Goal: Task Accomplishment & Management: Use online tool/utility

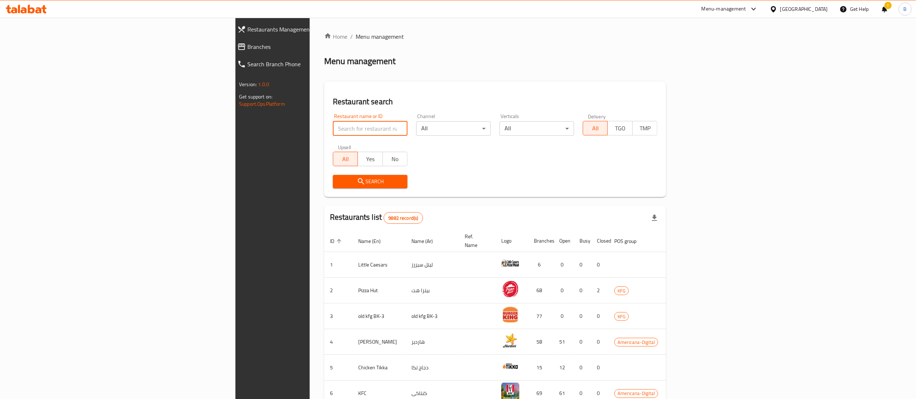
click at [333, 122] on input "search" at bounding box center [370, 128] width 75 height 14
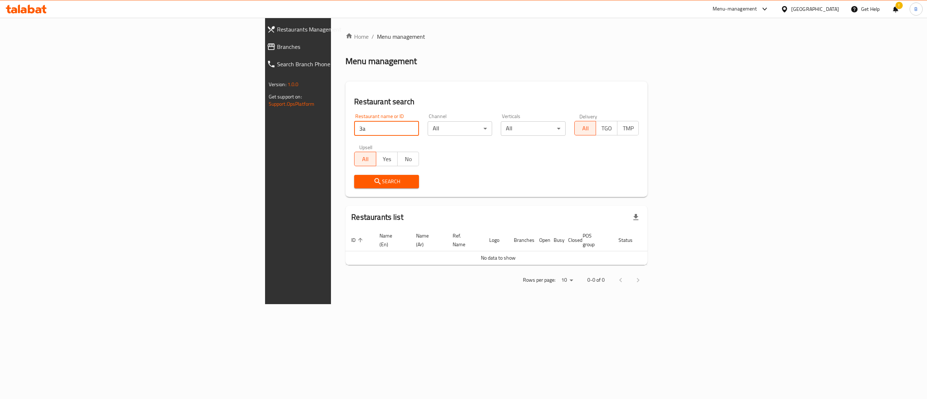
type input "3"
click button "Search" at bounding box center [386, 181] width 65 height 13
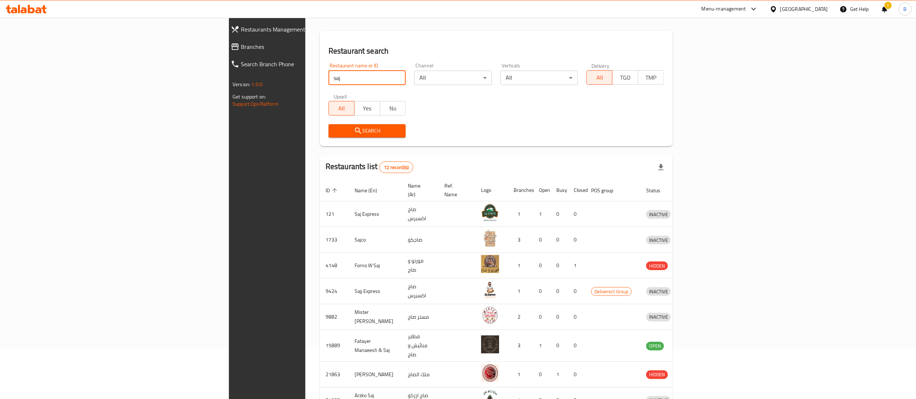
scroll to position [72, 0]
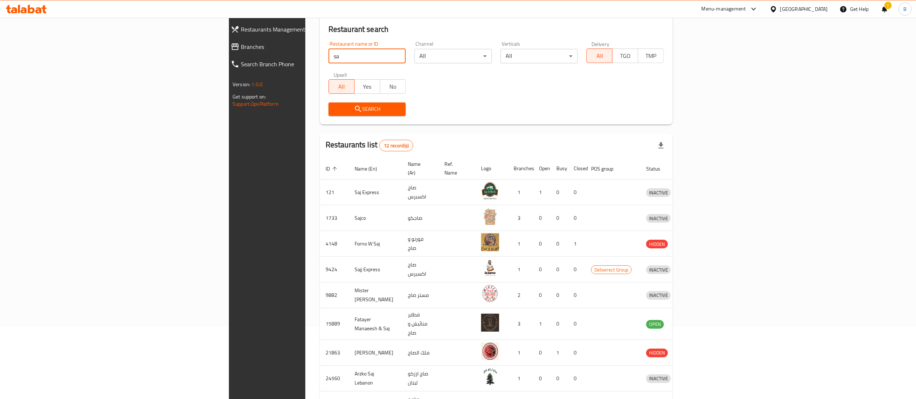
type input "s"
click button "Search" at bounding box center [366, 108] width 77 height 13
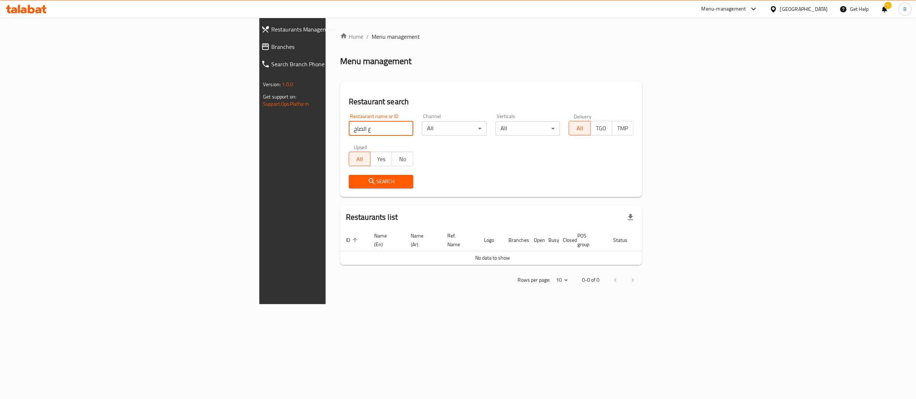
scroll to position [0, 0]
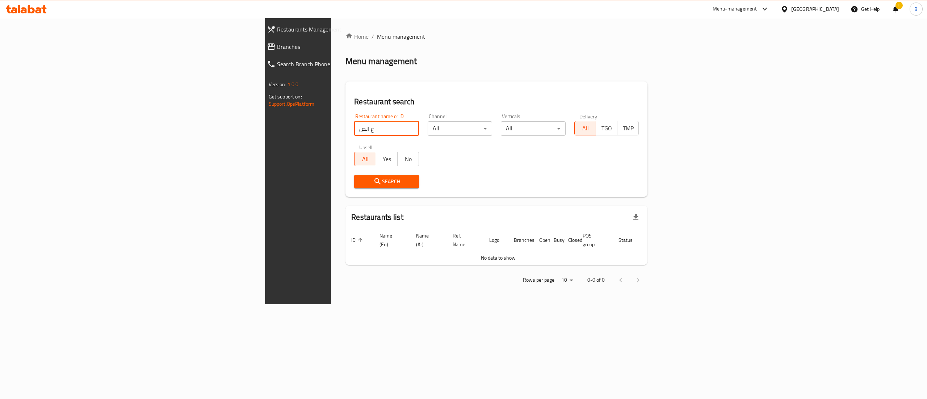
click button "Search" at bounding box center [386, 181] width 65 height 13
type input "ع"
type input "علي الصاج"
click button "Search" at bounding box center [386, 181] width 65 height 13
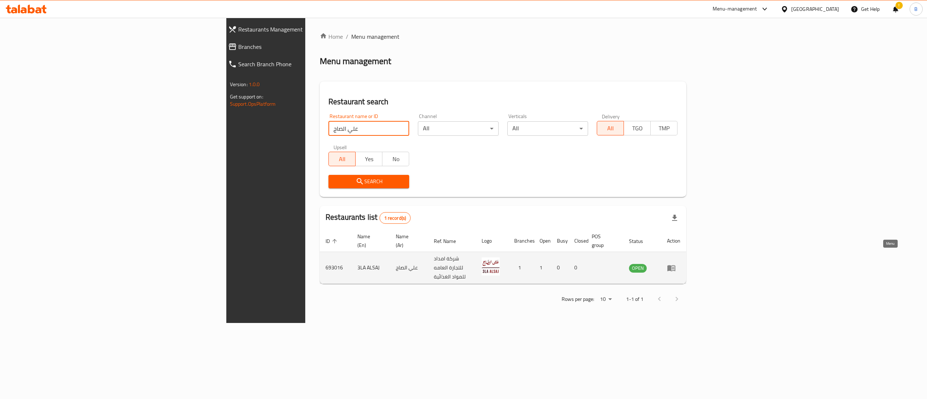
click at [676, 264] on icon "enhanced table" at bounding box center [671, 268] width 9 height 9
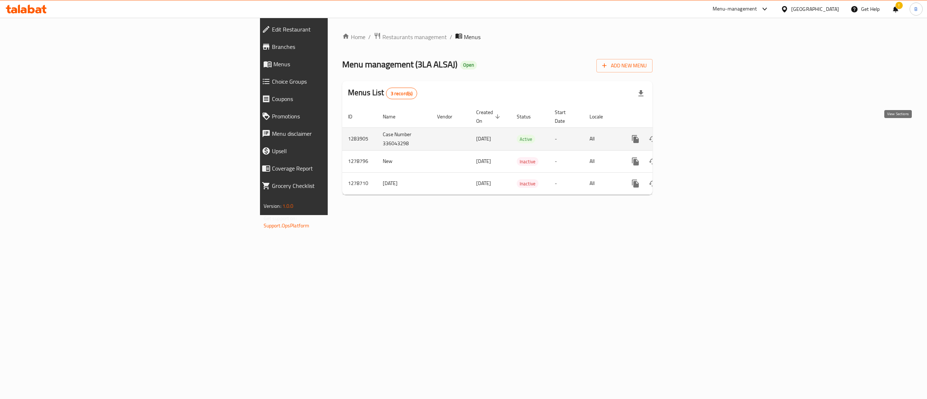
click at [692, 135] on icon "enhanced table" at bounding box center [687, 139] width 9 height 9
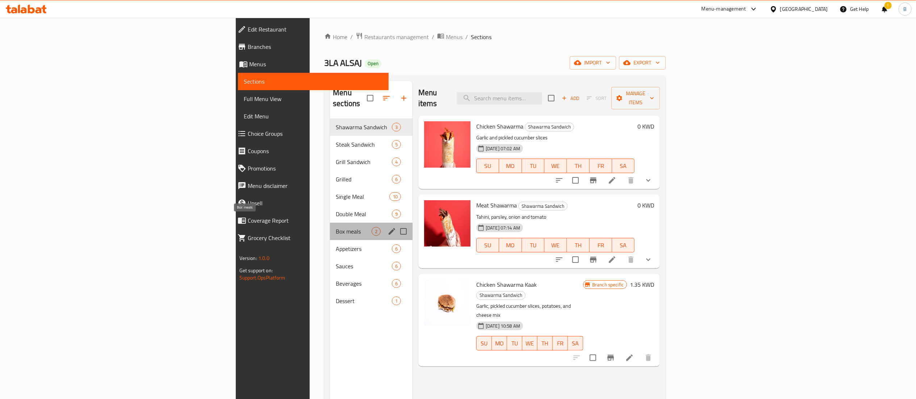
click at [336, 227] on span "Box meals" at bounding box center [354, 231] width 36 height 9
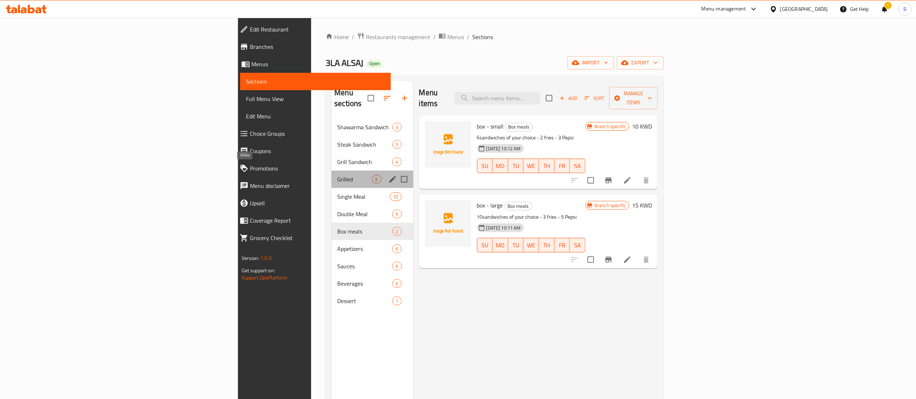
click at [337, 175] on span "Grilled" at bounding box center [354, 179] width 35 height 9
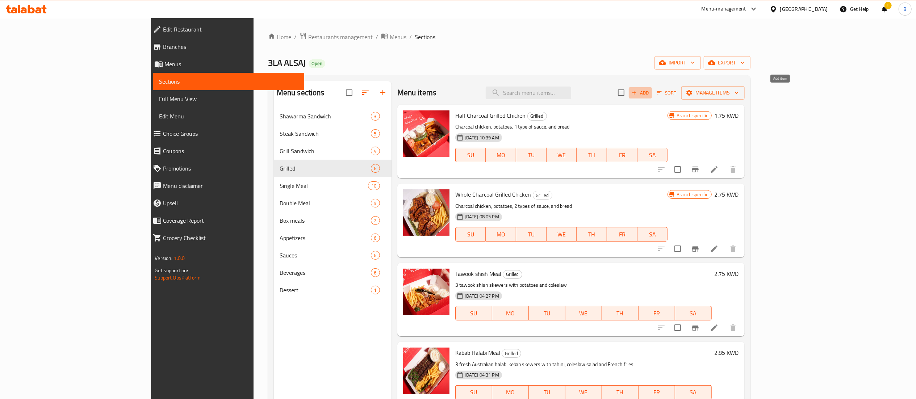
click at [650, 92] on span "Add" at bounding box center [640, 93] width 20 height 8
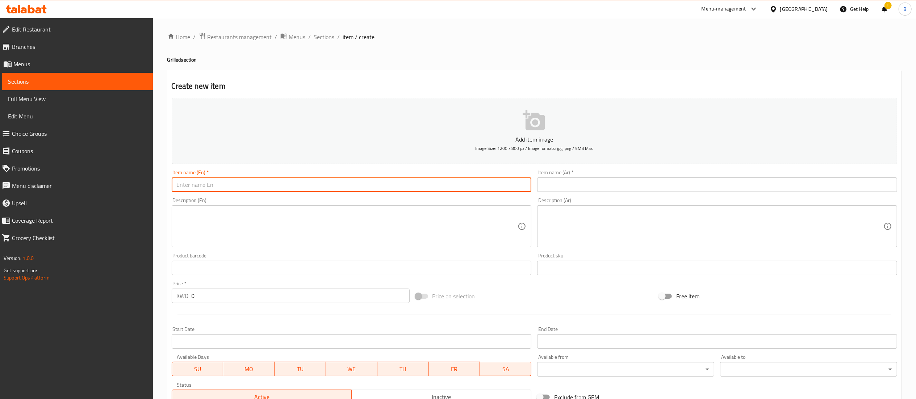
click at [205, 189] on input "text" at bounding box center [352, 184] width 360 height 14
type input "L"
type input "Lunch Box"
click at [564, 191] on input "text" at bounding box center [717, 184] width 360 height 14
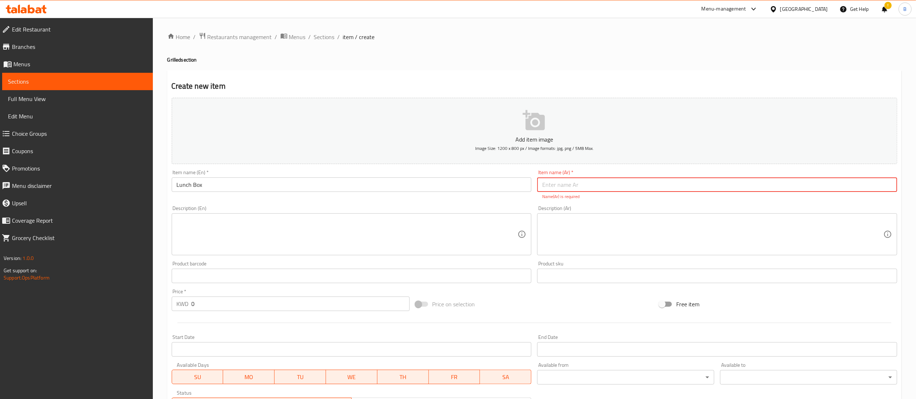
paste input "بوكس الغداء"
type input "بوكس الغداء"
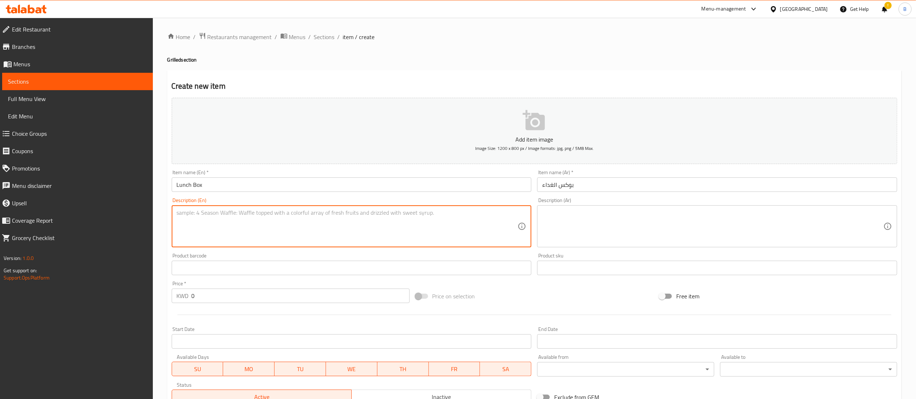
click at [303, 234] on textarea at bounding box center [347, 226] width 341 height 34
type textarea "}"
drag, startPoint x: 294, startPoint y: 222, endPoint x: 165, endPoint y: 205, distance: 130.3
click at [165, 205] on div "Home / Restaurants management / Menus / Sections / item / create Grilled sectio…" at bounding box center [534, 265] width 763 height 494
type textarea "Your Choice of meal Comes with 2 sides of your choice and a drink"
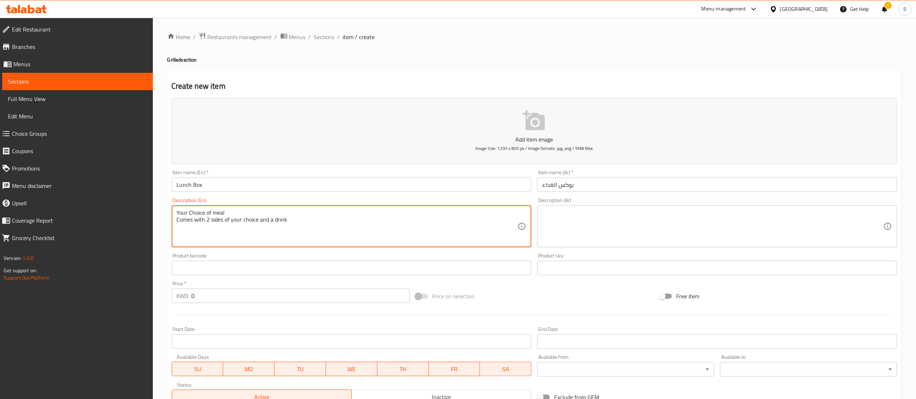
click at [704, 219] on textarea at bounding box center [712, 226] width 341 height 34
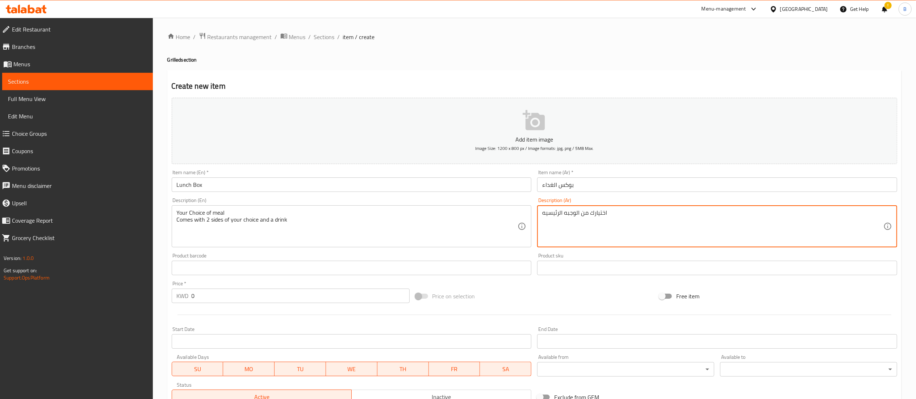
type textarea "اختيارك من الوجبه الرئيسيه"
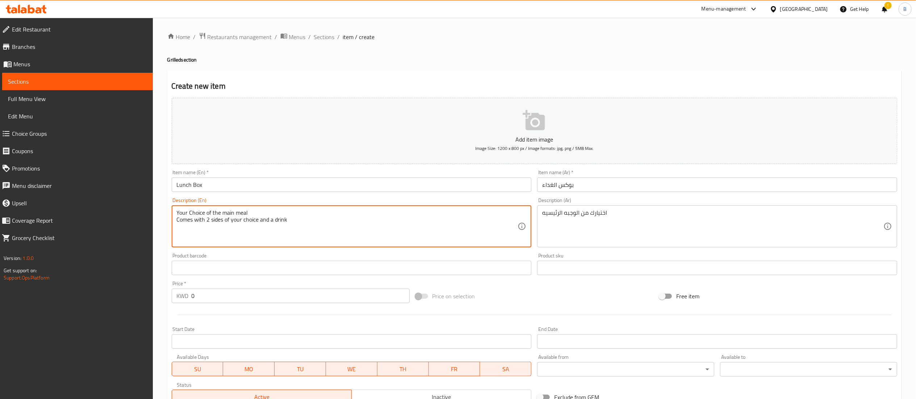
type textarea "Your Choice of the main meal Comes with 2 sides of your choice and a drink"
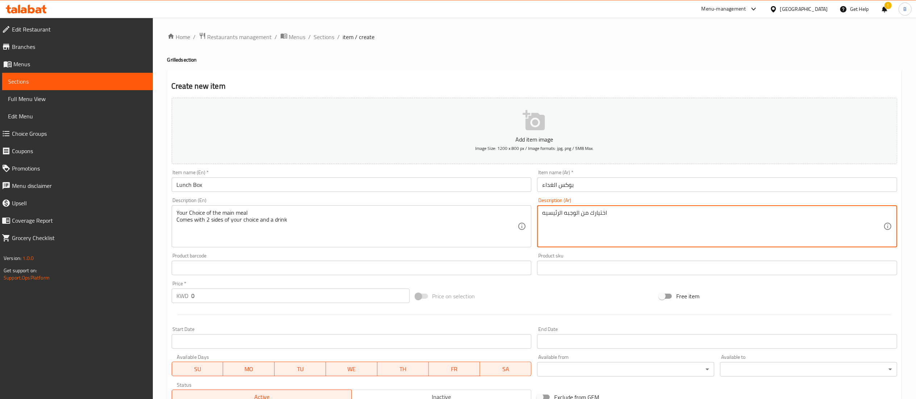
click at [614, 210] on textarea "اختيارك من الوجبه الرئيسيه" at bounding box center [712, 226] width 341 height 34
type textarea "اختيارك من الوجبه الرئيسيه تقدم مع طبقين جانبيان من اختياك و مشروب"
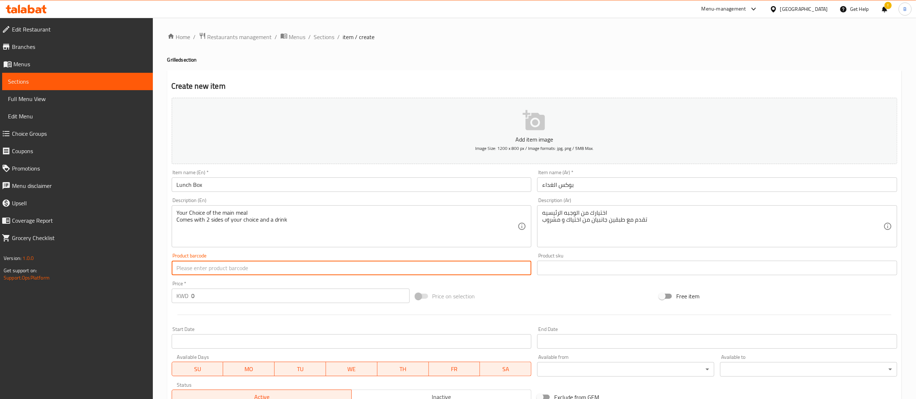
click at [332, 275] on input "text" at bounding box center [352, 268] width 360 height 14
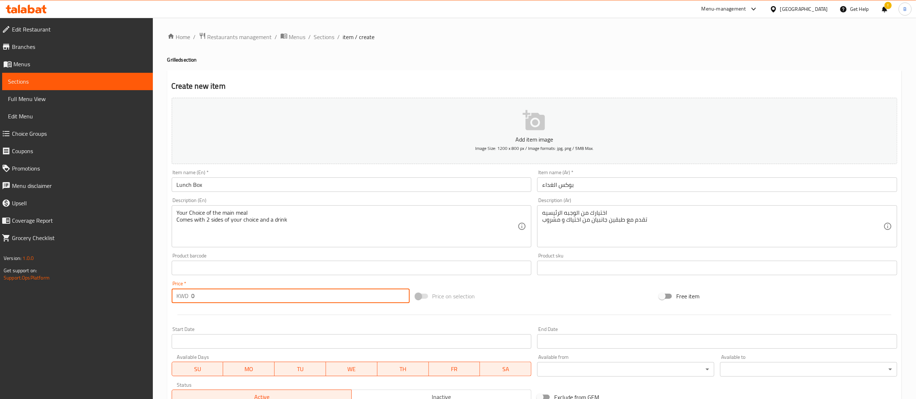
click at [334, 297] on input "0" at bounding box center [301, 296] width 218 height 14
click at [426, 298] on span at bounding box center [422, 296] width 12 height 5
click at [336, 301] on input "0" at bounding box center [301, 296] width 218 height 14
drag, startPoint x: 336, startPoint y: 301, endPoint x: 95, endPoint y: 302, distance: 241.5
click at [96, 302] on div "Edit Restaurant Branches Menus Sections Full Menu View Edit Menu Choice Groups …" at bounding box center [458, 265] width 916 height 494
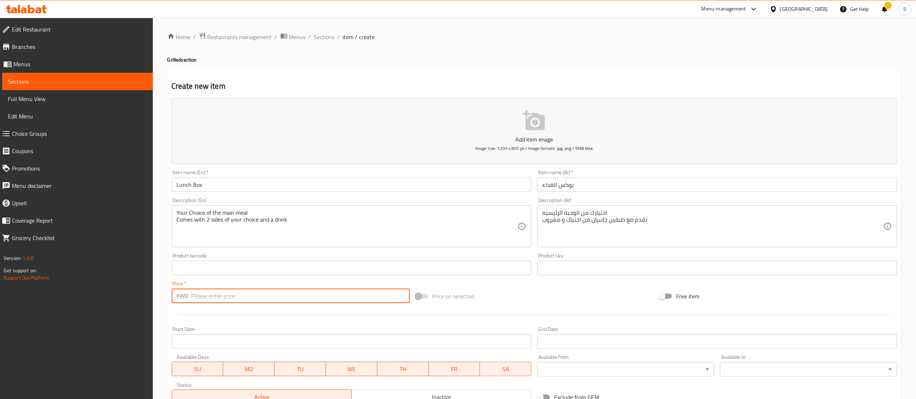
type input "2"
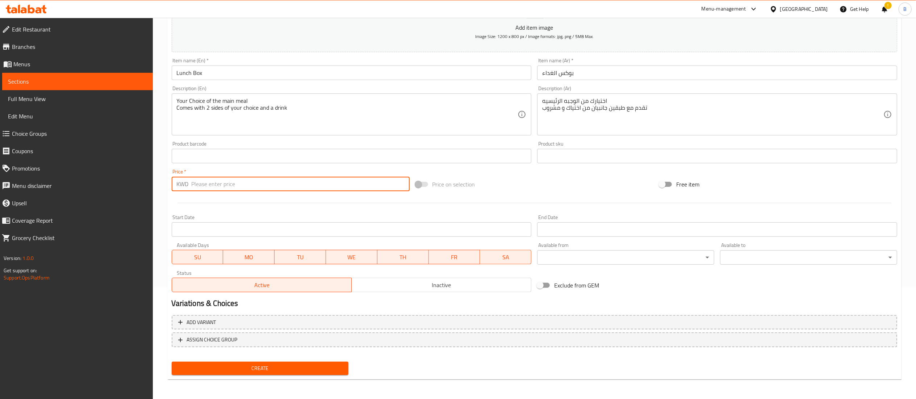
click at [238, 230] on div "Start Date Start Date" at bounding box center [352, 226] width 360 height 22
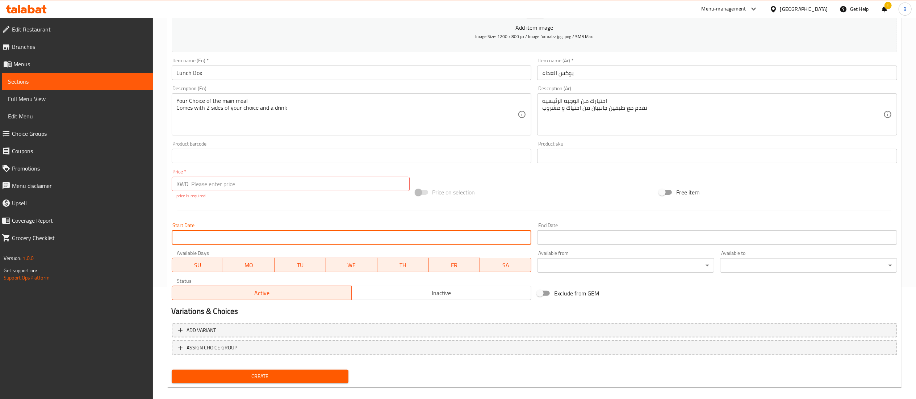
click at [313, 182] on input "number" at bounding box center [301, 184] width 218 height 14
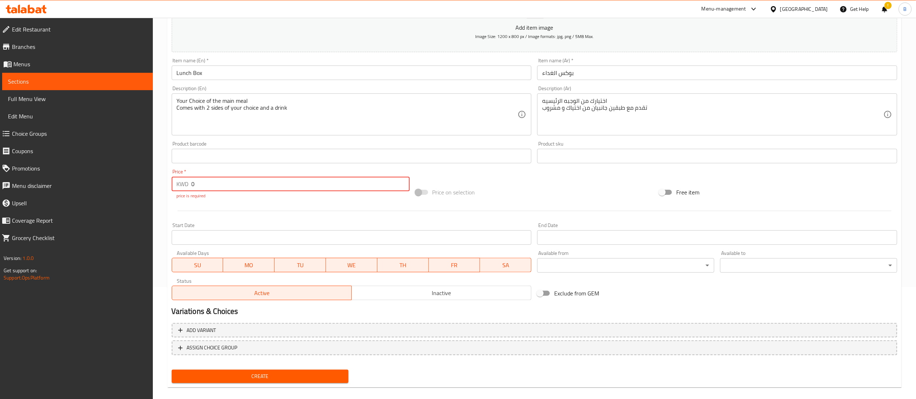
type input "0"
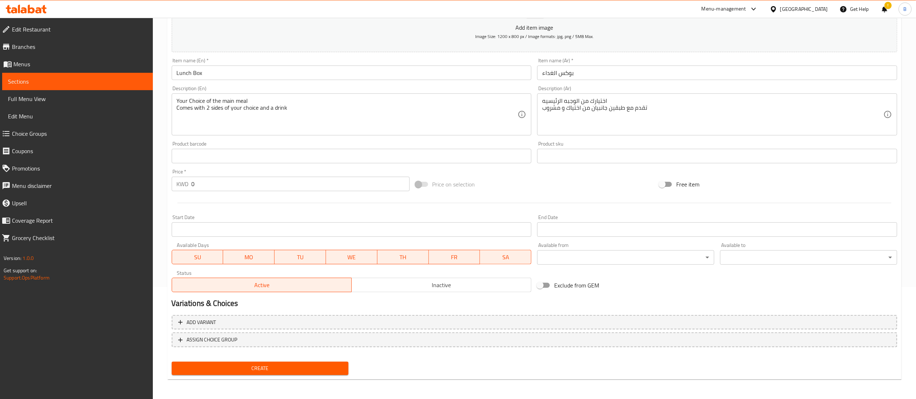
click at [303, 202] on div at bounding box center [534, 203] width 731 height 18
drag, startPoint x: 414, startPoint y: 188, endPoint x: 419, endPoint y: 188, distance: 4.3
click at [415, 188] on span at bounding box center [421, 184] width 21 height 14
click at [423, 187] on span at bounding box center [422, 184] width 12 height 5
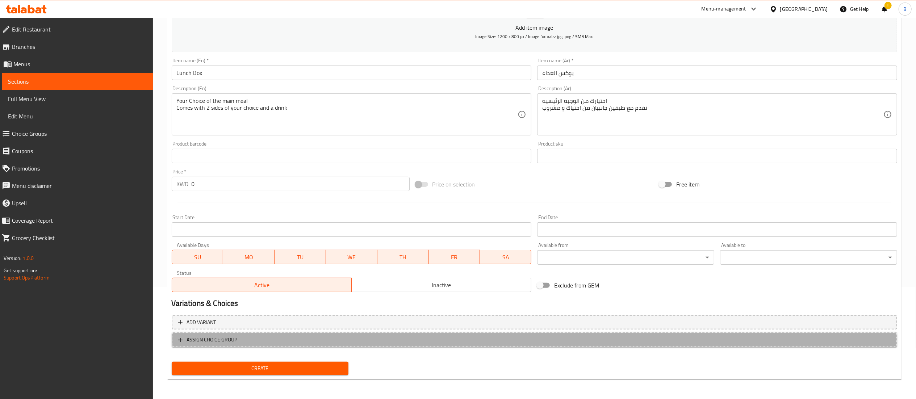
click at [238, 337] on span "ASSIGN CHOICE GROUP" at bounding box center [534, 339] width 712 height 9
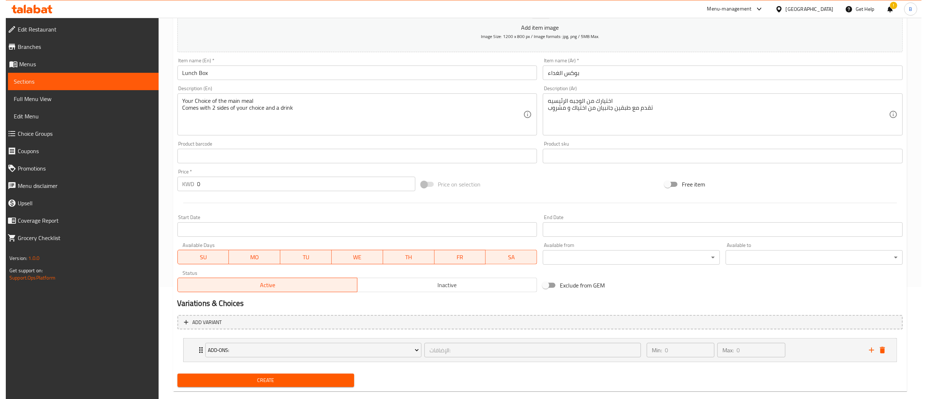
scroll to position [125, 0]
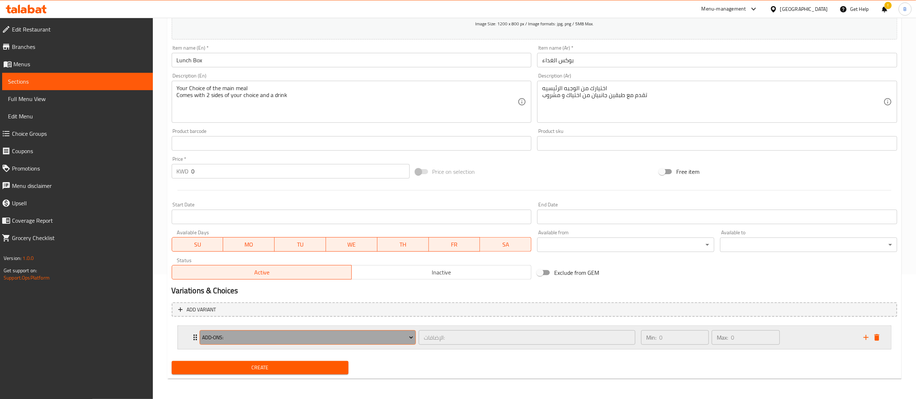
click at [226, 335] on span "Add‑ons:" at bounding box center [307, 337] width 211 height 9
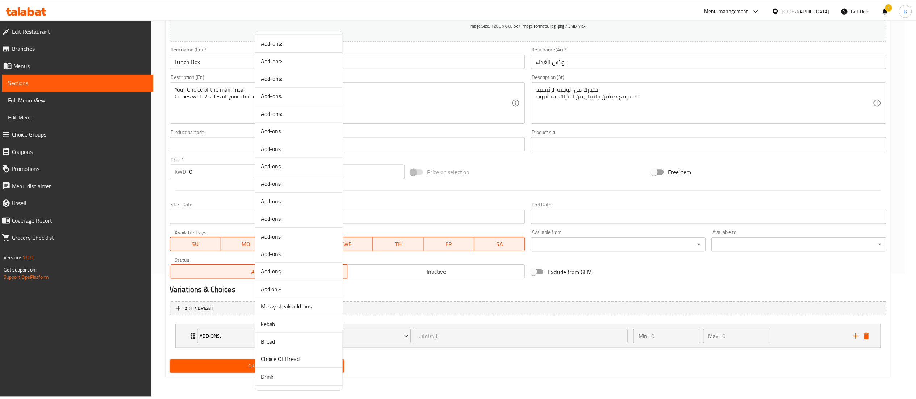
scroll to position [106, 0]
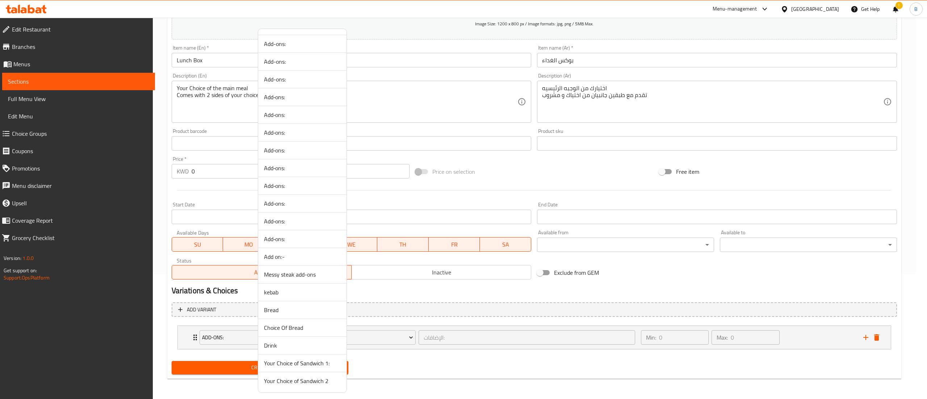
click at [232, 327] on div at bounding box center [463, 199] width 927 height 399
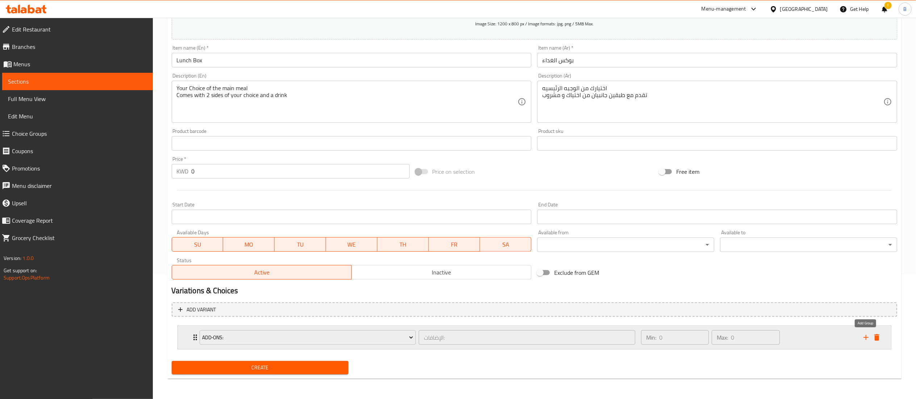
click at [864, 338] on icon "add" at bounding box center [865, 337] width 9 height 9
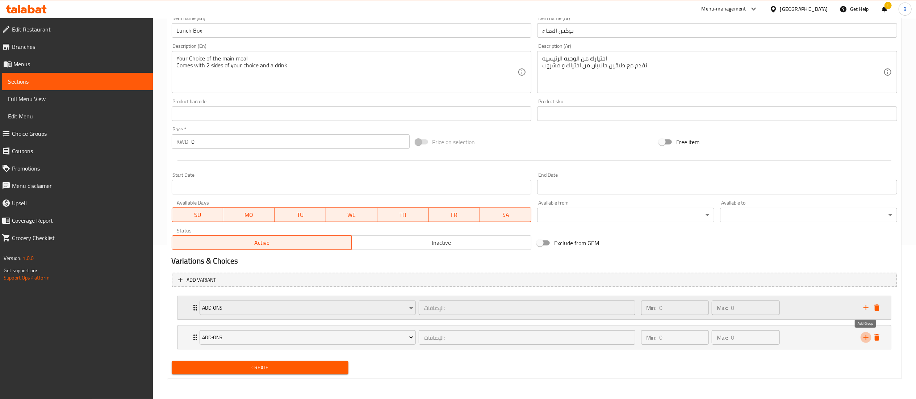
click at [864, 338] on icon "add" at bounding box center [865, 337] width 9 height 9
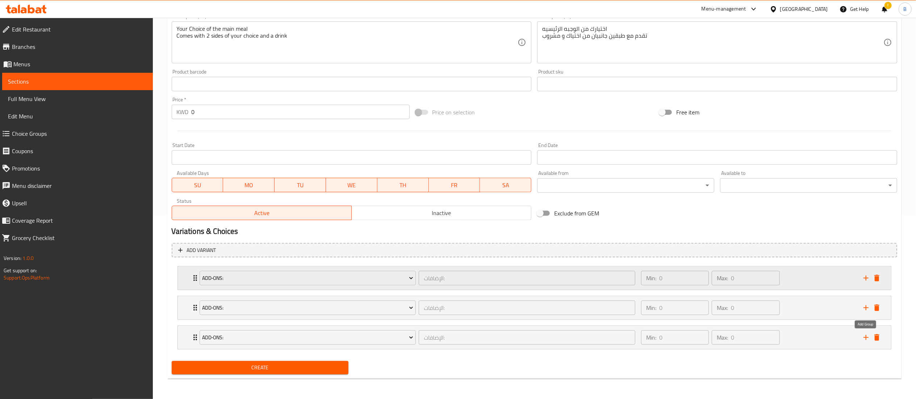
click at [864, 338] on icon "add" at bounding box center [865, 337] width 9 height 9
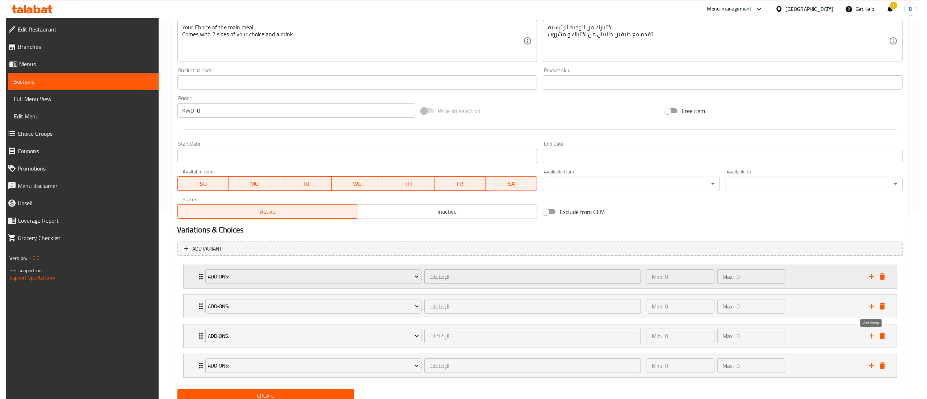
scroll to position [215, 0]
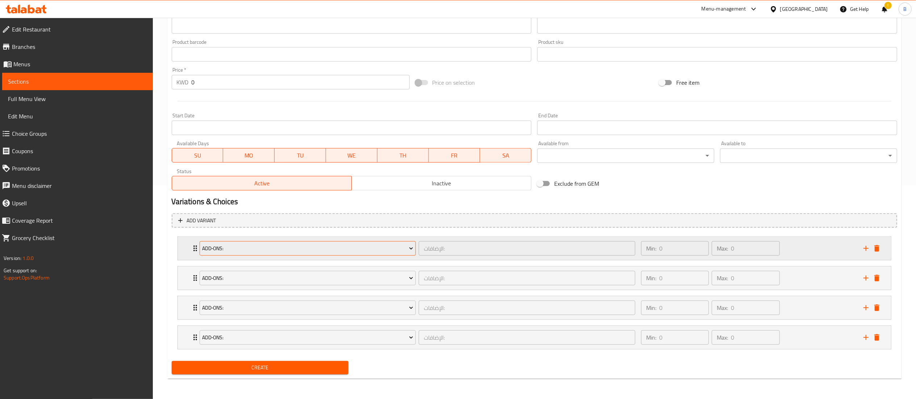
click at [289, 244] on span "Add‑ons:" at bounding box center [307, 248] width 211 height 9
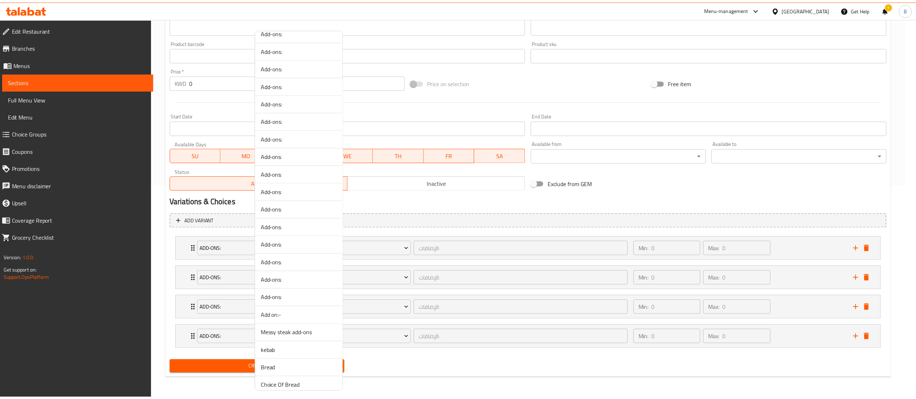
scroll to position [0, 0]
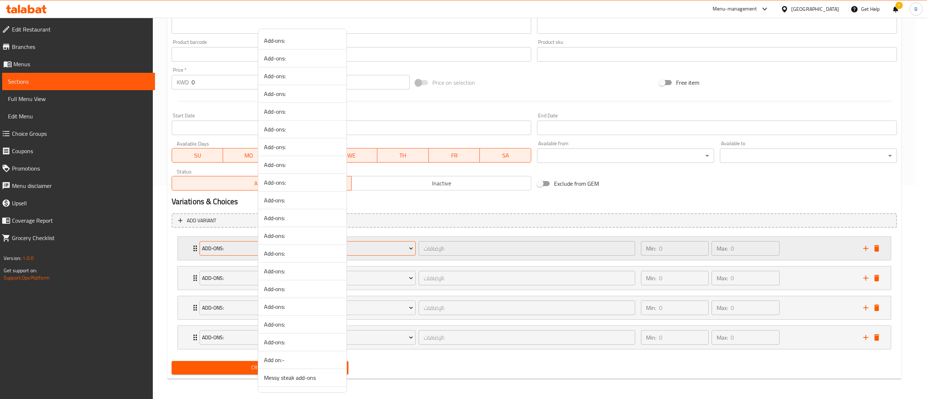
click at [375, 243] on div at bounding box center [463, 199] width 927 height 399
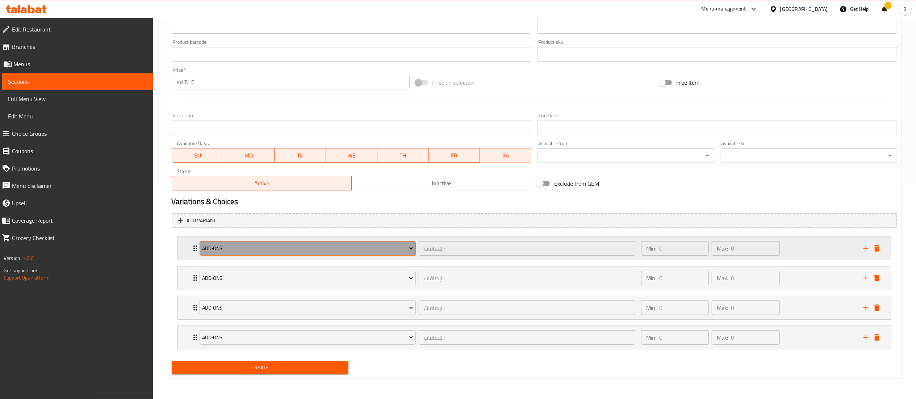
click at [374, 246] on span "Add‑ons:" at bounding box center [307, 248] width 211 height 9
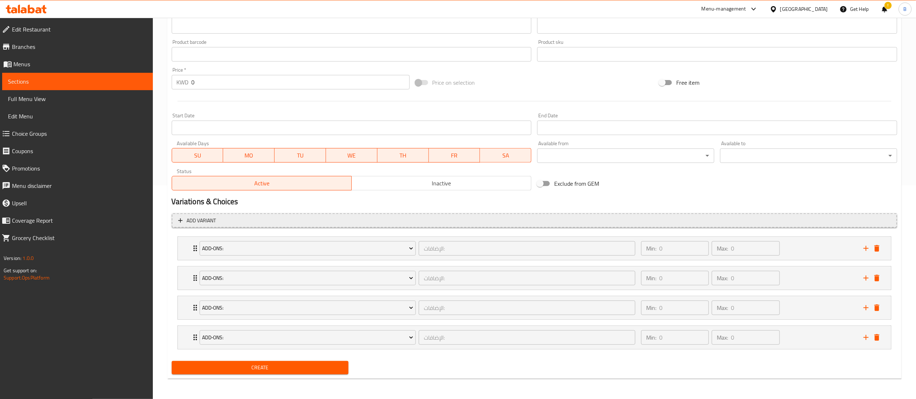
click at [203, 218] on span "Add variant" at bounding box center [201, 220] width 29 height 9
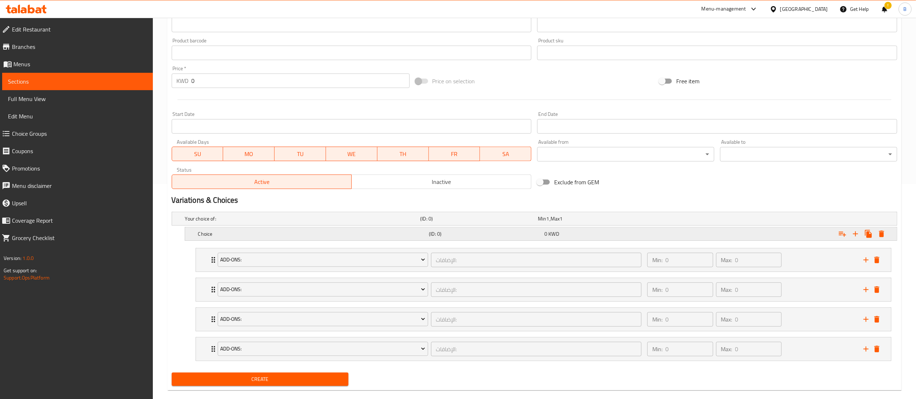
click at [236, 239] on div "Choice" at bounding box center [312, 234] width 231 height 10
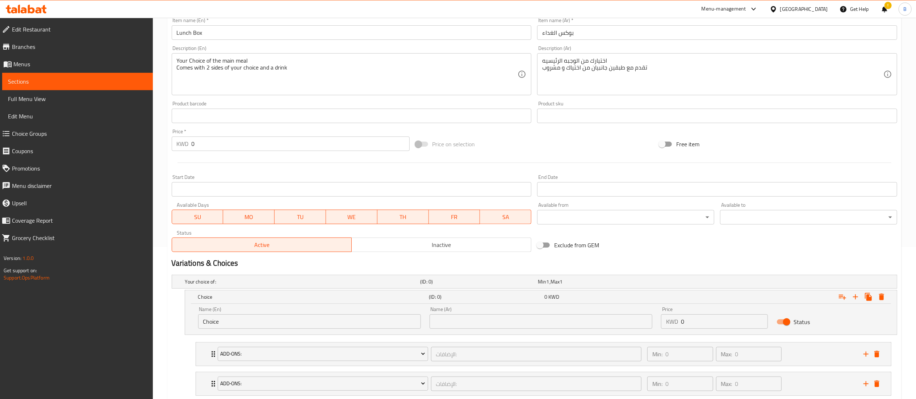
scroll to position [260, 0]
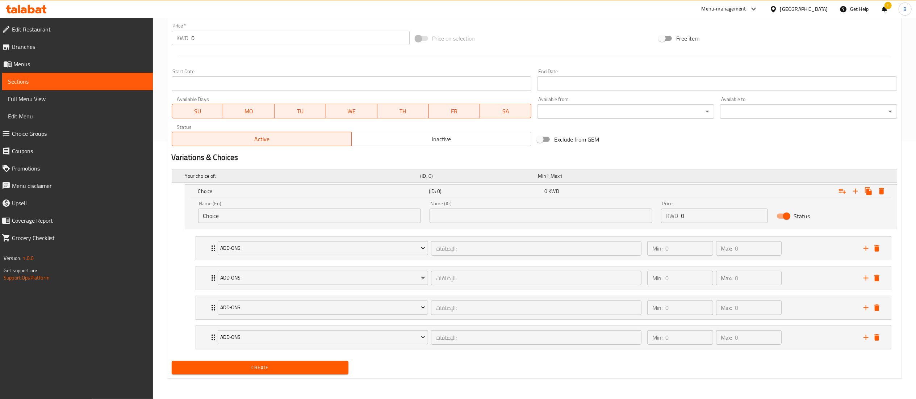
click at [542, 172] on span "Min" at bounding box center [542, 175] width 8 height 9
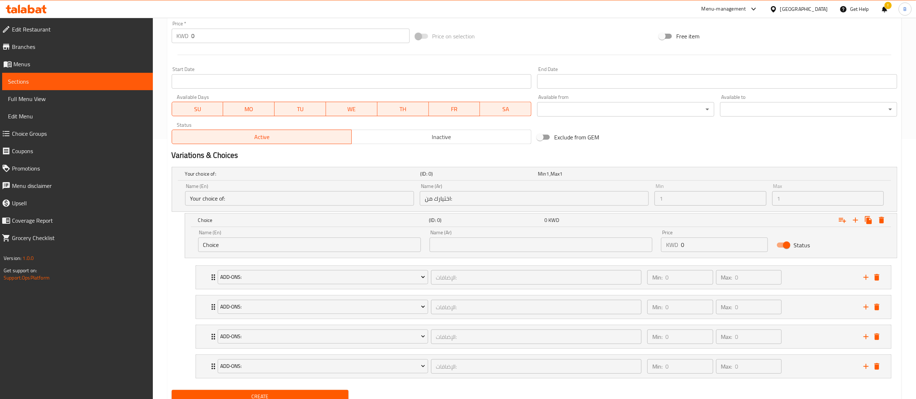
click at [623, 198] on input "اختيارك من:" at bounding box center [534, 198] width 229 height 14
click at [344, 202] on input "Your choice of:" at bounding box center [299, 198] width 229 height 14
click at [480, 201] on input "اختيارك من:" at bounding box center [534, 198] width 229 height 14
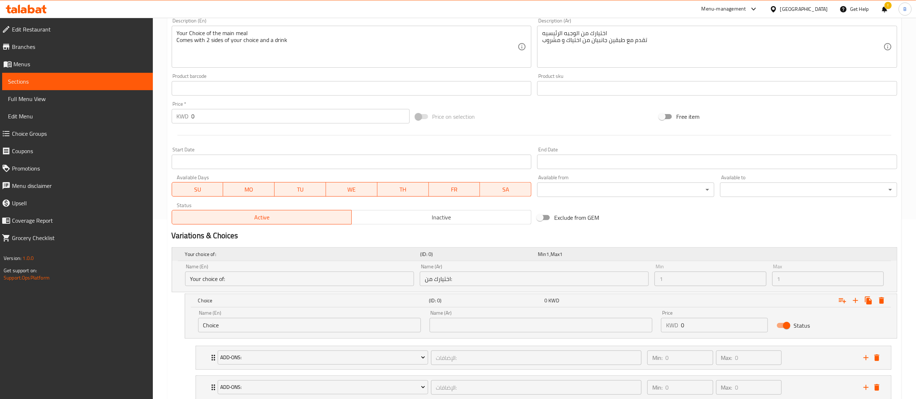
scroll to position [115, 0]
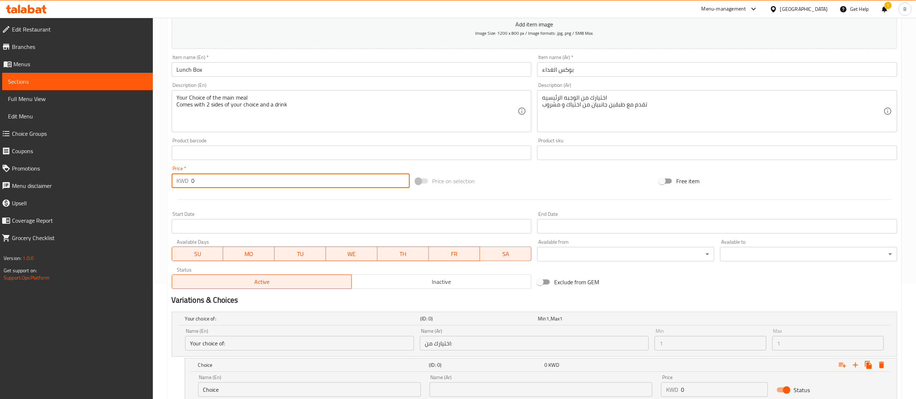
click at [314, 178] on input "0" at bounding box center [301, 180] width 218 height 14
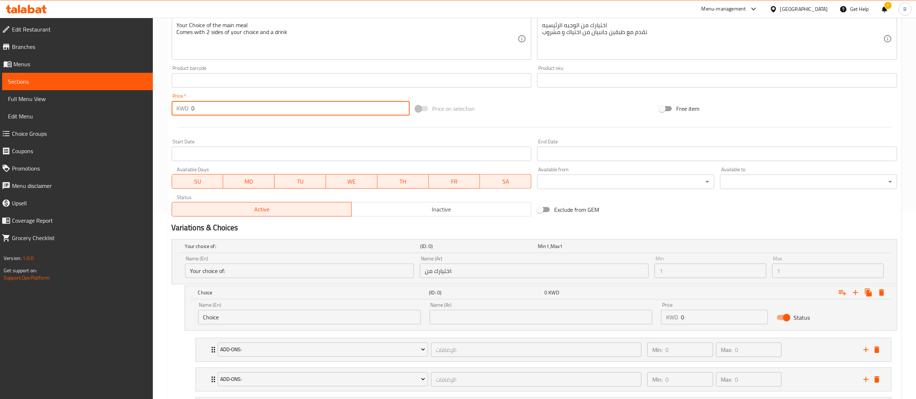
scroll to position [291, 0]
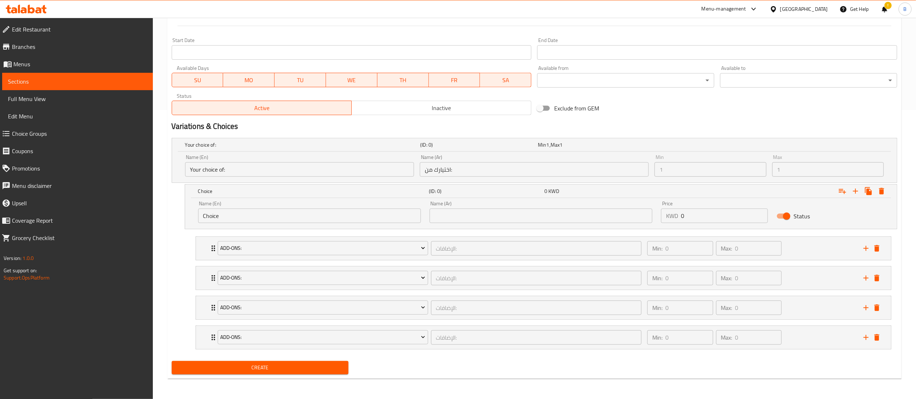
click at [254, 167] on input "Your choice of:" at bounding box center [299, 169] width 229 height 14
click at [432, 142] on h5 "(ID: 0)" at bounding box center [477, 144] width 115 height 7
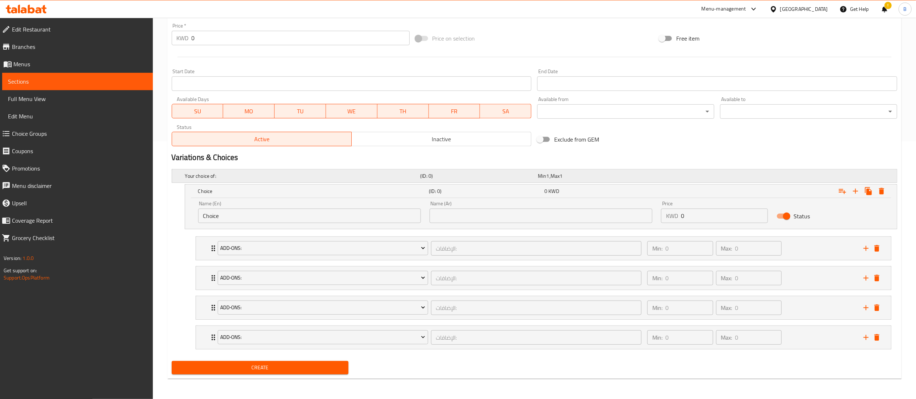
click at [432, 172] on h5 "(ID: 0)" at bounding box center [477, 175] width 115 height 7
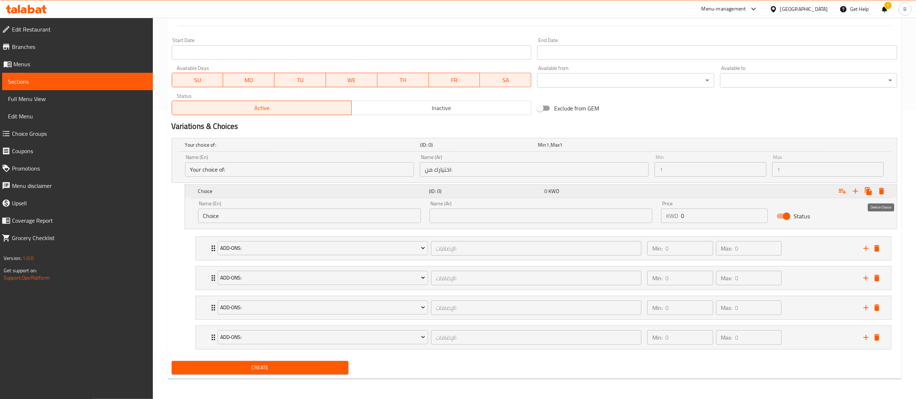
click at [883, 190] on icon "Expand" at bounding box center [881, 191] width 5 height 7
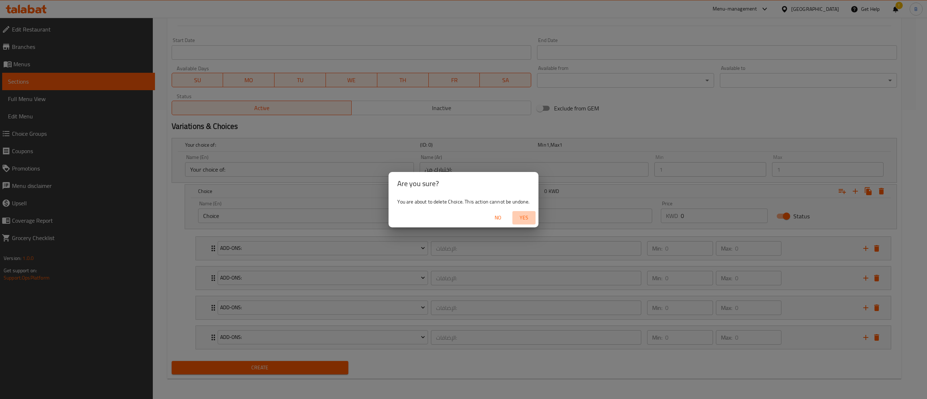
click at [522, 221] on span "Yes" at bounding box center [523, 217] width 17 height 9
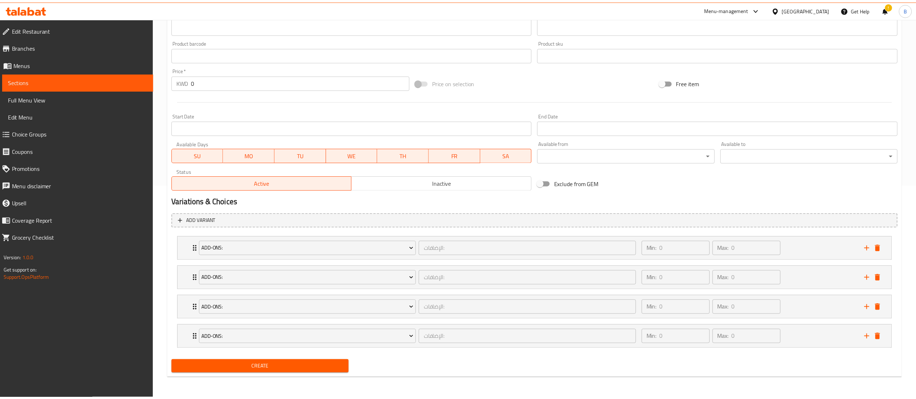
scroll to position [215, 0]
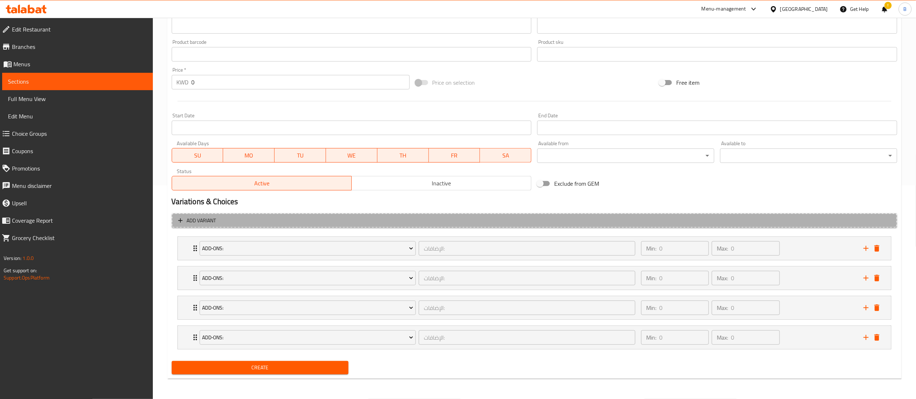
click at [251, 219] on span "Add variant" at bounding box center [534, 220] width 712 height 9
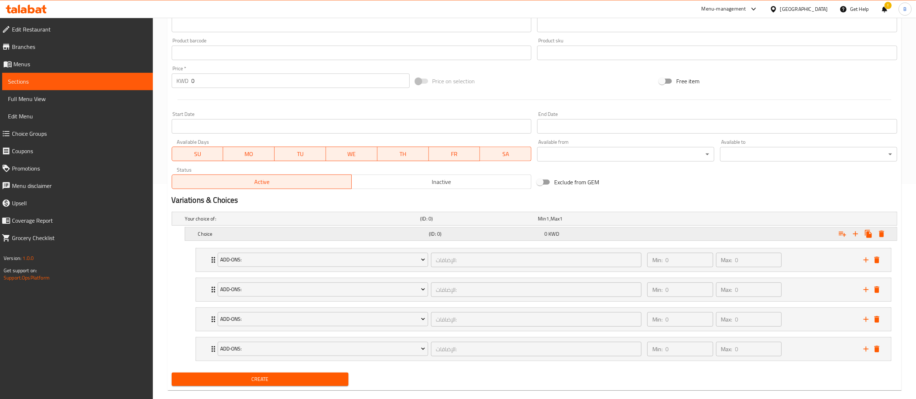
click at [265, 238] on h5 "Choice" at bounding box center [312, 233] width 228 height 7
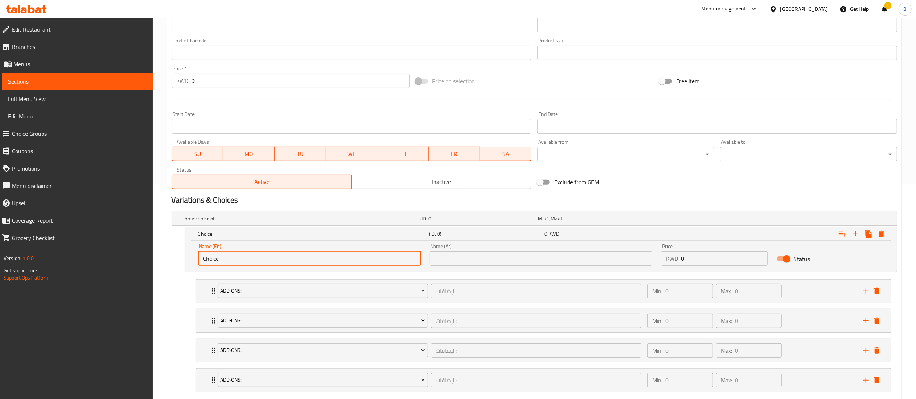
click at [258, 258] on input "Choice" at bounding box center [309, 258] width 223 height 14
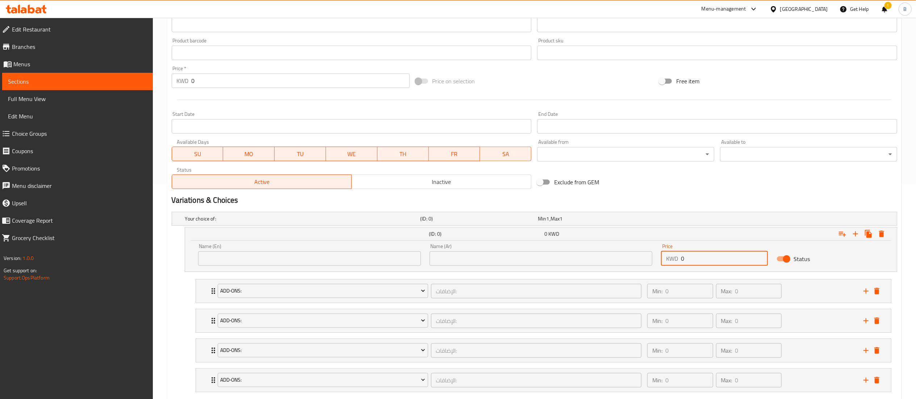
click at [729, 261] on input "0" at bounding box center [724, 258] width 87 height 14
click at [280, 259] on input "text" at bounding box center [309, 258] width 223 height 14
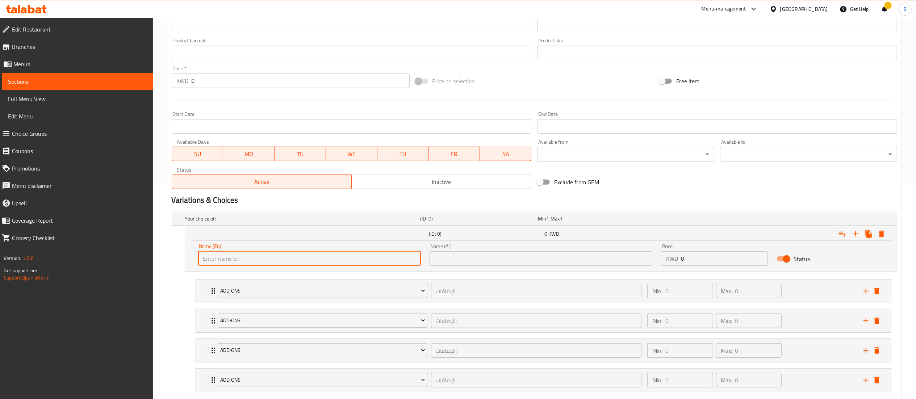
click at [174, 242] on div "(ID: 0) 0 KWD Name (En) Name (En) Name (Ar) Name (Ar) Price KWD 0 Price Status" at bounding box center [534, 249] width 725 height 45
click at [583, 214] on div "Min 1 , Max 1" at bounding box center [595, 219] width 118 height 10
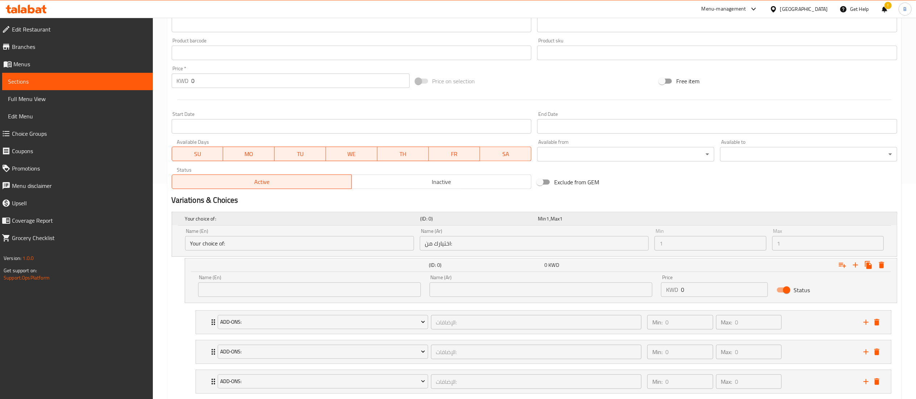
click at [583, 218] on div "Min 1 , Max 1" at bounding box center [595, 218] width 115 height 7
click at [318, 236] on input "Your choice of:" at bounding box center [299, 243] width 229 height 14
click at [684, 252] on div "Min 1 Min" at bounding box center [709, 240] width 117 height 28
click at [652, 203] on h2 "Variations & Choices" at bounding box center [534, 200] width 725 height 11
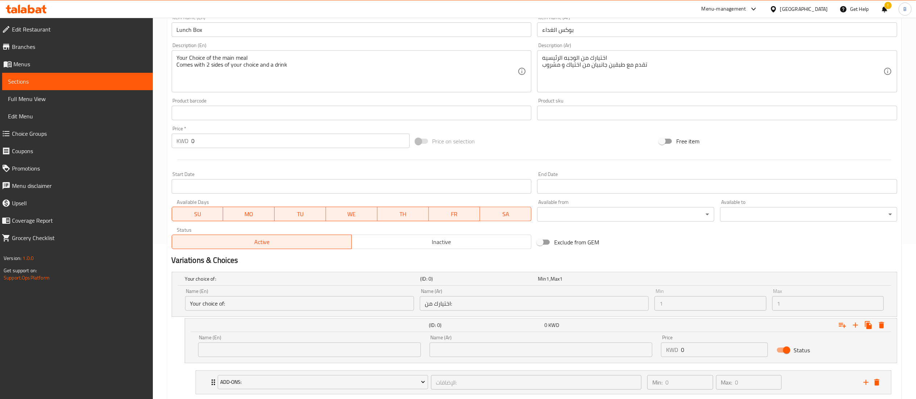
scroll to position [70, 0]
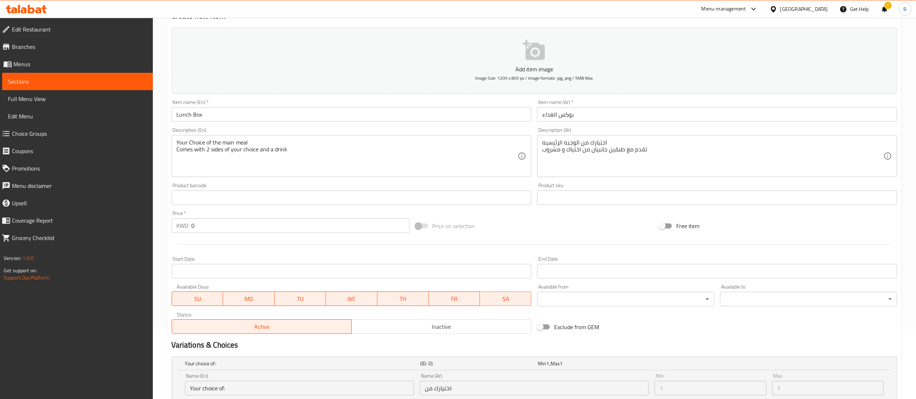
click at [665, 228] on input "Free item" at bounding box center [661, 226] width 41 height 14
click at [665, 228] on input "Free item" at bounding box center [669, 226] width 41 height 14
click at [665, 228] on input "Free item" at bounding box center [661, 226] width 41 height 14
click at [665, 228] on input "Free item" at bounding box center [669, 226] width 41 height 14
checkbox input "false"
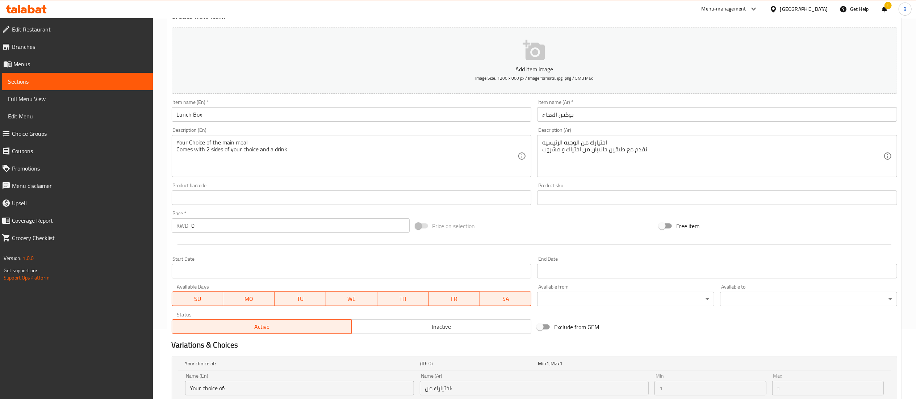
click at [436, 224] on span "Price on selection" at bounding box center [453, 226] width 43 height 9
click at [419, 230] on span at bounding box center [421, 226] width 21 height 14
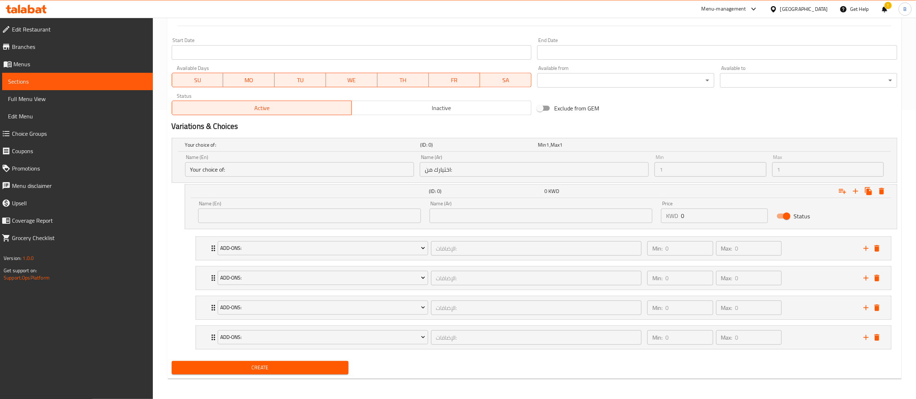
click at [431, 169] on input "اختيارك من:" at bounding box center [534, 169] width 229 height 14
click at [464, 169] on input "اختيارك من:" at bounding box center [534, 169] width 229 height 14
click at [228, 174] on input "Your choice of:" at bounding box center [299, 169] width 229 height 14
click at [171, 211] on div "Your choice of: (ID: 0) Min 1 , Max 1 Name (En) Your choice of: Name (En) Name …" at bounding box center [534, 246] width 731 height 223
click at [836, 247] on div "Min: 0 ​ Max: 0 ​" at bounding box center [751, 248] width 216 height 23
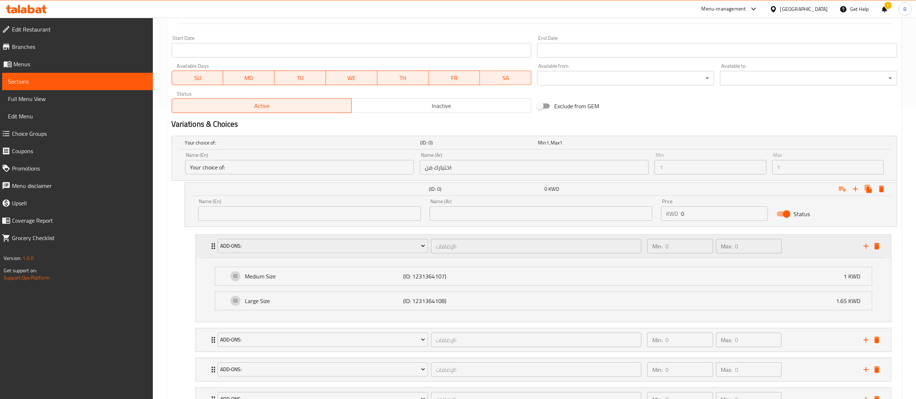
click at [836, 247] on div "Min: 0 ​ Max: 0 ​" at bounding box center [751, 246] width 216 height 23
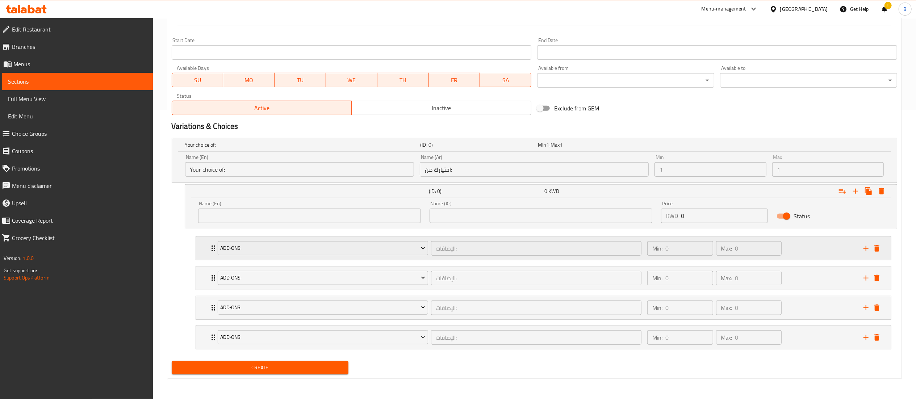
click at [836, 247] on div "Min: 0 ​ Max: 0 ​" at bounding box center [751, 248] width 216 height 23
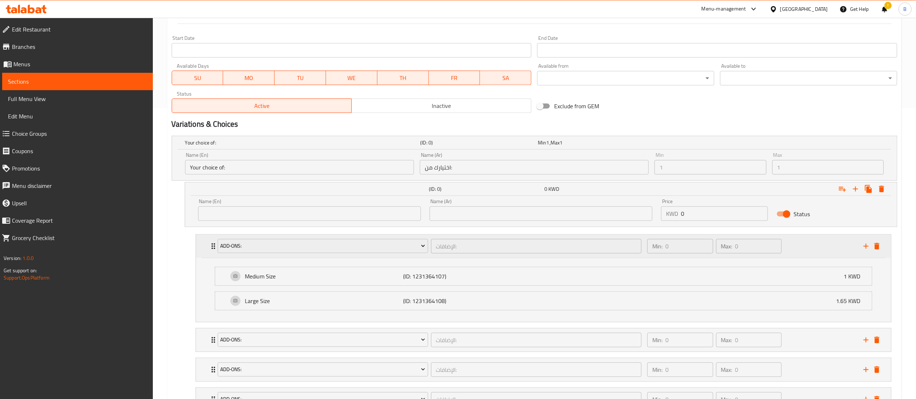
click at [836, 247] on div "Min: 0 ​ Max: 0 ​" at bounding box center [751, 246] width 216 height 23
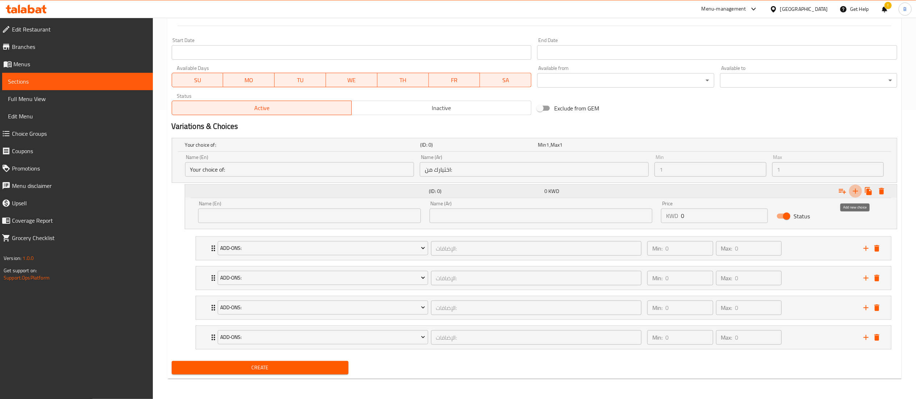
click at [855, 192] on icon "Expand" at bounding box center [855, 191] width 5 height 5
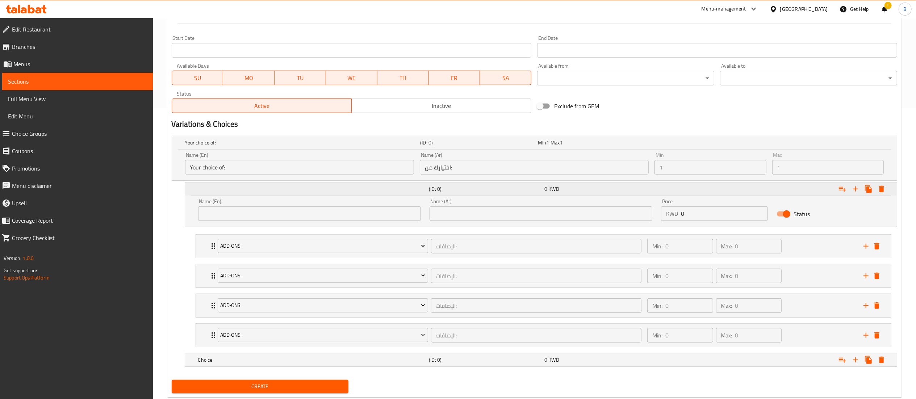
click at [261, 194] on div "(ID: 0) 0 KWD" at bounding box center [543, 189] width 693 height 16
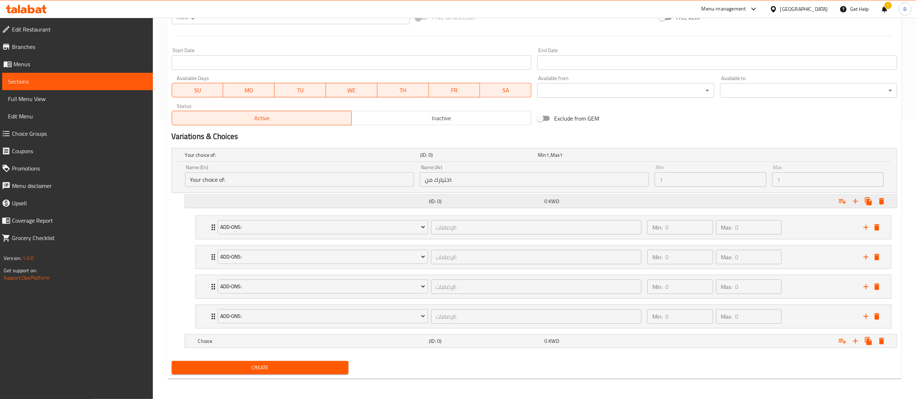
click at [261, 200] on div "Expand" at bounding box center [312, 201] width 231 height 3
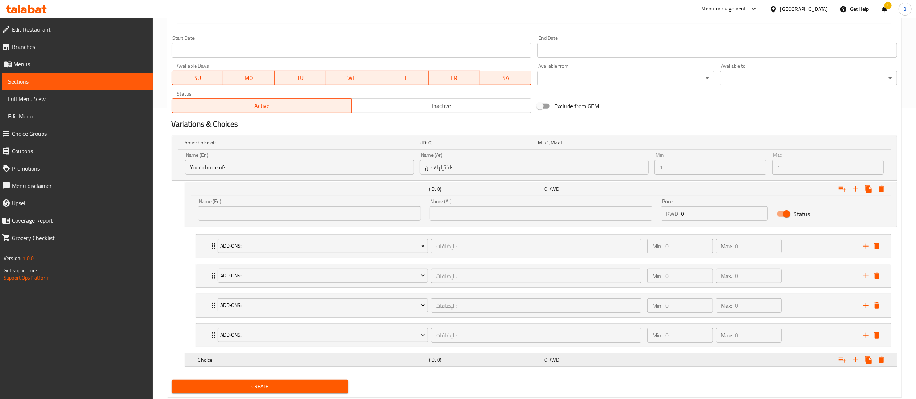
click at [648, 360] on div "0 KWD" at bounding box center [600, 359] width 113 height 7
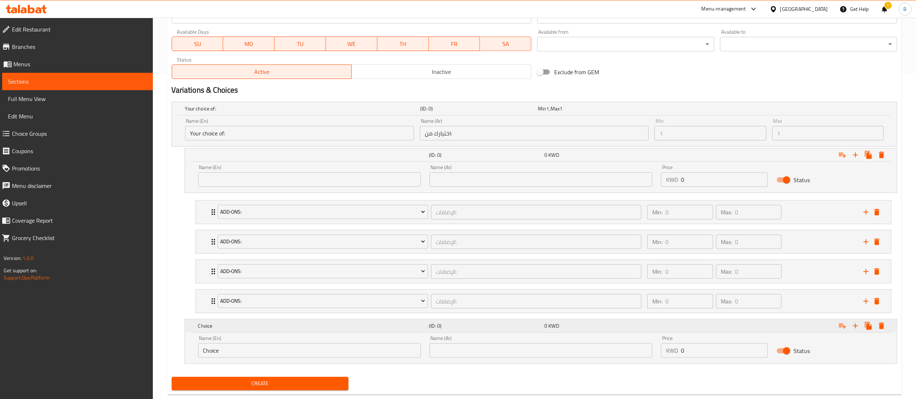
scroll to position [344, 0]
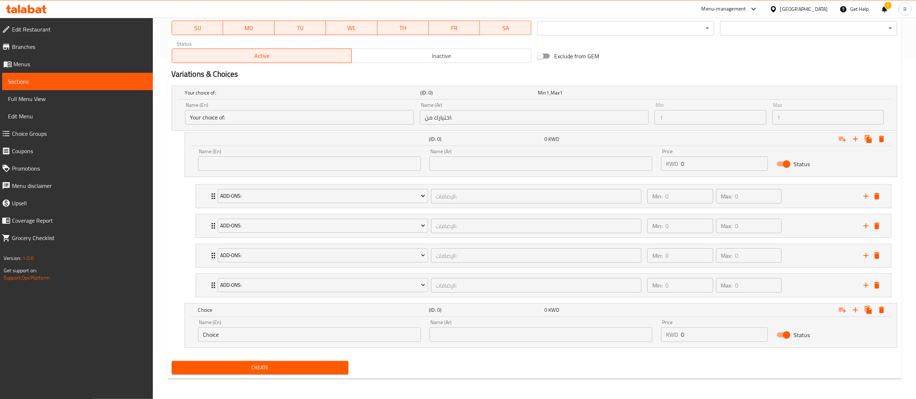
click at [802, 154] on div "Status" at bounding box center [830, 164] width 116 height 22
click at [729, 139] on div "Expand" at bounding box center [773, 139] width 231 height 16
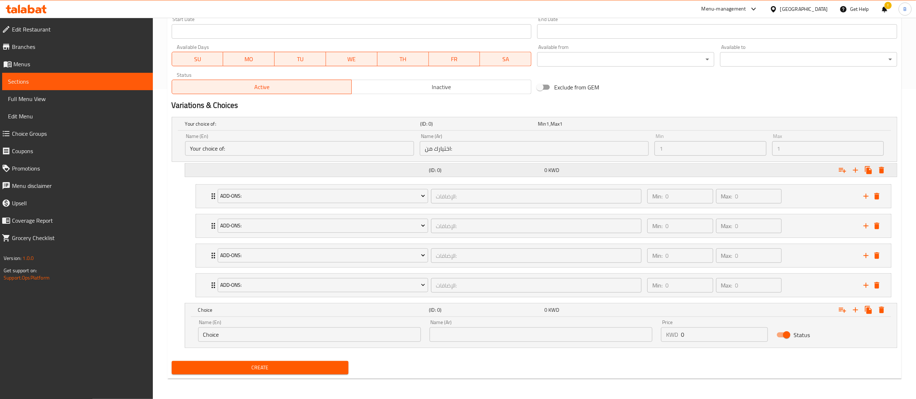
scroll to position [312, 0]
click at [237, 169] on div "Expand" at bounding box center [312, 170] width 231 height 3
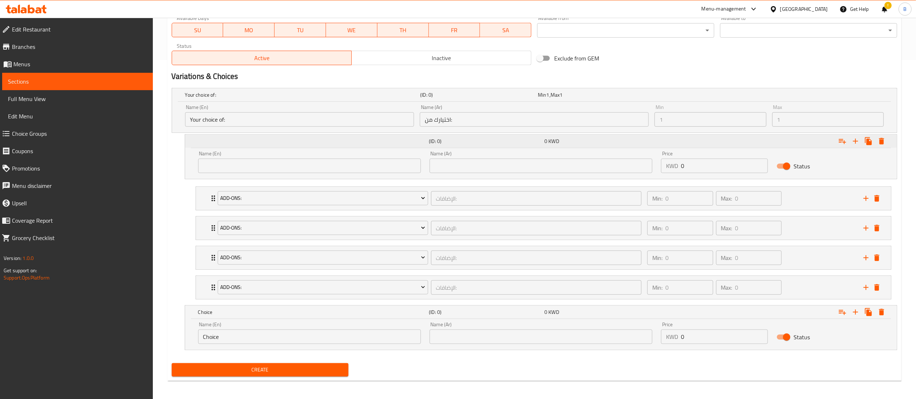
scroll to position [344, 0]
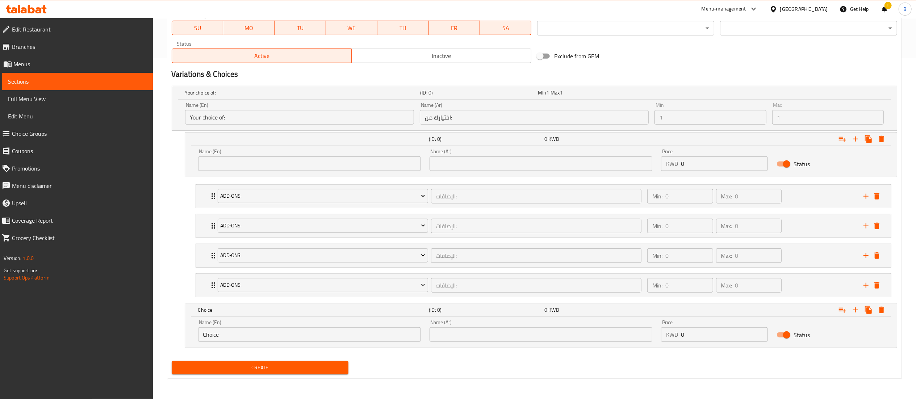
drag, startPoint x: 203, startPoint y: 310, endPoint x: 221, endPoint y: 155, distance: 156.0
click at [221, 155] on div "Your choice of: (ID: 0) Min 1 , Max 1 Name (En) Your choice of: Name (En) Name …" at bounding box center [534, 220] width 731 height 275
drag, startPoint x: 189, startPoint y: 332, endPoint x: 188, endPoint y: 240, distance: 92.0
click at [188, 240] on div "Your choice of: (ID: 0) Min 1 , Max 1 Name (En) Your choice of: Name (En) Name …" at bounding box center [534, 220] width 731 height 275
click at [877, 195] on icon "delete" at bounding box center [876, 196] width 5 height 7
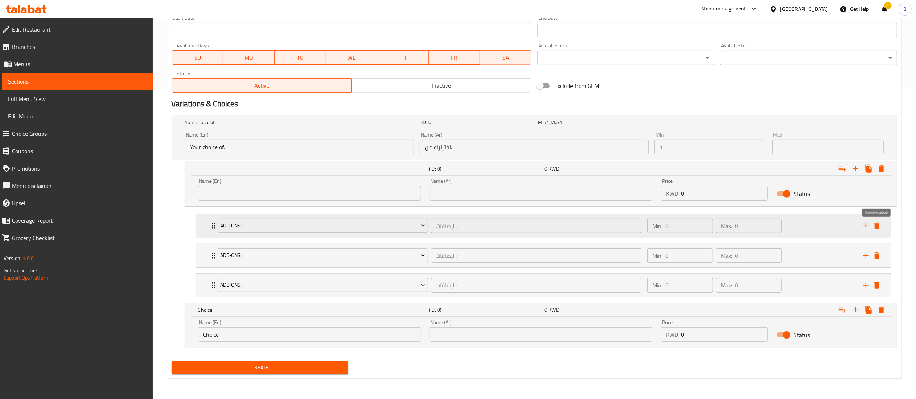
click at [877, 224] on icon "delete" at bounding box center [876, 226] width 5 height 7
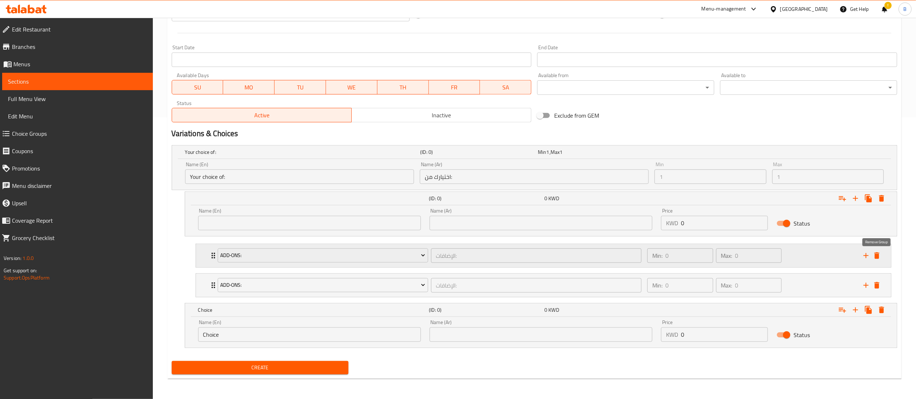
click at [878, 256] on icon "delete" at bounding box center [876, 255] width 5 height 7
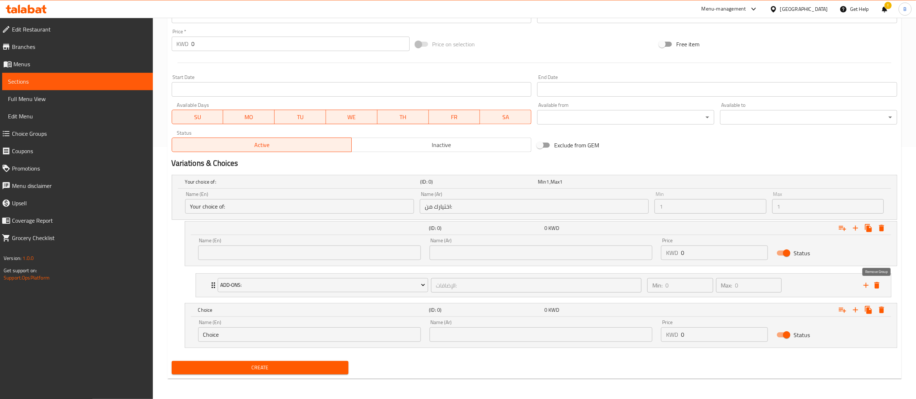
click at [878, 285] on icon "delete" at bounding box center [876, 285] width 5 height 7
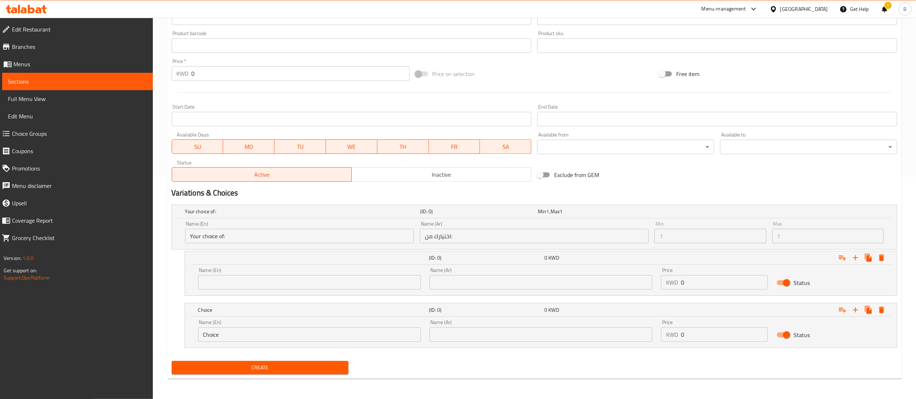
scroll to position [223, 0]
click at [214, 260] on div "(ID: 0) 0 KWD" at bounding box center [543, 258] width 693 height 16
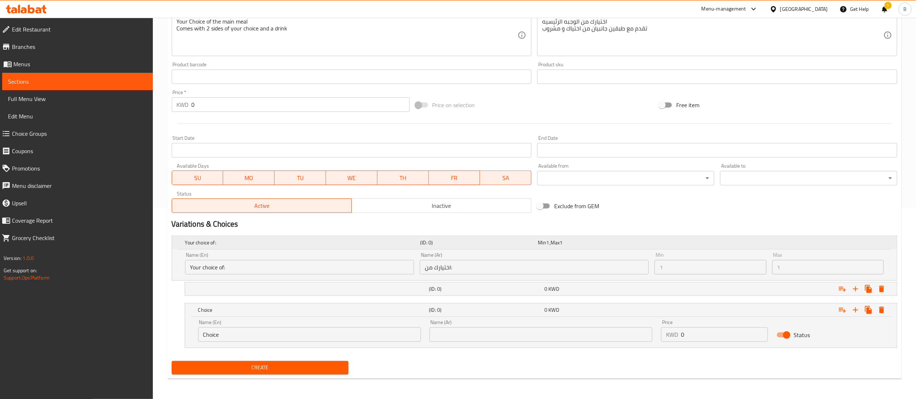
click at [223, 243] on h5 "Your choice of:" at bounding box center [301, 242] width 232 height 7
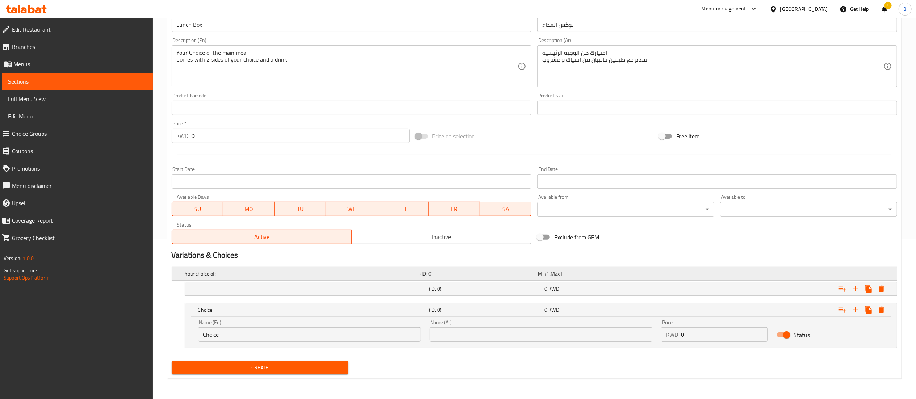
scroll to position [161, 0]
click at [223, 312] on h5 "Choice" at bounding box center [312, 309] width 228 height 7
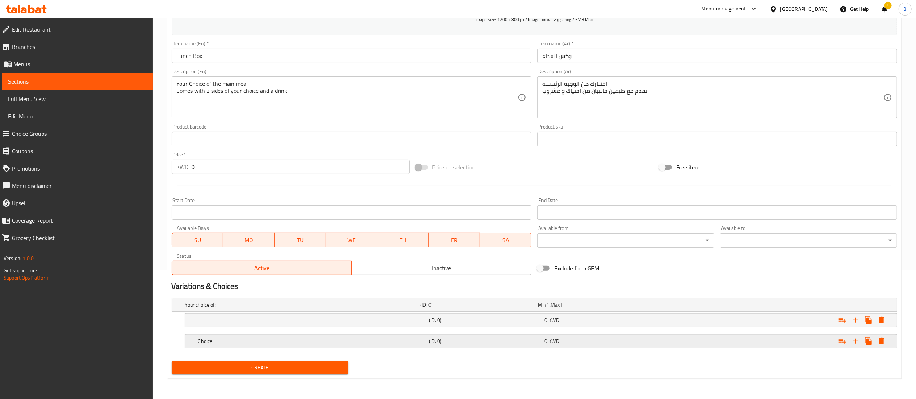
scroll to position [130, 0]
click at [286, 345] on div "Choice" at bounding box center [312, 341] width 231 height 10
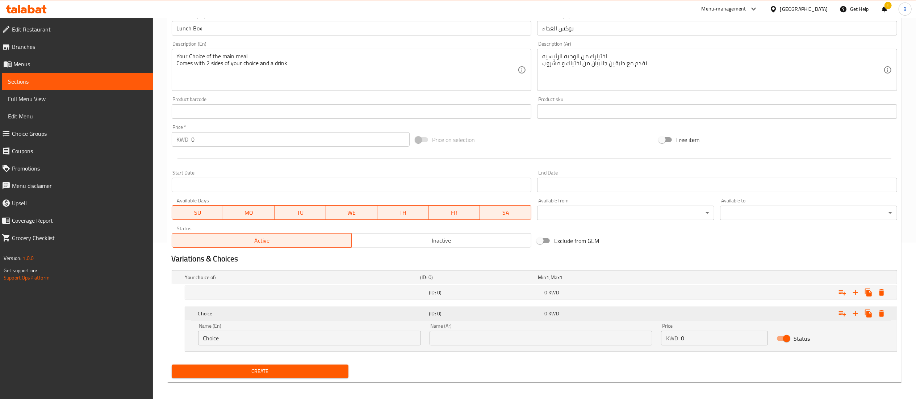
scroll to position [161, 0]
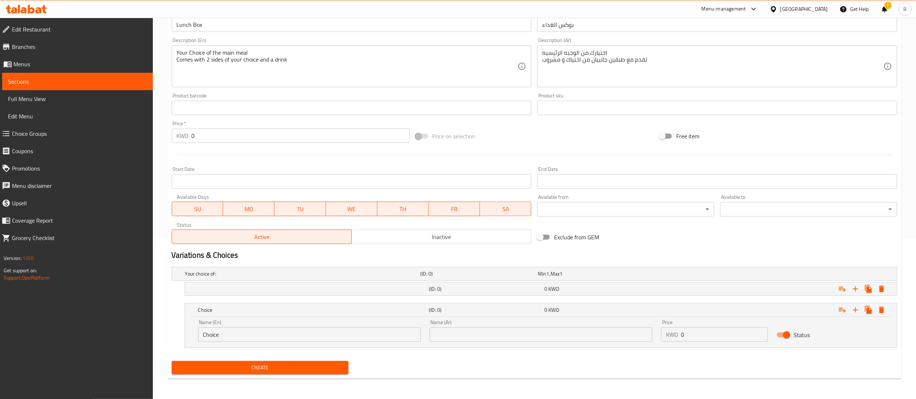
click at [272, 334] on input "Choice" at bounding box center [309, 334] width 223 height 14
click at [824, 335] on div "Status" at bounding box center [830, 335] width 116 height 22
click at [804, 324] on div "Status" at bounding box center [830, 335] width 116 height 22
click at [858, 311] on icon "Expand" at bounding box center [855, 310] width 9 height 9
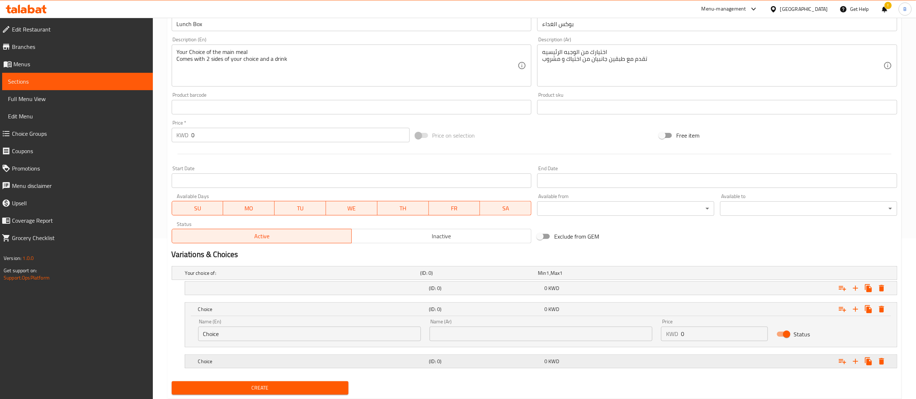
click at [334, 365] on h5 "Choice" at bounding box center [312, 361] width 228 height 7
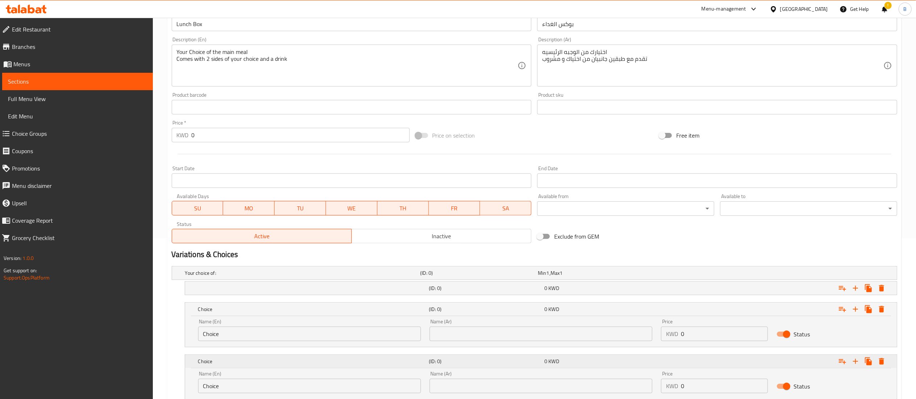
click at [334, 365] on h5 "Choice" at bounding box center [312, 361] width 228 height 7
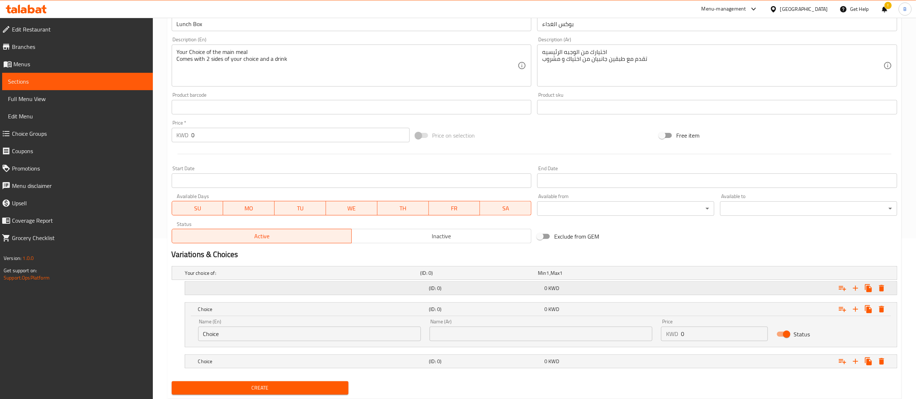
click at [218, 292] on div "(ID: 0) 0 KWD" at bounding box center [543, 288] width 693 height 16
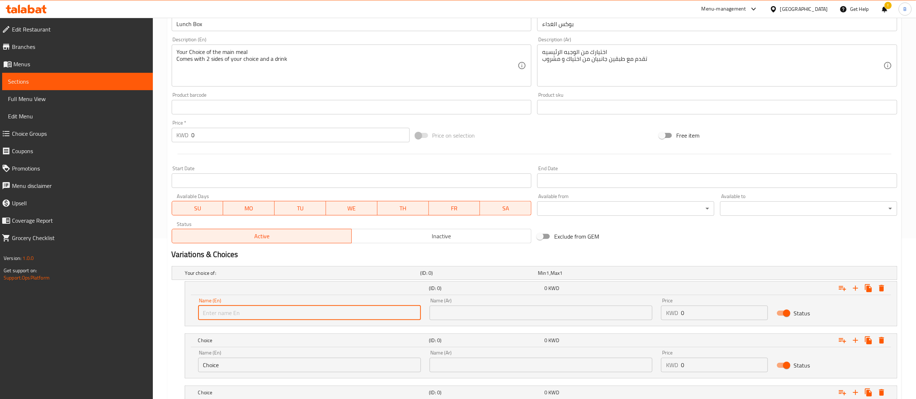
click at [220, 310] on input "text" at bounding box center [309, 313] width 223 height 14
type input "S"
type input "Mix Grills"
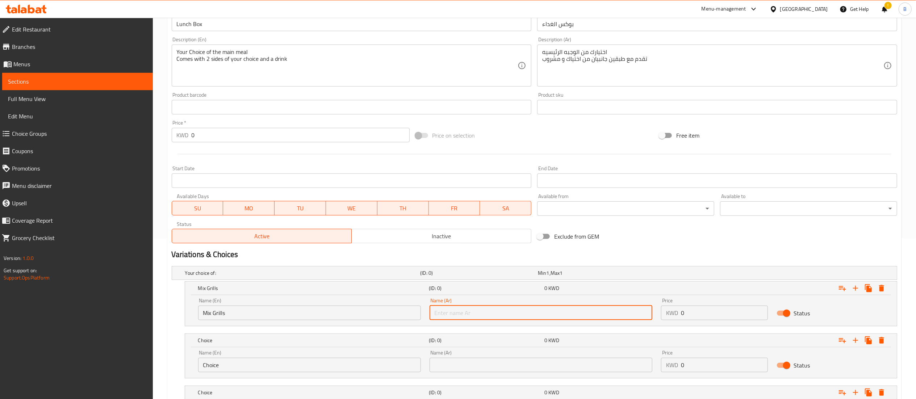
click at [464, 316] on input "text" at bounding box center [540, 313] width 223 height 14
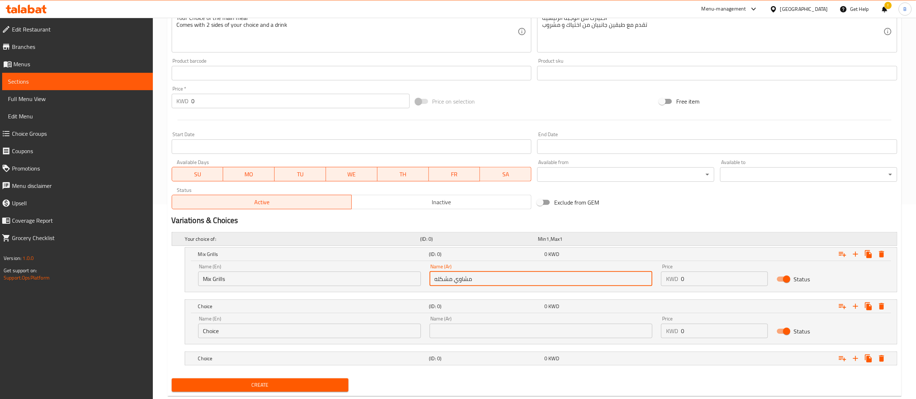
scroll to position [213, 0]
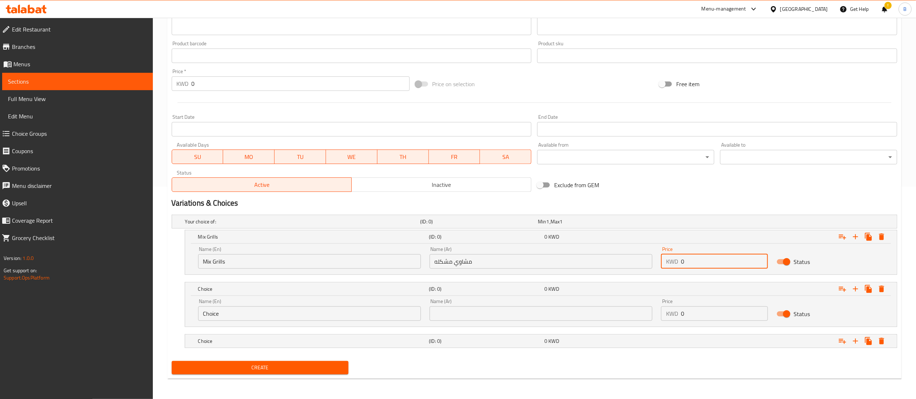
drag, startPoint x: 708, startPoint y: 264, endPoint x: 662, endPoint y: 260, distance: 46.6
click at [662, 260] on div "KWD 0 Price" at bounding box center [714, 261] width 107 height 14
click at [488, 261] on input "مشاوي مشكله" at bounding box center [540, 261] width 223 height 14
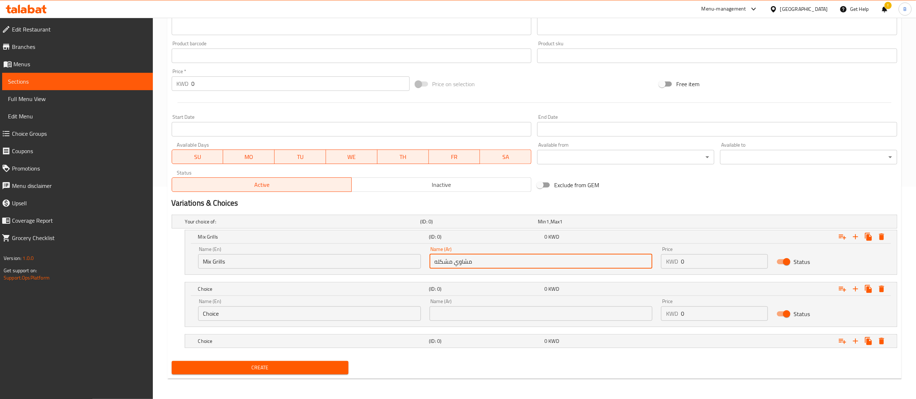
click at [488, 261] on input "مشاوي مشكله" at bounding box center [540, 261] width 223 height 14
paste input "كس جريل"
type input "مكس جريل"
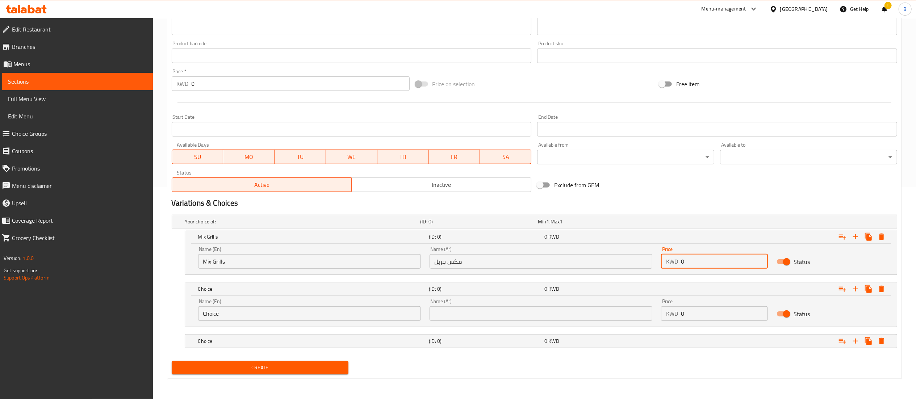
drag, startPoint x: 702, startPoint y: 259, endPoint x: 673, endPoint y: 259, distance: 29.7
click at [673, 259] on div "KWD 0 Price" at bounding box center [714, 261] width 107 height 14
paste input "3.85"
type input "3.850"
click at [568, 220] on div "Min 1 , Max 1" at bounding box center [595, 221] width 115 height 7
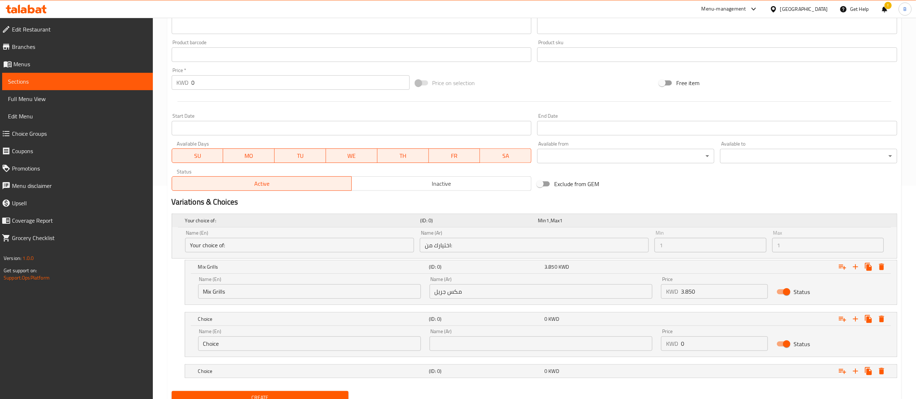
click at [616, 224] on div "Min 1 , Max 1" at bounding box center [595, 220] width 115 height 7
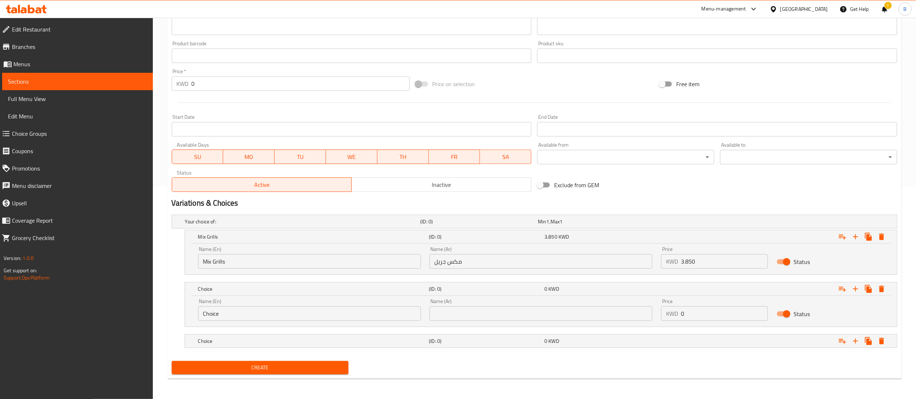
click at [337, 319] on input "Choice" at bounding box center [309, 313] width 223 height 14
type input "Kebab Halabi"
click at [564, 311] on input "text" at bounding box center [540, 313] width 223 height 14
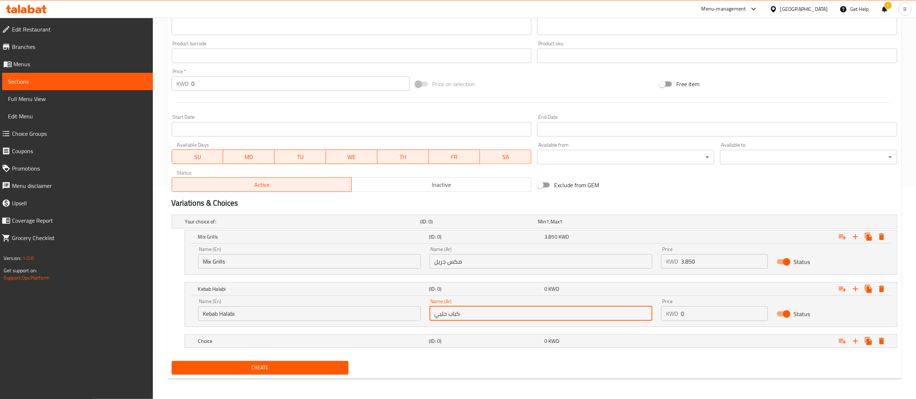
type input "كباب حلبي"
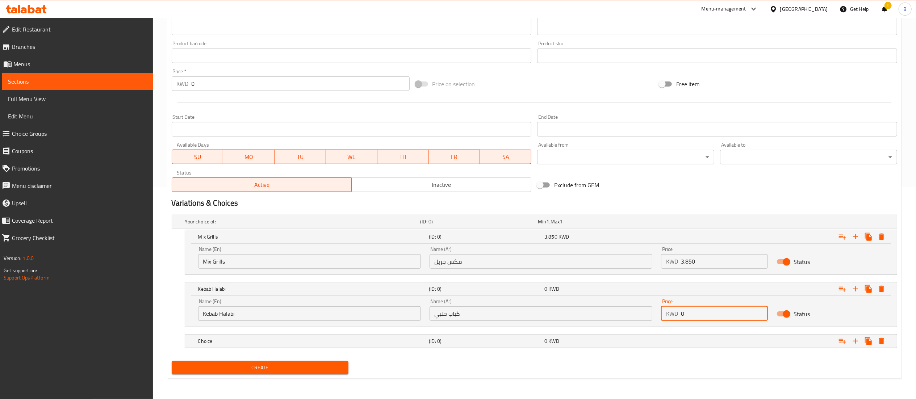
drag, startPoint x: 707, startPoint y: 319, endPoint x: 665, endPoint y: 315, distance: 41.8
click at [665, 315] on div "KWD 0 Price" at bounding box center [714, 313] width 107 height 14
paste input "3.85"
type input "3.850"
click at [724, 339] on div "Expand" at bounding box center [773, 341] width 231 height 16
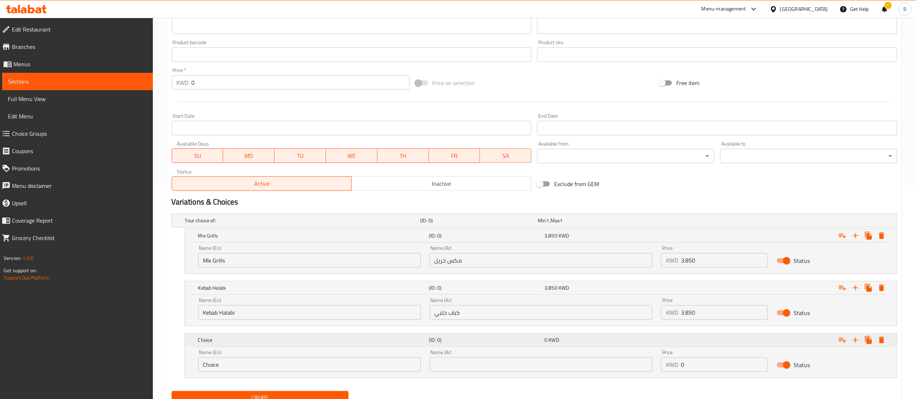
scroll to position [244, 0]
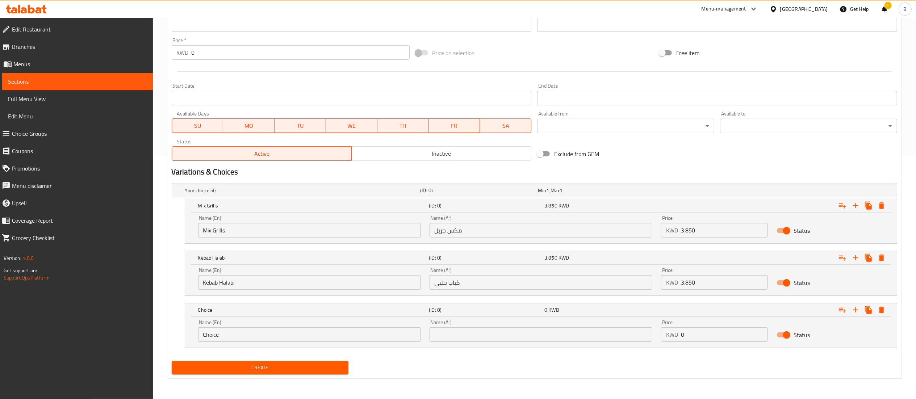
click at [266, 340] on input "Choice" at bounding box center [309, 334] width 223 height 14
click at [841, 207] on icon "Expand" at bounding box center [842, 205] width 9 height 9
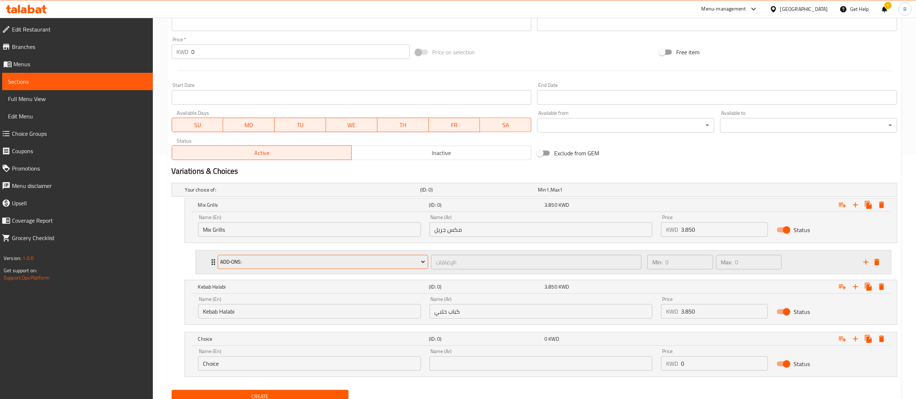
click at [312, 266] on span "Add‑ons:" at bounding box center [322, 261] width 205 height 9
click at [866, 263] on icon "add" at bounding box center [865, 262] width 5 height 5
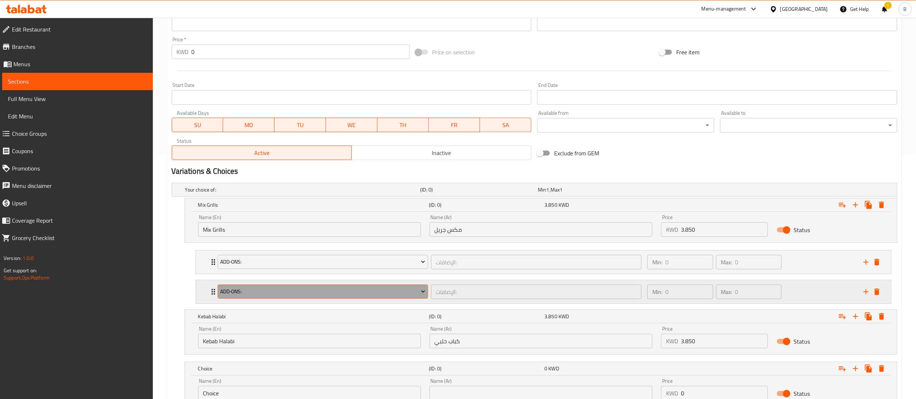
click at [225, 292] on span "Add‑ons:" at bounding box center [322, 291] width 205 height 9
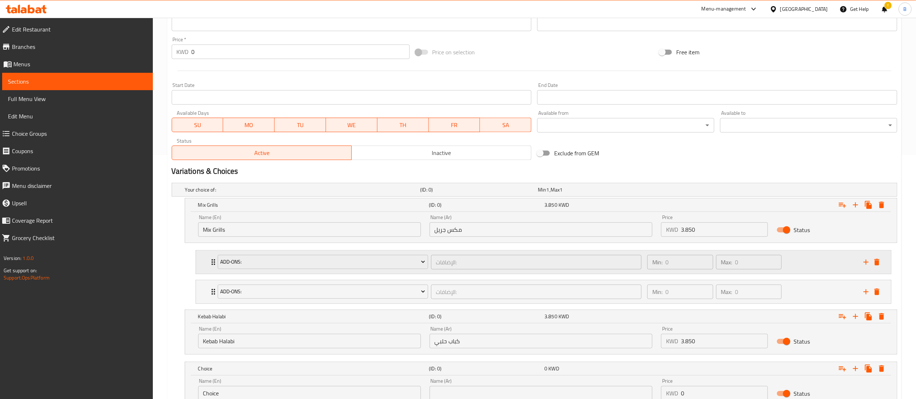
click at [886, 265] on div "Add‑ons: الإضافات: ​ Min: 0 ​ Max: 0 ​" at bounding box center [543, 262] width 695 height 23
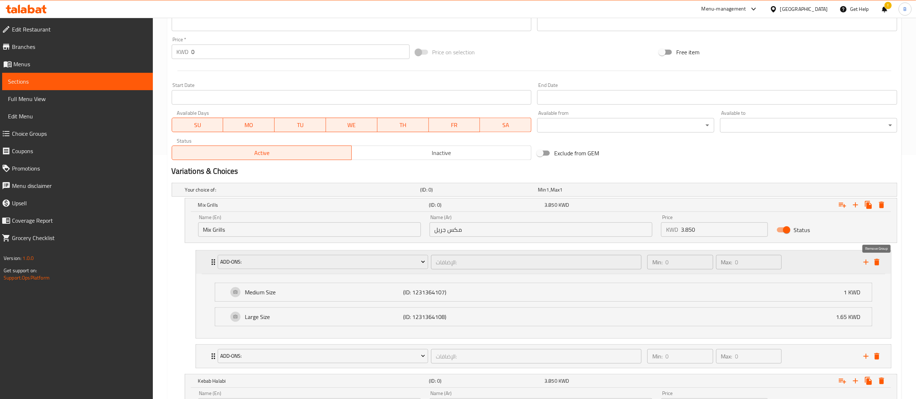
click at [880, 264] on icon "delete" at bounding box center [876, 262] width 9 height 9
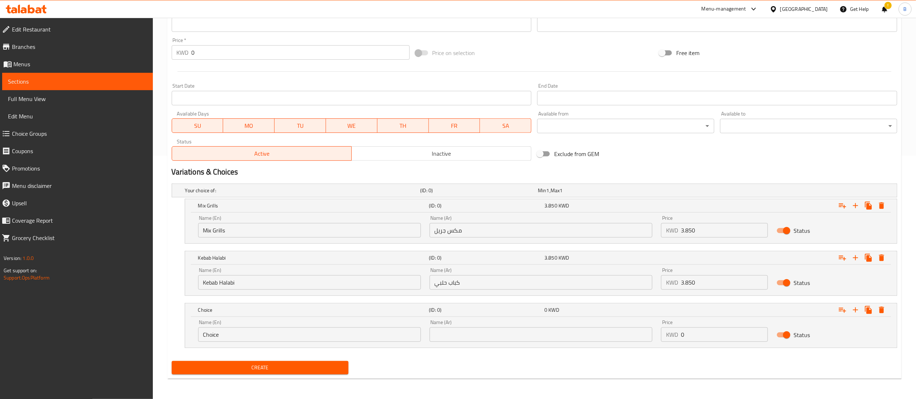
click at [232, 338] on input "Choice" at bounding box center [309, 334] width 223 height 14
drag, startPoint x: 232, startPoint y: 337, endPoint x: 125, endPoint y: 337, distance: 107.5
click at [125, 337] on div "Edit Restaurant Branches Menus Sections Full Menu View Edit Menu Choice Groups …" at bounding box center [458, 86] width 916 height 625
type input "ٍ"
click at [540, 336] on input "text" at bounding box center [540, 334] width 223 height 14
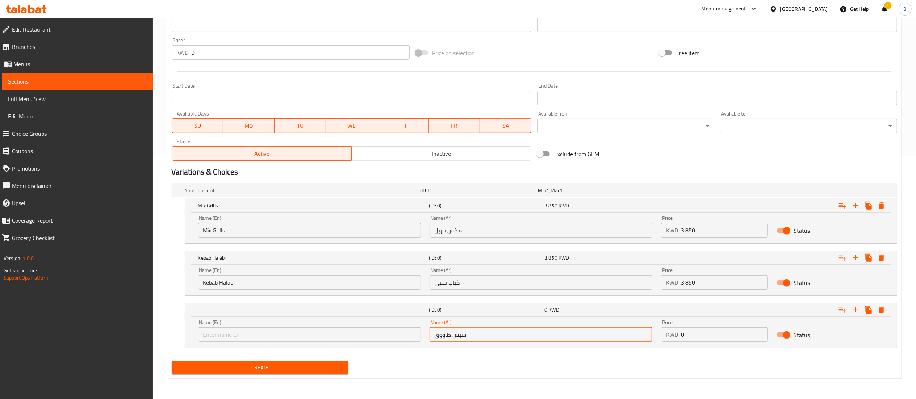
type input "شيش طاووق"
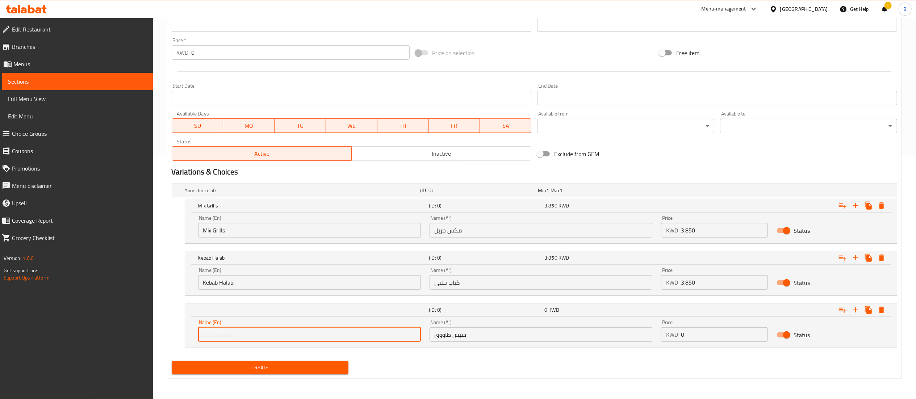
click at [286, 332] on input "text" at bounding box center [309, 334] width 223 height 14
type input "ٍ"
type input "s"
type input "[PERSON_NAME]"
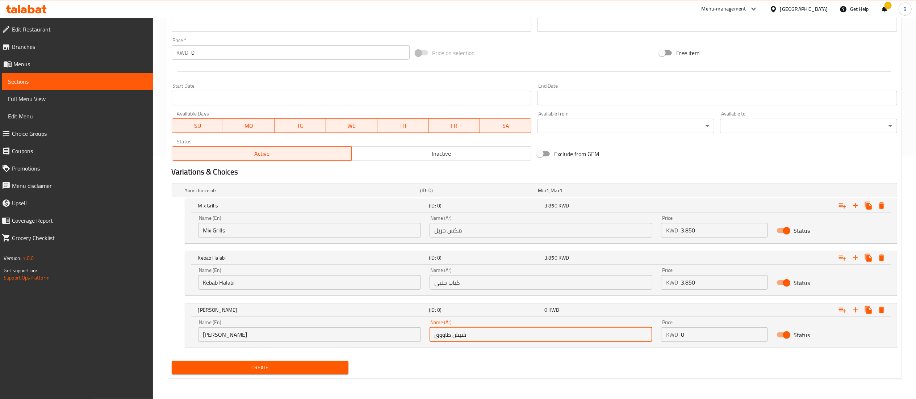
click at [470, 338] on input "شيش طاووق" at bounding box center [540, 334] width 223 height 14
click at [710, 337] on input "0" at bounding box center [724, 334] width 87 height 14
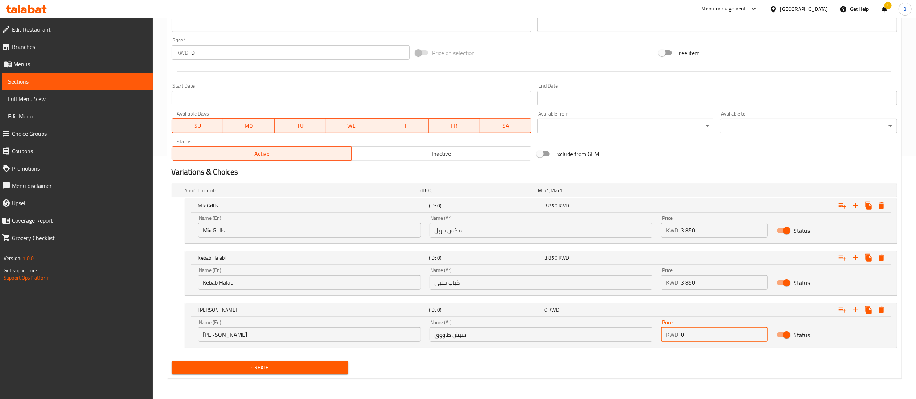
drag, startPoint x: 695, startPoint y: 339, endPoint x: 641, endPoint y: 339, distance: 54.3
click at [641, 339] on div "Name (En) Shish Tawooq Name (En) Name (Ar) شيش طاووق Name (Ar) Price KWD 0 Pric…" at bounding box center [541, 330] width 694 height 31
paste input "3.75"
type input "3.750"
click at [535, 357] on div "Your choice of: (ID: 0) Min 1 , Max 1 Name (En) Your choice of: Name (En) Name …" at bounding box center [534, 269] width 731 height 177
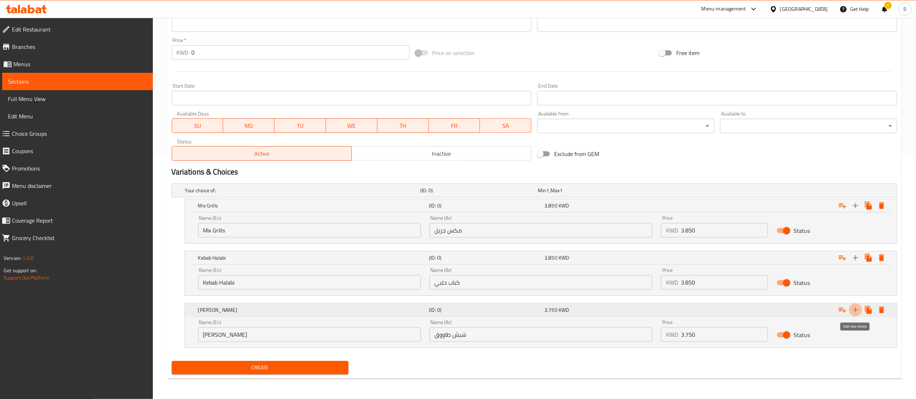
click at [859, 307] on icon "Expand" at bounding box center [855, 310] width 9 height 9
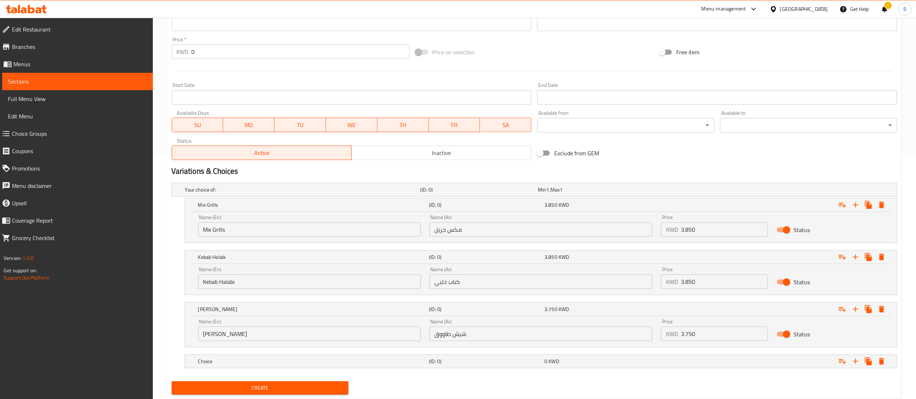
scroll to position [265, 0]
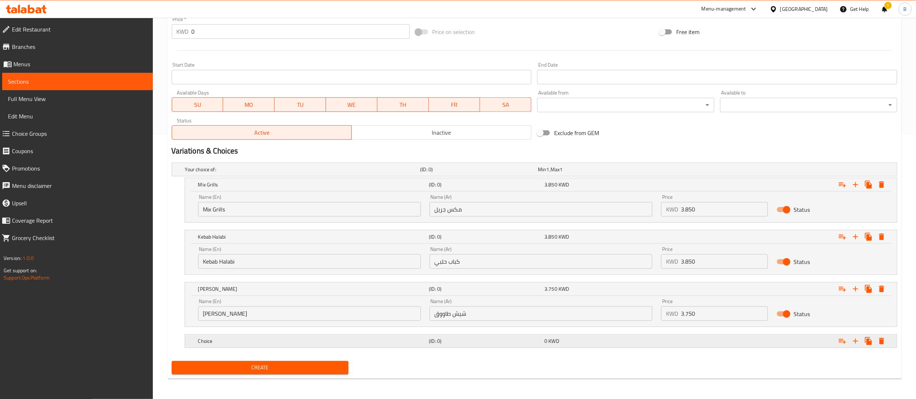
click at [311, 346] on div "Choice" at bounding box center [312, 341] width 231 height 10
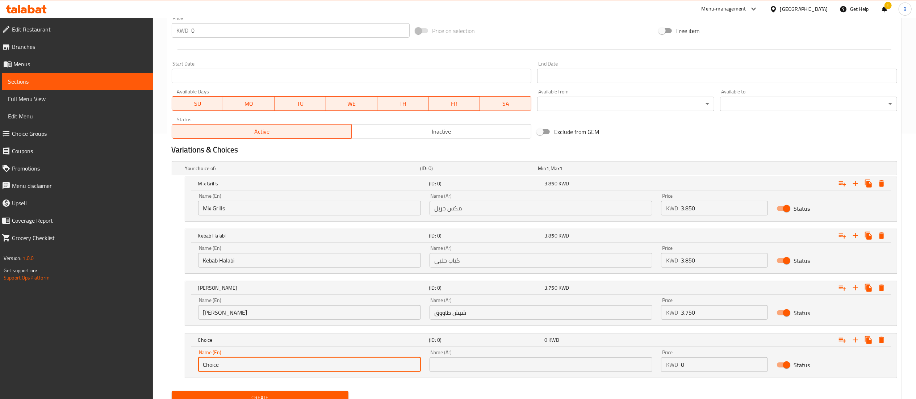
drag, startPoint x: 294, startPoint y: 366, endPoint x: 187, endPoint y: 370, distance: 107.6
click at [187, 370] on div "Name (En) Choice Name (En) Name (Ar) Name (Ar) Price KWD 0 Price Status" at bounding box center [541, 362] width 712 height 31
type input "Tikka"
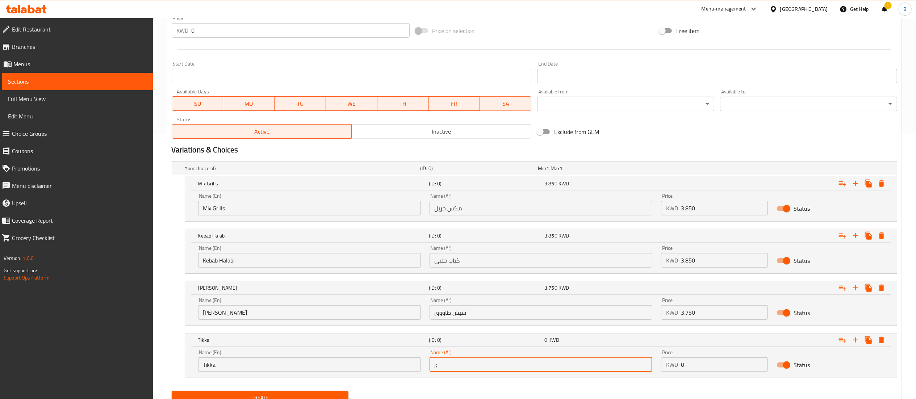
type input "j"
type input "تكا"
click at [717, 370] on input "0" at bounding box center [724, 364] width 87 height 14
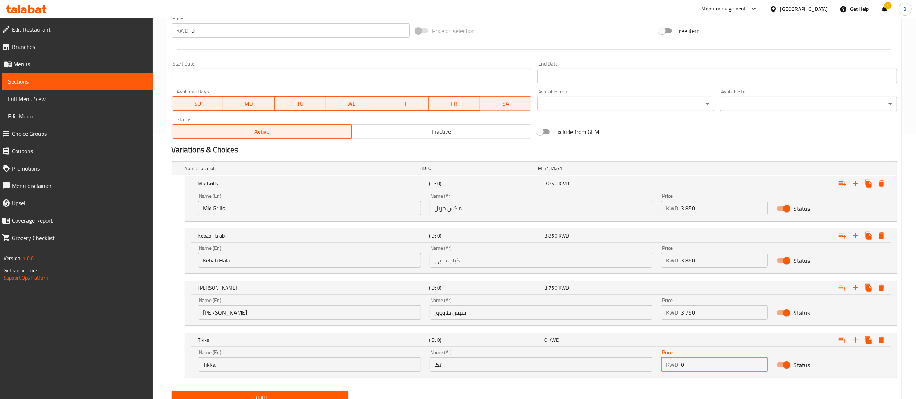
drag, startPoint x: 710, startPoint y: 369, endPoint x: 670, endPoint y: 368, distance: 41.0
click at [670, 368] on div "KWD 0 Price" at bounding box center [714, 364] width 107 height 14
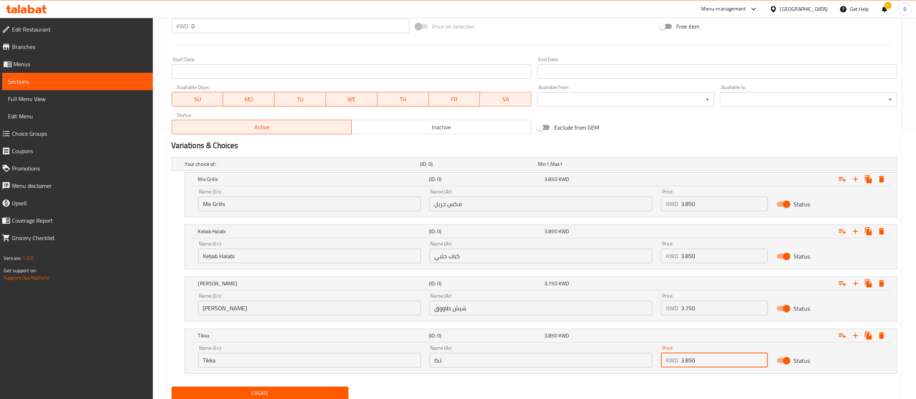
scroll to position [297, 0]
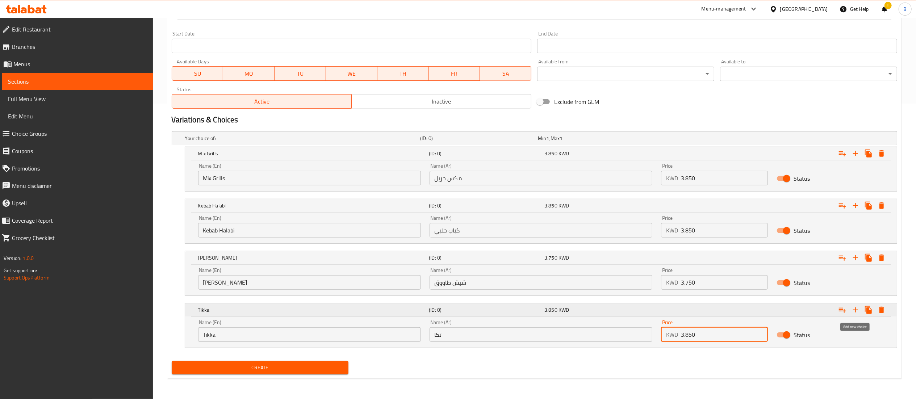
type input "3.850"
click at [855, 310] on icon "Expand" at bounding box center [855, 309] width 5 height 5
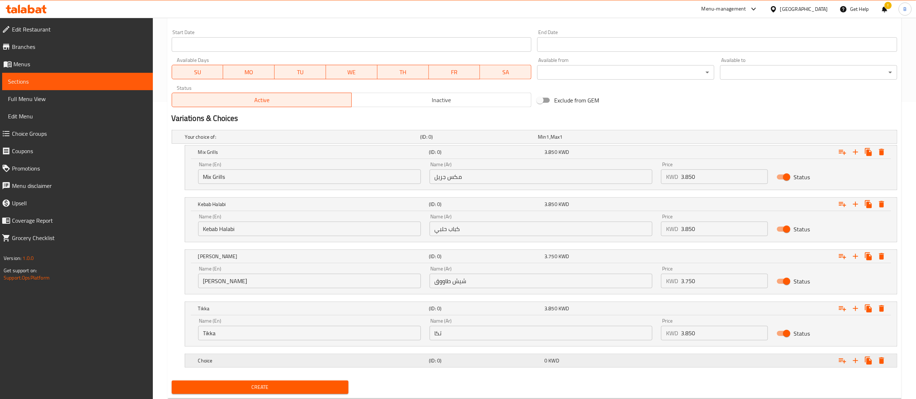
click at [326, 354] on div "Choice (ID: 0) 0 KWD" at bounding box center [543, 361] width 693 height 16
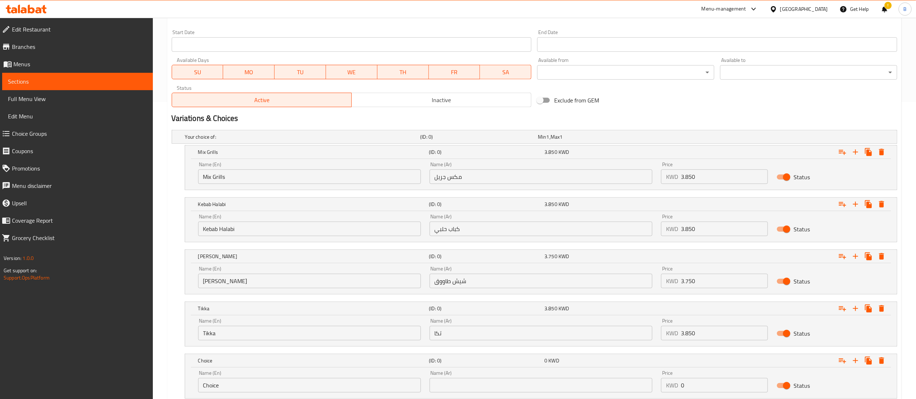
scroll to position [349, 0]
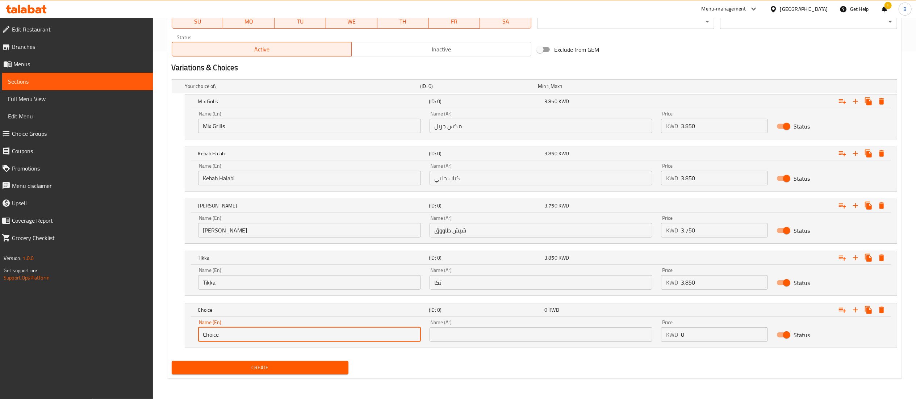
drag, startPoint x: 257, startPoint y: 338, endPoint x: 104, endPoint y: 327, distance: 153.9
click at [104, 327] on div "Edit Restaurant Branches Menus Sections Full Menu View Edit Menu Choice Groups …" at bounding box center [458, 34] width 916 height 729
type input "Whole Chicken"
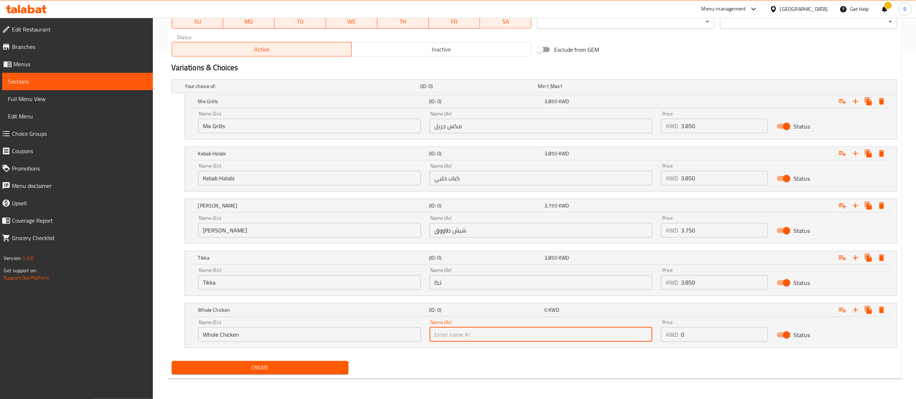
click at [448, 335] on input "text" at bounding box center [540, 334] width 223 height 14
type input "دجاجه كامله عالفحم"
drag, startPoint x: 698, startPoint y: 353, endPoint x: 700, endPoint y: 343, distance: 9.5
click at [700, 343] on div "Your choice of: (ID: 0) Min 1 , Max 1 Name (En) Your choice of: Name (En) Name …" at bounding box center [534, 217] width 731 height 282
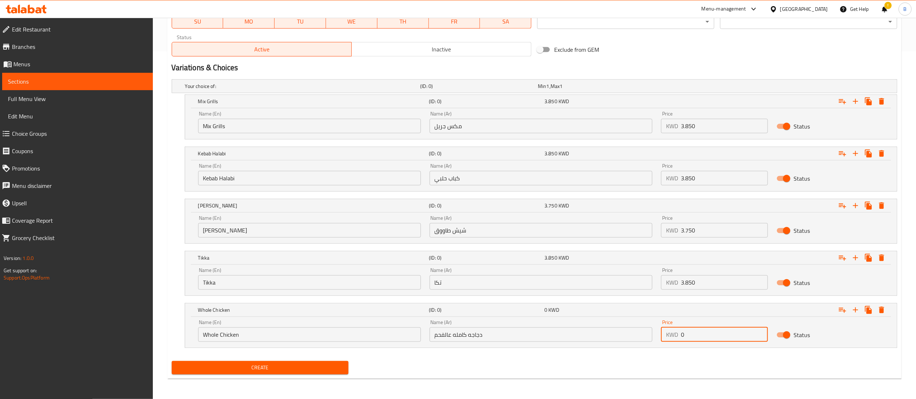
drag, startPoint x: 701, startPoint y: 330, endPoint x: 596, endPoint y: 330, distance: 105.4
click at [597, 330] on div "Name (En) Whole Chicken Name (En) Name (Ar) دجاجه كامله عالفحم Name (Ar) Price …" at bounding box center [541, 330] width 694 height 31
type input "3.750"
click at [857, 309] on icon "Expand" at bounding box center [855, 310] width 9 height 9
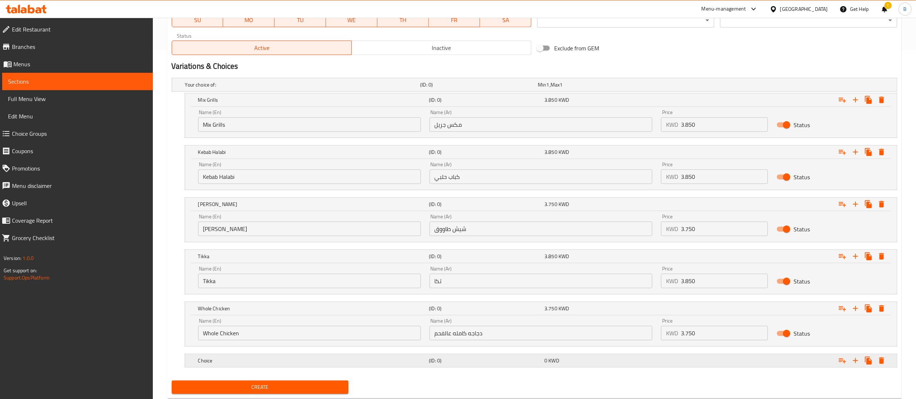
click at [532, 361] on h5 "(ID: 0)" at bounding box center [485, 360] width 113 height 7
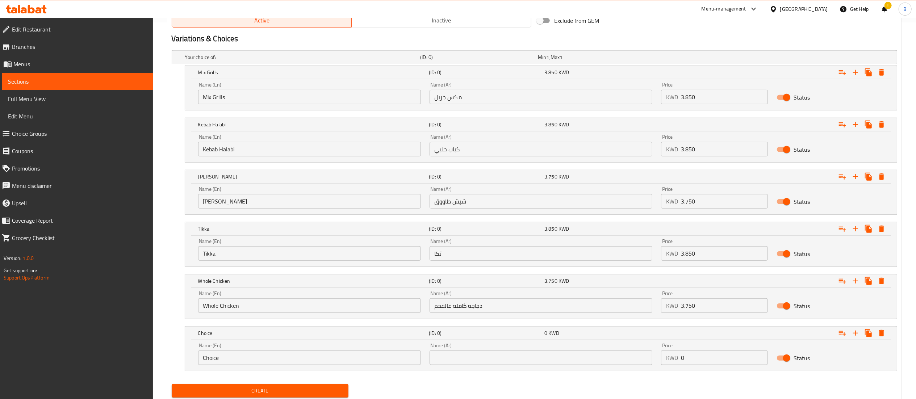
scroll to position [402, 0]
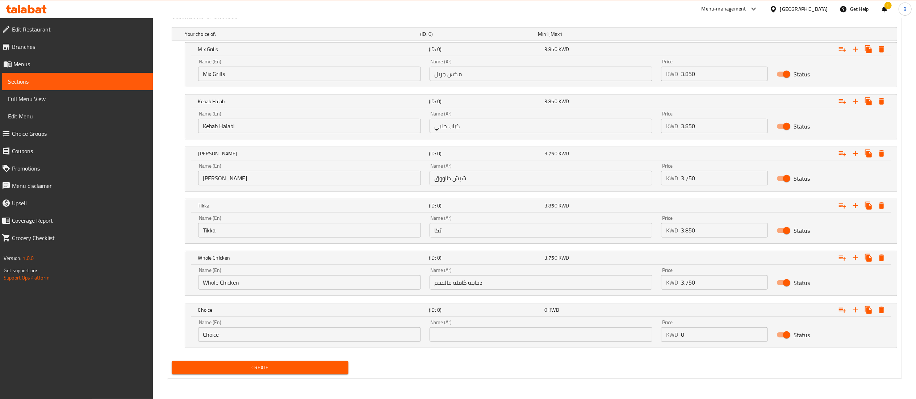
click at [358, 339] on input "Choice" at bounding box center [309, 334] width 223 height 14
drag, startPoint x: 235, startPoint y: 334, endPoint x: 185, endPoint y: 334, distance: 50.0
click at [185, 334] on div "Name (En) Choice Name (En) Name (Ar) Name (Ar) Price KWD 0 Price Status" at bounding box center [541, 332] width 712 height 31
click at [257, 287] on input "Whole Chicken" at bounding box center [309, 282] width 223 height 14
click at [205, 284] on input "Whole Chicken" at bounding box center [309, 282] width 223 height 14
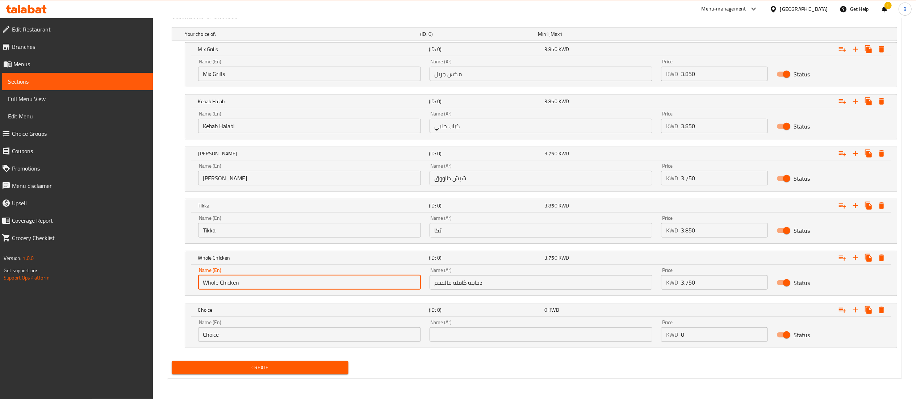
click at [255, 287] on input "Whole Chicken" at bounding box center [309, 282] width 223 height 14
paste input "Grilled"
type input "Grilled Whole Chicken"
click at [463, 283] on input "دجاجه كامله عالفحم" at bounding box center [540, 282] width 223 height 14
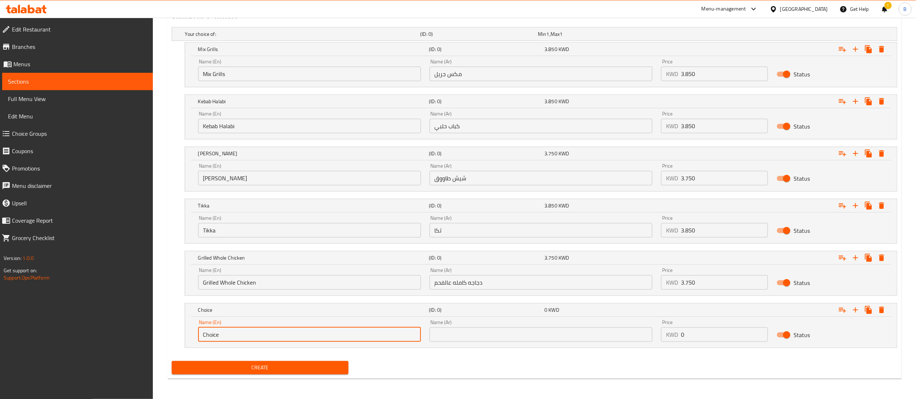
click at [306, 337] on input "Choice" at bounding box center [309, 334] width 223 height 14
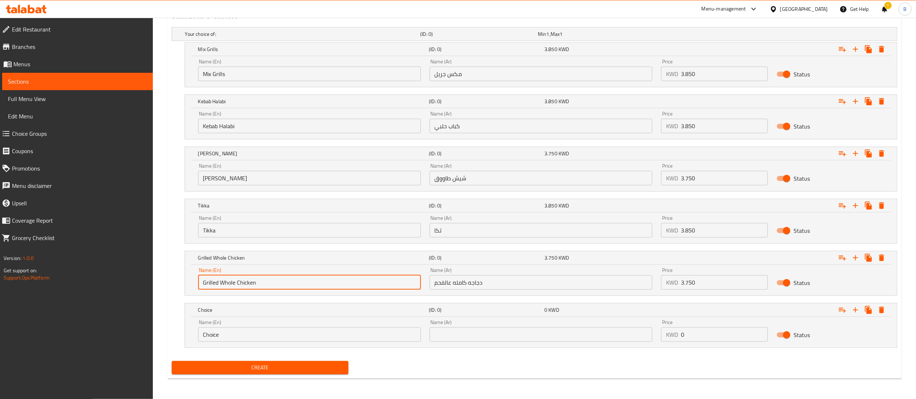
drag, startPoint x: 203, startPoint y: 283, endPoint x: 289, endPoint y: 290, distance: 86.1
click at [289, 290] on div "Name (En) Grilled Whole Chicken Name (En)" at bounding box center [309, 278] width 231 height 31
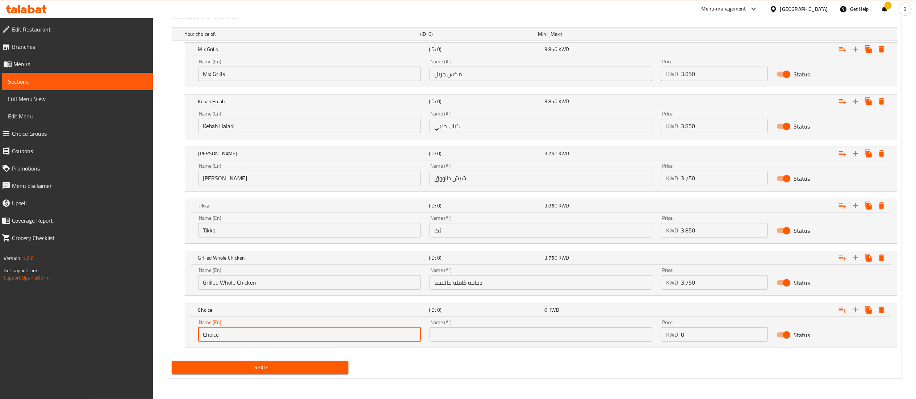
drag, startPoint x: 241, startPoint y: 337, endPoint x: 150, endPoint y: 340, distance: 91.7
click at [150, 340] on div "Edit Restaurant Branches Menus Sections Full Menu View Edit Menu Choice Groups …" at bounding box center [458, 8] width 916 height 781
paste input "Grilled Whole Chicken"
click at [203, 332] on input "Grilled Whole Chicken" at bounding box center [309, 334] width 223 height 14
type input "Half Grilled Whole Chicken"
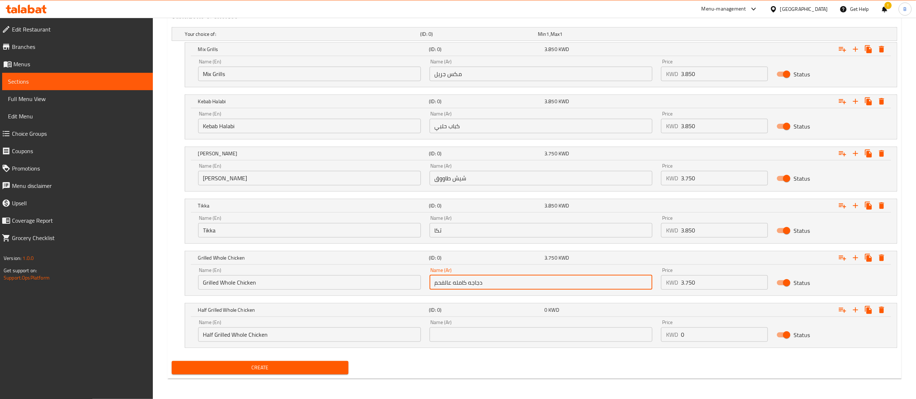
drag, startPoint x: 513, startPoint y: 279, endPoint x: 398, endPoint y: 277, distance: 115.2
click at [398, 277] on div "Name (En) Grilled Whole Chicken Name (En) Name (Ar) دجاجه كامله عالفحم Name (Ar…" at bounding box center [541, 278] width 694 height 31
type input "دجاجه كامله عالفحم"
click at [478, 337] on input "text" at bounding box center [540, 334] width 223 height 14
paste input "دجاجه كامله عالفحم"
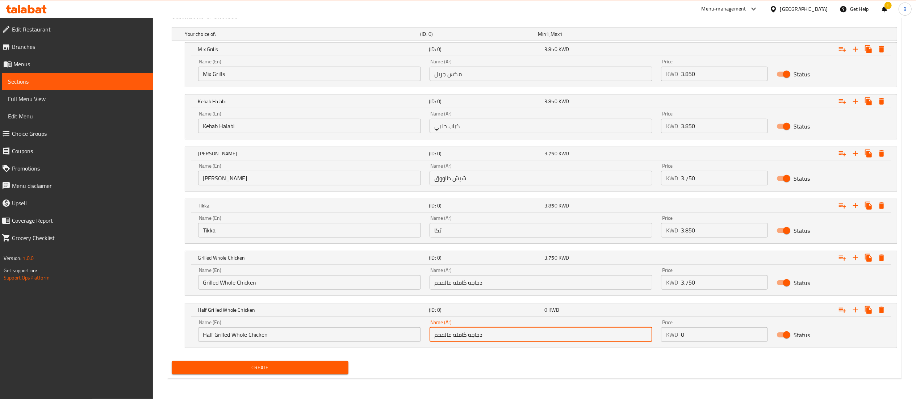
click at [487, 335] on input "دجاجه كامله عالفحم" at bounding box center [540, 334] width 223 height 14
click at [435, 333] on input "دجاجه كامله عالفحم" at bounding box center [540, 334] width 223 height 14
type input "نصف دجاجه كامله عالفحم"
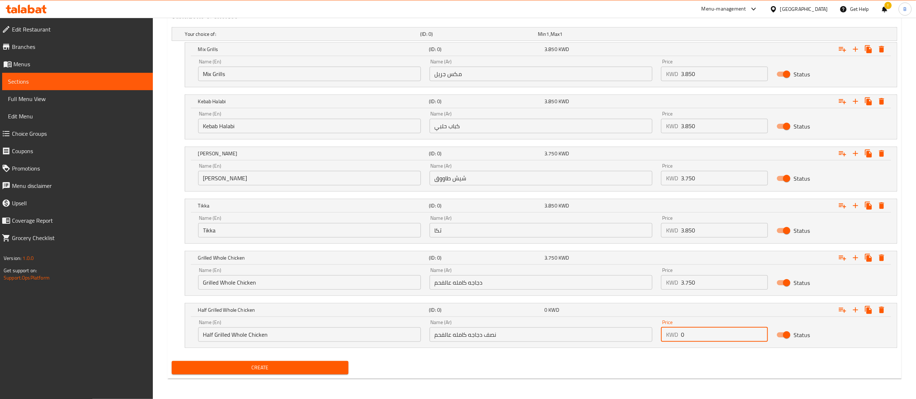
drag, startPoint x: 714, startPoint y: 334, endPoint x: 641, endPoint y: 330, distance: 73.3
click at [641, 330] on div "Name (En) Half Grilled Whole Chicken Name (En) Name (Ar) نصف دجاجه كامله عالفحم…" at bounding box center [541, 330] width 694 height 31
type input "2.750"
click at [532, 348] on div "Half Grilled Whole Chicken (ID: 0) 2.750 KWD Name (En) Half Grilled Whole Chick…" at bounding box center [541, 325] width 712 height 45
click at [842, 314] on icon "Expand" at bounding box center [842, 310] width 9 height 9
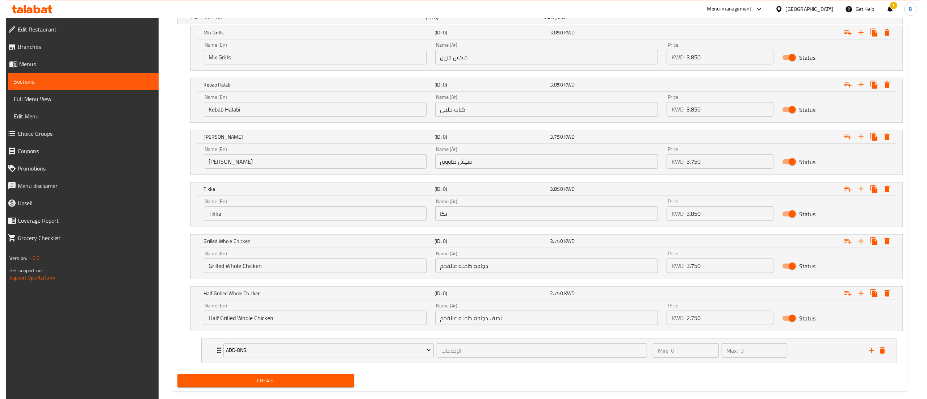
scroll to position [432, 0]
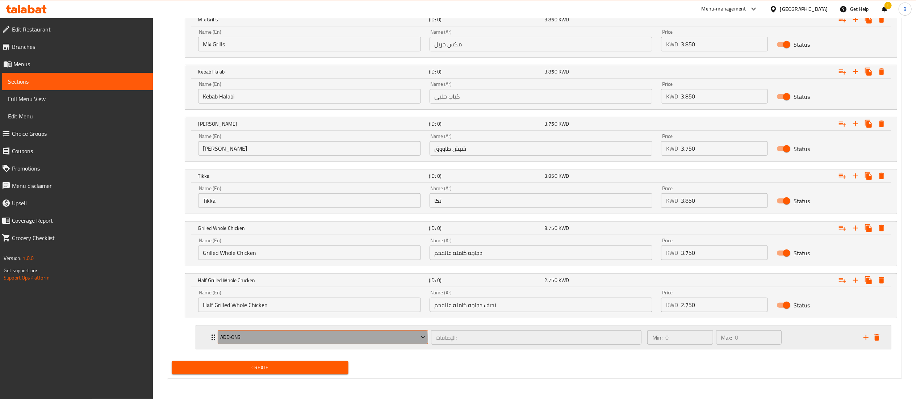
click at [289, 340] on span "Add‑ons:" at bounding box center [322, 337] width 205 height 9
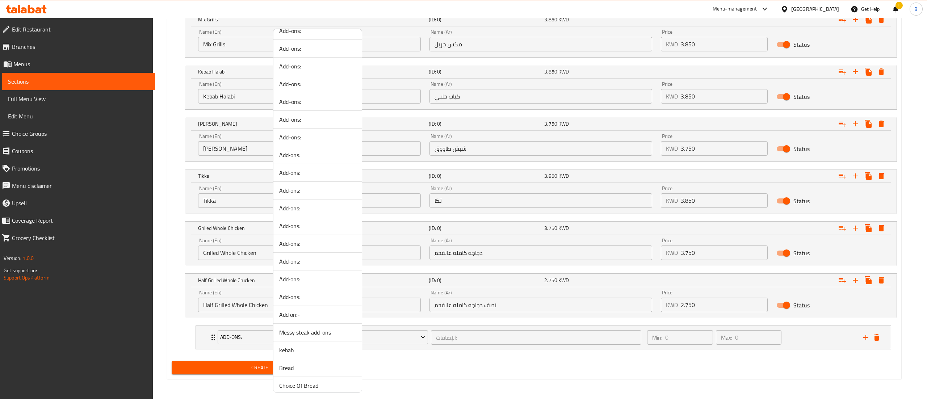
scroll to position [0, 0]
click at [249, 336] on div at bounding box center [463, 199] width 927 height 399
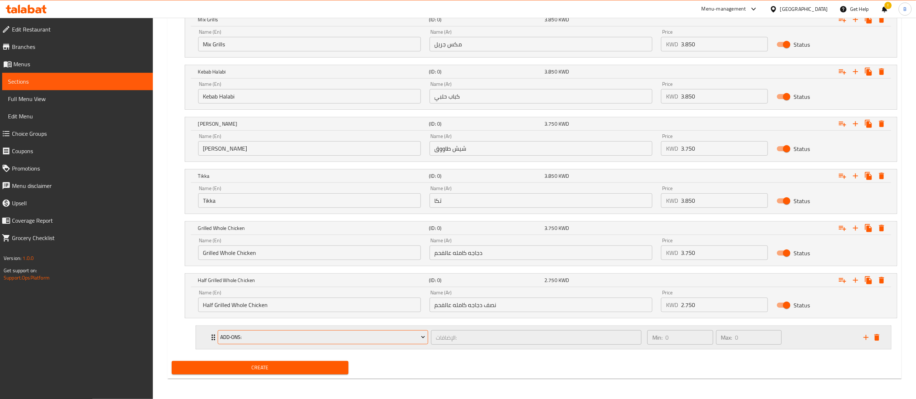
click at [248, 337] on span "Add‑ons:" at bounding box center [322, 337] width 205 height 9
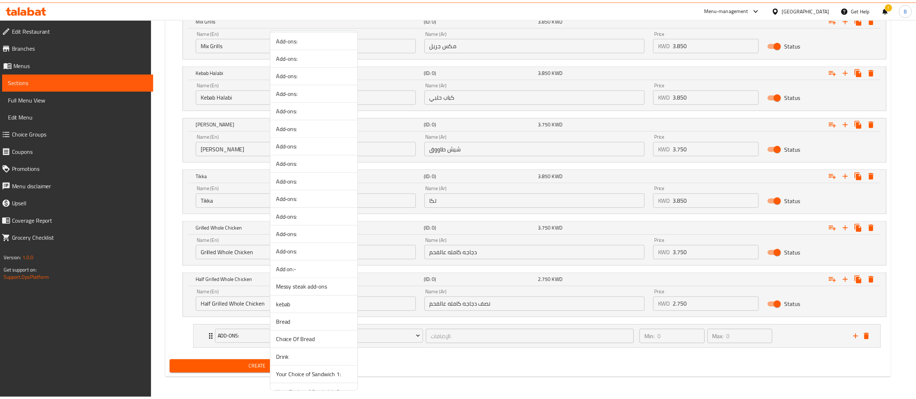
scroll to position [106, 0]
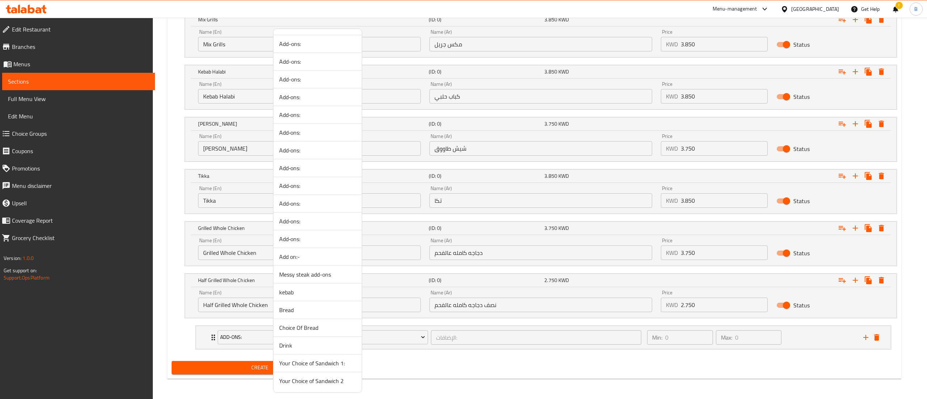
click at [293, 346] on span "Drink" at bounding box center [317, 345] width 77 height 9
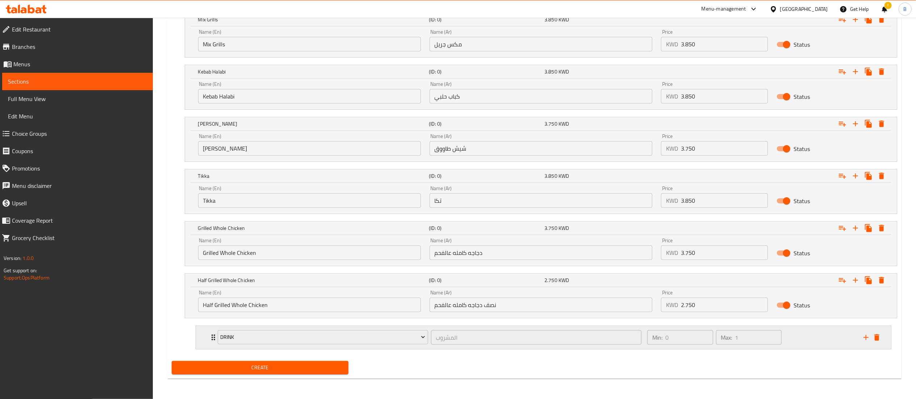
click at [788, 343] on div "Min: 0 ​ Max: 1 ​" at bounding box center [751, 337] width 216 height 23
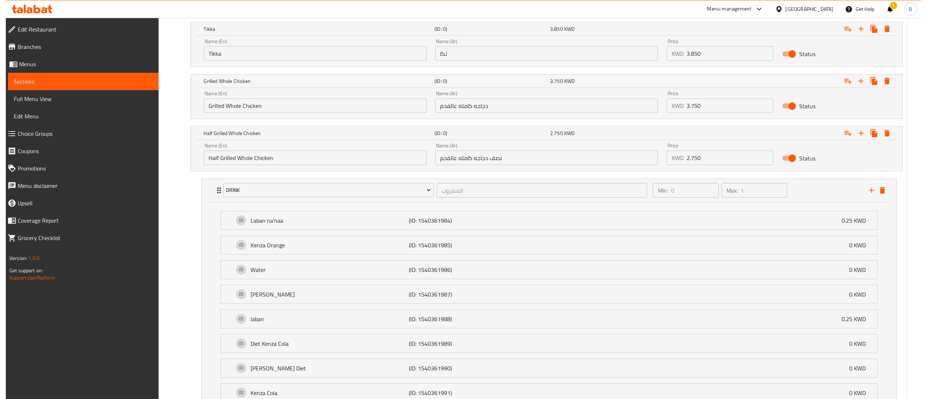
scroll to position [645, 0]
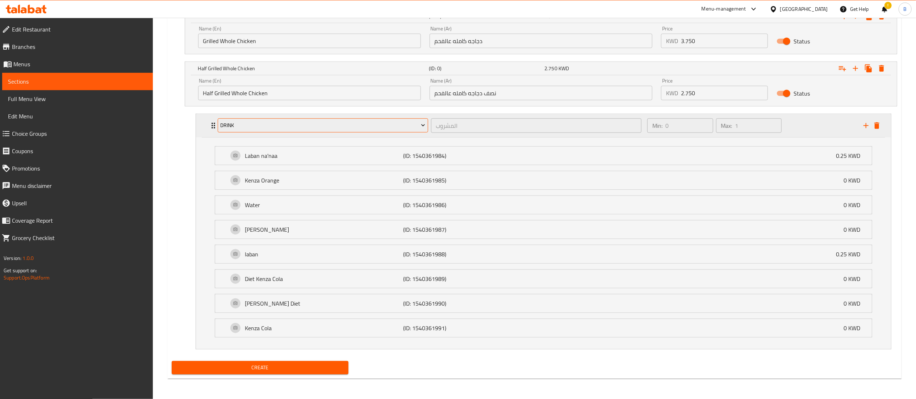
click at [233, 129] on button "Drink" at bounding box center [323, 125] width 210 height 14
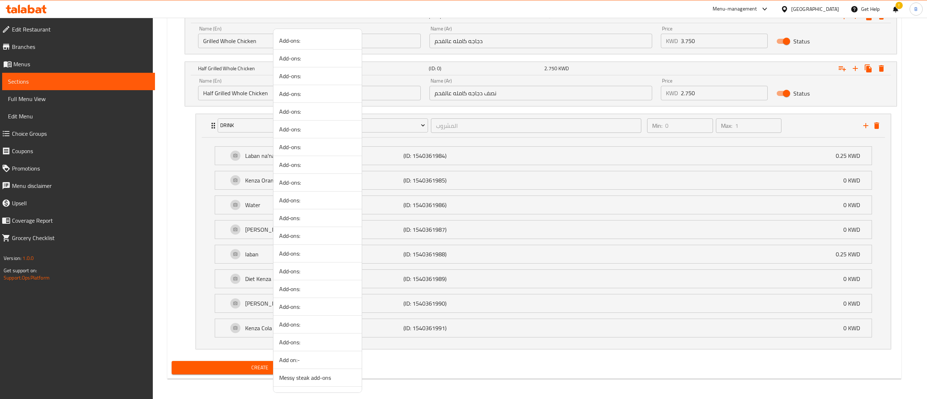
click at [180, 126] on div at bounding box center [463, 199] width 927 height 399
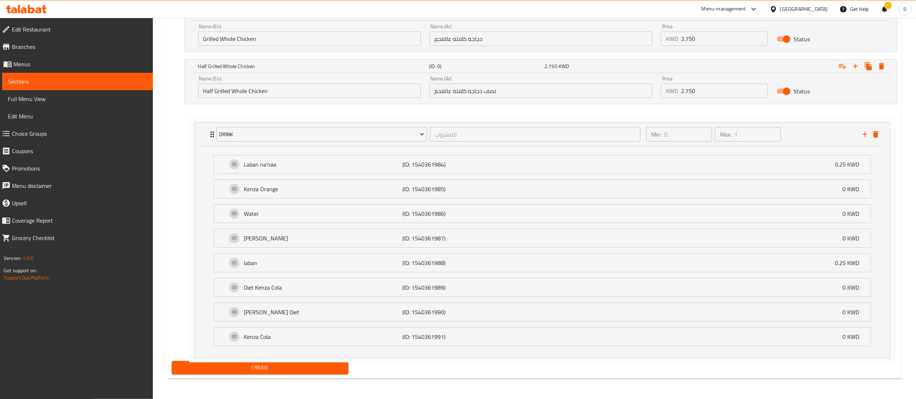
drag, startPoint x: 321, startPoint y: 156, endPoint x: 321, endPoint y: 167, distance: 11.2
click at [321, 167] on div "Drink المشروب ​ Min: 0 ​ Max: 1 ​ Laban na'naa (ID: 1540361984) 0.25 KWD Name (…" at bounding box center [543, 231] width 707 height 244
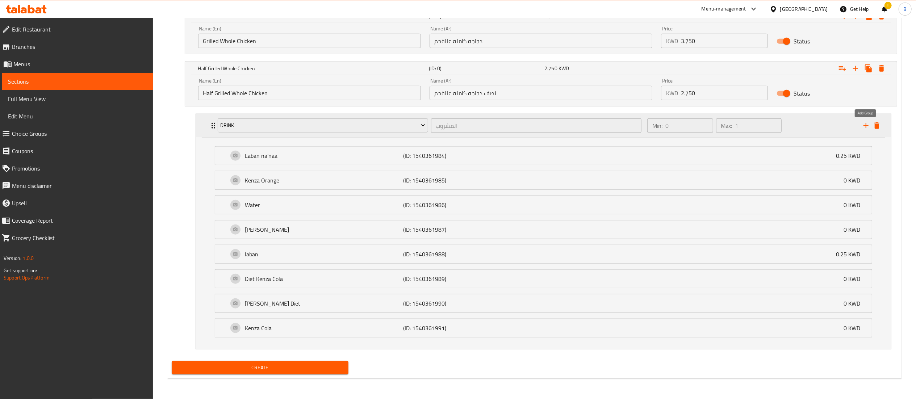
click at [866, 127] on icon "add" at bounding box center [865, 125] width 9 height 9
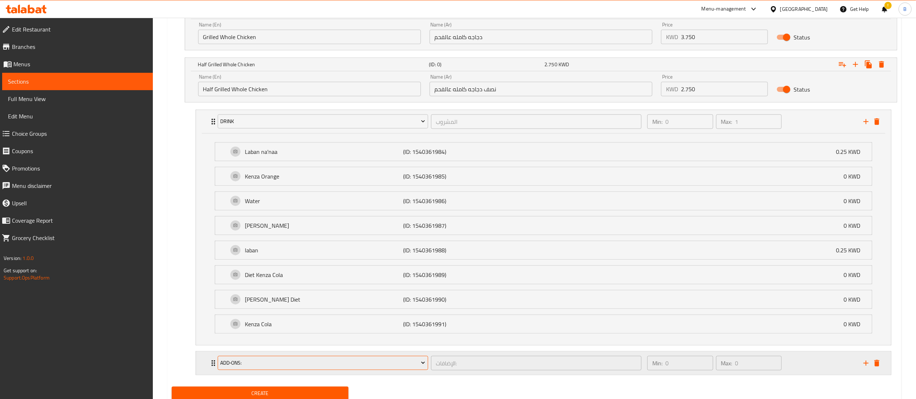
click at [305, 367] on span "Add‑ons:" at bounding box center [322, 362] width 205 height 9
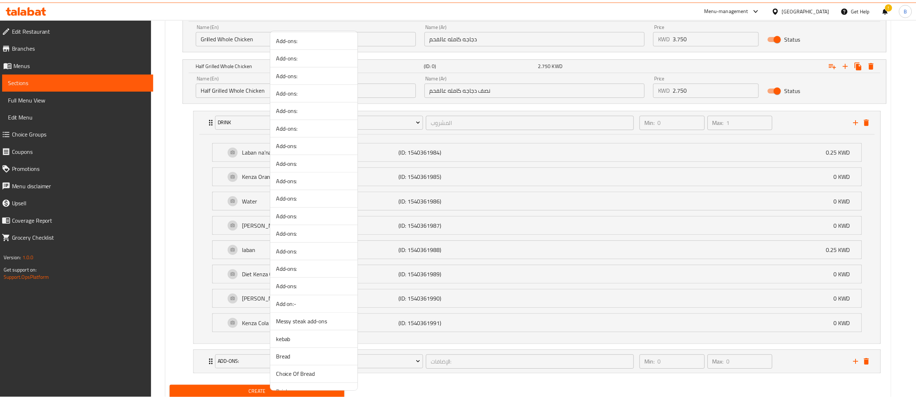
scroll to position [0, 0]
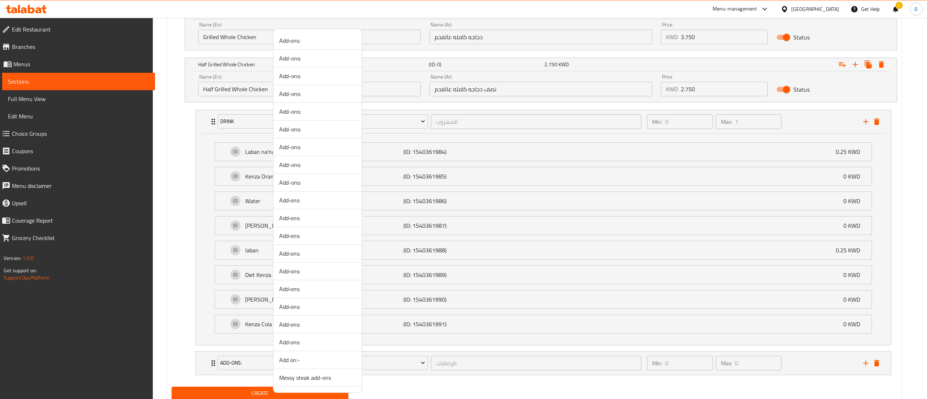
click at [305, 43] on span "Add‑ons:" at bounding box center [317, 40] width 77 height 9
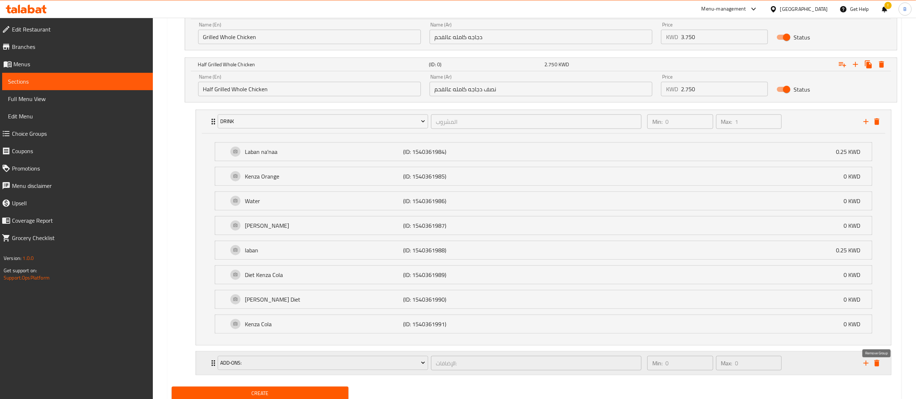
click at [876, 366] on icon "delete" at bounding box center [876, 363] width 5 height 7
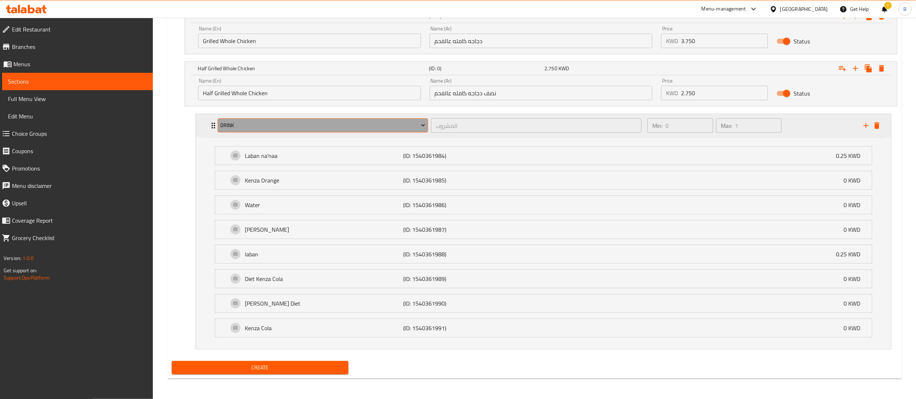
click at [232, 123] on span "Drink" at bounding box center [322, 125] width 205 height 9
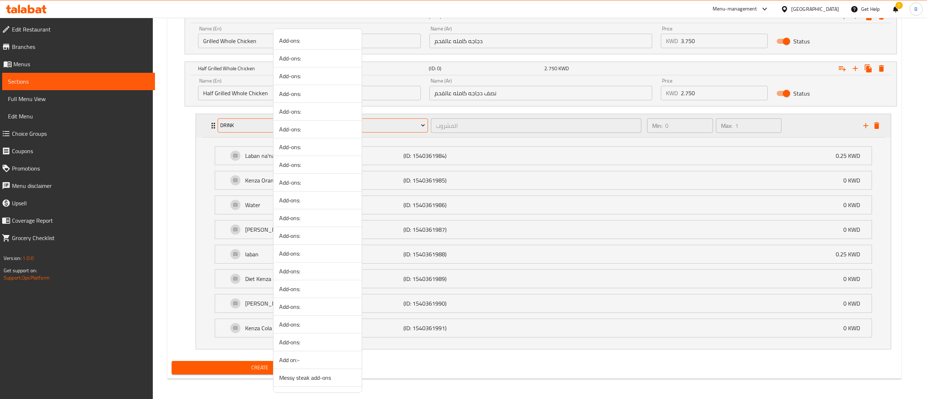
click at [232, 123] on div at bounding box center [463, 199] width 927 height 399
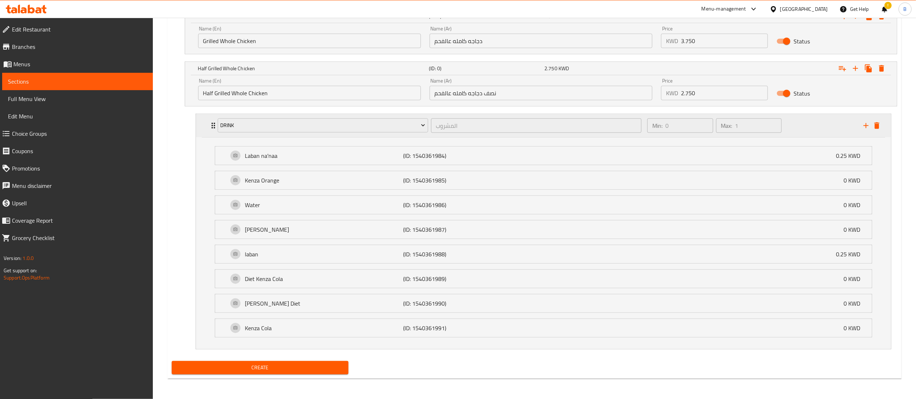
click at [816, 116] on div "Min: 0 ​ Max: 1 ​" at bounding box center [751, 125] width 216 height 23
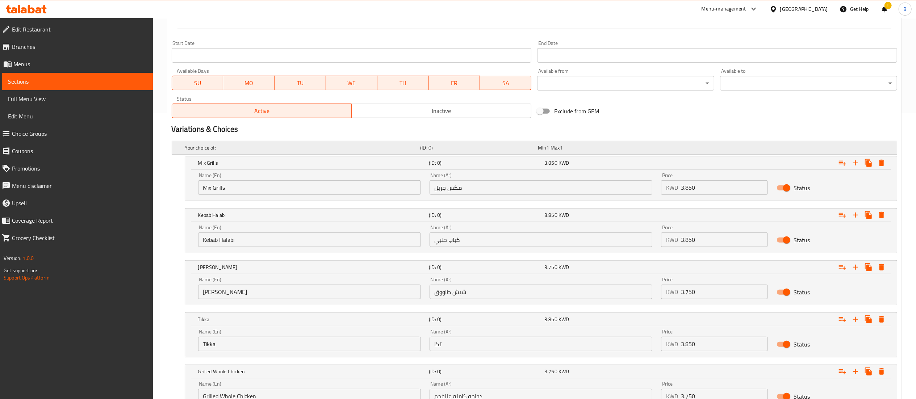
scroll to position [432, 0]
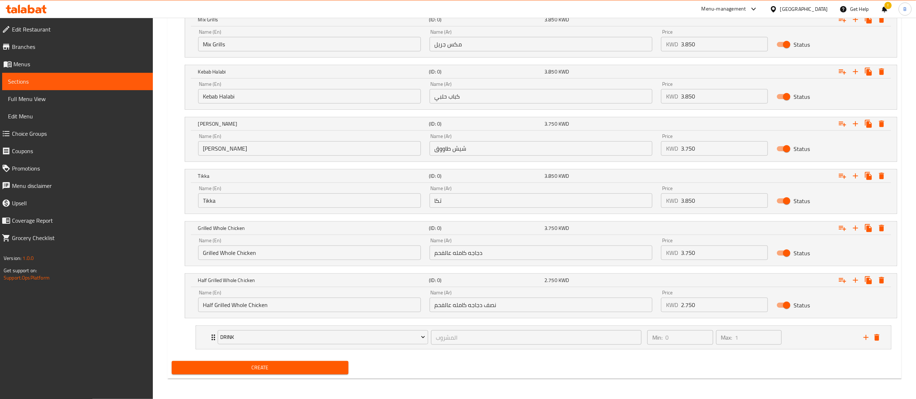
click at [324, 369] on span "Create" at bounding box center [259, 367] width 165 height 9
click at [55, 132] on span "Choice Groups" at bounding box center [79, 133] width 135 height 9
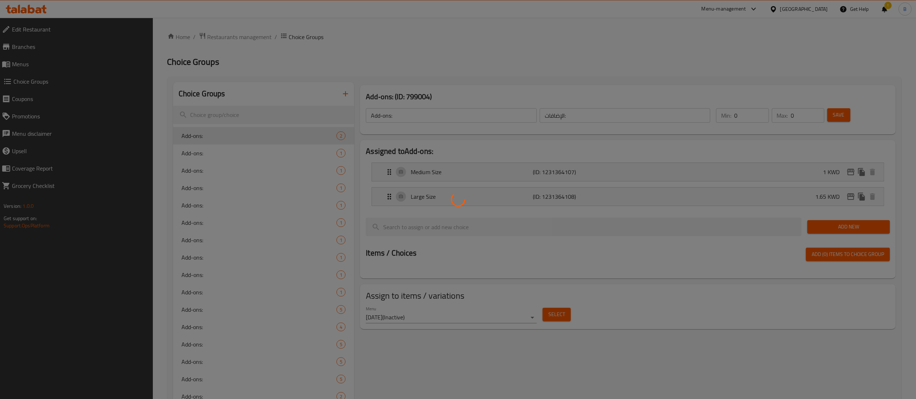
click at [216, 135] on div at bounding box center [458, 199] width 916 height 399
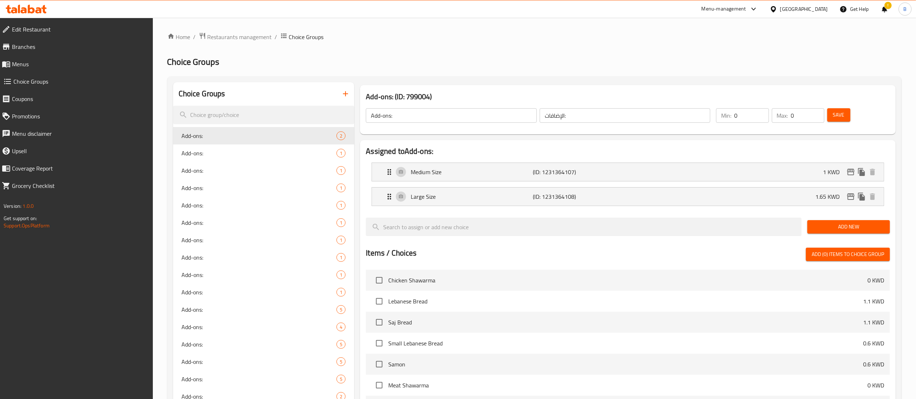
click at [353, 94] on button "button" at bounding box center [345, 93] width 17 height 17
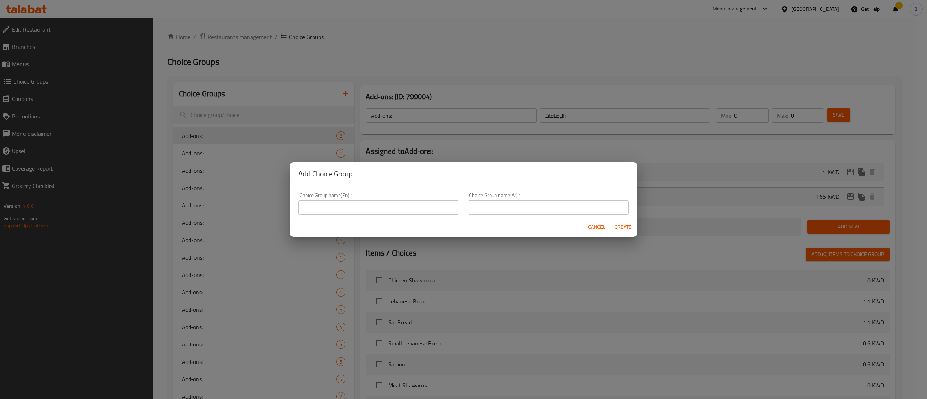
click at [371, 206] on input "text" at bounding box center [378, 207] width 161 height 14
type input "Choice of 2 Side dishes"
click at [558, 203] on input "text" at bounding box center [548, 207] width 161 height 14
type input "h"
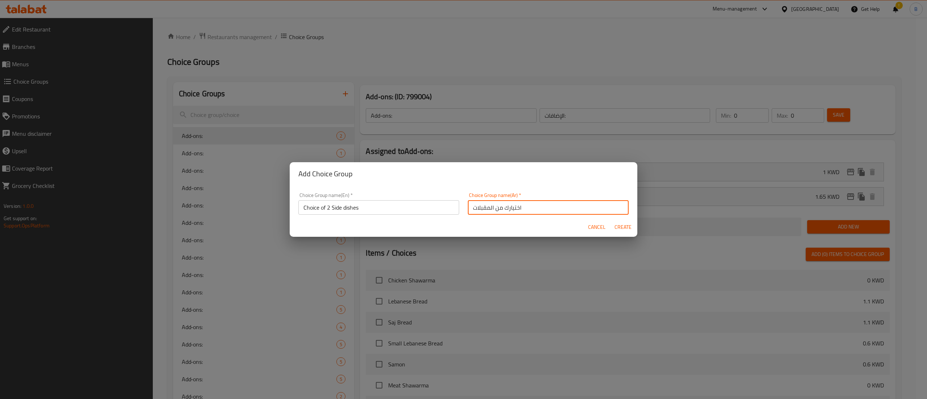
type input "اختيارك من المقبلات"
click at [626, 228] on span "Create" at bounding box center [622, 227] width 17 height 9
type input "Choice of 2 Side dishes"
type input "اختيارك من المقبلات"
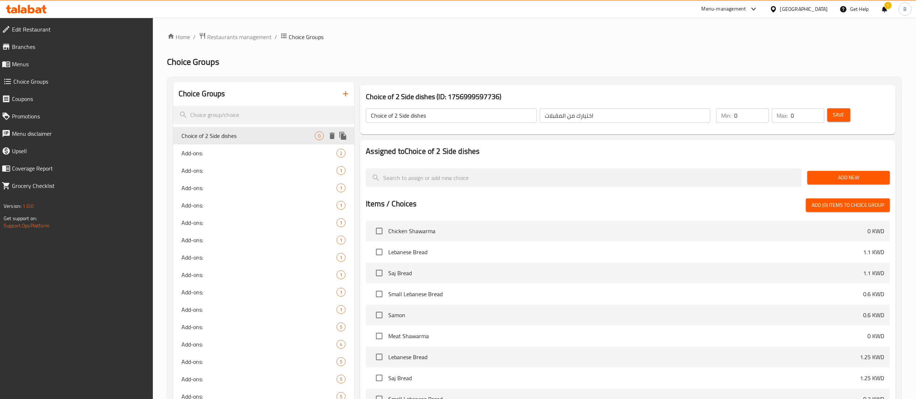
click at [232, 137] on span "Choice of 2 Side dishes" at bounding box center [248, 135] width 133 height 9
drag, startPoint x: 712, startPoint y: 116, endPoint x: 681, endPoint y: 116, distance: 30.8
click at [681, 116] on div "Choice of 2 Side dishes ​ اختيارك من المقبلات ​ Min: 0 ​ Max: 0 ​ Save" at bounding box center [628, 116] width 530 height 32
type input "2"
drag, startPoint x: 803, startPoint y: 120, endPoint x: 790, endPoint y: 118, distance: 12.8
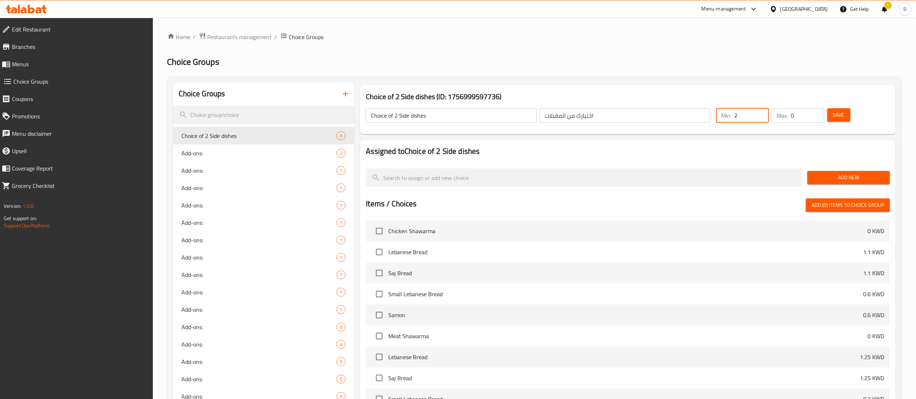
click at [771, 119] on div "Max: 0 ​" at bounding box center [797, 115] width 55 height 17
type input "2"
click at [807, 133] on div "Choice of 2 Side dishes (ID: 1756999597736) Choice of 2 Side dishes ​ اختيارك م…" at bounding box center [628, 109] width 536 height 49
click at [456, 154] on h2 "Assigned to Choice of 2 Side dishes" at bounding box center [628, 151] width 524 height 11
click at [829, 114] on button "Save" at bounding box center [838, 114] width 23 height 13
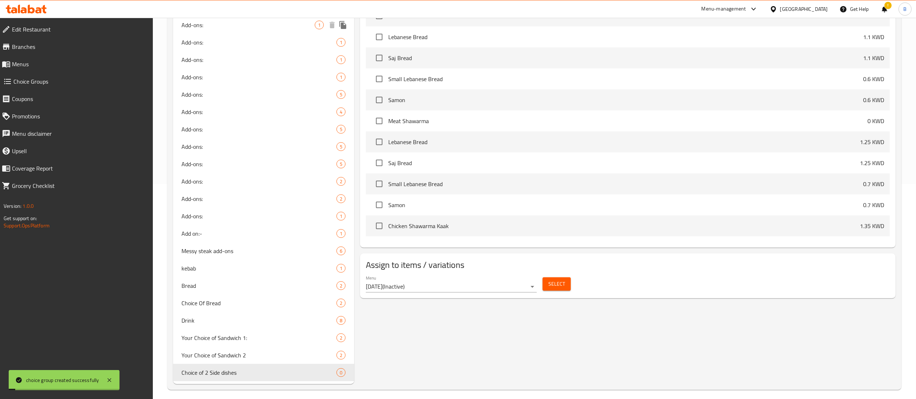
scroll to position [221, 0]
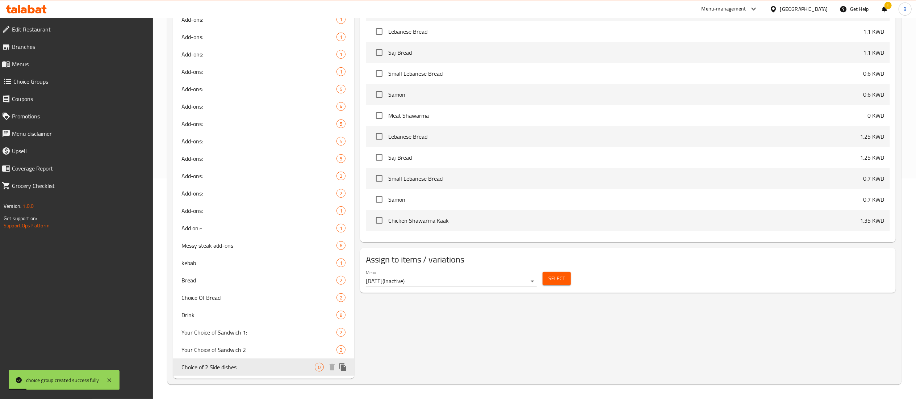
click at [233, 372] on span "Choice of 2 Side dishes" at bounding box center [248, 367] width 133 height 9
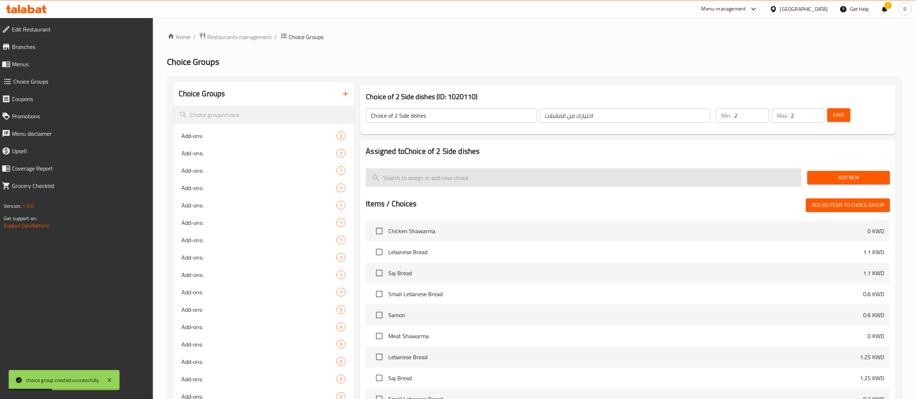
click at [465, 182] on input "search" at bounding box center [584, 177] width 436 height 18
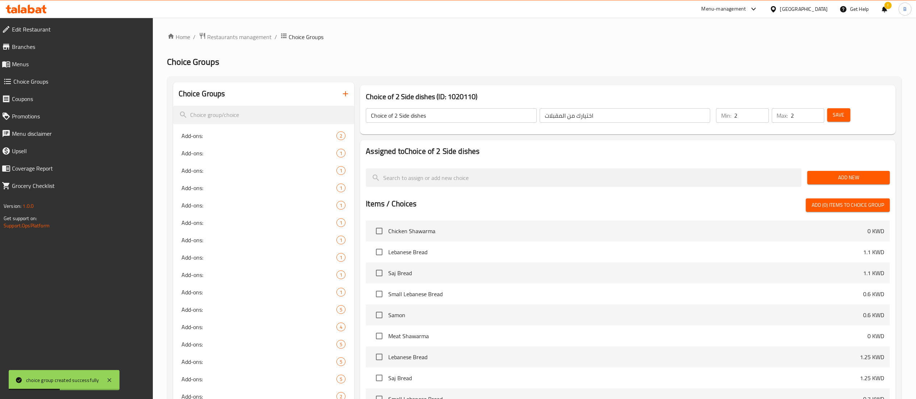
click at [858, 182] on span "Add New" at bounding box center [848, 177] width 71 height 9
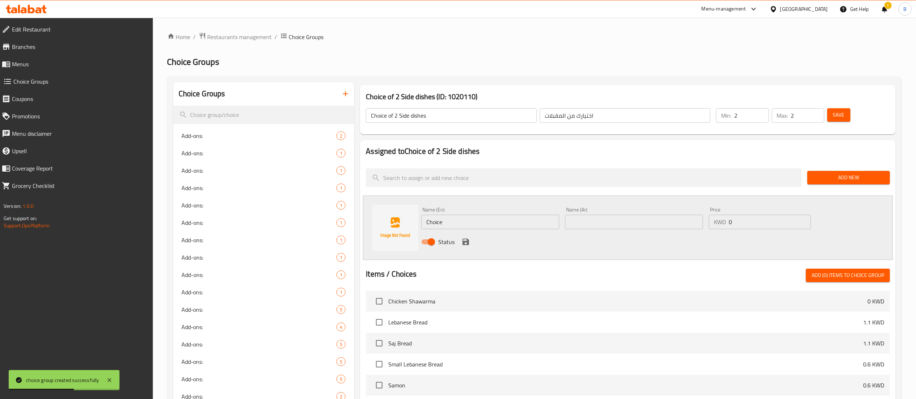
click at [493, 226] on input "Choice" at bounding box center [490, 222] width 138 height 14
click at [490, 224] on input "Choice" at bounding box center [490, 222] width 138 height 14
type input "ل"
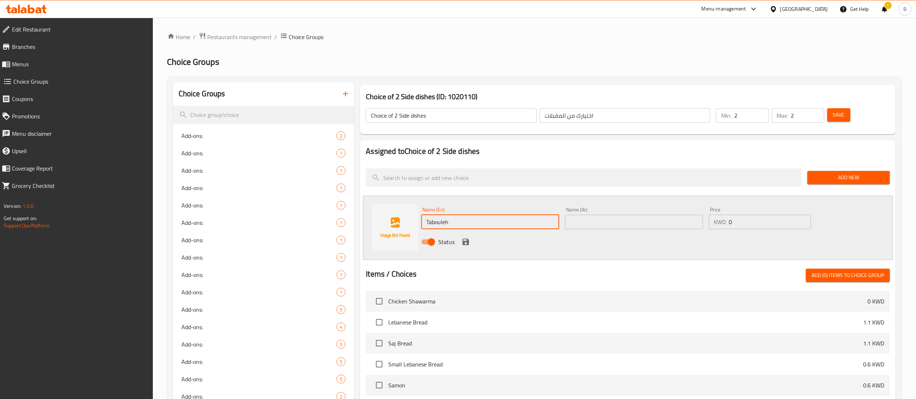
type input "Tabouleh"
click at [594, 225] on input "text" at bounding box center [634, 222] width 138 height 14
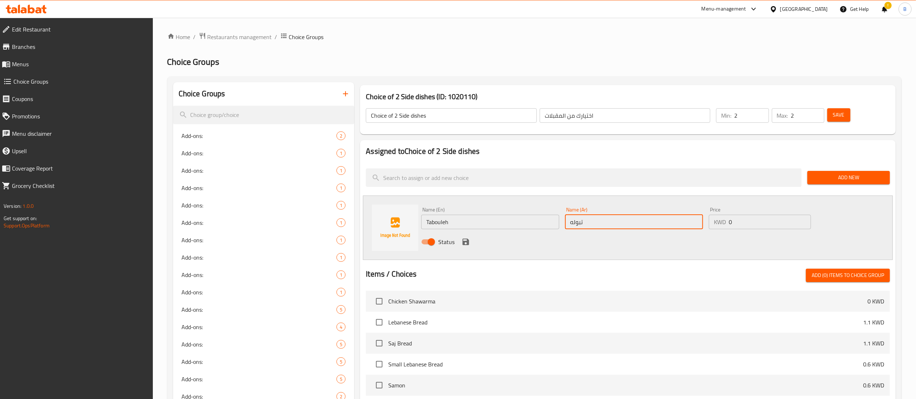
type input "تبوله"
click at [767, 225] on input "0" at bounding box center [770, 222] width 82 height 14
click at [690, 256] on div "Name (En) Tabouleh Name (En) Name (Ar) تبوله Name (Ar) Price KWD 0 Price Status" at bounding box center [628, 228] width 530 height 64
click at [853, 177] on span "Add New" at bounding box center [848, 177] width 71 height 9
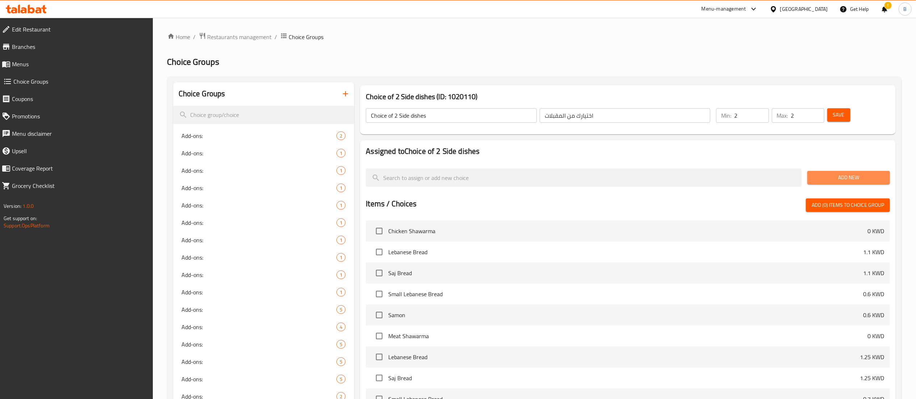
click at [818, 175] on span "Add New" at bounding box center [848, 177] width 71 height 9
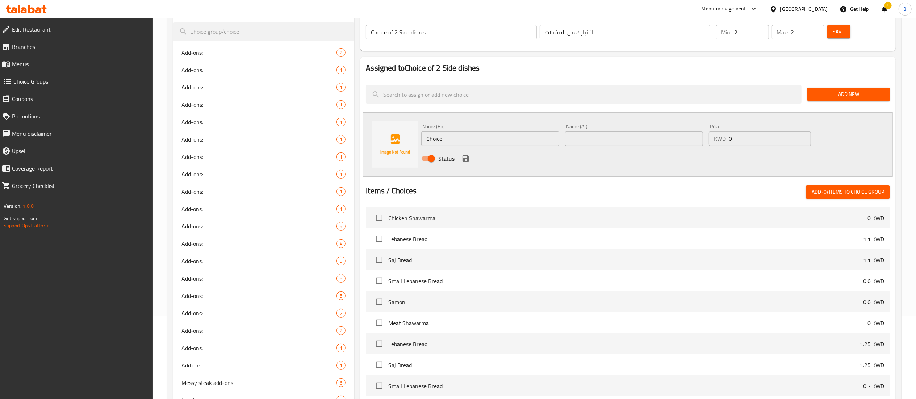
scroll to position [3, 0]
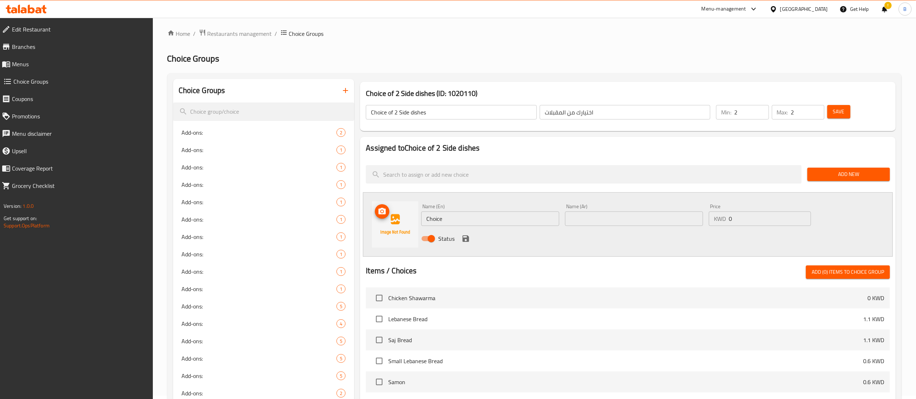
click at [399, 226] on img at bounding box center [395, 224] width 46 height 46
click at [852, 278] on button "Add (0) items to choice group" at bounding box center [848, 271] width 84 height 13
click at [483, 215] on input "Choice" at bounding box center [490, 218] width 138 height 14
click at [463, 239] on icon "save" at bounding box center [465, 238] width 7 height 7
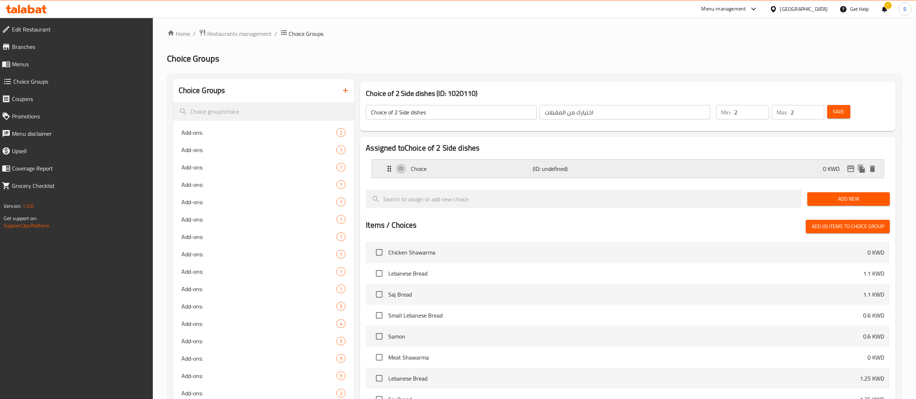
click at [468, 170] on p "Choice" at bounding box center [472, 168] width 122 height 9
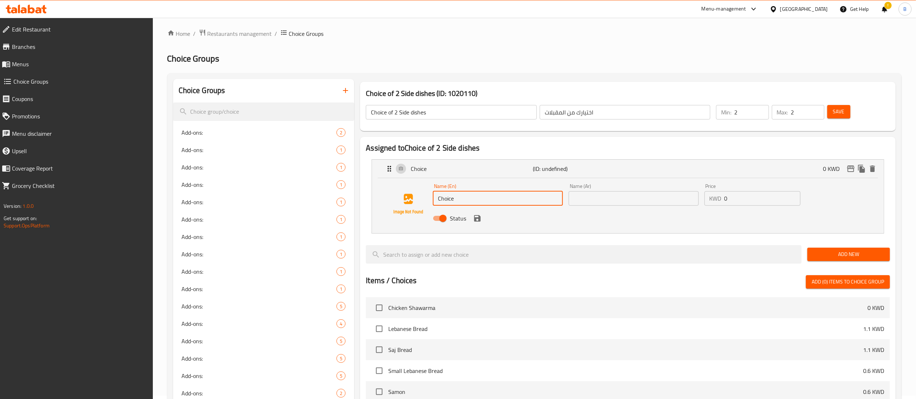
click at [469, 198] on input "Choice" at bounding box center [498, 198] width 130 height 14
type input "Tabouleh"
click at [585, 202] on input "text" at bounding box center [633, 198] width 130 height 14
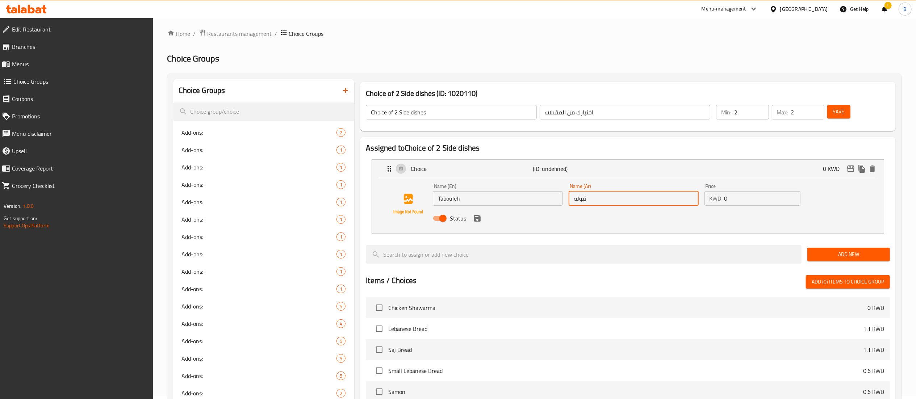
click at [479, 225] on div "Status" at bounding box center [633, 219] width 407 height 20
click at [478, 219] on icon "save" at bounding box center [477, 218] width 7 height 7
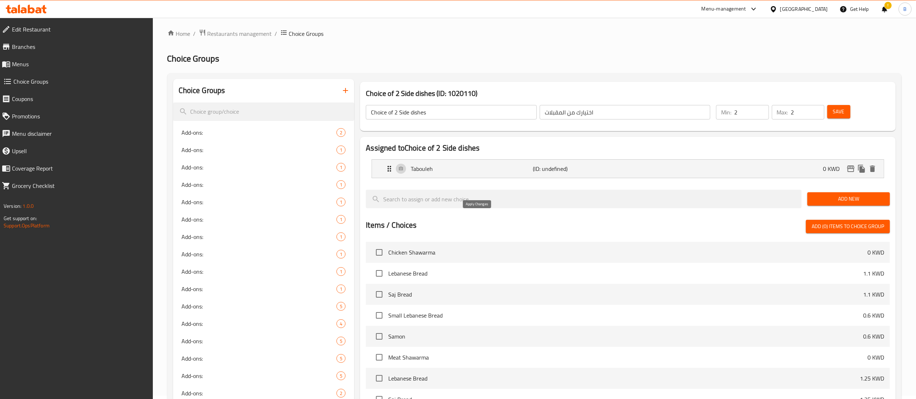
type input "تبوله"
click at [844, 199] on span "Add New" at bounding box center [848, 198] width 71 height 9
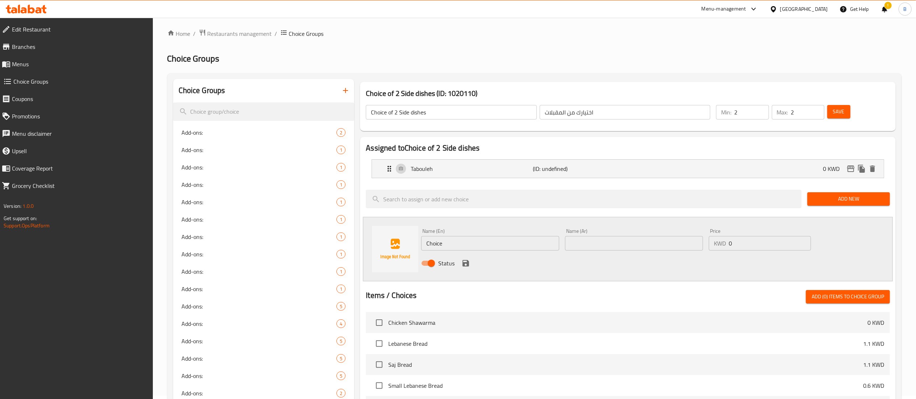
click at [448, 242] on input "Choice" at bounding box center [490, 243] width 138 height 14
type input "فتوش"
drag, startPoint x: 530, startPoint y: 246, endPoint x: 219, endPoint y: 250, distance: 311.1
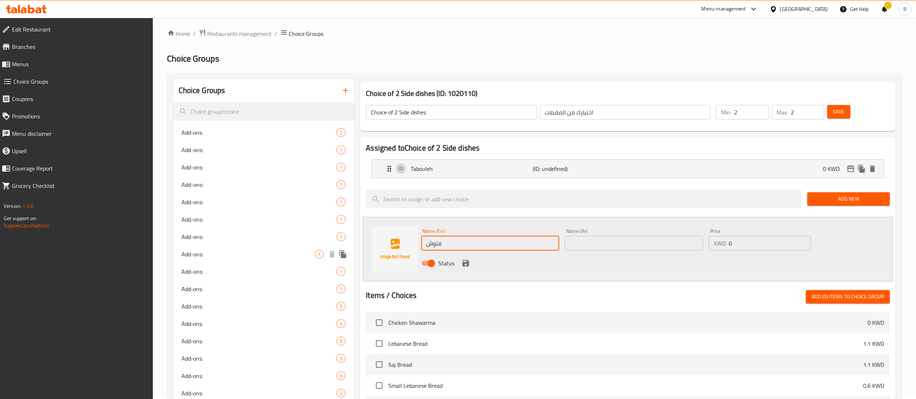
click at [219, 250] on div "Choice Groups Add‑ons: 2 Add-ons: 1 Add-ons: 1 Add-ons: 1 Add-ons: 1 Add-ons: 1…" at bounding box center [535, 343] width 725 height 529
click at [580, 244] on input "text" at bounding box center [634, 243] width 138 height 14
paste input "فتوش"
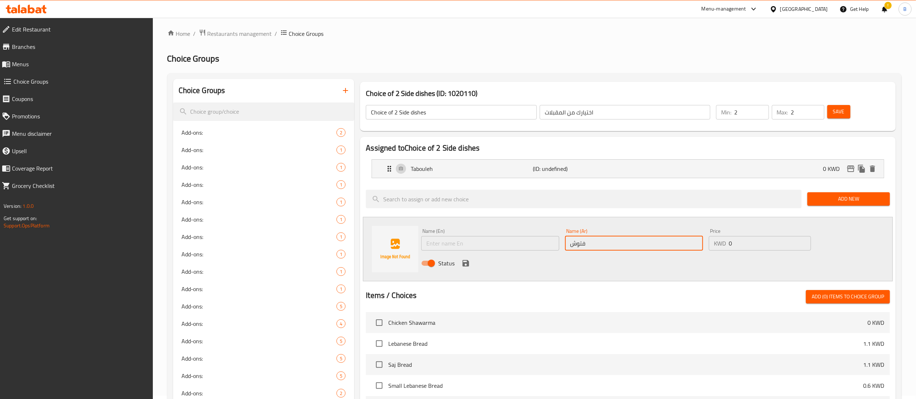
type input "فتوش"
click at [476, 243] on input "text" at bounding box center [490, 243] width 138 height 14
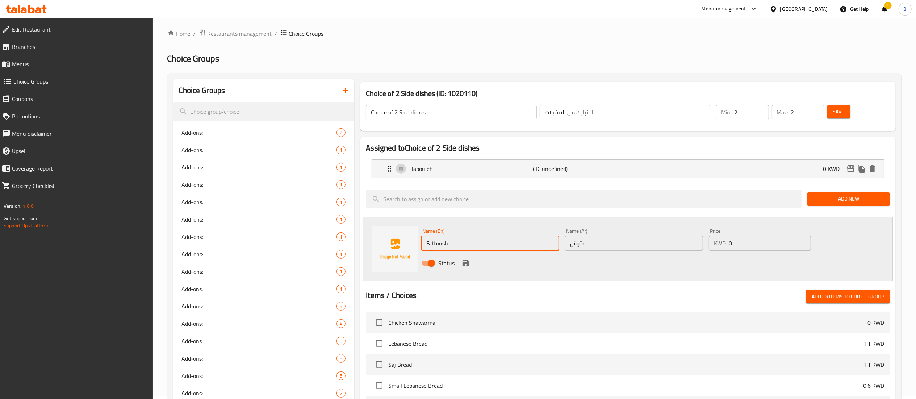
type input "Fattoush"
click at [459, 261] on div "Status" at bounding box center [633, 263] width 431 height 20
click at [463, 266] on icon "save" at bounding box center [465, 263] width 7 height 7
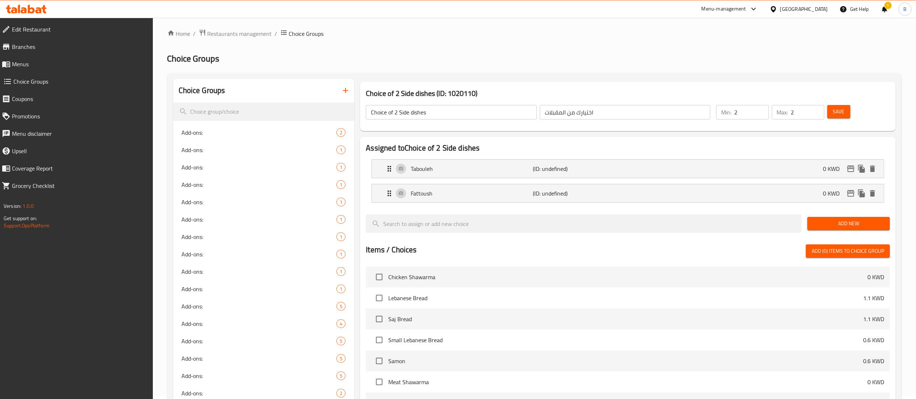
click at [848, 228] on span "Add New" at bounding box center [848, 223] width 71 height 9
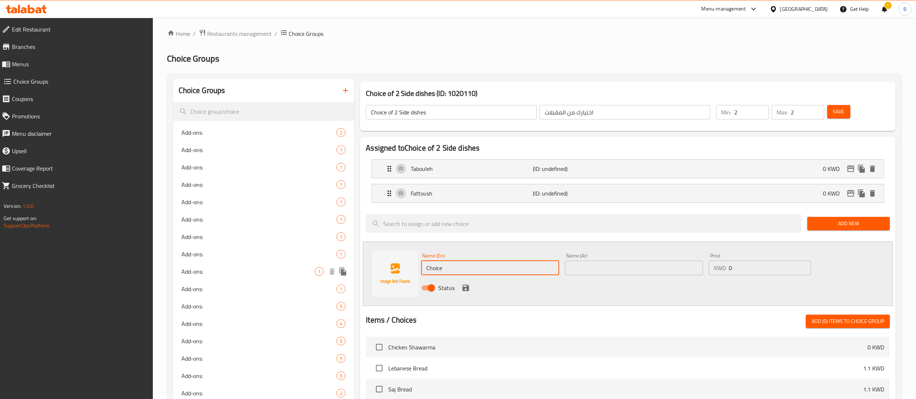
drag, startPoint x: 471, startPoint y: 268, endPoint x: 335, endPoint y: 269, distance: 136.5
click at [340, 269] on div "Choice Groups Add‑ons: 2 Add-ons: 1 Add-ons: 1 Add-ons: 1 Add-ons: 1 Add-ons: 1…" at bounding box center [535, 356] width 725 height 554
type input "Hommos"
type input "حمص"
click at [459, 285] on div "Status" at bounding box center [633, 288] width 431 height 20
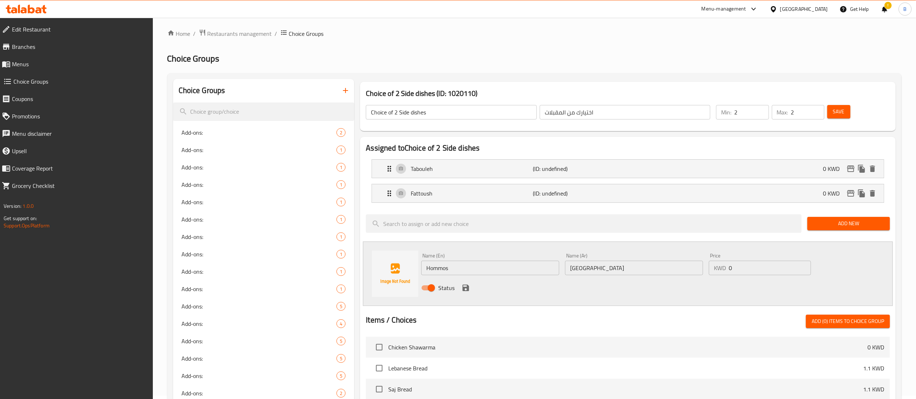
click at [464, 288] on icon "save" at bounding box center [465, 288] width 7 height 7
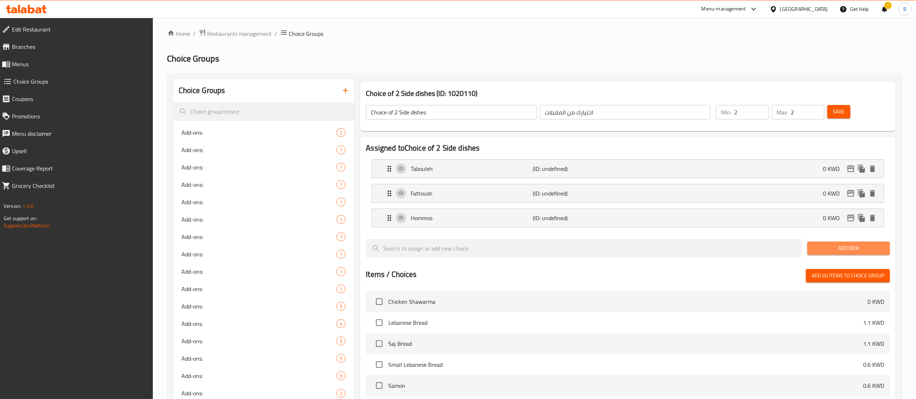
click at [882, 251] on span "Add New" at bounding box center [848, 248] width 71 height 9
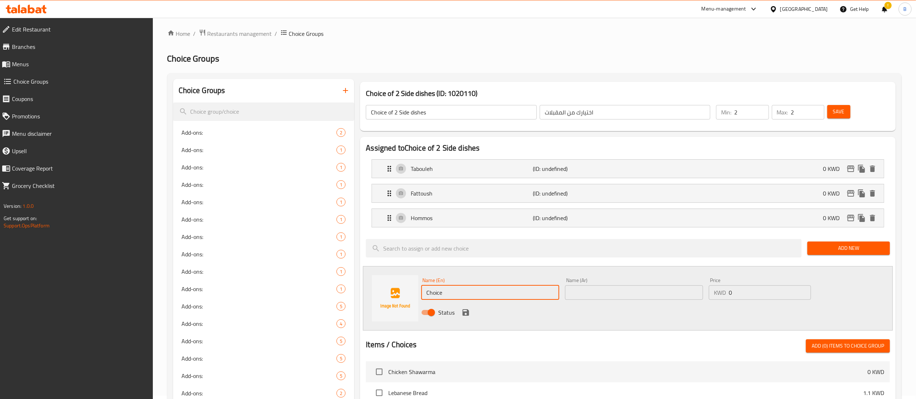
click at [477, 292] on input "Choice" at bounding box center [490, 292] width 138 height 14
type input "mtabbal"
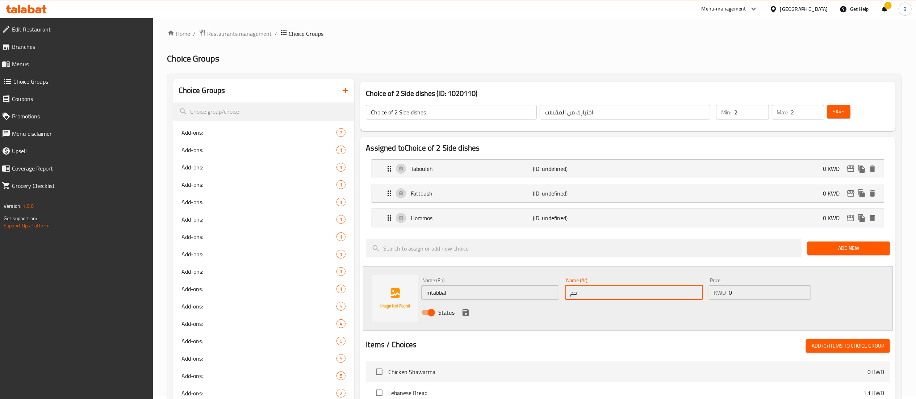
type input "ح"
type input "متبل"
click at [856, 244] on span "Add New" at bounding box center [848, 248] width 71 height 9
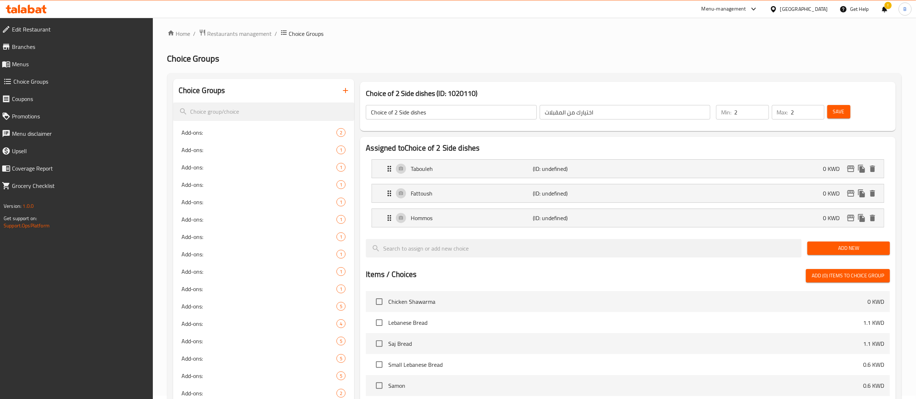
click at [856, 244] on span "Add New" at bounding box center [848, 248] width 71 height 9
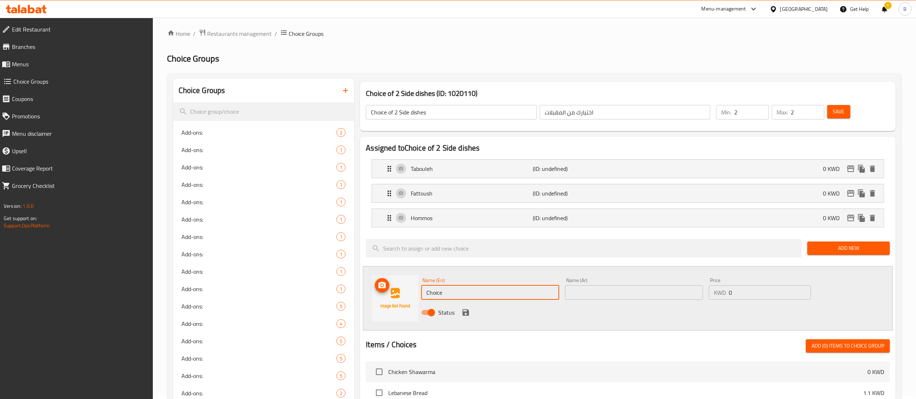
drag, startPoint x: 476, startPoint y: 298, endPoint x: 305, endPoint y: 298, distance: 170.9
click at [305, 299] on div "Choice Groups Add‑ons: 2 Add-ons: 1 Add-ons: 1 Add-ons: 1 Add-ons: 1 Add-ons: 1…" at bounding box center [535, 368] width 725 height 578
type input "’"
type input "Mtabbal"
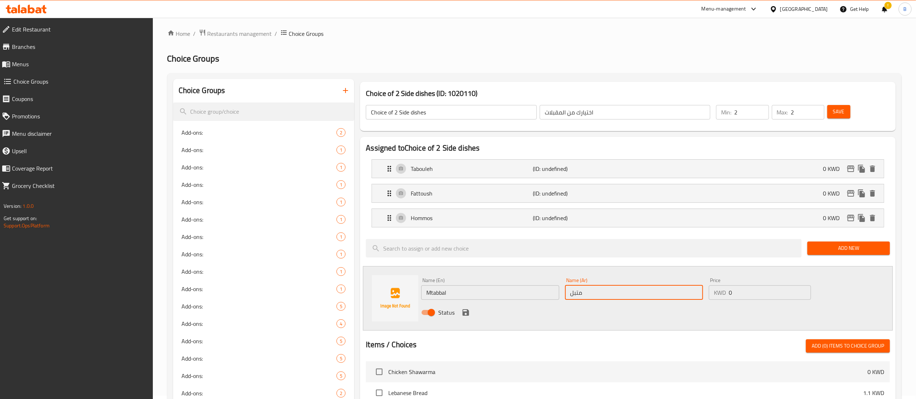
type input "متبل"
click at [464, 314] on icon "save" at bounding box center [465, 312] width 9 height 9
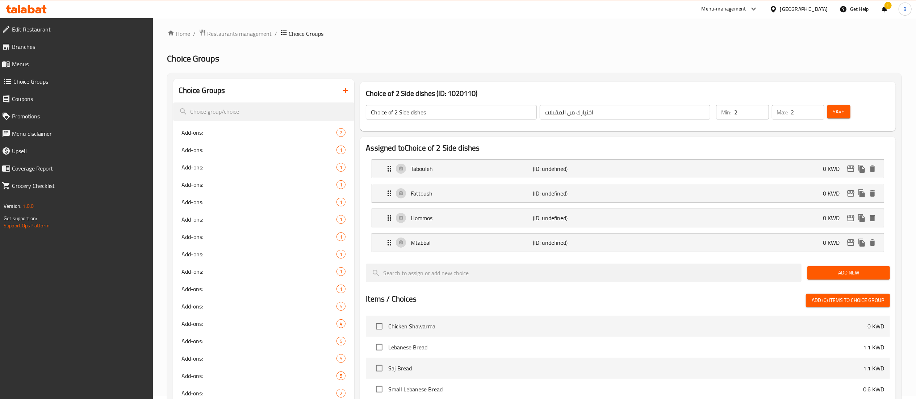
click at [834, 114] on span "Save" at bounding box center [839, 111] width 12 height 9
click at [200, 169] on span "Add-ons:" at bounding box center [248, 167] width 133 height 9
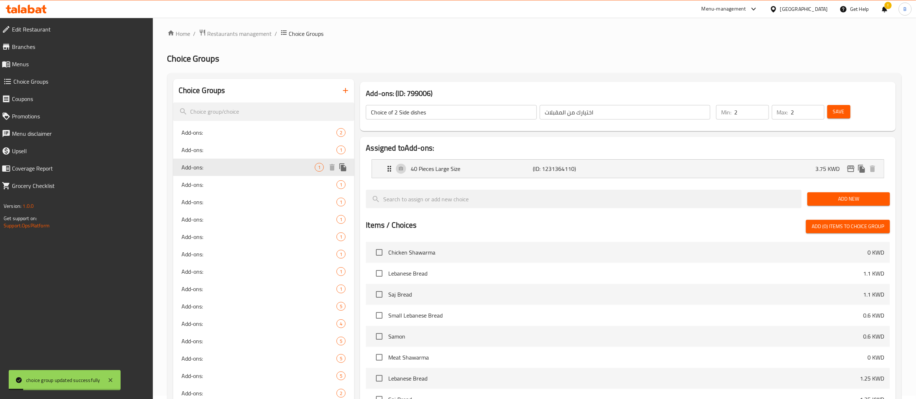
type input "Add-ons:"
type input "الإضافات:"
type input "0"
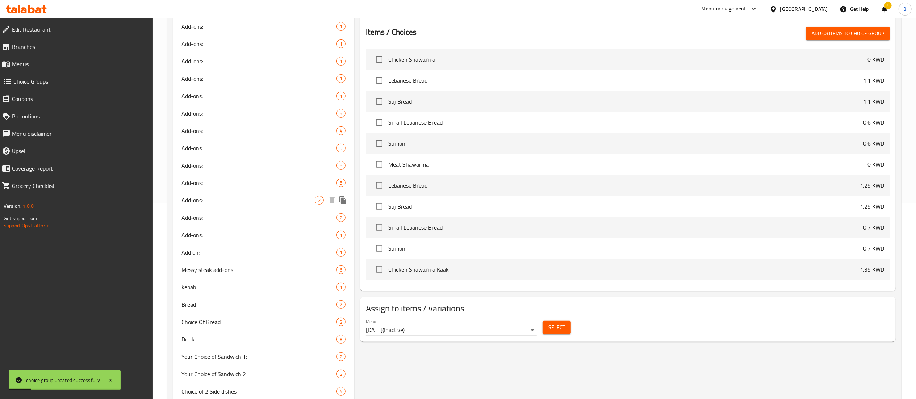
scroll to position [221, 0]
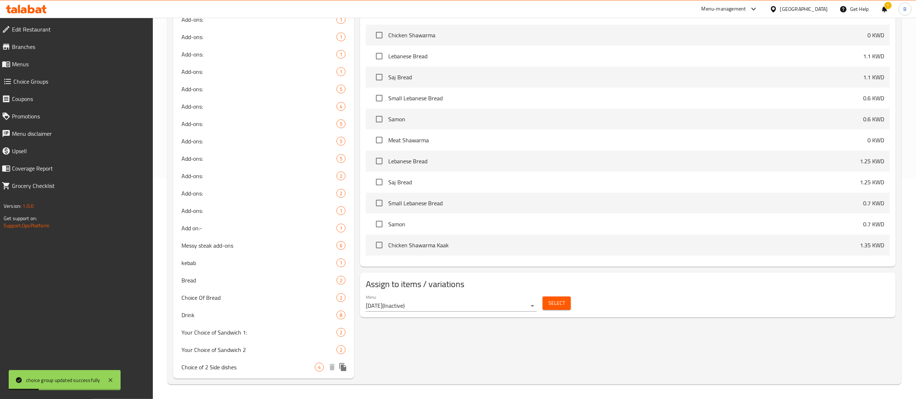
click at [223, 363] on span "Choice of 2 Side dishes" at bounding box center [248, 367] width 133 height 9
type input "Choice of 2 Side dishes"
type input "اختيارك من المقبلات"
type input "2"
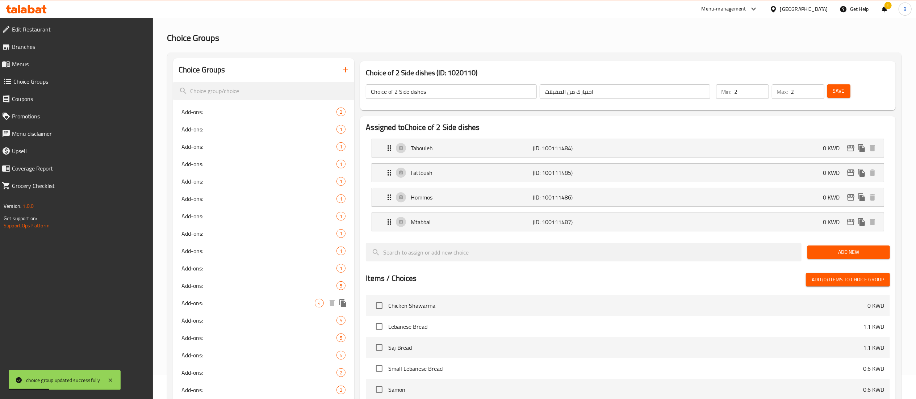
scroll to position [3, 0]
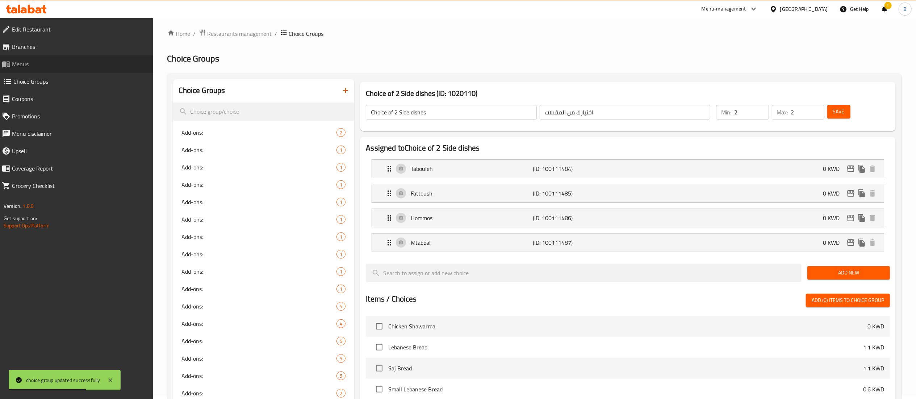
click at [38, 67] on span "Menus" at bounding box center [79, 64] width 135 height 9
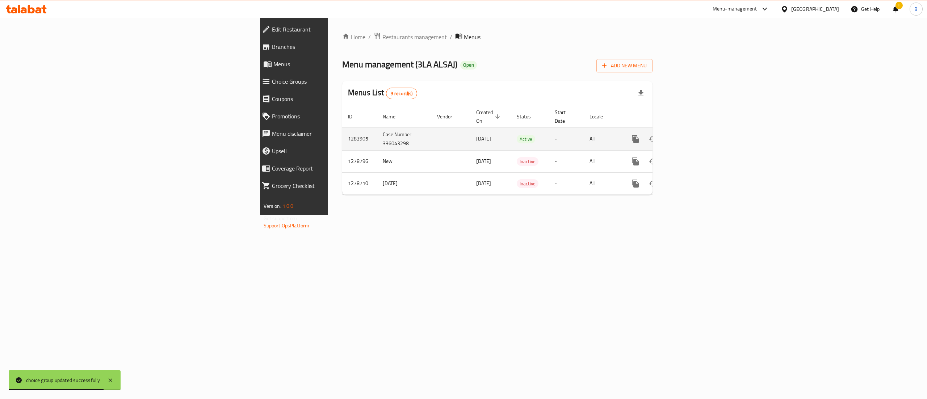
click at [692, 135] on icon "enhanced table" at bounding box center [687, 139] width 9 height 9
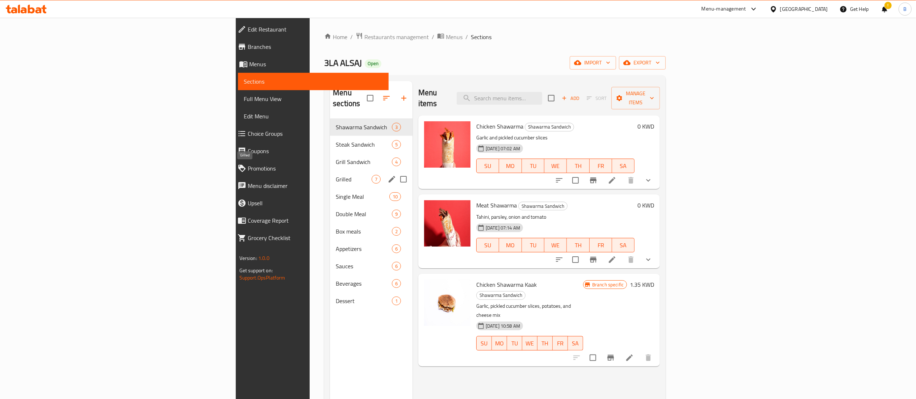
click at [336, 175] on span "Grilled" at bounding box center [354, 179] width 36 height 9
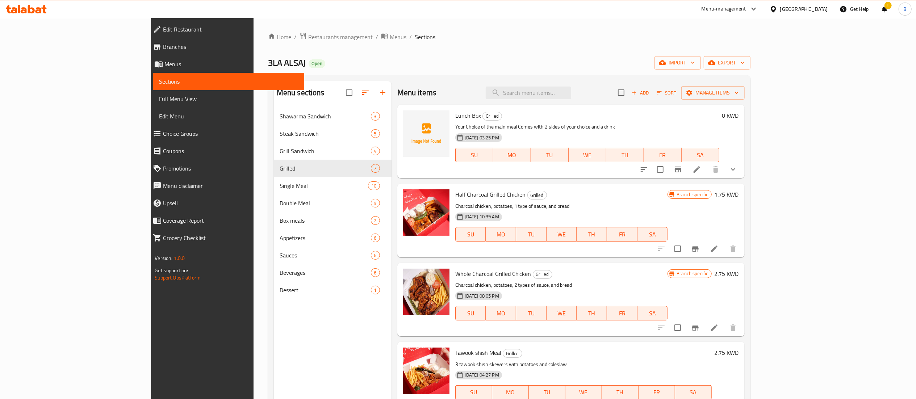
click at [719, 118] on h6 "Lunch Box Grilled" at bounding box center [587, 115] width 264 height 10
click at [600, 115] on h6 "Lunch Box Grilled" at bounding box center [587, 115] width 264 height 10
click at [472, 106] on div "Lunch Box Grilled Your Choice of the main meal Comes with 2 sides of your choic…" at bounding box center [570, 142] width 347 height 74
click at [737, 174] on icon "show more" at bounding box center [733, 169] width 9 height 9
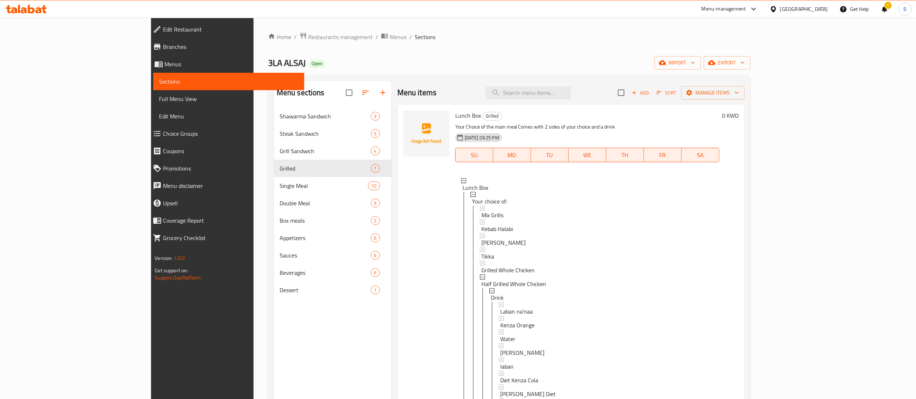
click at [739, 166] on div "0 KWD" at bounding box center [729, 268] width 20 height 316
click at [378, 94] on icon "button" at bounding box center [382, 92] width 9 height 9
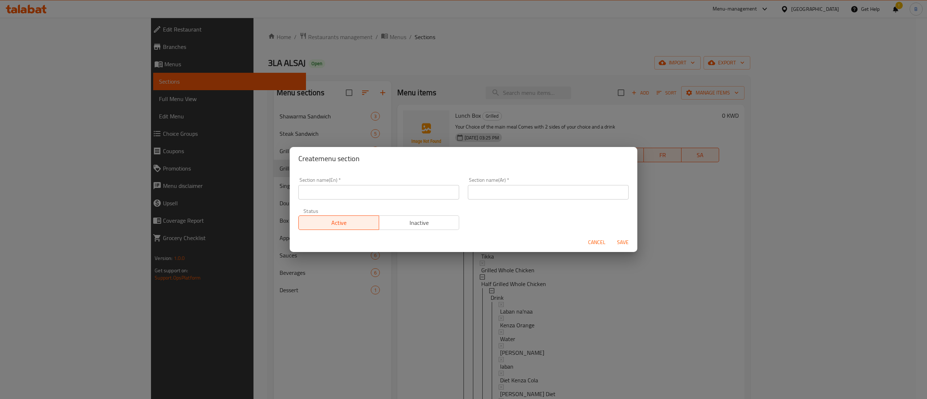
click at [362, 195] on input "text" at bounding box center [378, 192] width 161 height 14
type input "/"
type input "Lunch Box"
type input "وجبه الغداء"
click at [624, 245] on span "Save" at bounding box center [622, 242] width 17 height 9
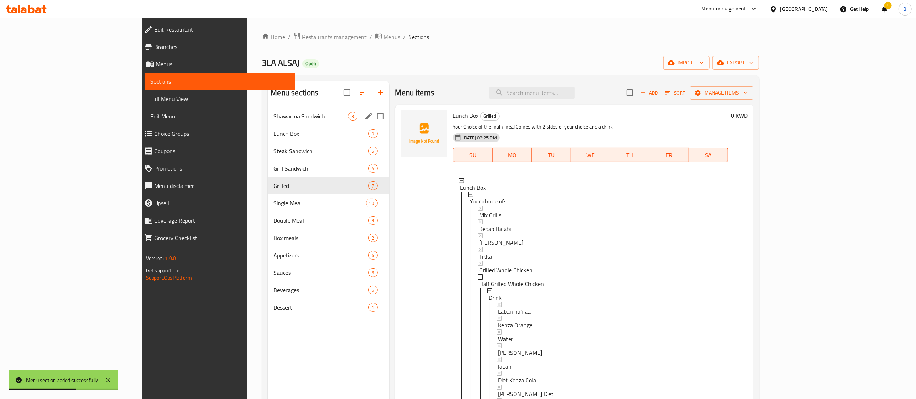
drag, startPoint x: 291, startPoint y: 134, endPoint x: 287, endPoint y: 110, distance: 24.6
click at [287, 110] on div "Shawarma Sandwich 3 Lunch Box 0 Steak Sandwich 5 Grill Sandwich 4 Grilled 7 Sin…" at bounding box center [328, 212] width 121 height 209
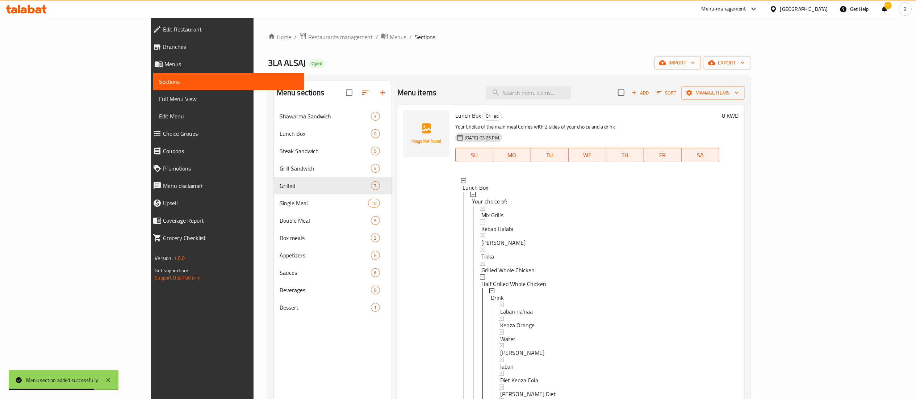
drag, startPoint x: 193, startPoint y: 136, endPoint x: 318, endPoint y: 89, distance: 133.4
click at [274, 86] on div "Menu sections Shawarma Sandwich 3 Lunch Box 0 Steak Sandwich 5 Grill Sandwich 4…" at bounding box center [333, 200] width 118 height 238
click at [361, 92] on icon "button" at bounding box center [365, 92] width 9 height 9
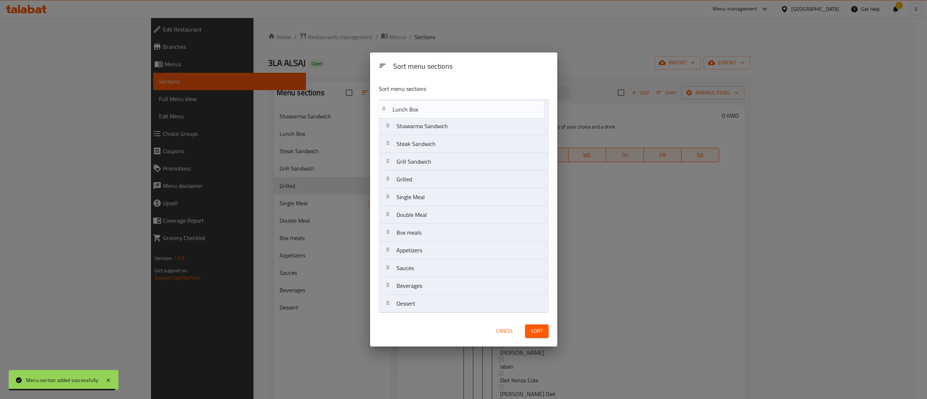
drag, startPoint x: 407, startPoint y: 129, endPoint x: 400, endPoint y: 109, distance: 20.6
click at [400, 109] on nav "Shawarma Sandwich Lunch Box Steak Sandwich Grill Sandwich Grilled Single Meal D…" at bounding box center [464, 206] width 170 height 214
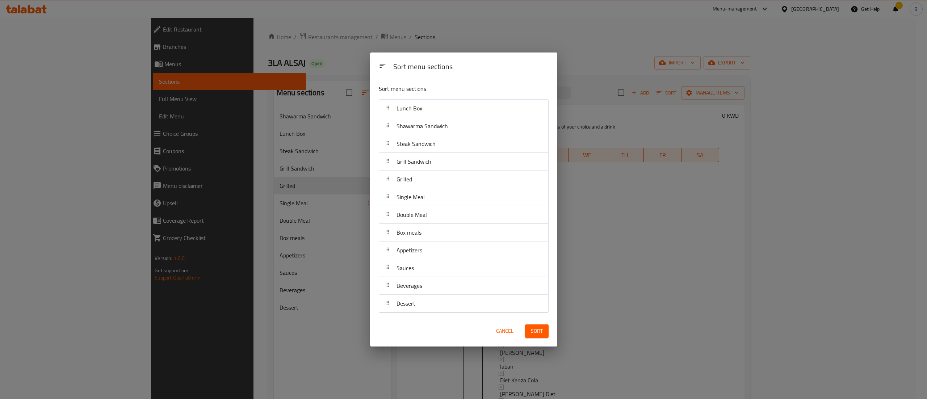
click at [541, 328] on span "Sort" at bounding box center [537, 331] width 12 height 9
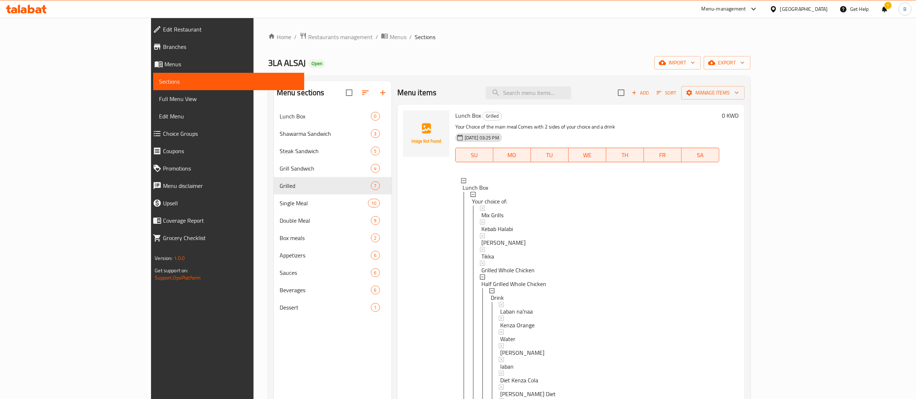
click at [719, 130] on p "Your Choice of the main meal Comes with 2 sides of your choice and a drink" at bounding box center [587, 126] width 264 height 9
click at [722, 133] on div "04-09-2025 03:25 PM SU MO TU WE TH FR SA" at bounding box center [587, 149] width 270 height 39
click at [739, 114] on div "0 KWD" at bounding box center [729, 115] width 20 height 10
click at [566, 151] on span "TU" at bounding box center [550, 155] width 32 height 11
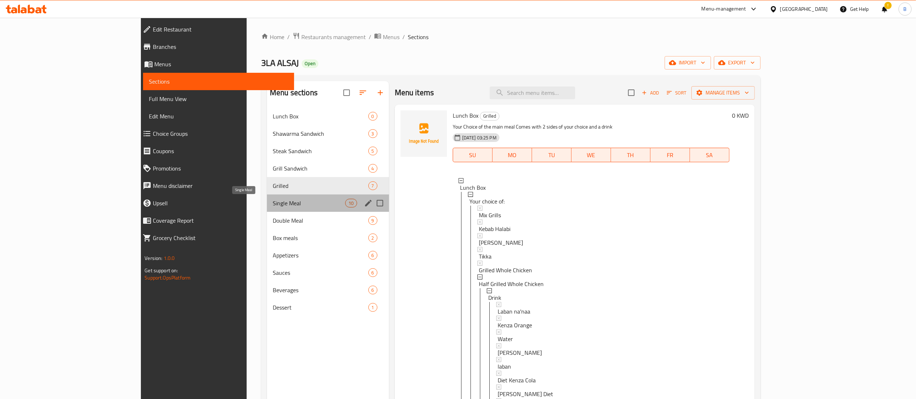
click at [273, 202] on span "Single Meal" at bounding box center [309, 203] width 72 height 9
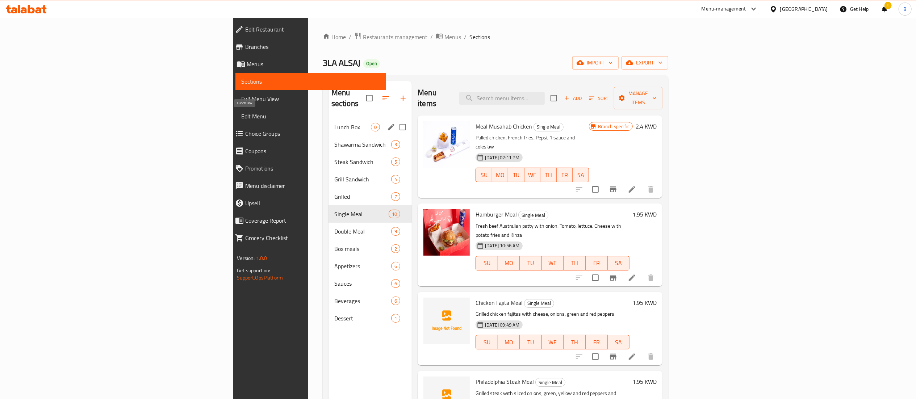
click at [334, 123] on span "Lunch Box" at bounding box center [352, 127] width 37 height 9
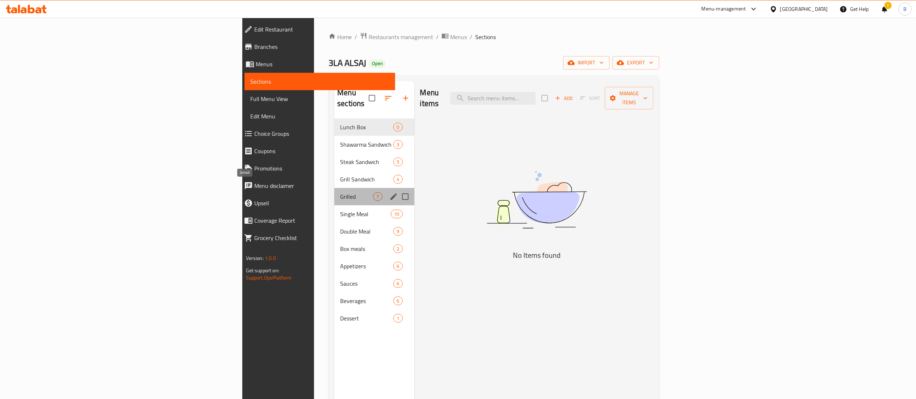
click at [340, 192] on span "Grilled" at bounding box center [356, 196] width 33 height 9
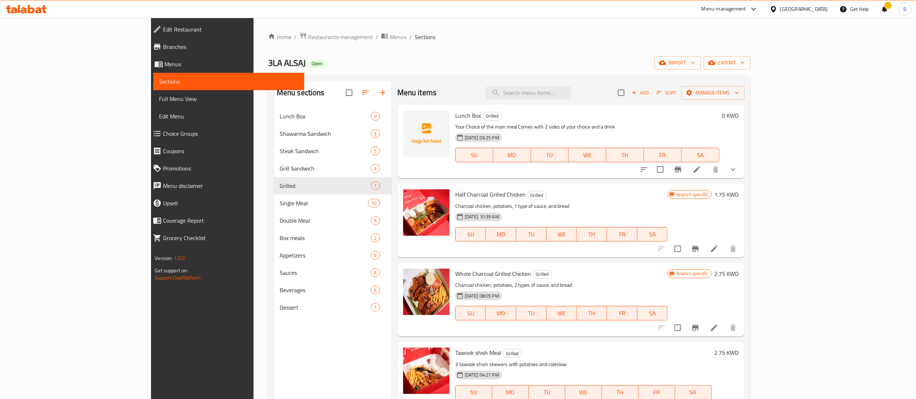
click at [701, 172] on icon at bounding box center [696, 169] width 9 height 9
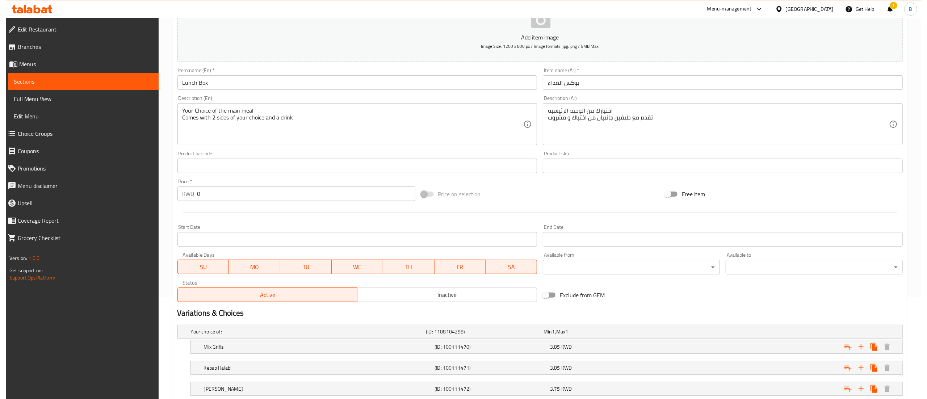
scroll to position [245, 0]
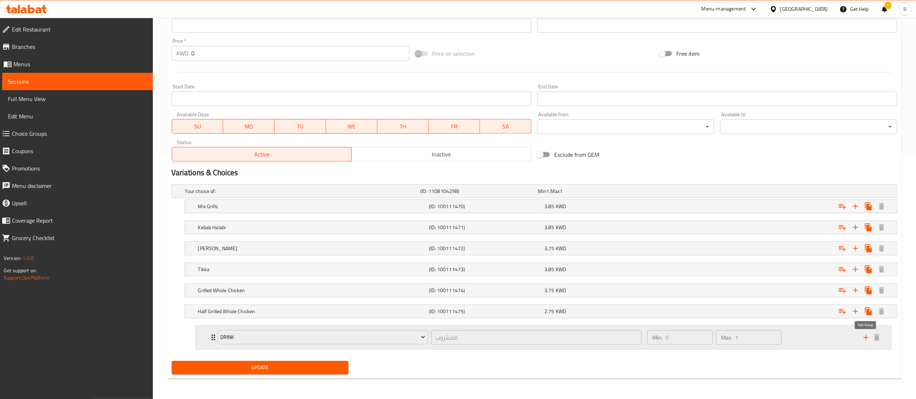
click at [866, 341] on icon "add" at bounding box center [865, 337] width 9 height 9
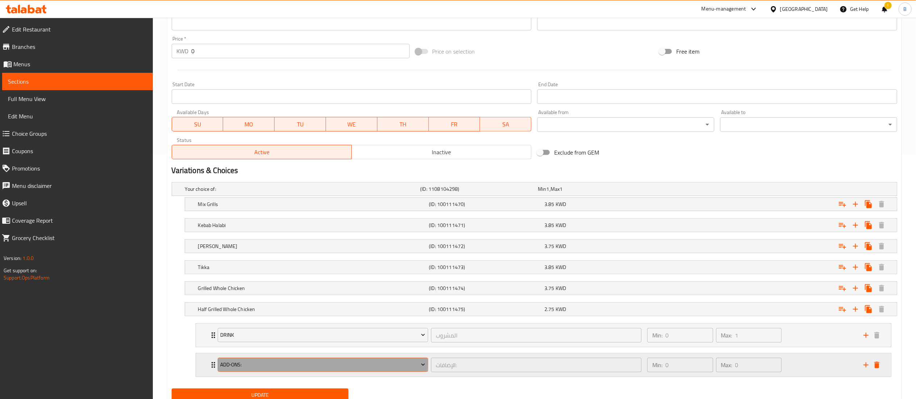
click at [245, 366] on span "Add‑ons:" at bounding box center [322, 364] width 205 height 9
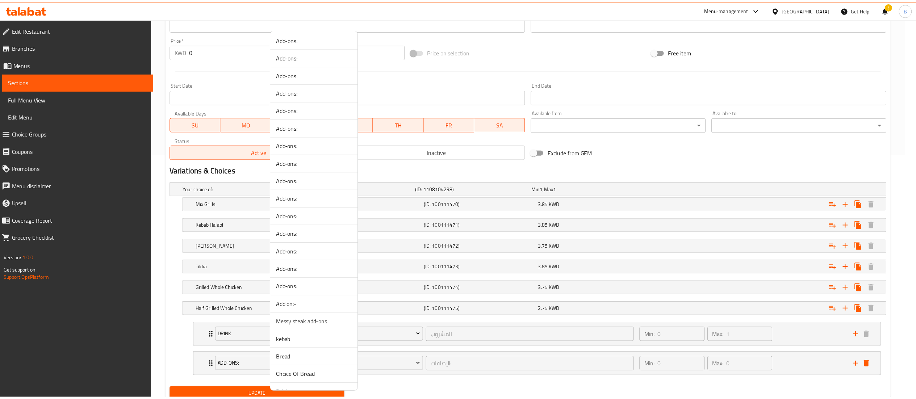
scroll to position [124, 0]
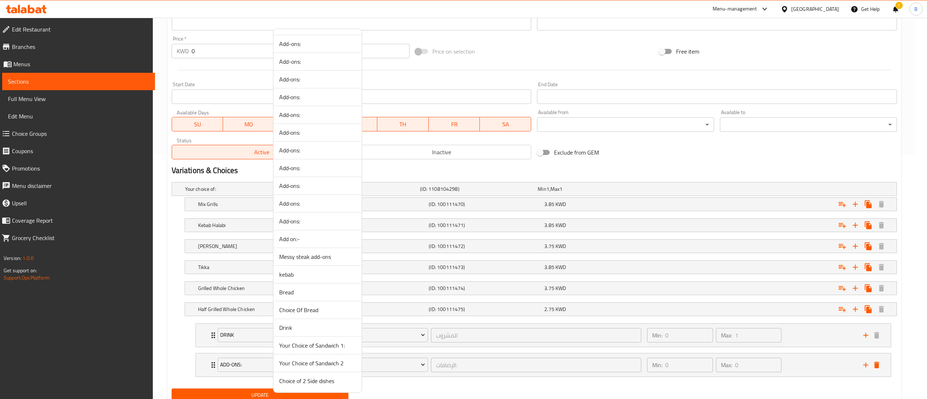
click at [322, 382] on span "Choice of 2 Side dishes" at bounding box center [317, 381] width 77 height 9
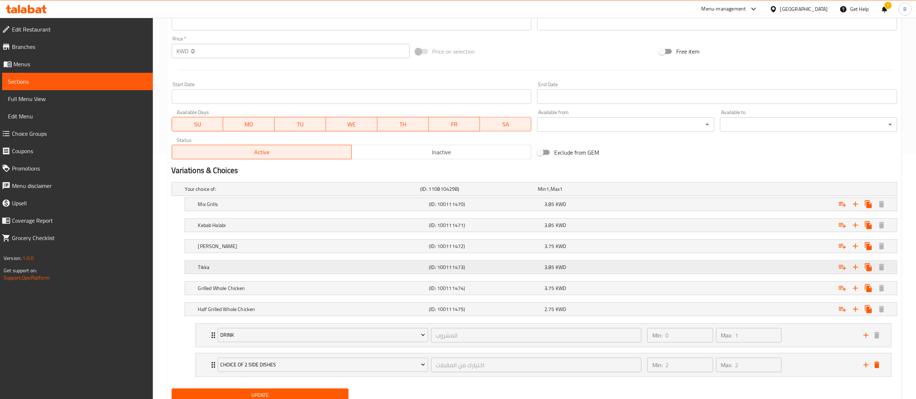
scroll to position [275, 0]
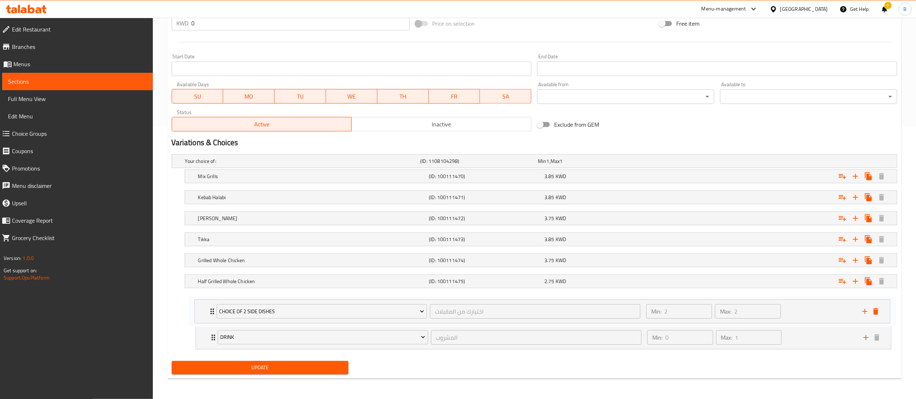
drag, startPoint x: 213, startPoint y: 337, endPoint x: 212, endPoint y: 308, distance: 29.4
click at [212, 308] on div "Drink المشروب ​ Min: 0 ​ Max: 1 ​ Laban na'naa (ID: 1540361984) 0.25 KWD Name (…" at bounding box center [543, 323] width 707 height 60
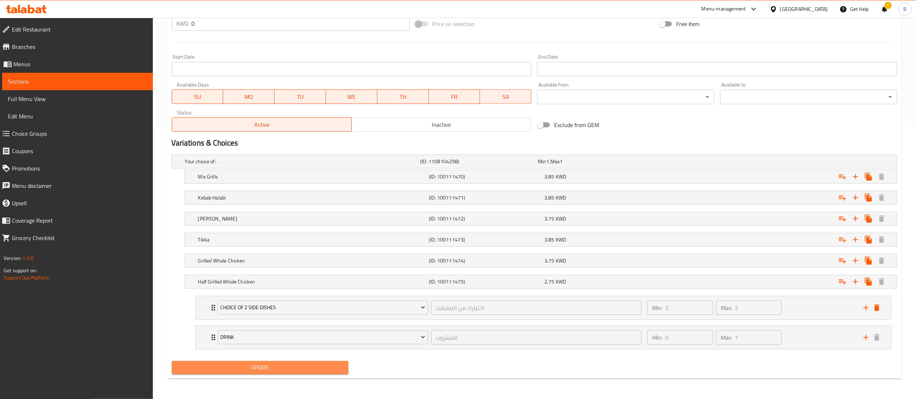
click at [255, 365] on span "Update" at bounding box center [259, 367] width 165 height 9
click at [291, 154] on div "Your choice of: (ID: 1108104298) Min 1 , Max 1" at bounding box center [537, 162] width 706 height 16
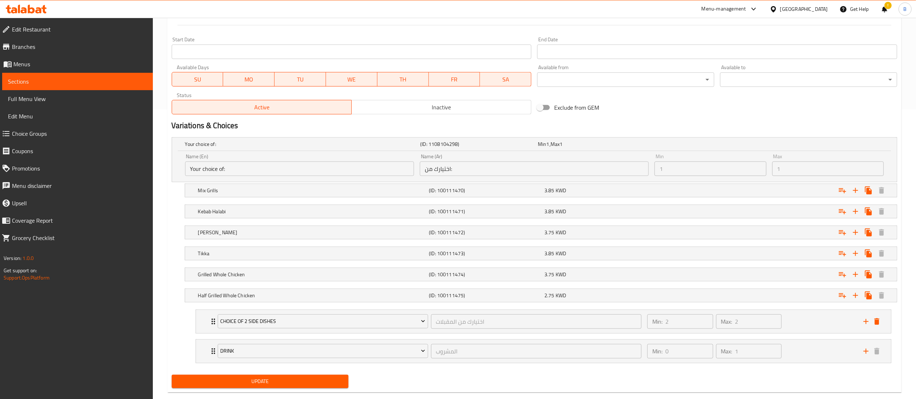
scroll to position [306, 0]
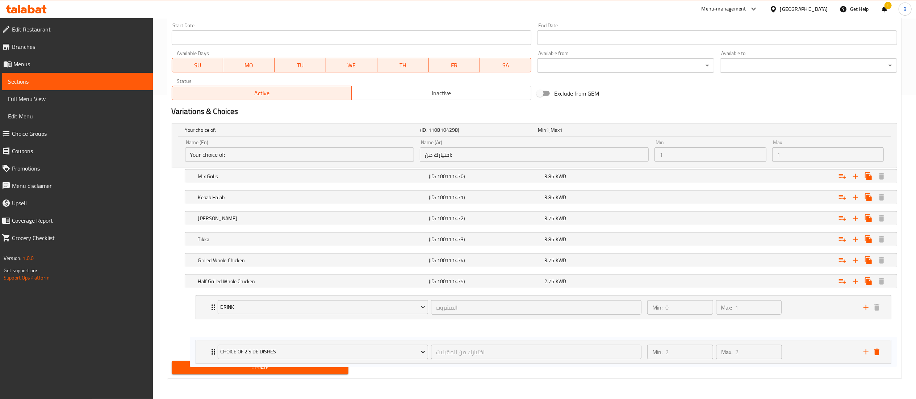
drag, startPoint x: 205, startPoint y: 306, endPoint x: 206, endPoint y: 354, distance: 48.5
click at [206, 354] on nav "Choice of 2 Side dishes اختيارك من المقبلات ​ Min: 2 ​ Max: 2 ​ Tabouleh (ID: 1…" at bounding box center [534, 323] width 725 height 66
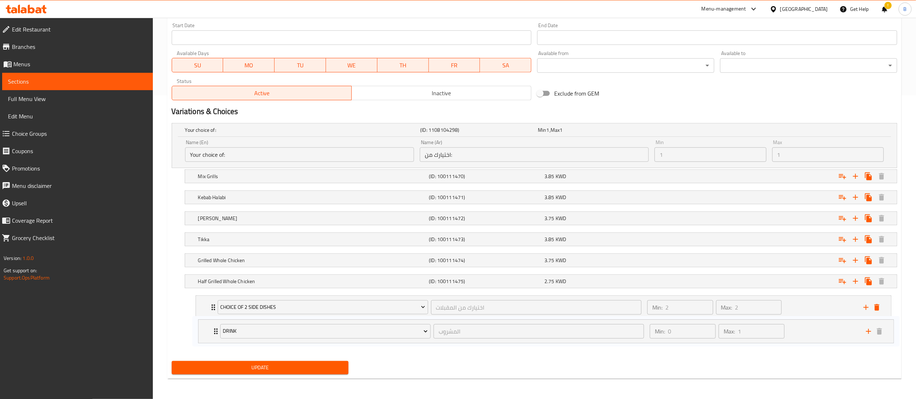
drag, startPoint x: 203, startPoint y: 327, endPoint x: 213, endPoint y: 333, distance: 11.7
click at [213, 333] on div "Drink المشروب ​ Min: 0 ​ Max: 1 ​ Laban na'naa (ID: 1540361984) 0.25 KWD Name (…" at bounding box center [543, 323] width 707 height 60
click at [223, 257] on h5 "Grilled Whole Chicken" at bounding box center [312, 260] width 228 height 7
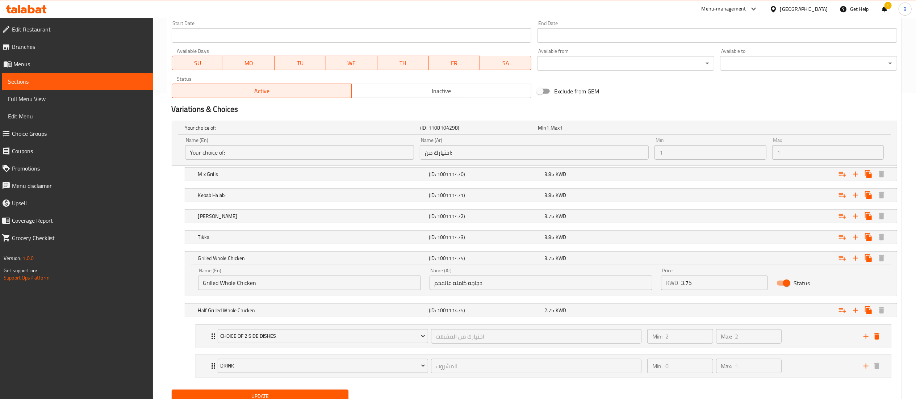
click at [568, 104] on div "Variations & Choices" at bounding box center [534, 109] width 731 height 17
click at [565, 125] on div "Min 1 , Max 1" at bounding box center [595, 127] width 115 height 7
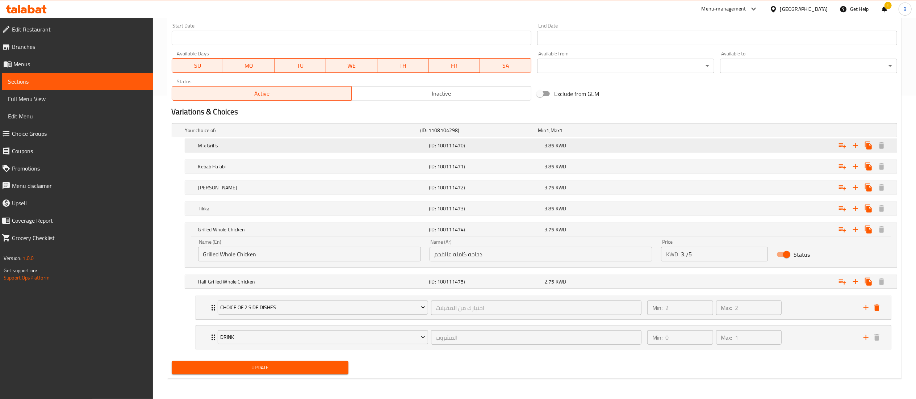
click at [566, 146] on div "3.85 KWD" at bounding box center [600, 145] width 113 height 7
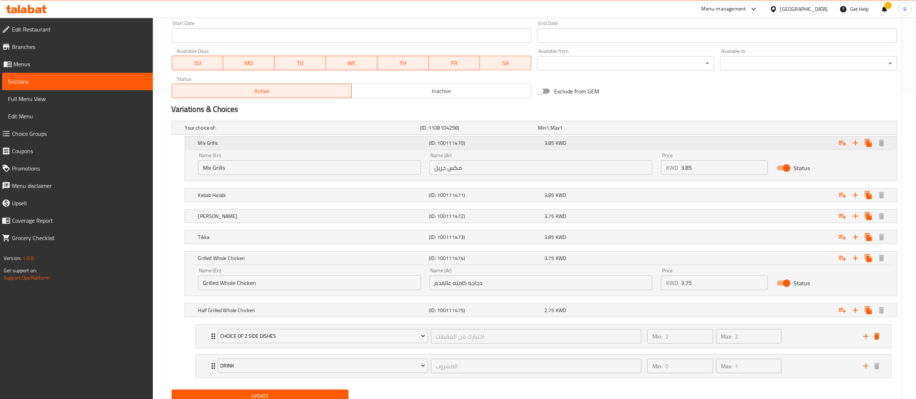
click at [566, 146] on div "3.85 KWD" at bounding box center [600, 142] width 113 height 7
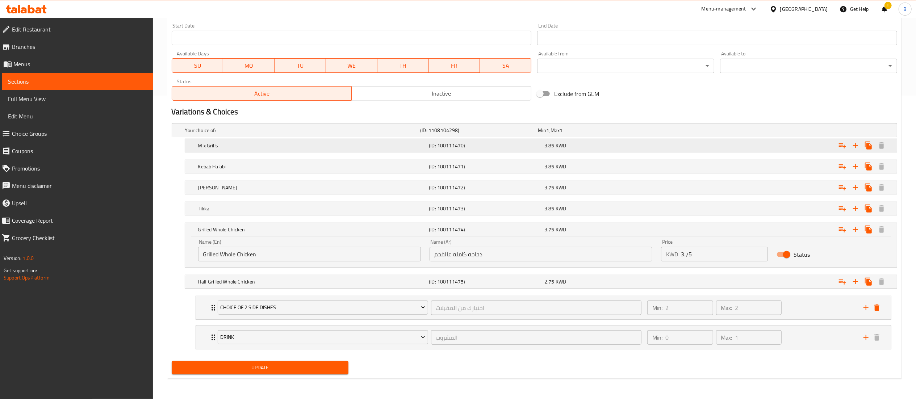
click at [214, 149] on div "Mix Grills (ID: 100111470) 3.85 KWD" at bounding box center [543, 146] width 693 height 16
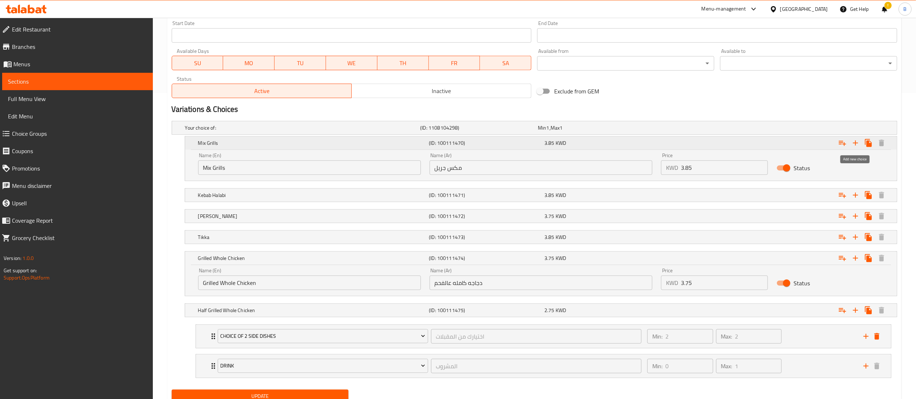
click at [856, 144] on icon "Expand" at bounding box center [855, 143] width 9 height 9
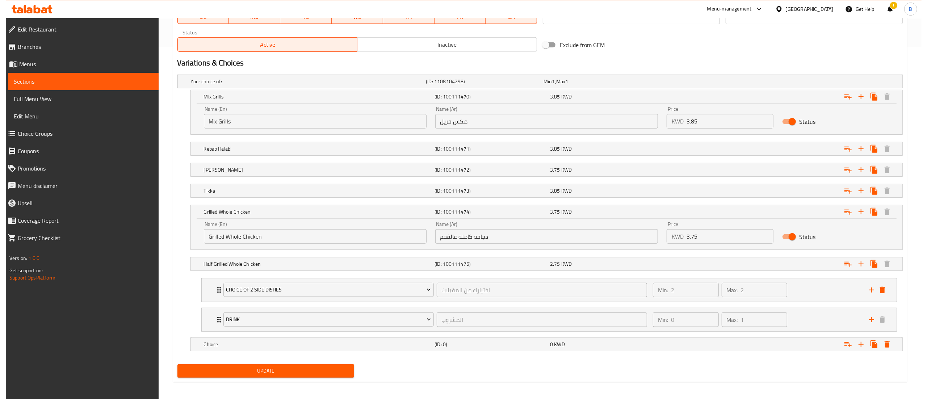
scroll to position [358, 0]
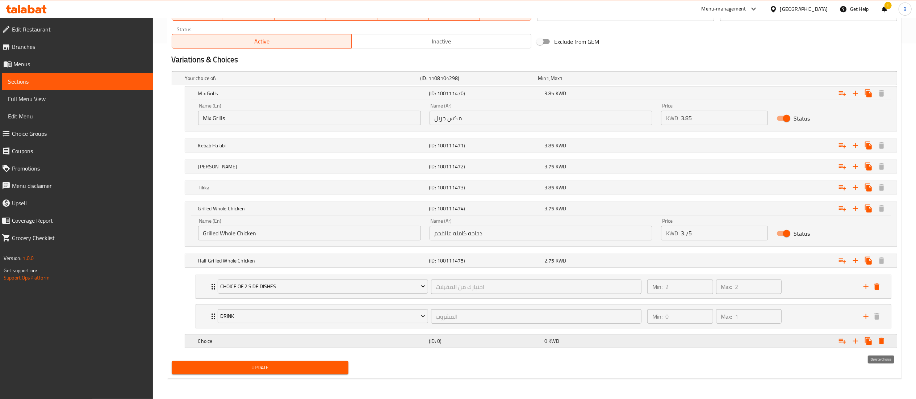
click at [880, 344] on icon "Expand" at bounding box center [881, 341] width 5 height 7
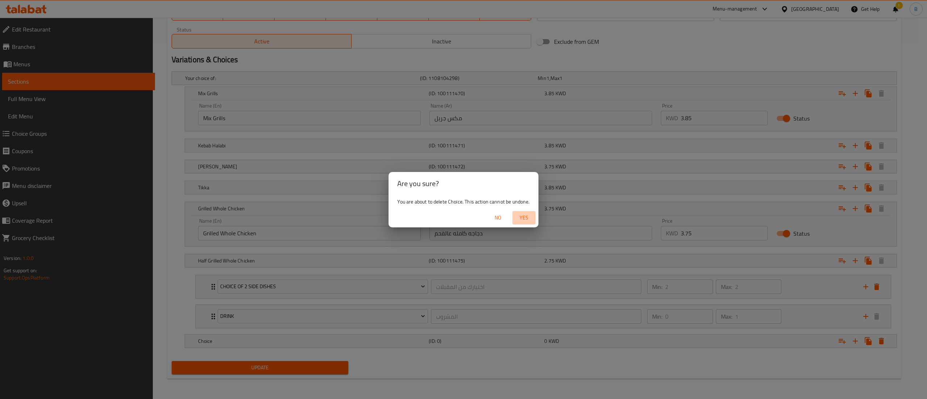
click at [521, 216] on span "Yes" at bounding box center [523, 217] width 17 height 9
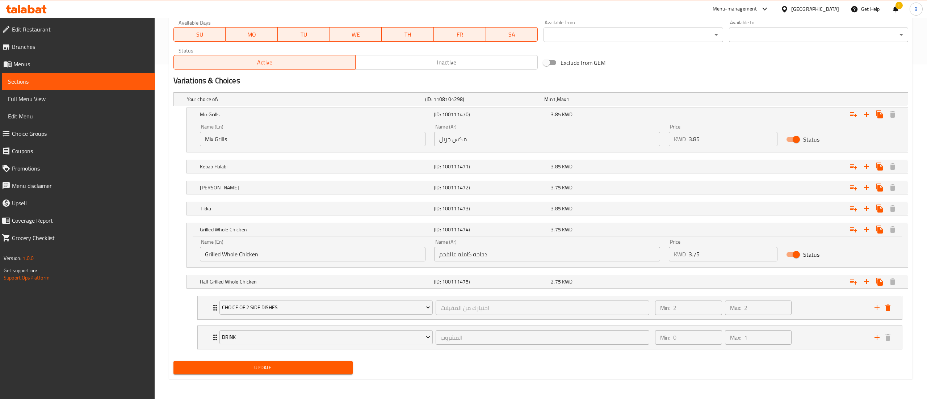
scroll to position [337, 0]
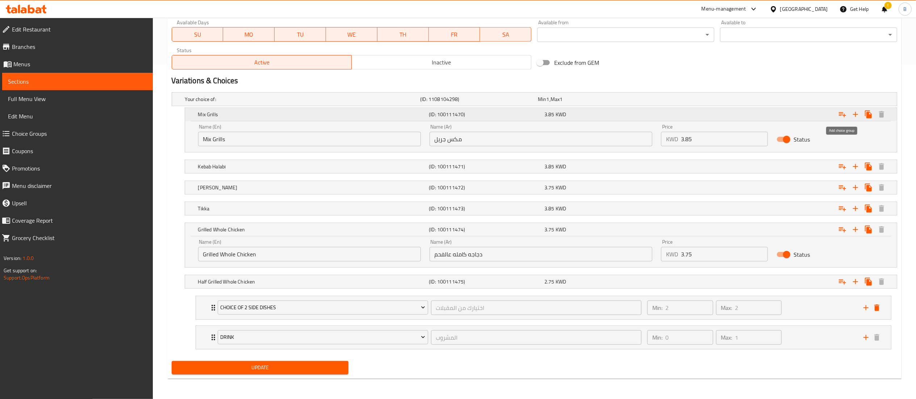
click at [847, 115] on button "Expand" at bounding box center [842, 114] width 13 height 13
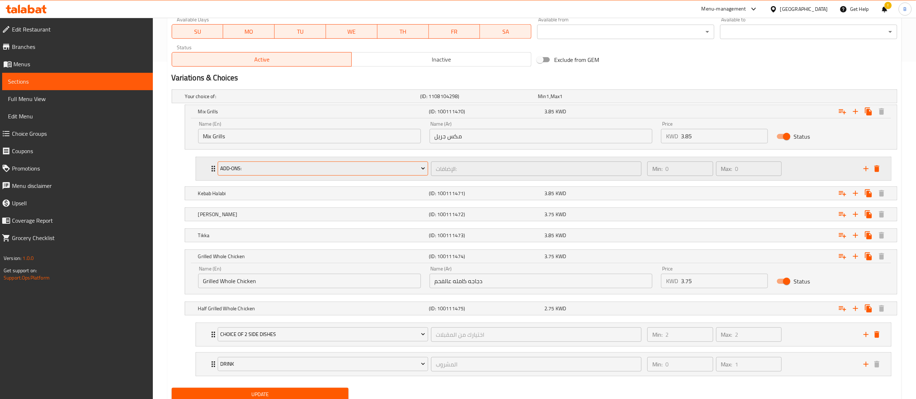
click at [395, 173] on span "Add‑ons:" at bounding box center [322, 168] width 205 height 9
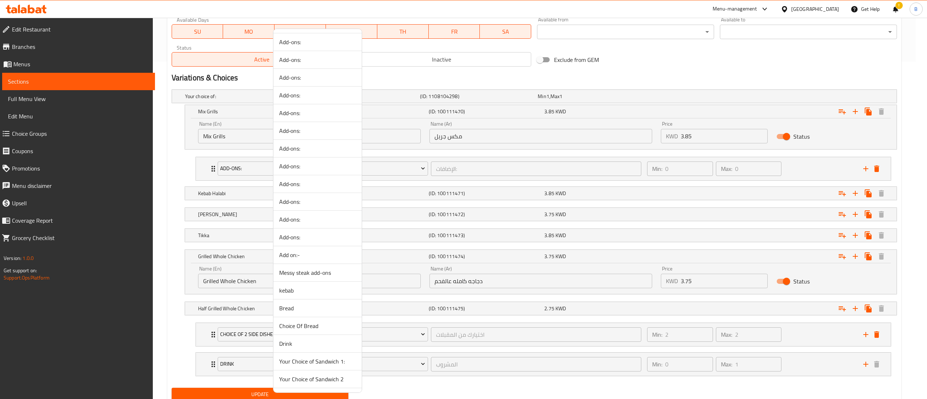
scroll to position [124, 0]
click at [311, 326] on span "Drink" at bounding box center [317, 327] width 77 height 9
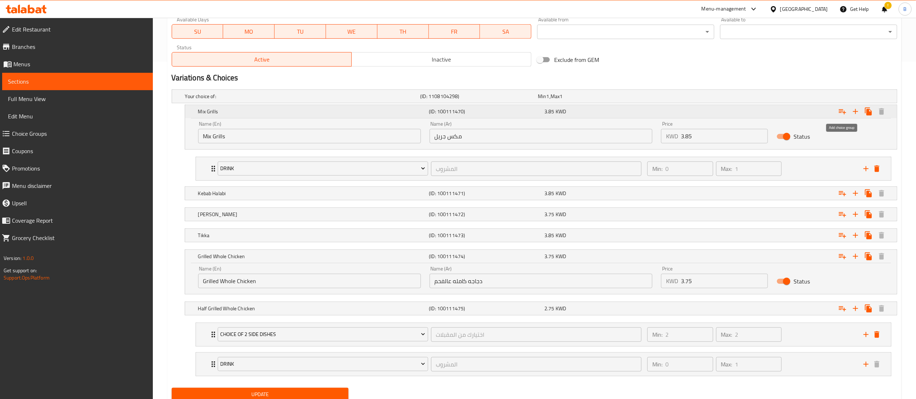
click at [844, 113] on icon "Expand" at bounding box center [842, 111] width 7 height 5
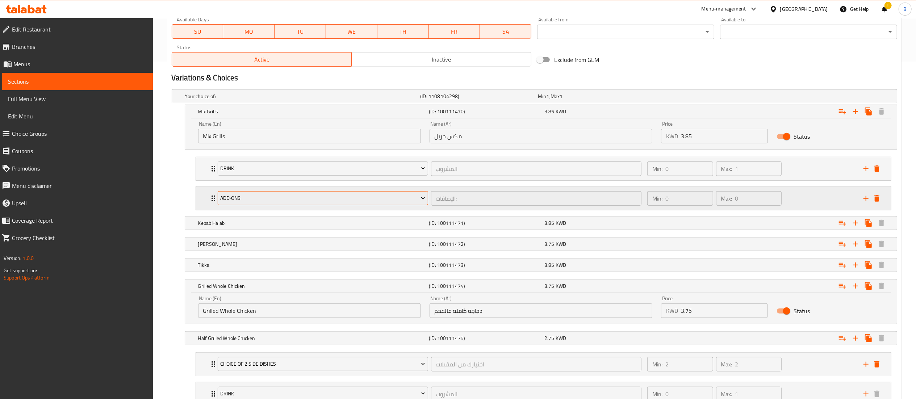
click at [404, 196] on span "Add‑ons:" at bounding box center [322, 198] width 205 height 9
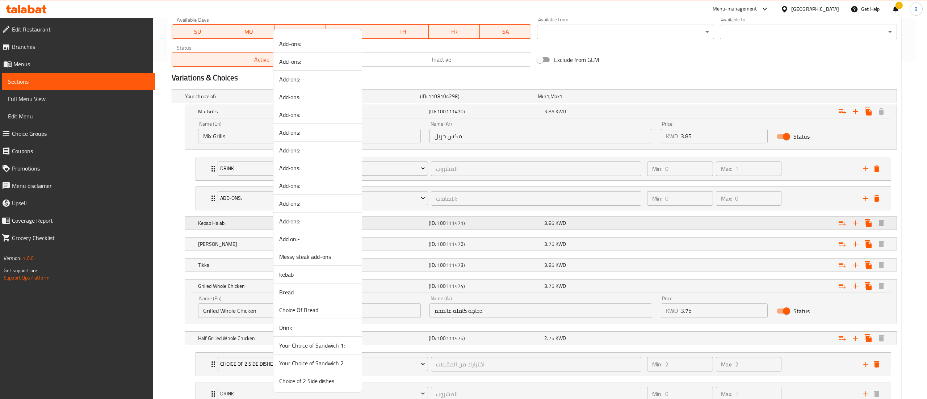
click at [319, 382] on span "Choice of 2 Side dishes" at bounding box center [317, 381] width 77 height 9
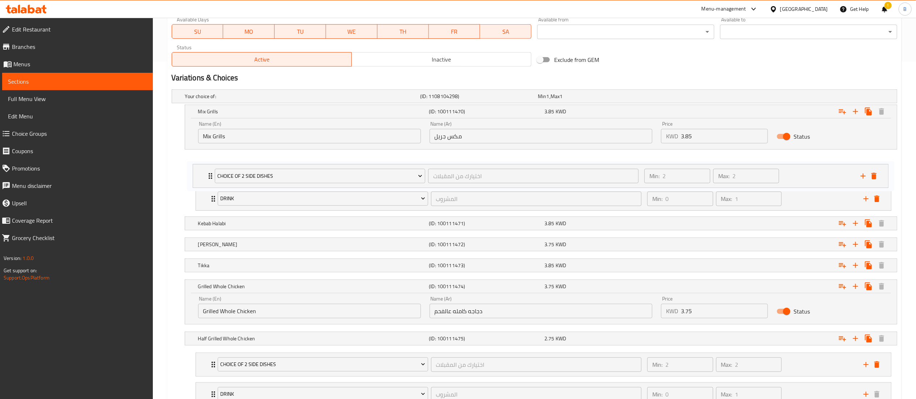
drag, startPoint x: 215, startPoint y: 200, endPoint x: 212, endPoint y: 171, distance: 29.1
click at [212, 171] on div "Drink المشروب ​ Min: 0 ​ Max: 1 ​ Laban na'naa (ID: 1540361984) 0.25 KWD Name (…" at bounding box center [543, 184] width 707 height 60
click at [358, 115] on h5 "Mix Grills" at bounding box center [312, 111] width 228 height 7
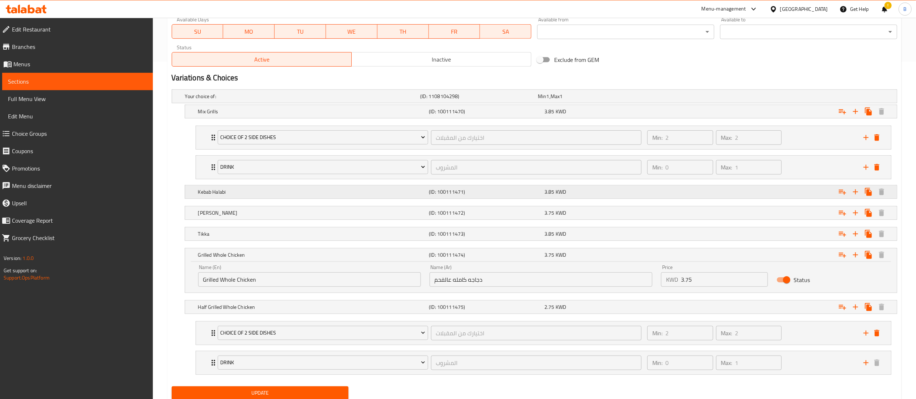
click at [251, 192] on h5 "Kebab Halabi" at bounding box center [312, 191] width 228 height 7
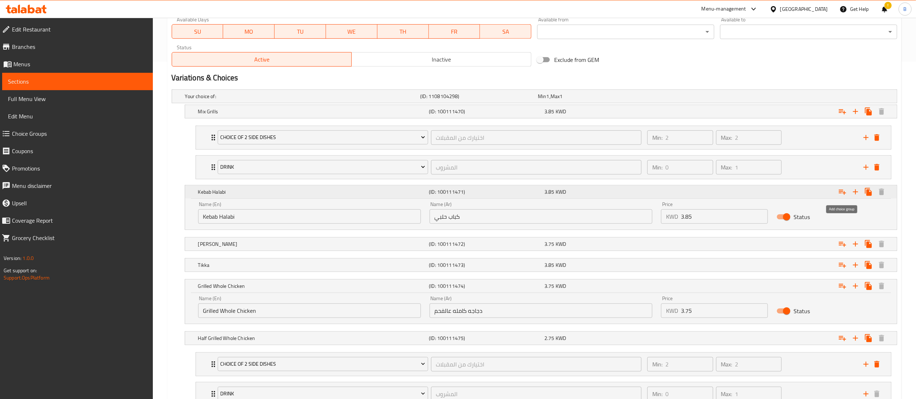
click at [842, 193] on icon "Expand" at bounding box center [842, 192] width 7 height 5
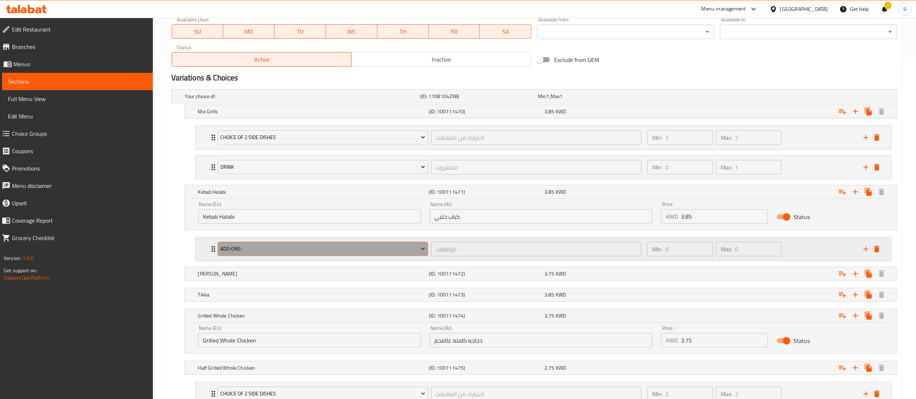
click at [312, 253] on span "Add‑ons:" at bounding box center [322, 248] width 205 height 9
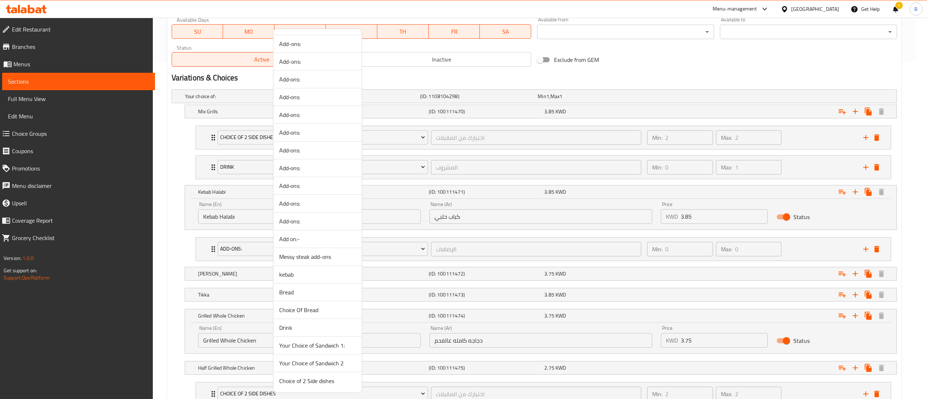
click at [324, 385] on span "Choice of 2 Side dishes" at bounding box center [317, 381] width 77 height 9
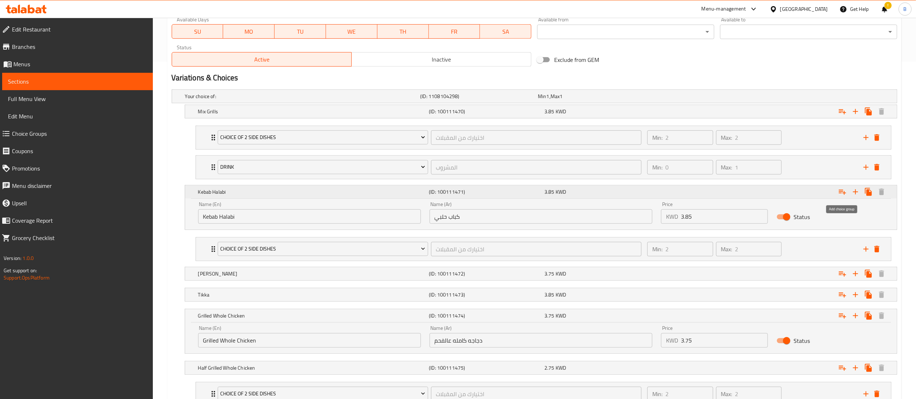
click at [843, 194] on icon "Expand" at bounding box center [842, 192] width 9 height 9
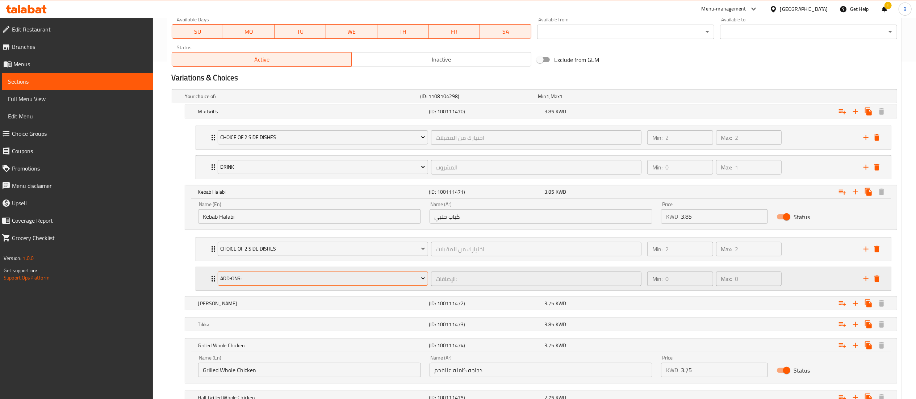
click at [318, 283] on span "Add‑ons:" at bounding box center [322, 278] width 205 height 9
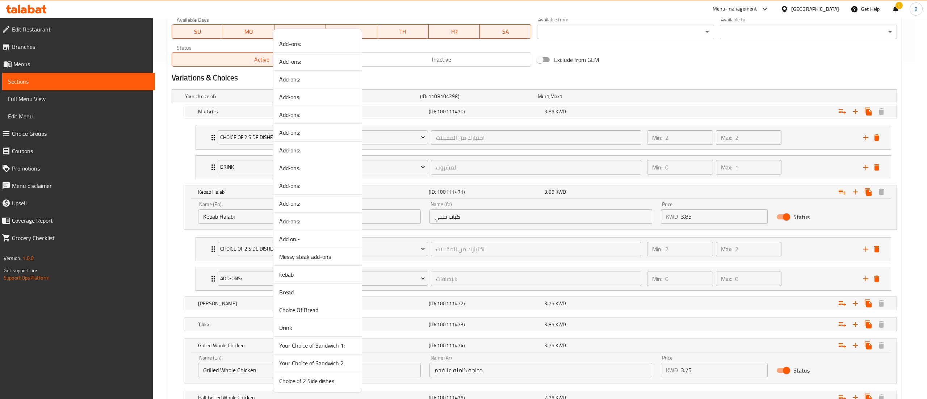
click at [299, 331] on span "Drink" at bounding box center [317, 327] width 77 height 9
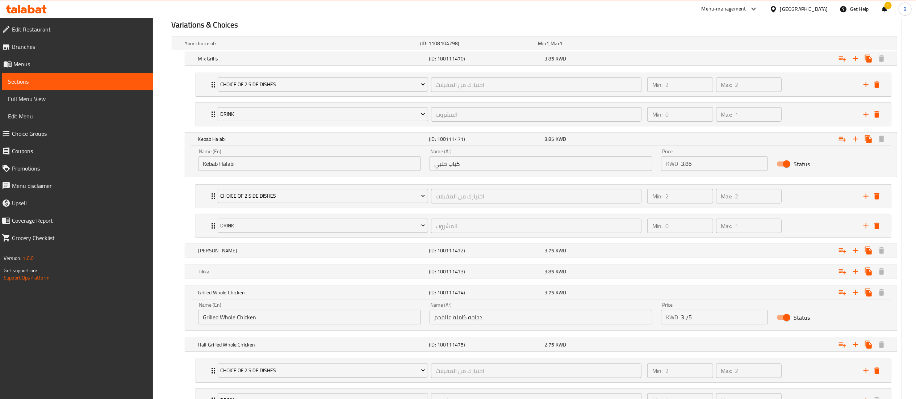
scroll to position [410, 0]
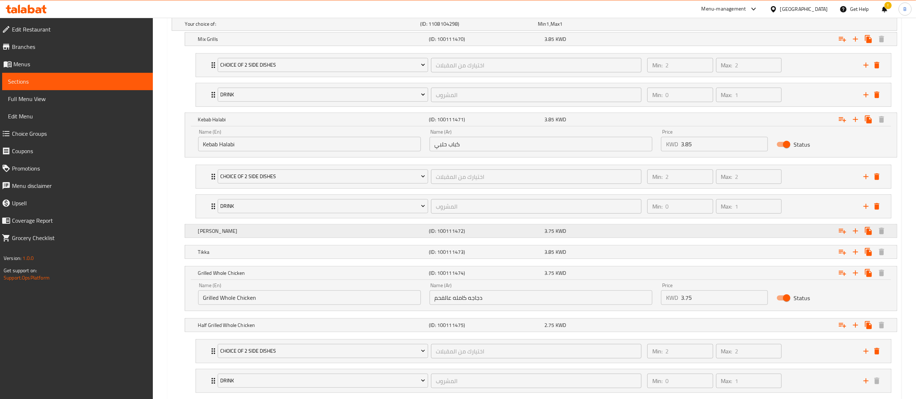
click at [277, 233] on h5 "[PERSON_NAME]" at bounding box center [312, 230] width 228 height 7
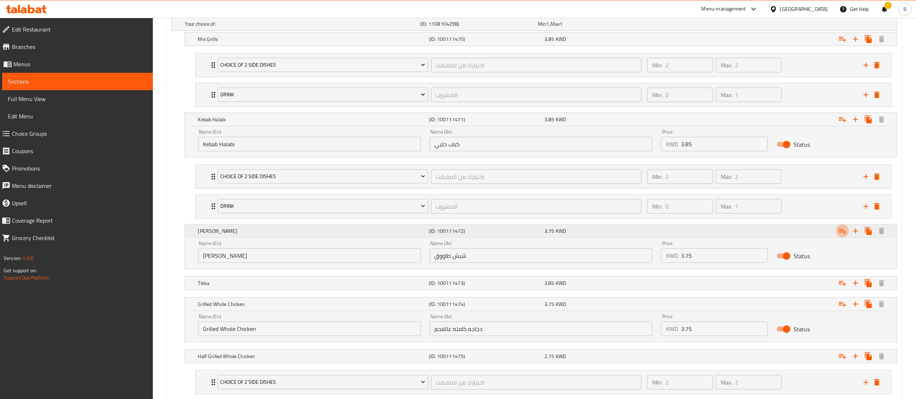
click at [844, 231] on icon "Expand" at bounding box center [842, 231] width 9 height 9
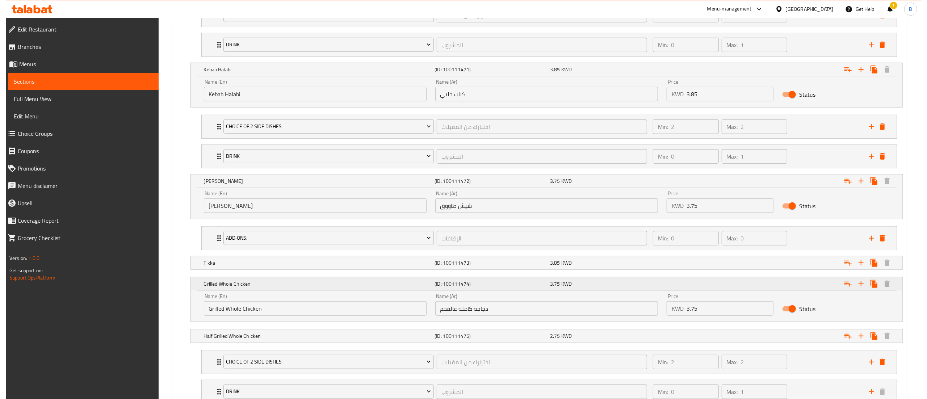
scroll to position [482, 0]
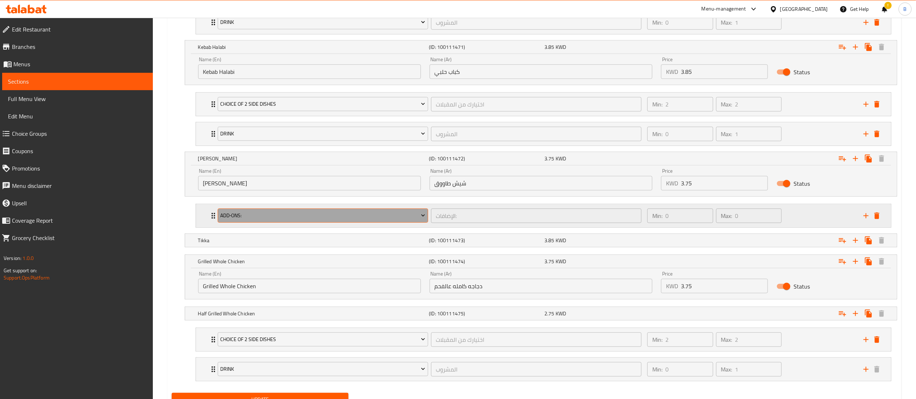
click at [280, 215] on span "Add‑ons:" at bounding box center [322, 215] width 205 height 9
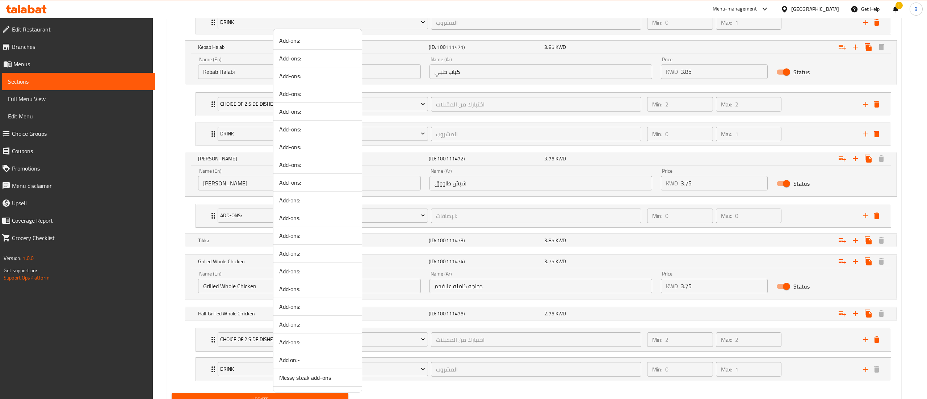
scroll to position [124, 0]
click at [317, 382] on span "Choice of 2 Side dishes" at bounding box center [317, 381] width 77 height 9
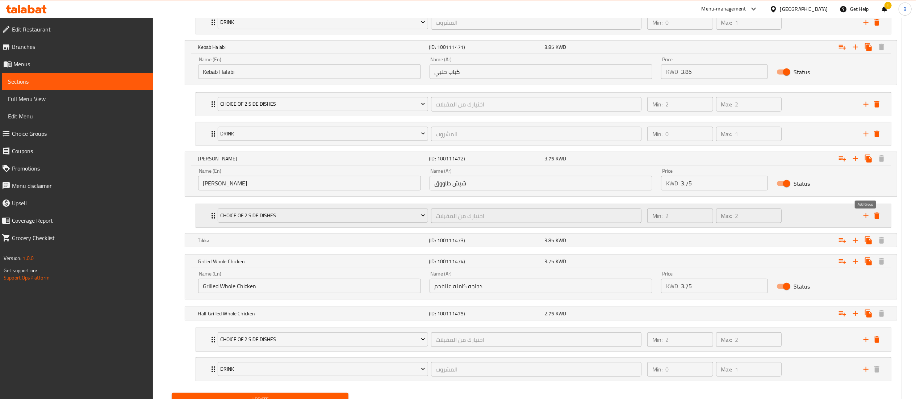
click at [868, 218] on icon "add" at bounding box center [865, 215] width 9 height 9
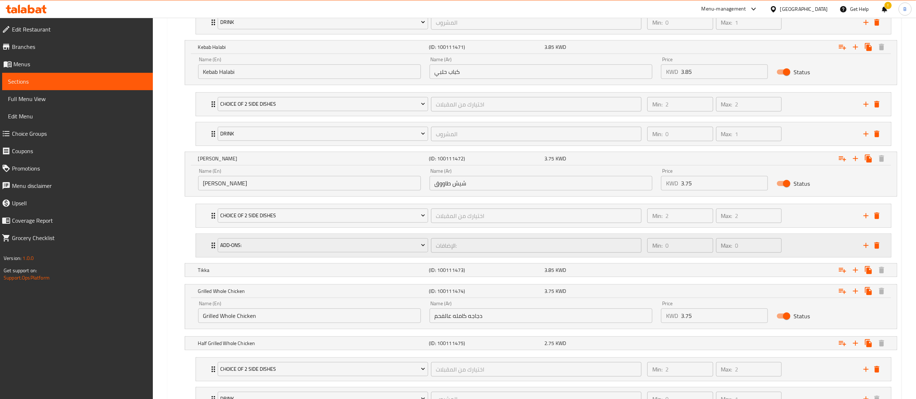
click at [357, 240] on div "Add‑ons:" at bounding box center [322, 245] width 213 height 17
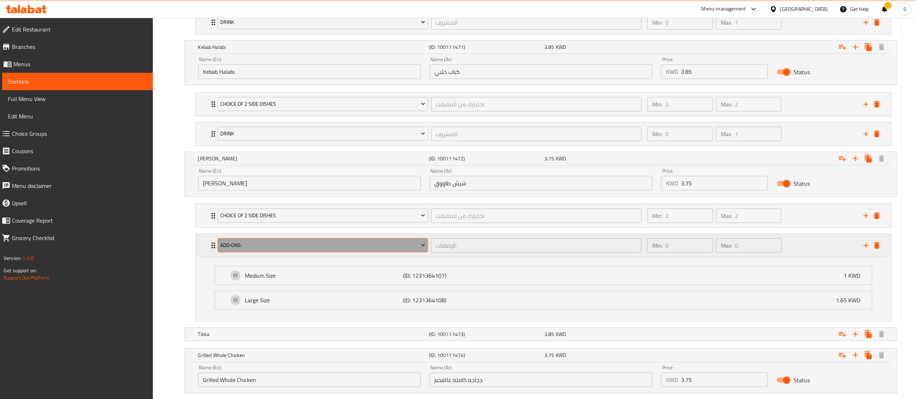
click at [259, 250] on span "Add‑ons:" at bounding box center [322, 245] width 205 height 9
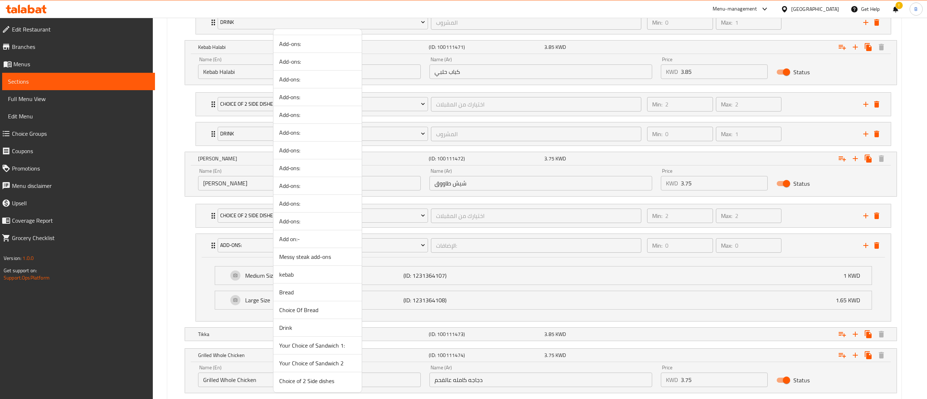
click at [301, 328] on span "Drink" at bounding box center [317, 327] width 77 height 9
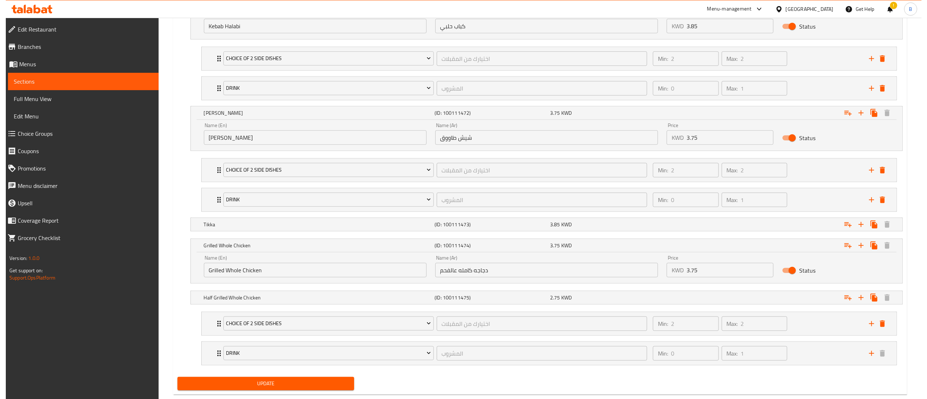
scroll to position [549, 0]
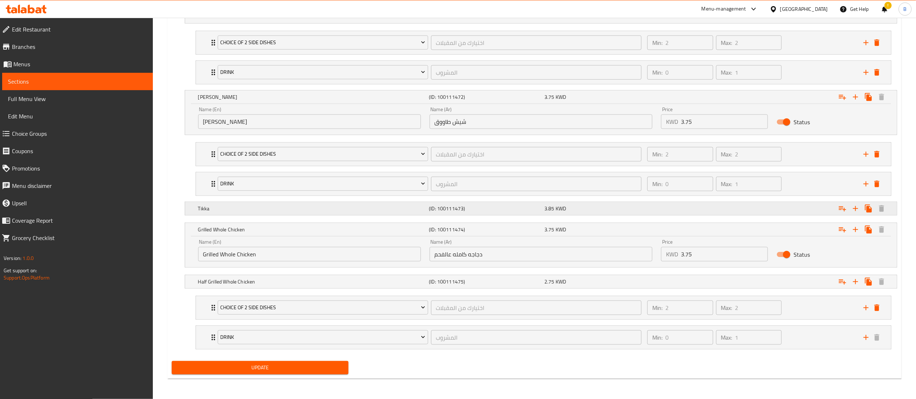
click at [249, 209] on h5 "Tikka" at bounding box center [312, 208] width 228 height 7
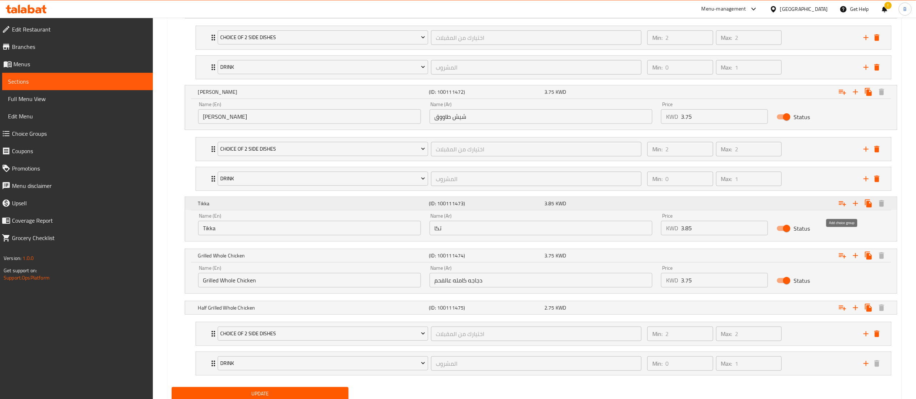
click at [842, 208] on icon "Expand" at bounding box center [842, 203] width 9 height 9
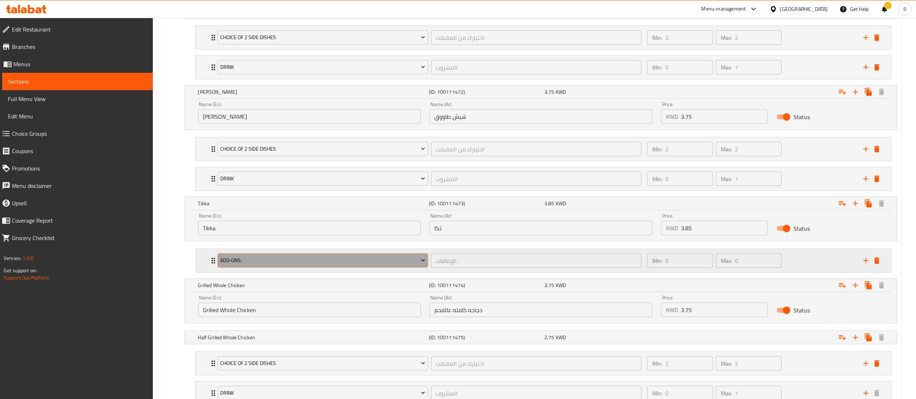
click at [281, 265] on span "Add‑ons:" at bounding box center [322, 260] width 205 height 9
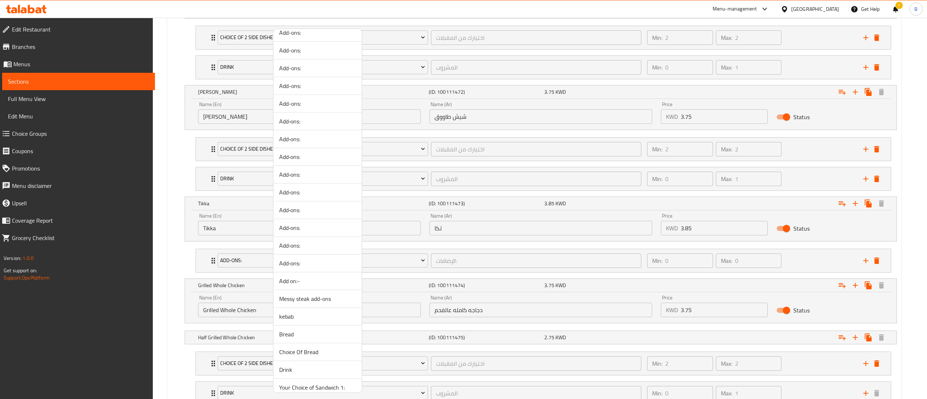
scroll to position [124, 0]
click at [306, 378] on span "Choice of 2 Side dishes" at bounding box center [317, 381] width 77 height 9
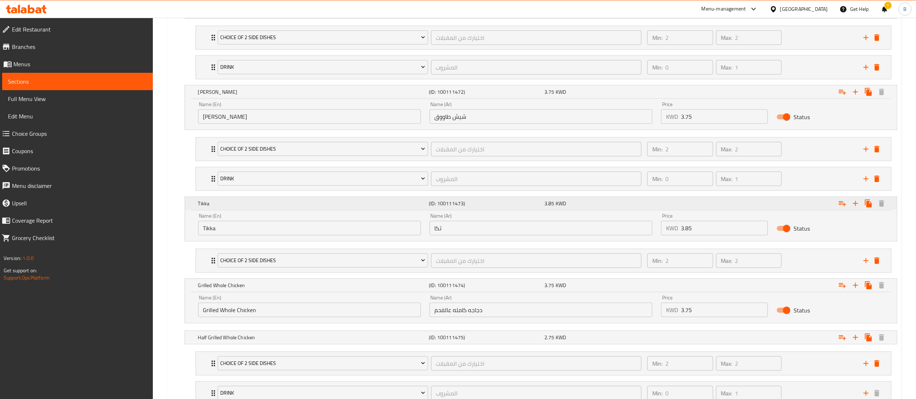
click at [845, 208] on icon "Expand" at bounding box center [842, 203] width 9 height 9
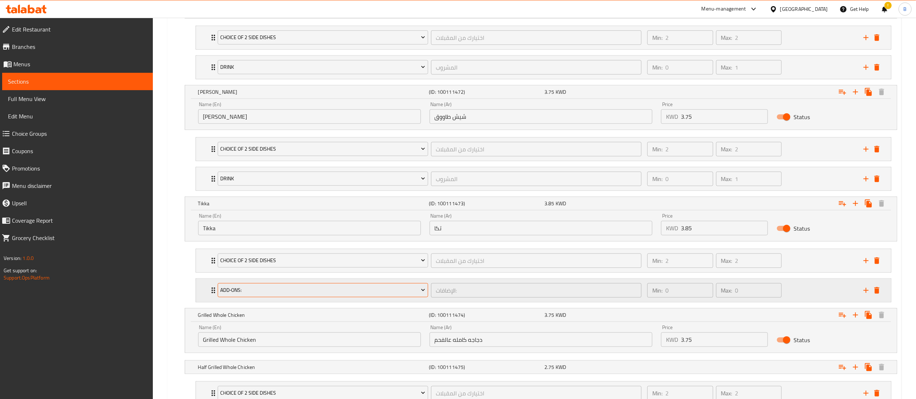
click at [301, 294] on span "Add‑ons:" at bounding box center [322, 290] width 205 height 9
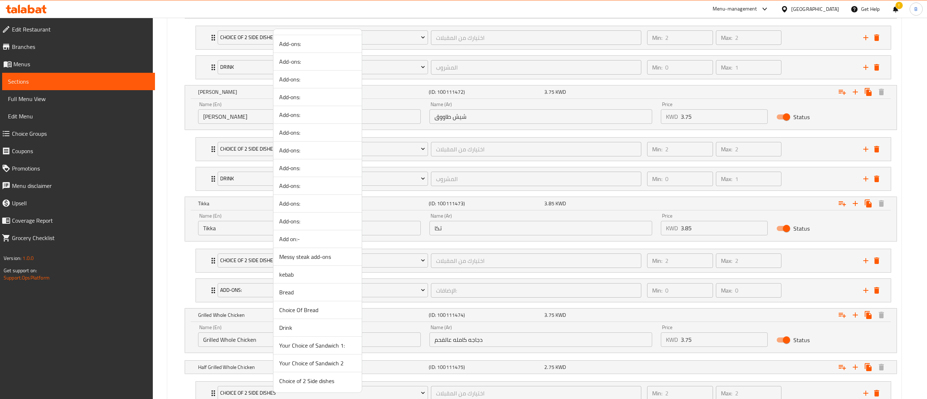
click at [298, 328] on span "Drink" at bounding box center [317, 327] width 77 height 9
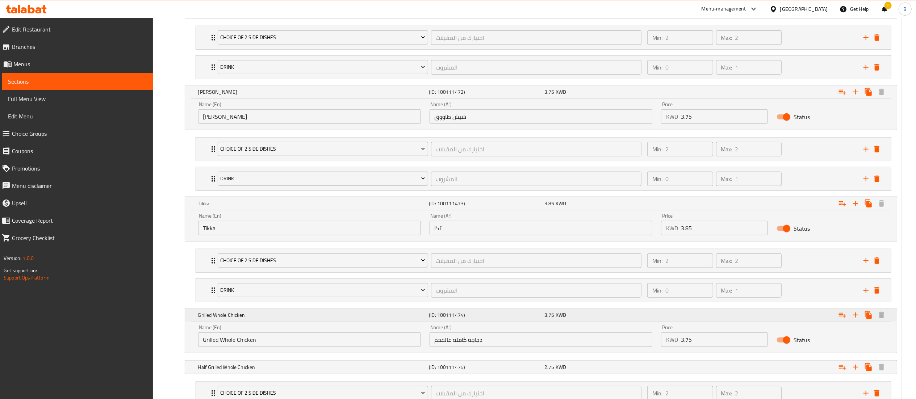
click at [260, 319] on h5 "Grilled Whole Chicken" at bounding box center [312, 314] width 228 height 7
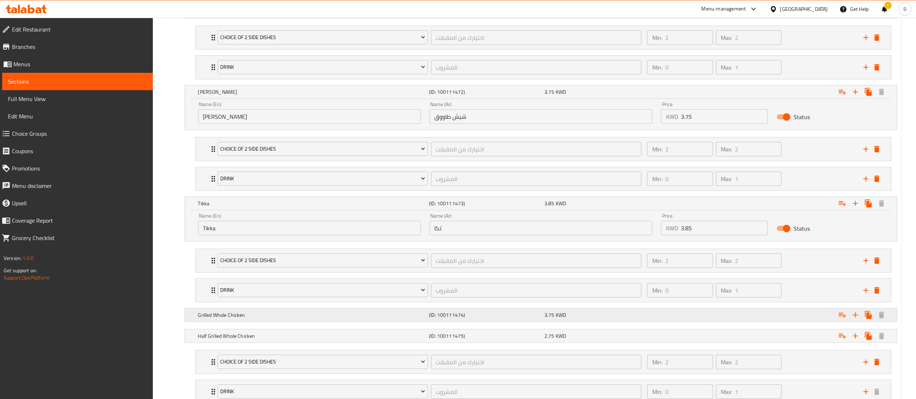
click at [260, 319] on h5 "Grilled Whole Chicken" at bounding box center [312, 314] width 228 height 7
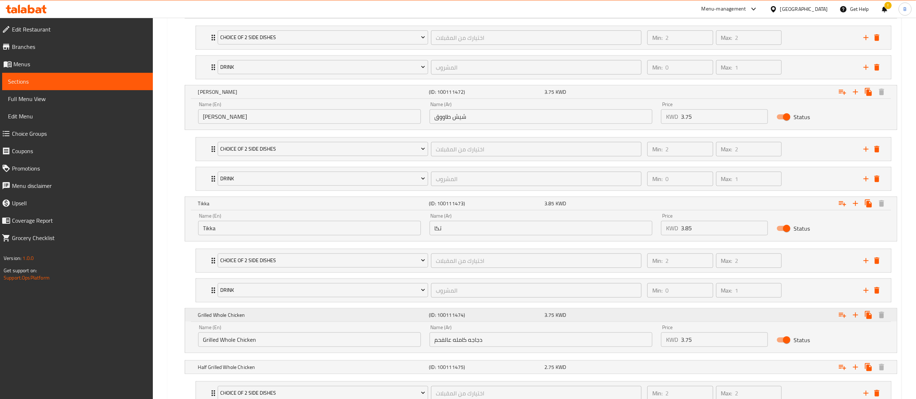
click at [839, 318] on icon "Expand" at bounding box center [842, 315] width 7 height 5
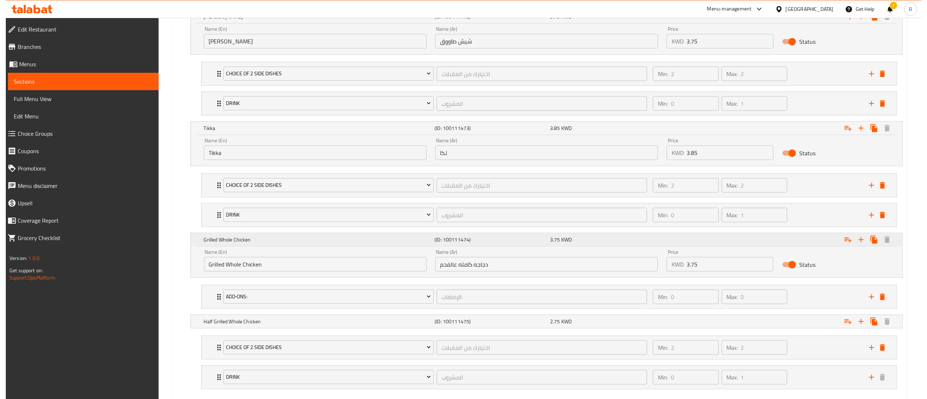
scroll to position [670, 0]
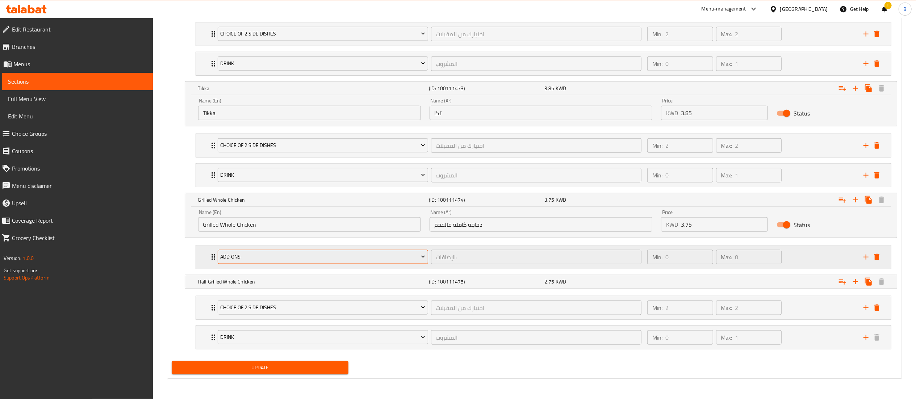
click at [248, 261] on button "Add‑ons:" at bounding box center [323, 257] width 210 height 14
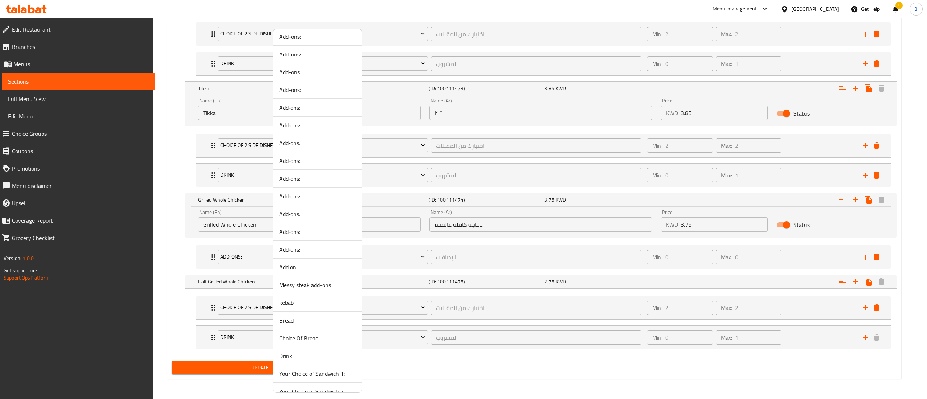
scroll to position [124, 0]
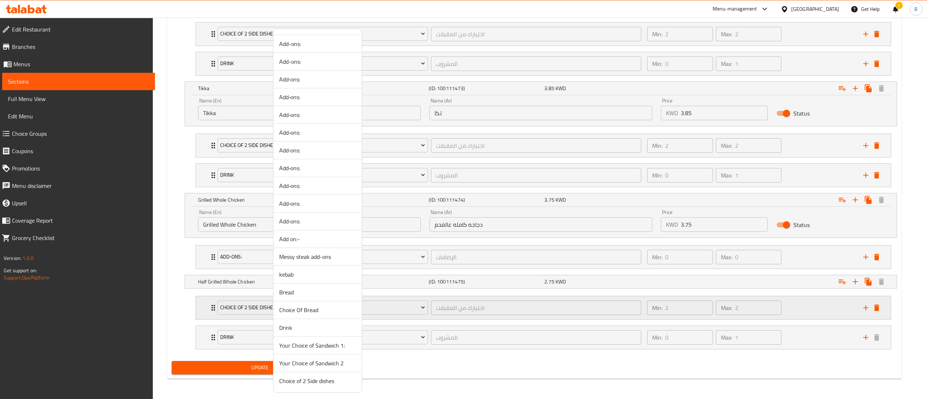
drag, startPoint x: 314, startPoint y: 379, endPoint x: 320, endPoint y: 298, distance: 81.0
click at [314, 379] on span "Choice of 2 Side dishes" at bounding box center [317, 381] width 77 height 9
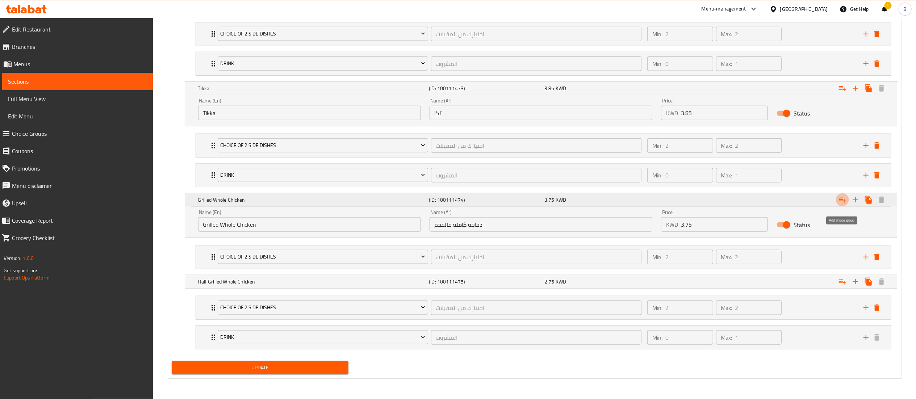
click at [843, 200] on icon "Expand" at bounding box center [842, 200] width 7 height 5
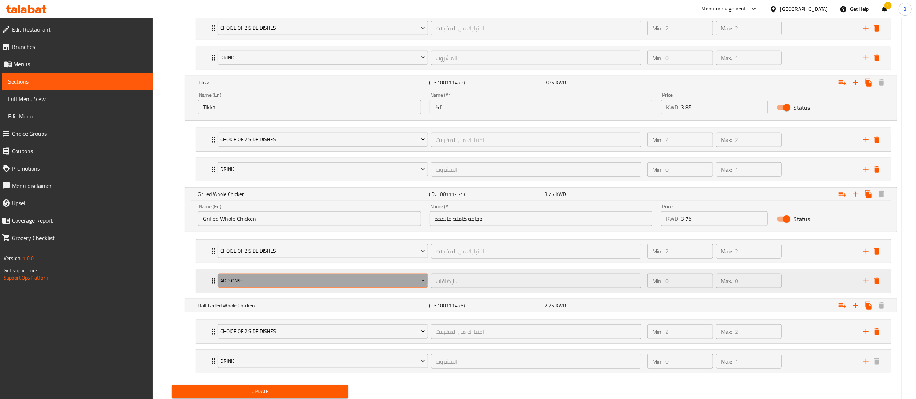
click at [270, 285] on span "Add‑ons:" at bounding box center [322, 280] width 205 height 9
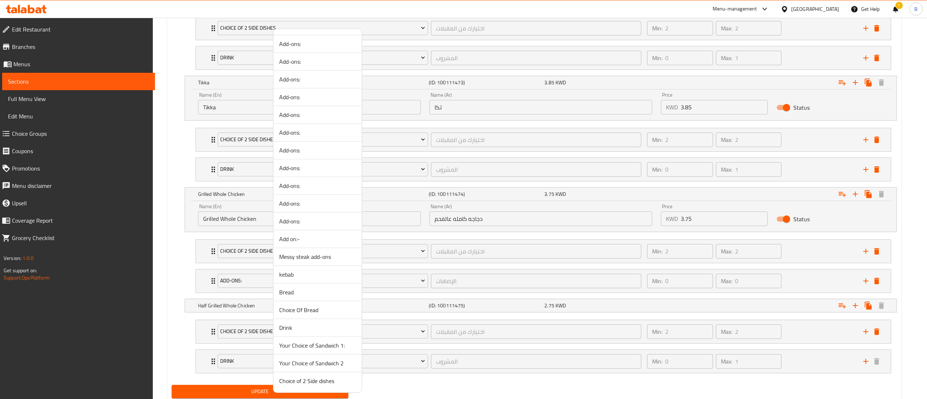
click at [298, 327] on span "Drink" at bounding box center [317, 327] width 77 height 9
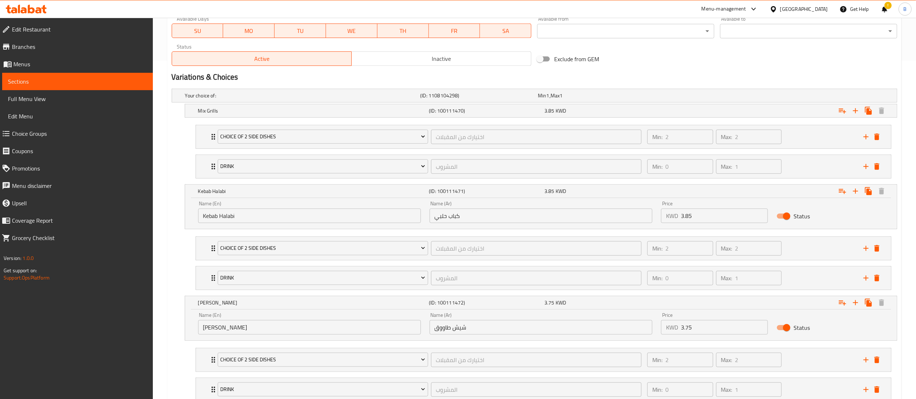
scroll to position [266, 0]
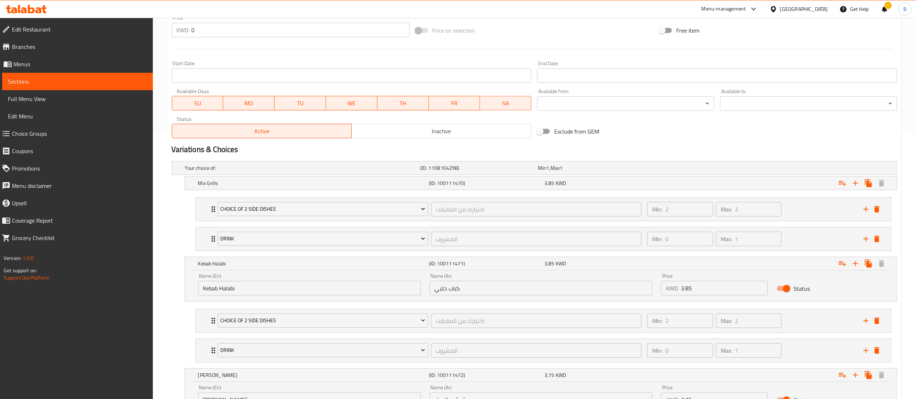
drag, startPoint x: 206, startPoint y: 181, endPoint x: 179, endPoint y: 244, distance: 69.1
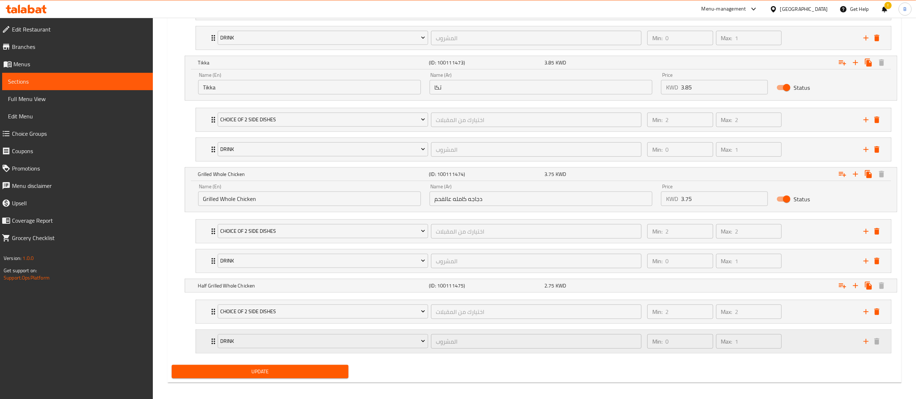
scroll to position [700, 0]
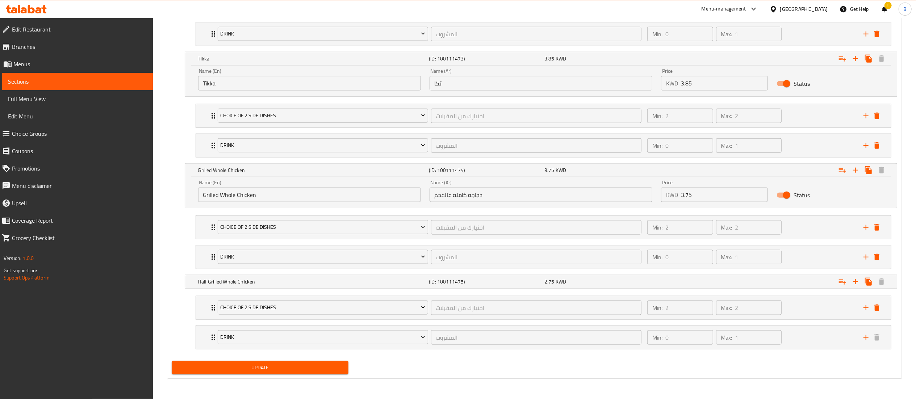
click at [280, 375] on div "Update" at bounding box center [260, 367] width 183 height 19
click at [272, 369] on span "Update" at bounding box center [259, 367] width 165 height 9
click at [250, 363] on span "Update" at bounding box center [259, 367] width 165 height 9
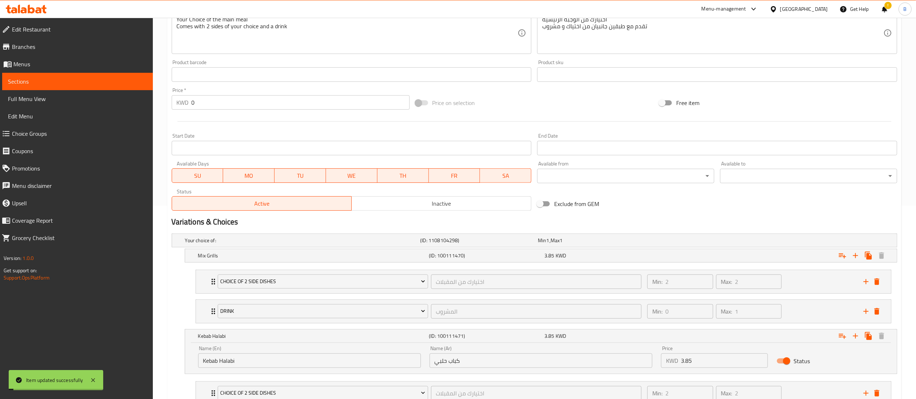
scroll to position [0, 0]
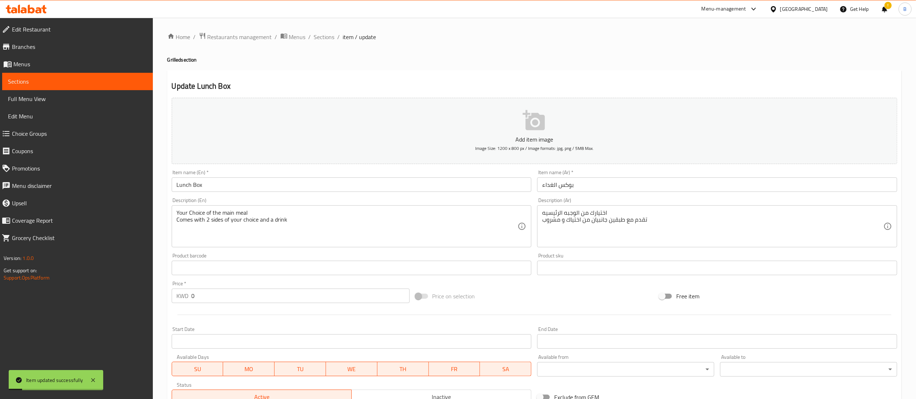
click at [39, 62] on span "Menus" at bounding box center [80, 64] width 134 height 9
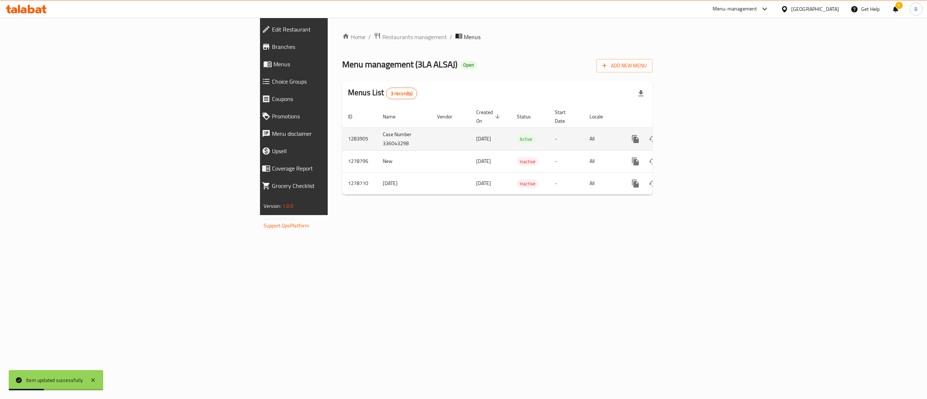
click at [692, 135] on icon "enhanced table" at bounding box center [687, 139] width 9 height 9
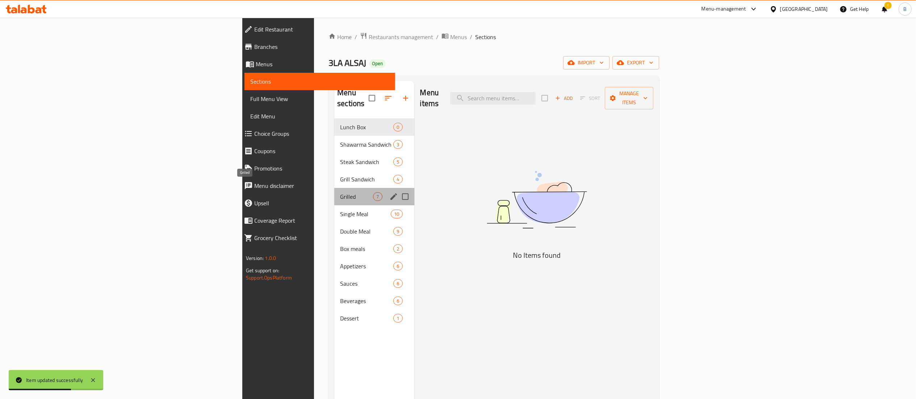
click at [340, 192] on span "Grilled" at bounding box center [356, 196] width 33 height 9
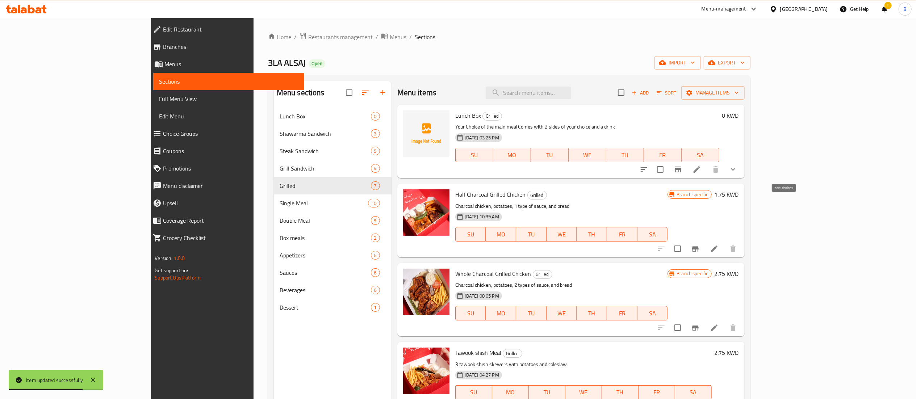
click at [648, 171] on icon "sort-choices" at bounding box center [643, 169] width 9 height 9
click at [652, 172] on button "sort-choices" at bounding box center [643, 169] width 17 height 17
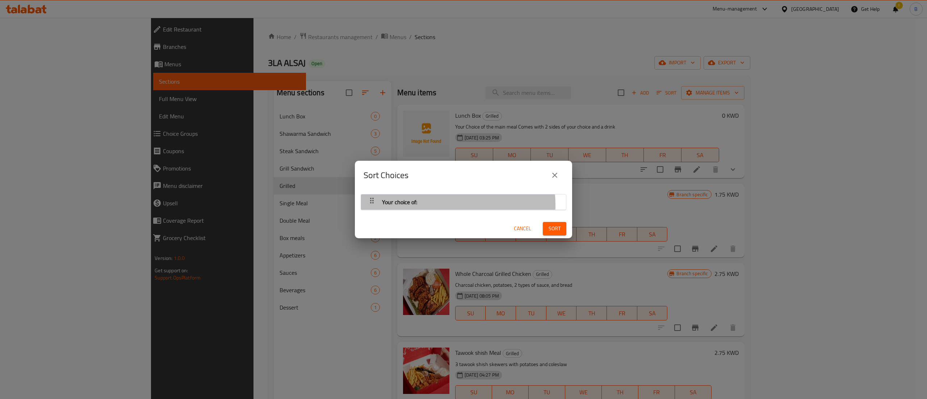
click at [444, 205] on div "Your choice of:" at bounding box center [464, 201] width 198 height 17
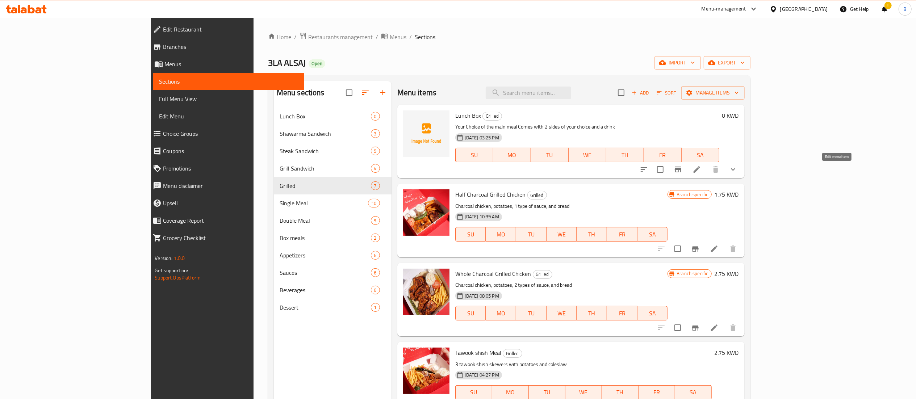
click at [701, 173] on icon at bounding box center [696, 169] width 9 height 9
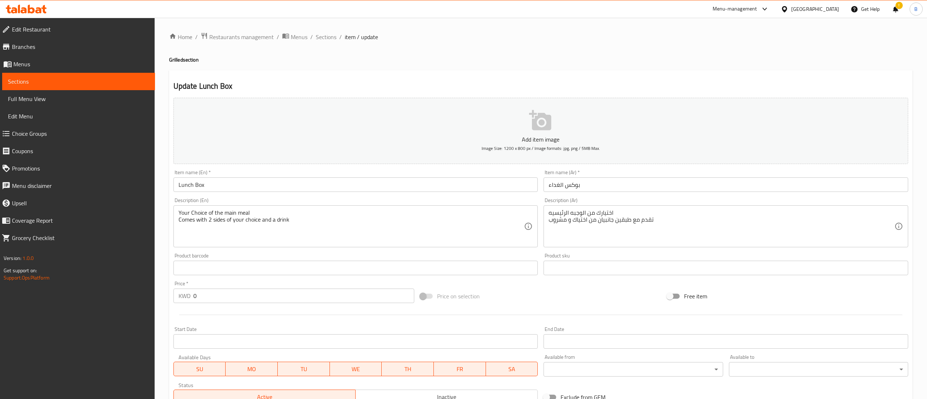
click at [47, 82] on div at bounding box center [463, 199] width 927 height 399
click at [41, 81] on div at bounding box center [463, 199] width 927 height 399
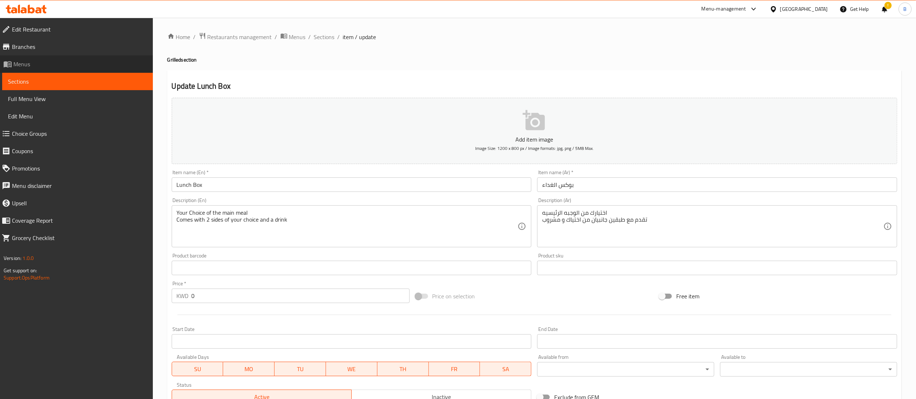
click at [31, 58] on link "Menus" at bounding box center [74, 63] width 157 height 17
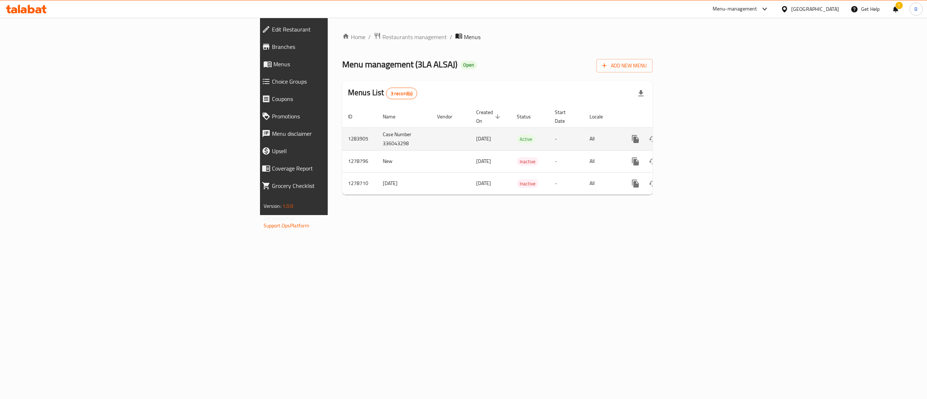
click at [692, 135] on icon "enhanced table" at bounding box center [687, 139] width 9 height 9
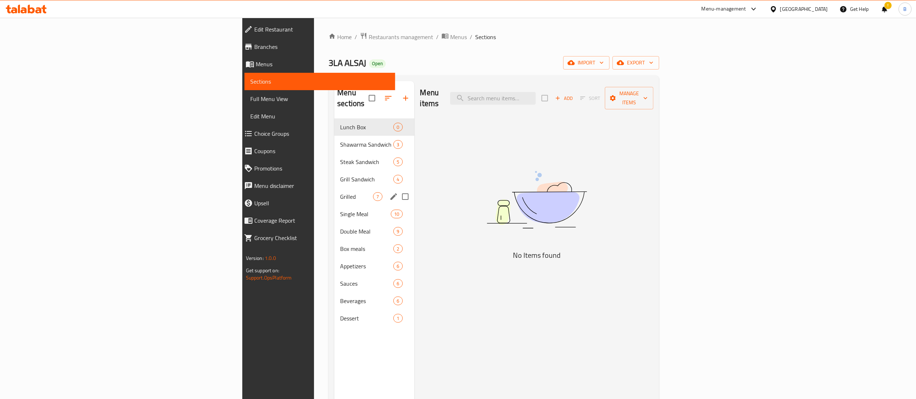
click at [334, 188] on div "Grilled 7" at bounding box center [374, 196] width 80 height 17
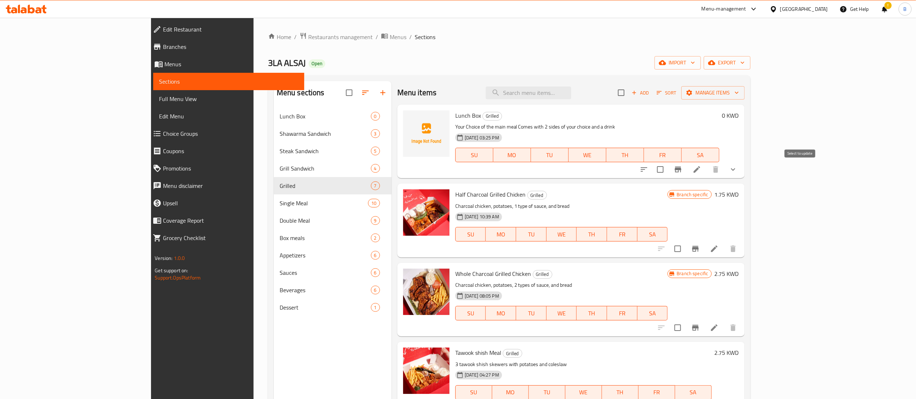
click at [668, 169] on input "checkbox" at bounding box center [659, 169] width 15 height 15
checkbox input "true"
click at [737, 172] on icon "show more" at bounding box center [733, 169] width 9 height 9
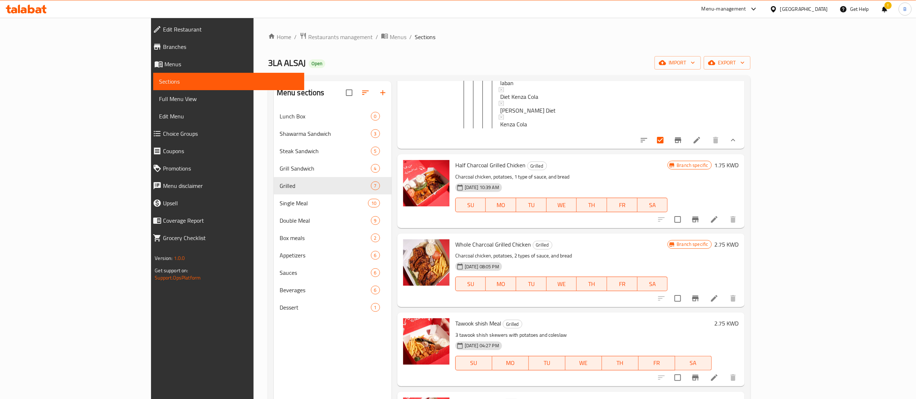
scroll to position [1252, 0]
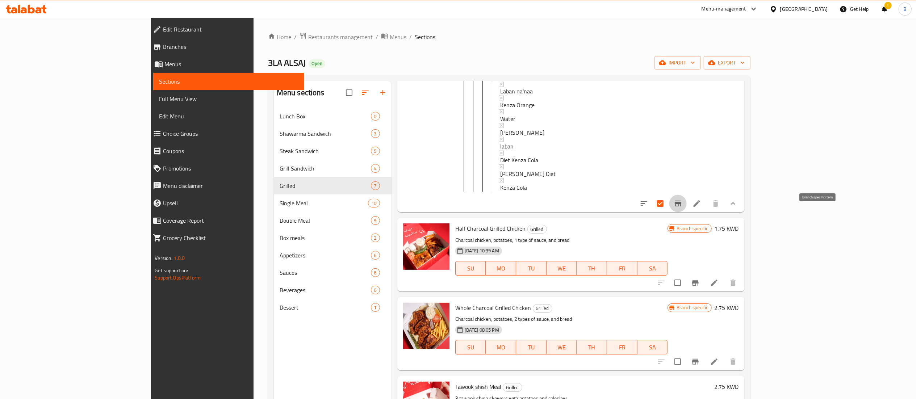
click at [681, 206] on icon "Branch-specific-item" at bounding box center [678, 204] width 7 height 6
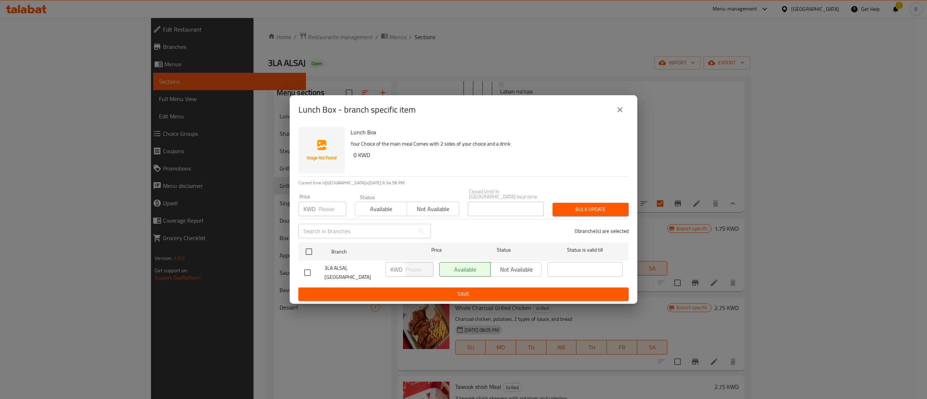
click at [503, 270] on div "Available Not available" at bounding box center [490, 269] width 102 height 14
click at [469, 270] on div "Available Not available" at bounding box center [490, 269] width 102 height 14
click at [535, 272] on div "Available Not available" at bounding box center [490, 269] width 102 height 14
click at [621, 112] on icon "close" at bounding box center [620, 109] width 9 height 9
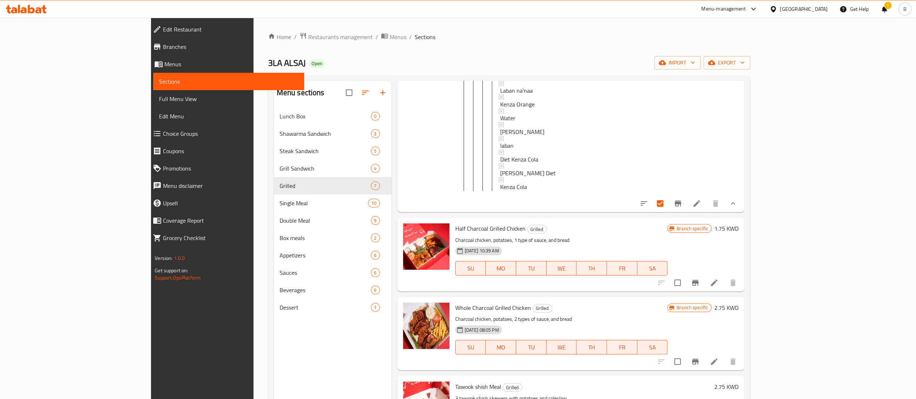
click at [737, 208] on icon "show more" at bounding box center [733, 203] width 9 height 9
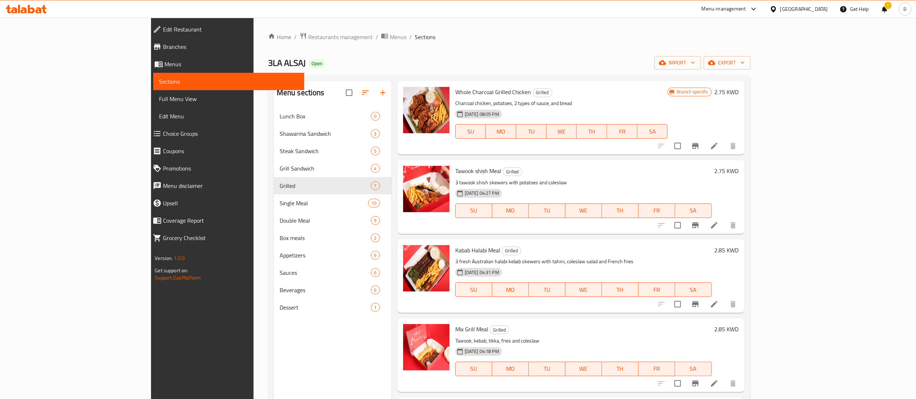
scroll to position [167, 0]
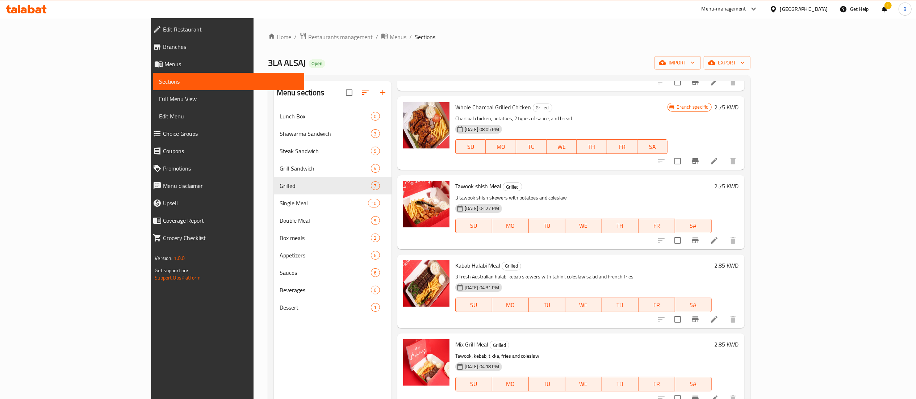
click at [742, 162] on div at bounding box center [696, 160] width 89 height 17
click at [712, 190] on h6 "Tawook shish Meal Grilled" at bounding box center [583, 186] width 256 height 10
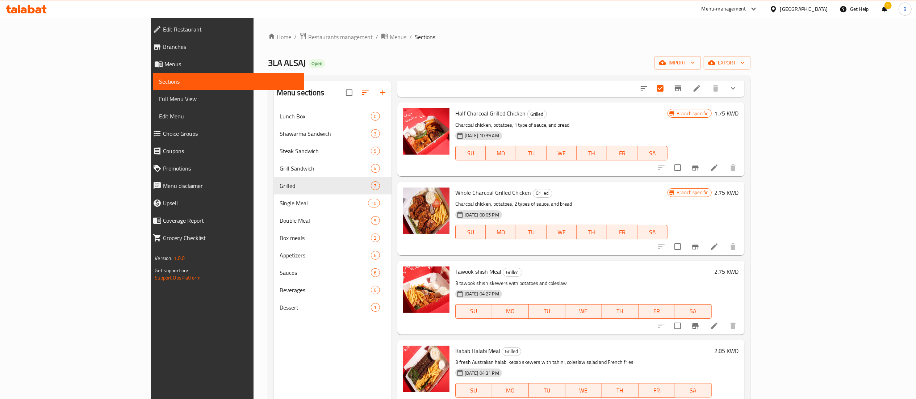
scroll to position [0, 0]
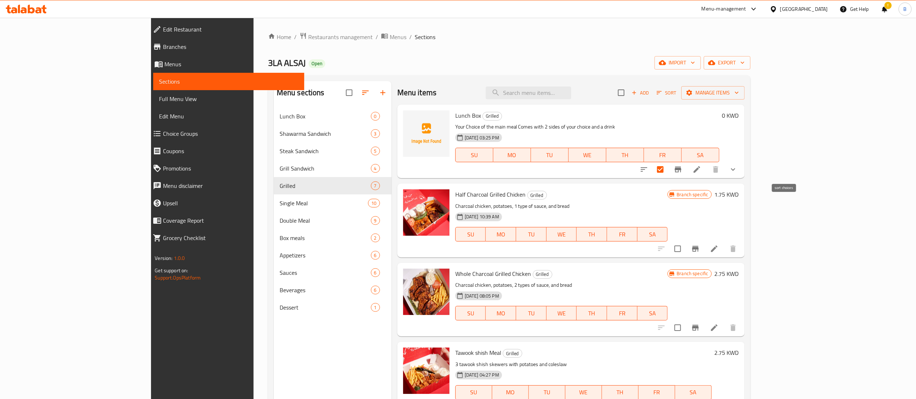
click at [648, 172] on icon "sort-choices" at bounding box center [643, 169] width 9 height 9
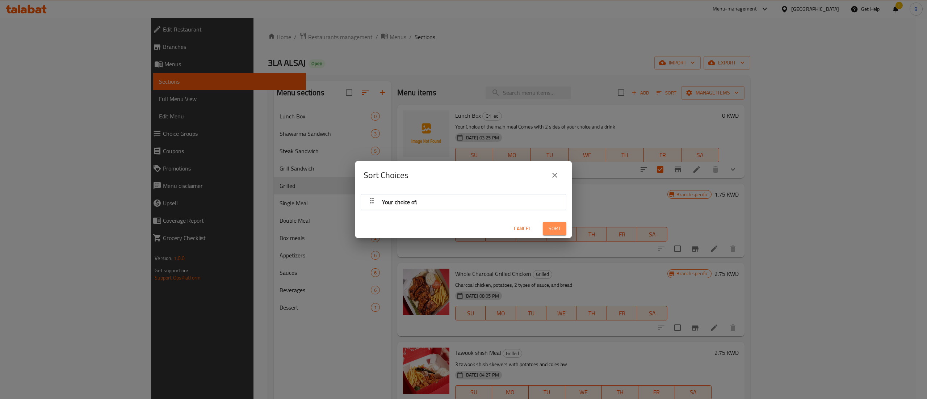
click at [549, 227] on span "Sort" at bounding box center [555, 228] width 12 height 9
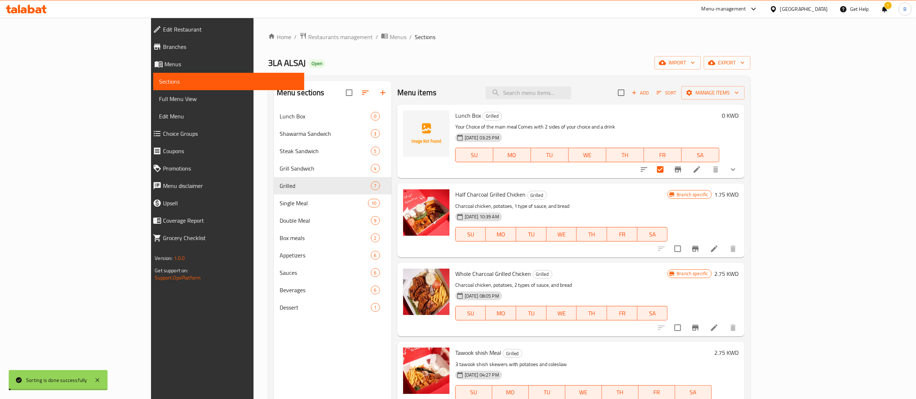
click at [555, 175] on div "Lunch Box Grilled Your Choice of the main meal Comes with 2 sides of your choic…" at bounding box center [587, 142] width 270 height 68
click at [403, 127] on img at bounding box center [426, 133] width 46 height 46
click at [676, 95] on span "Sort" at bounding box center [666, 93] width 20 height 8
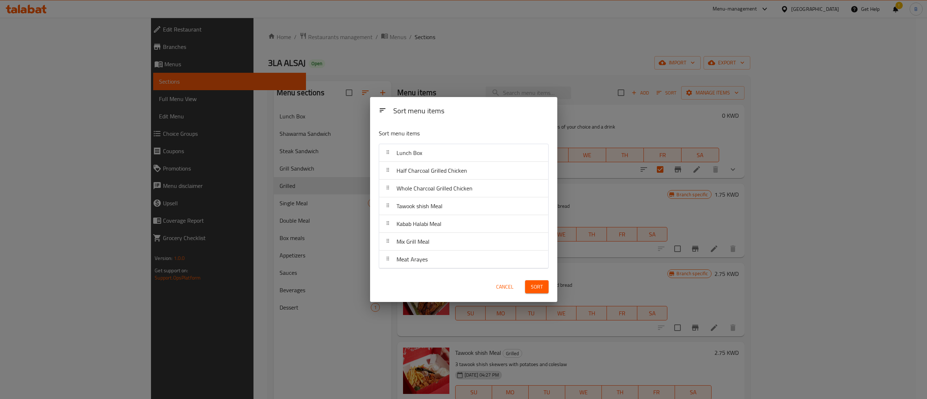
click at [509, 287] on span "Cancel" at bounding box center [504, 286] width 17 height 9
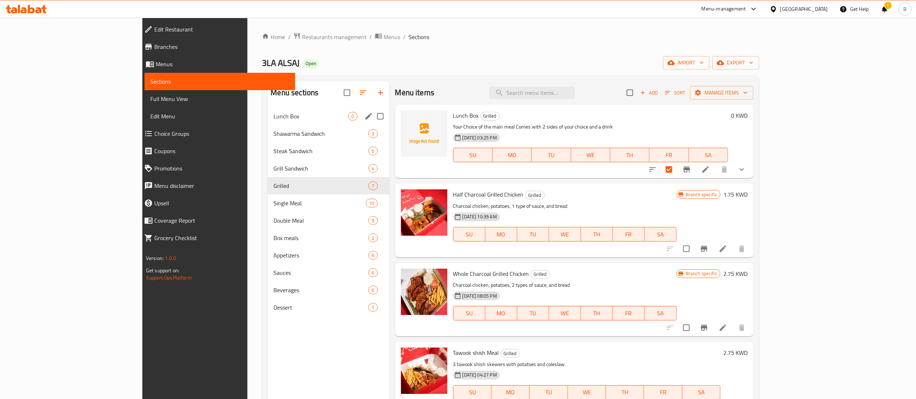
click at [268, 110] on div "Lunch Box 0" at bounding box center [328, 116] width 121 height 17
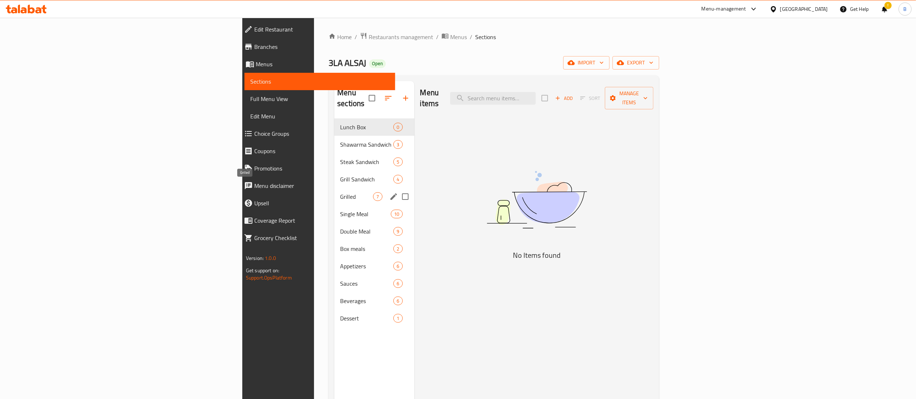
click at [340, 192] on span "Grilled" at bounding box center [356, 196] width 33 height 9
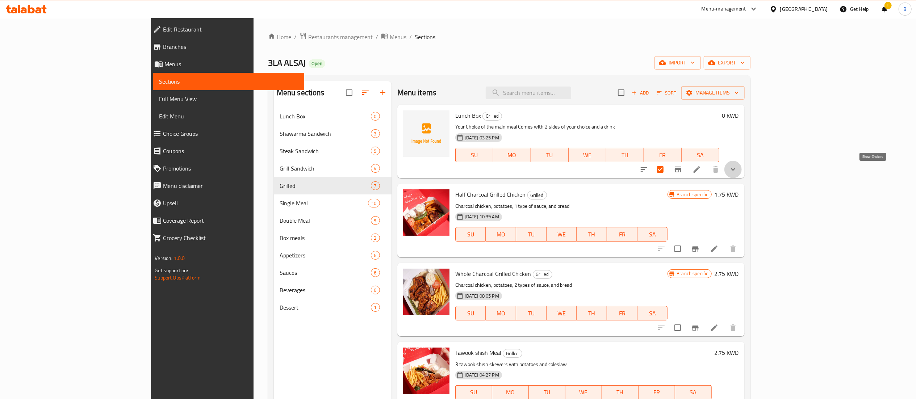
click at [737, 167] on icon "show more" at bounding box center [733, 169] width 9 height 9
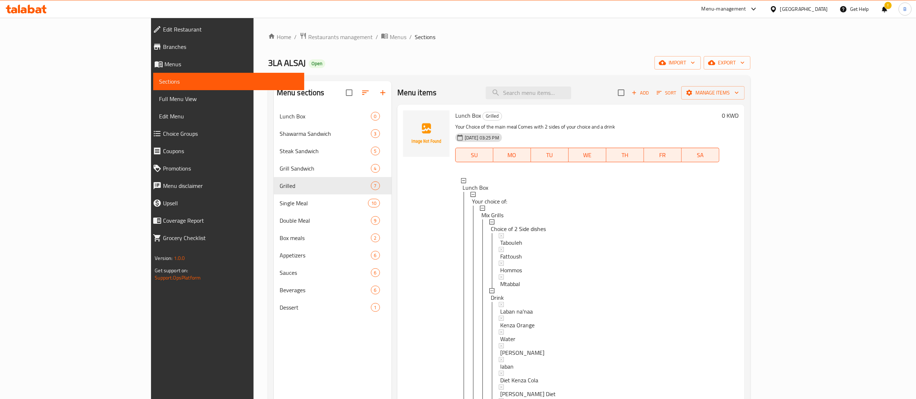
click at [739, 118] on h6 "0 KWD" at bounding box center [730, 115] width 17 height 10
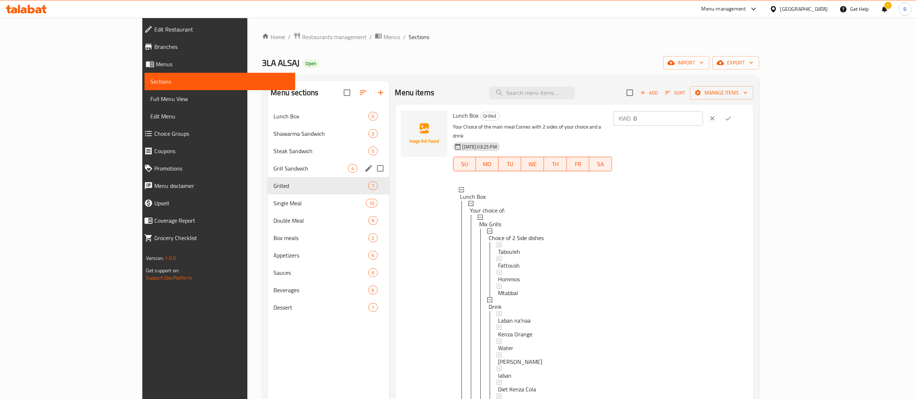
click at [273, 165] on span "Grill Sandwich" at bounding box center [310, 168] width 75 height 9
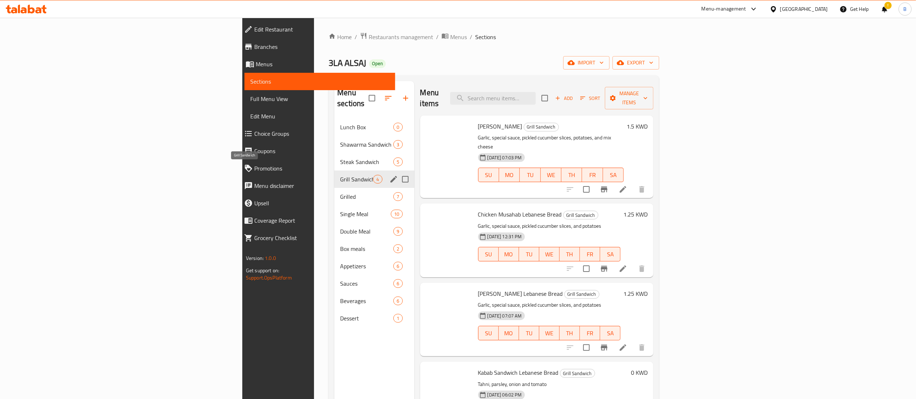
click at [340, 192] on span "Grilled" at bounding box center [366, 196] width 53 height 9
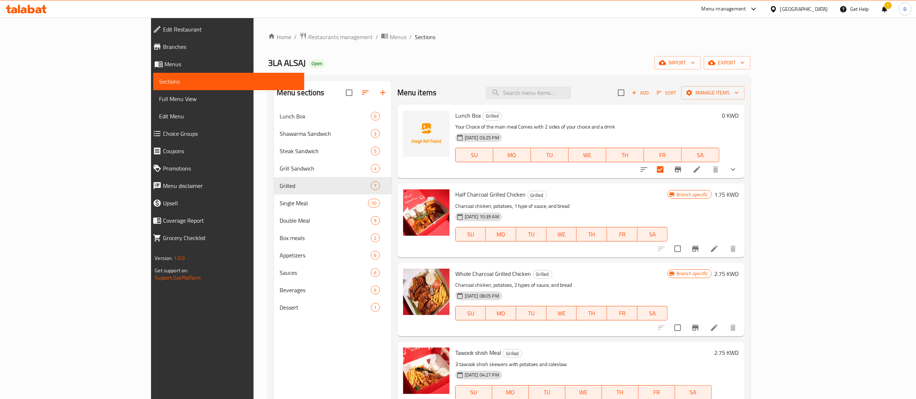
click at [701, 174] on icon at bounding box center [696, 169] width 9 height 9
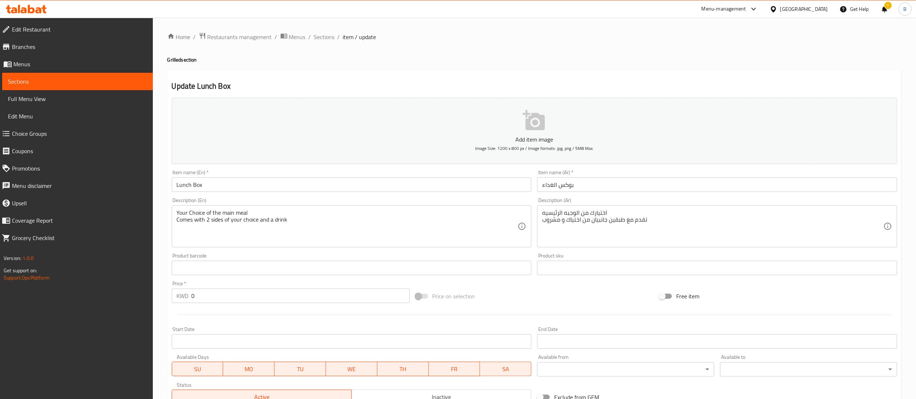
click at [32, 133] on span "Choice Groups" at bounding box center [79, 133] width 135 height 9
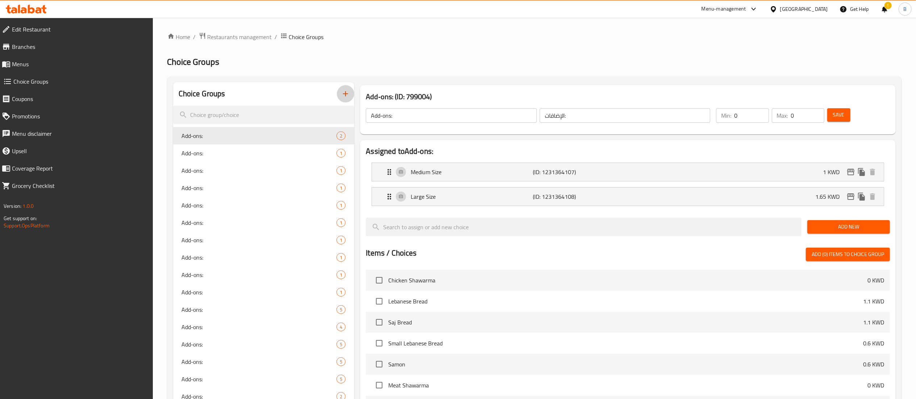
click at [348, 88] on button "button" at bounding box center [345, 93] width 17 height 17
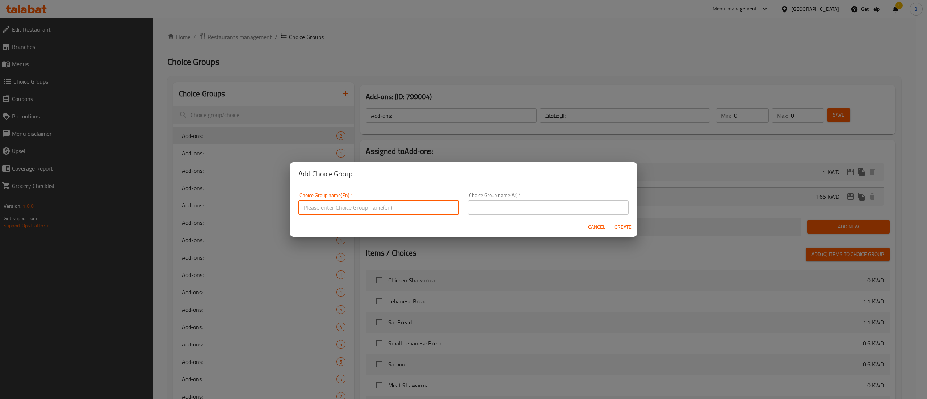
click at [345, 212] on input "text" at bounding box center [378, 207] width 161 height 14
type input "/"
type input "]"
drag, startPoint x: 391, startPoint y: 203, endPoint x: 273, endPoint y: 203, distance: 118.0
click at [273, 203] on div "Add Choice Group Choice Group name(En)   * Drink Choice Group name(En) * Choice…" at bounding box center [463, 199] width 927 height 399
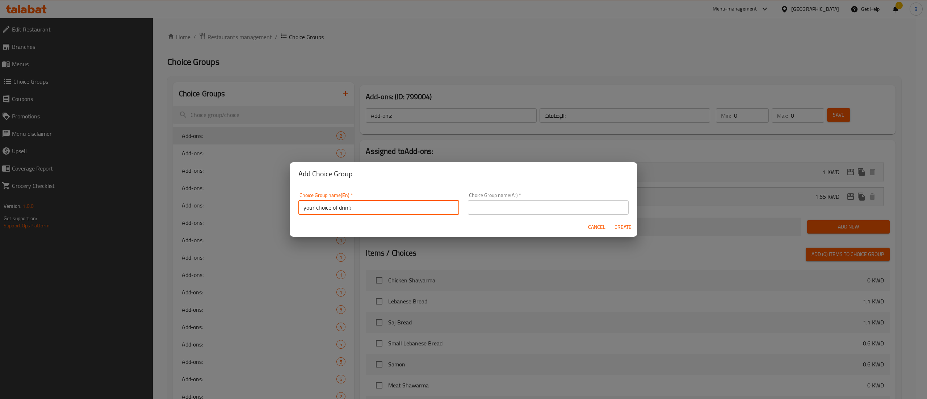
type input "your choice of drink"
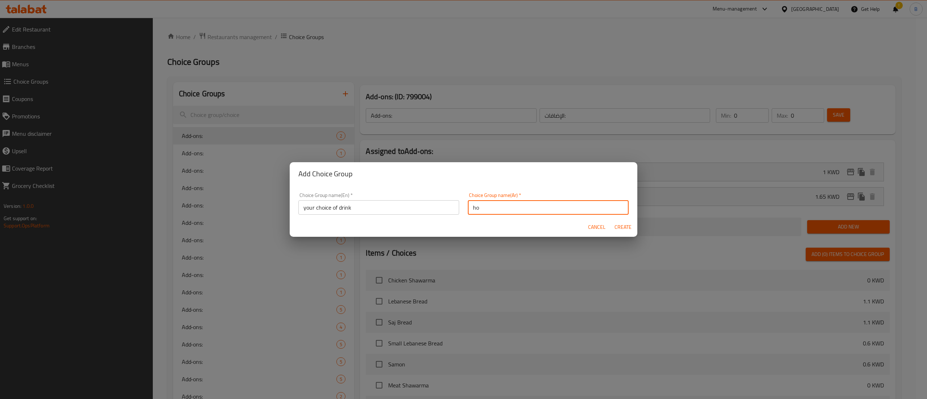
type input "h"
type input "اختيارك من المشروبات"
click at [616, 225] on span "Create" at bounding box center [622, 227] width 17 height 9
type input "your choice of drink"
type input "اختيارك من المشروبات"
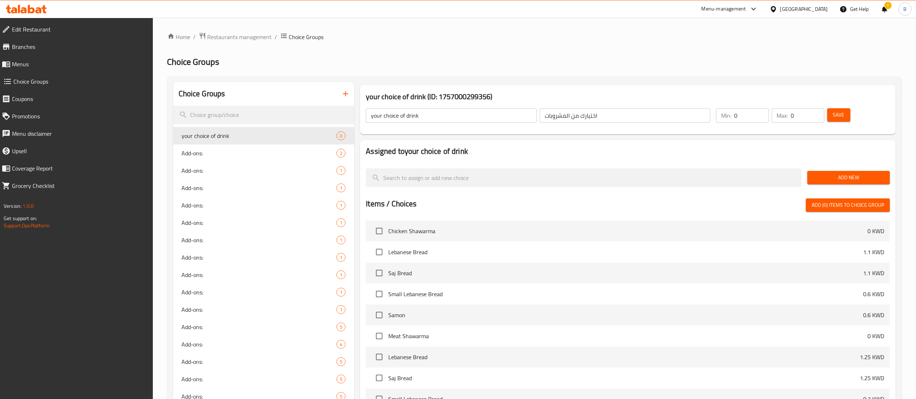
click at [845, 180] on span "Add New" at bounding box center [848, 177] width 71 height 9
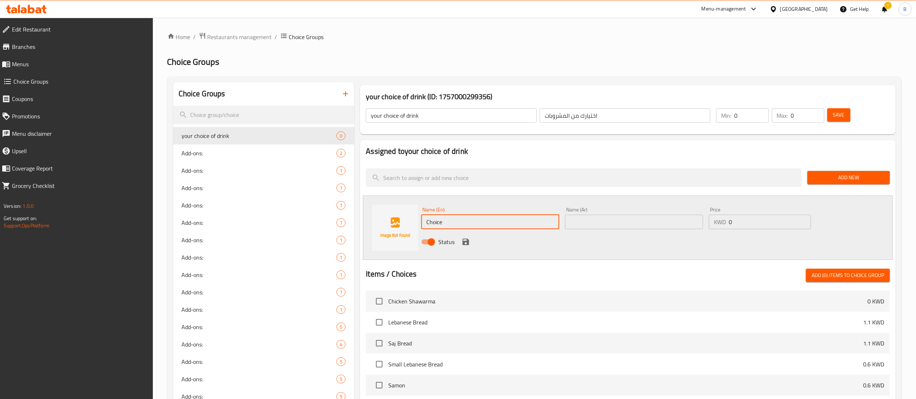
click at [486, 224] on input "Choice" at bounding box center [490, 222] width 138 height 14
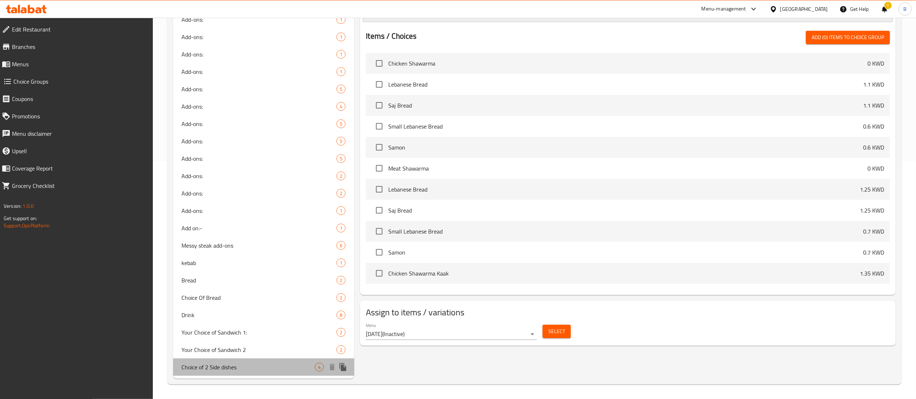
click at [218, 370] on span "Choice of 2 Side dishes" at bounding box center [248, 367] width 133 height 9
type input "Choice of 2 Side dishes"
type input "اختيارك من المقبلات"
type input "2"
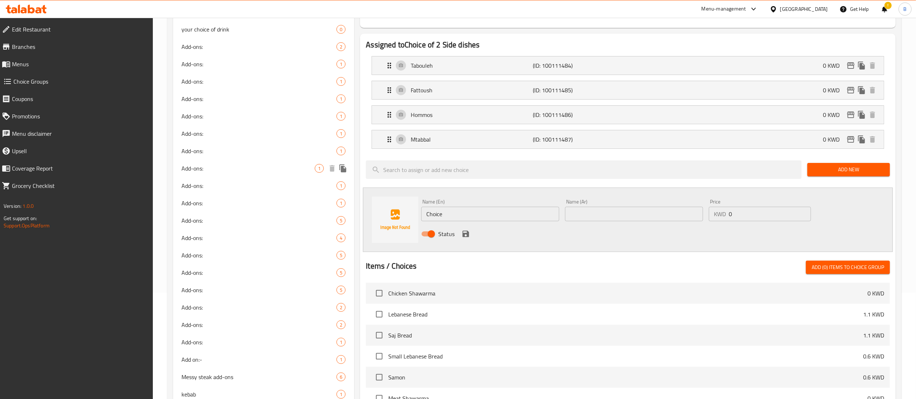
scroll to position [0, 0]
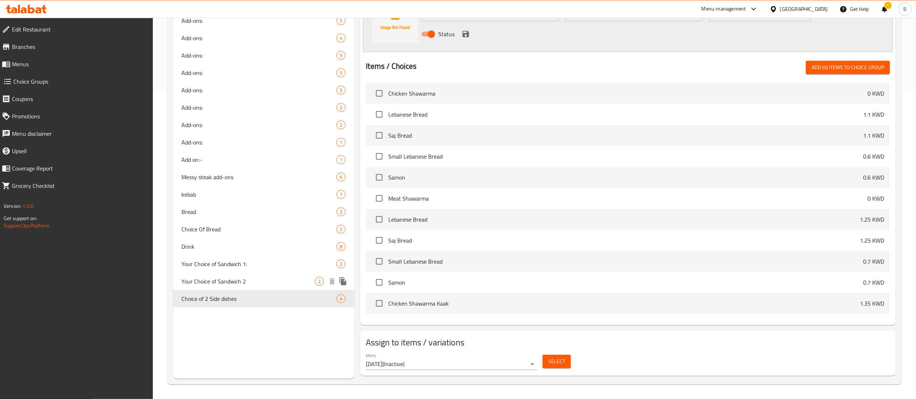
click at [223, 282] on span "Your Choice of Sandwich 2" at bounding box center [248, 281] width 133 height 9
type input "Your Choice of Sandwich 2"
type input "اختيارك من ساندويتش 2"
type input "1"
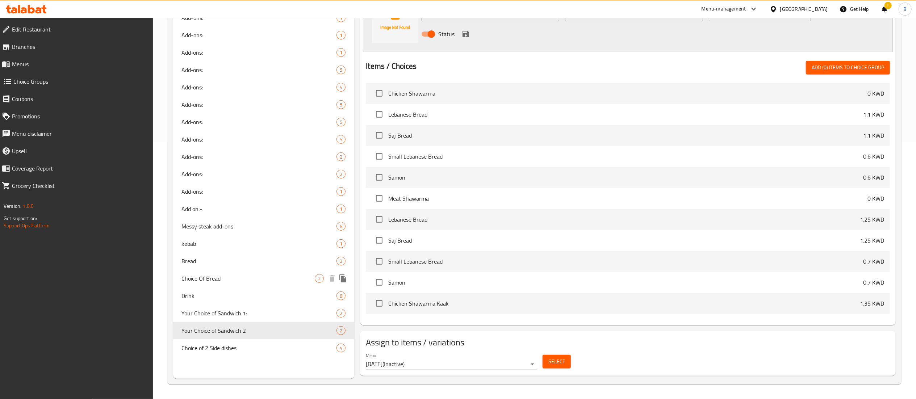
scroll to position [258, 0]
click at [210, 281] on span "Choice Of Bread" at bounding box center [248, 278] width 133 height 9
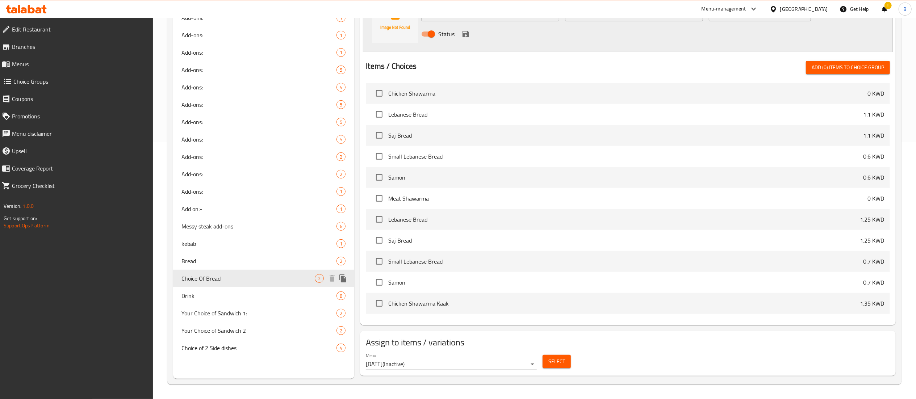
type input "Choice Of Bread"
type input "اختيار خبز"
type input "0"
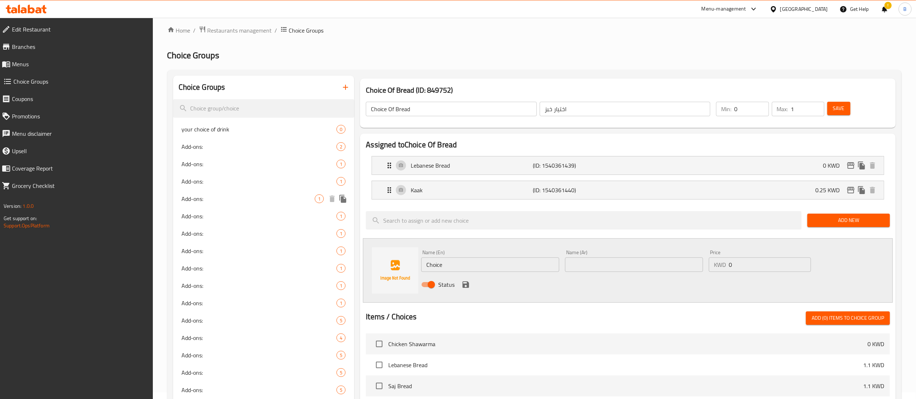
scroll to position [0, 0]
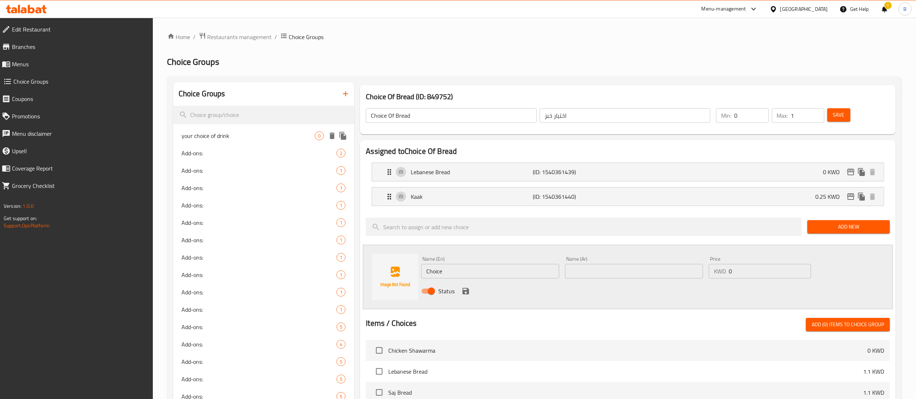
click at [253, 140] on span "your choice of drink" at bounding box center [248, 135] width 133 height 9
type input "your choice of drink"
type input "اختيارك من المشروبات"
type input "0"
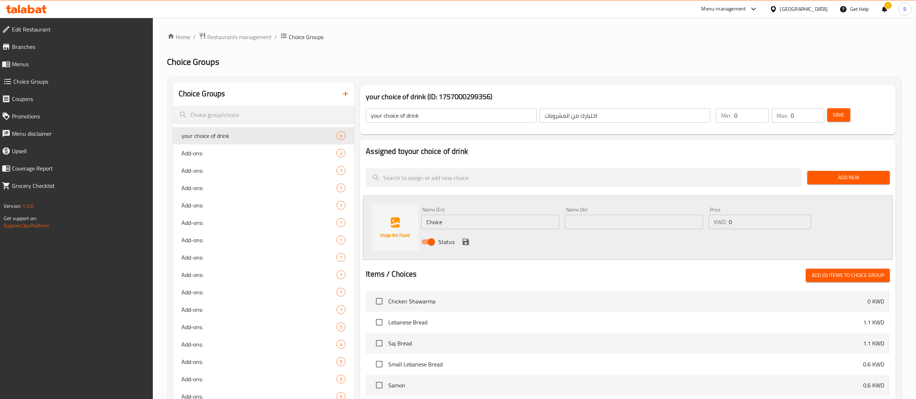
click at [840, 116] on span "Save" at bounding box center [839, 114] width 12 height 9
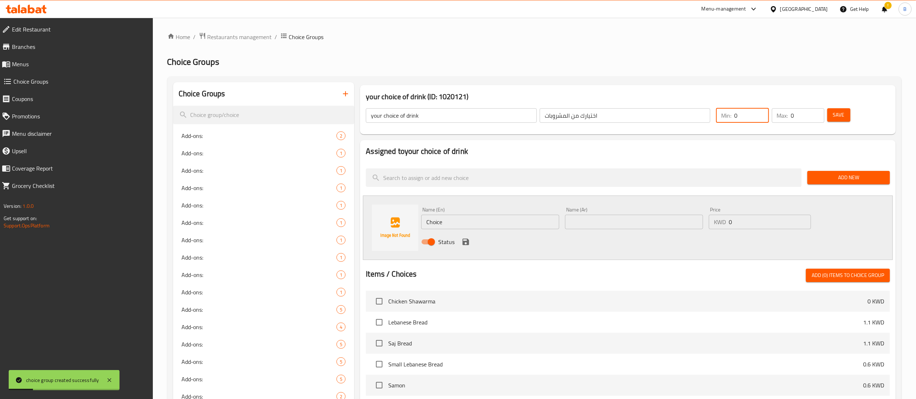
drag, startPoint x: 749, startPoint y: 117, endPoint x: 683, endPoint y: 122, distance: 66.5
click at [680, 123] on div "your choice of drink ​ اختيارك من المشروبات ​ Min: 0 ​ Max: 0 ​ Save" at bounding box center [628, 116] width 530 height 32
type input "1"
drag, startPoint x: 764, startPoint y: 121, endPoint x: 726, endPoint y: 121, distance: 37.7
click at [791, 121] on input "0" at bounding box center [807, 115] width 33 height 14
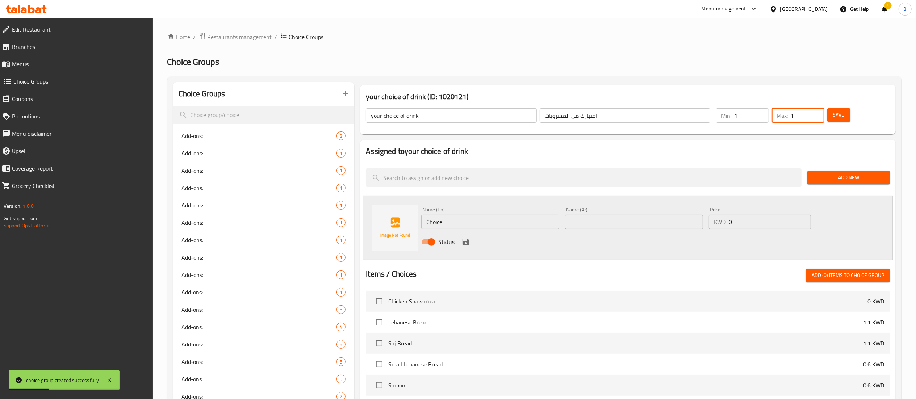
type input "1"
click at [846, 120] on button "Save" at bounding box center [838, 114] width 23 height 13
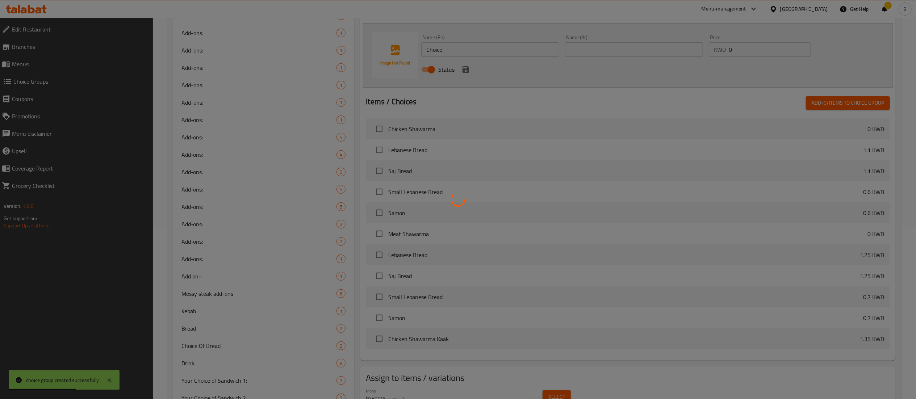
scroll to position [238, 0]
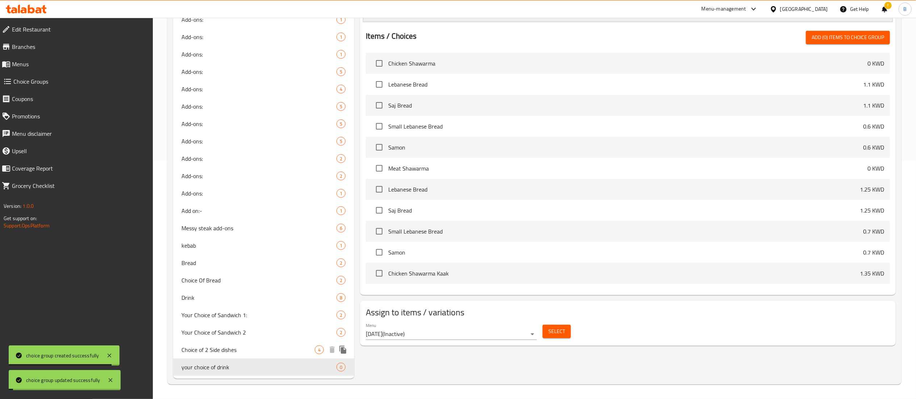
click at [245, 353] on span "Choice of 2 Side dishes" at bounding box center [248, 349] width 133 height 9
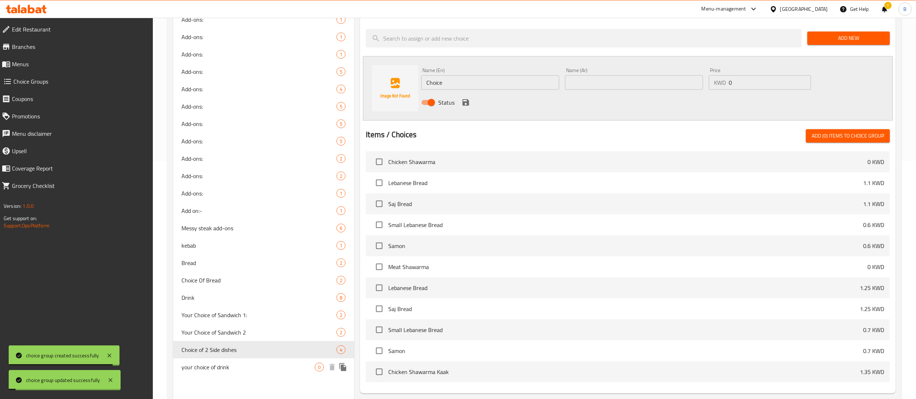
type input "Choice of 2 Side dishes"
type input "اختيارك من المقبلات"
type input "2"
click at [239, 368] on span "your choice of drink" at bounding box center [248, 367] width 133 height 9
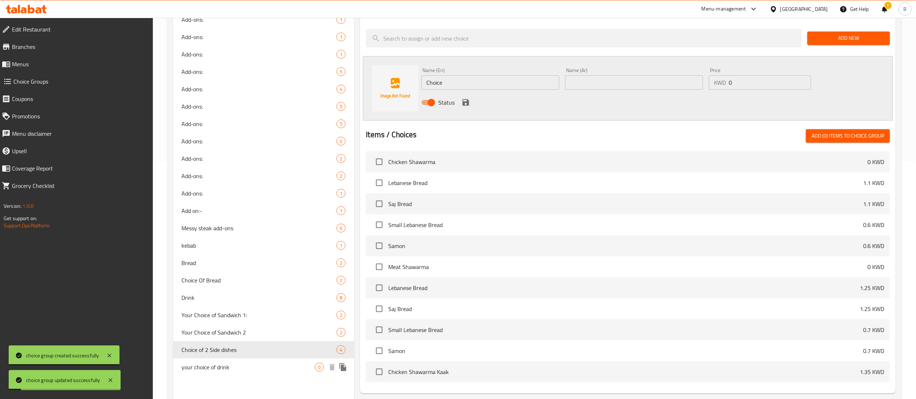
type input "your choice of drink"
type input "اختيارك من المشروبات"
type input "1"
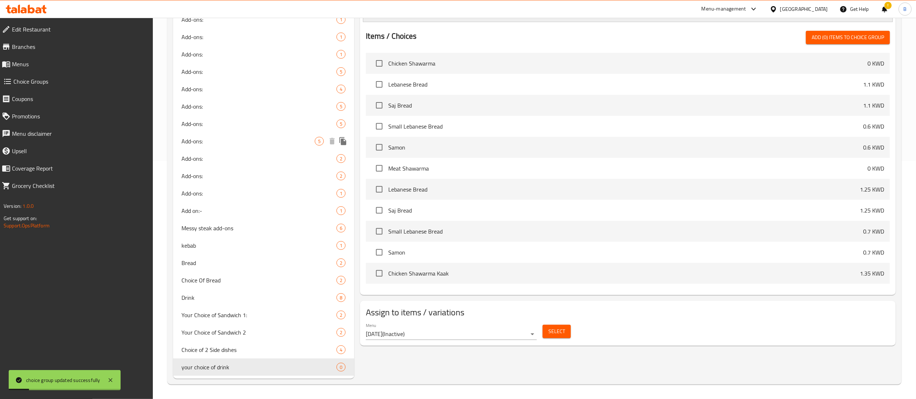
scroll to position [0, 0]
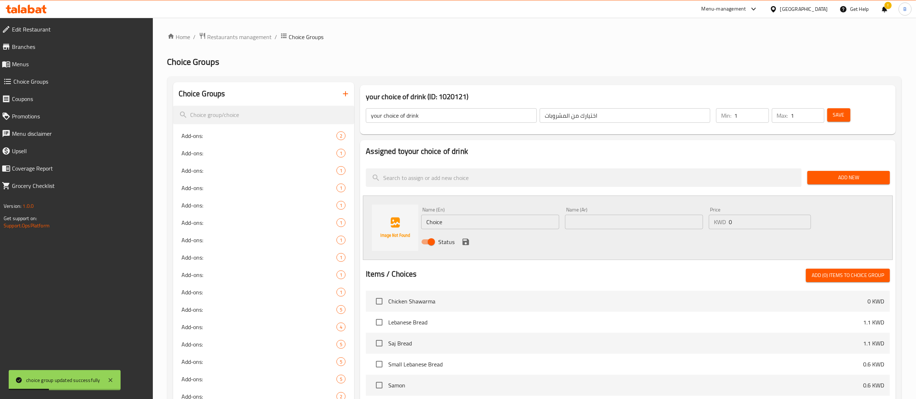
click at [839, 178] on span "Add New" at bounding box center [848, 177] width 71 height 9
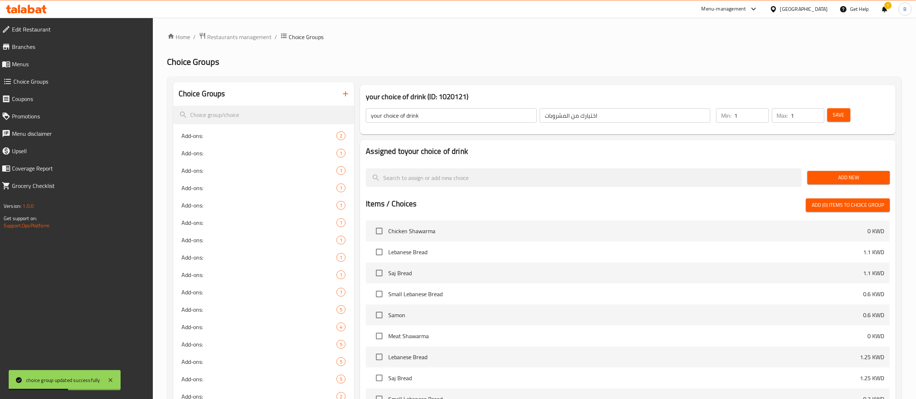
click at [849, 179] on span "Add New" at bounding box center [848, 177] width 71 height 9
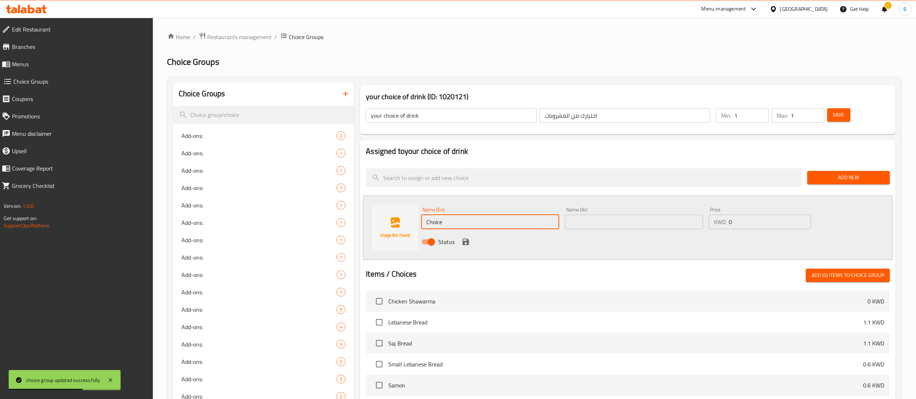
drag, startPoint x: 482, startPoint y: 223, endPoint x: 143, endPoint y: 217, distance: 339.0
click at [143, 217] on div "Edit Restaurant Branches Menus Choice Groups Coupons Promotions Menu disclaimer…" at bounding box center [458, 327] width 916 height 619
type input "،"
type input "Kenza Lemon"
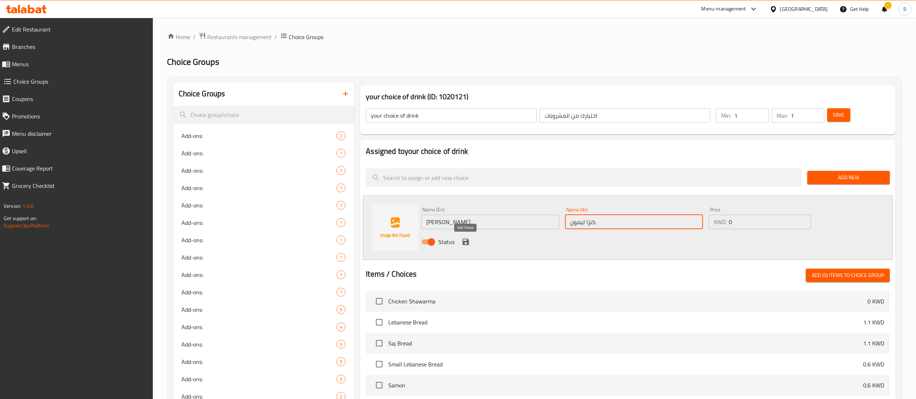
type input "كنزا ليمون"
click at [467, 245] on icon "save" at bounding box center [465, 242] width 9 height 9
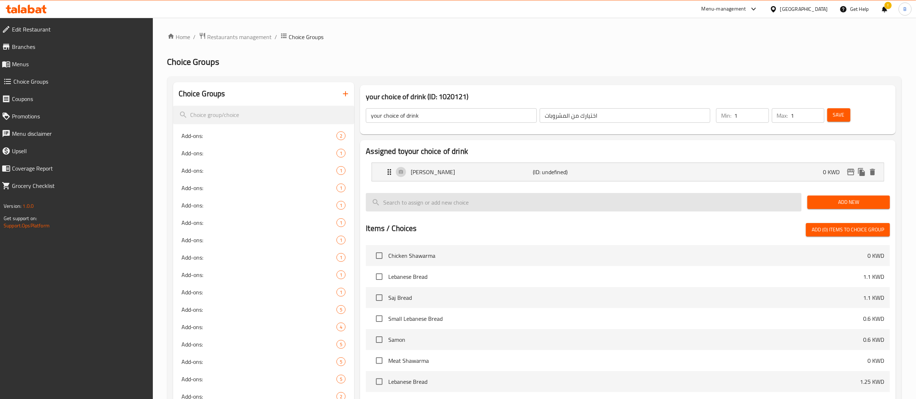
click at [462, 199] on input "search" at bounding box center [584, 202] width 436 height 18
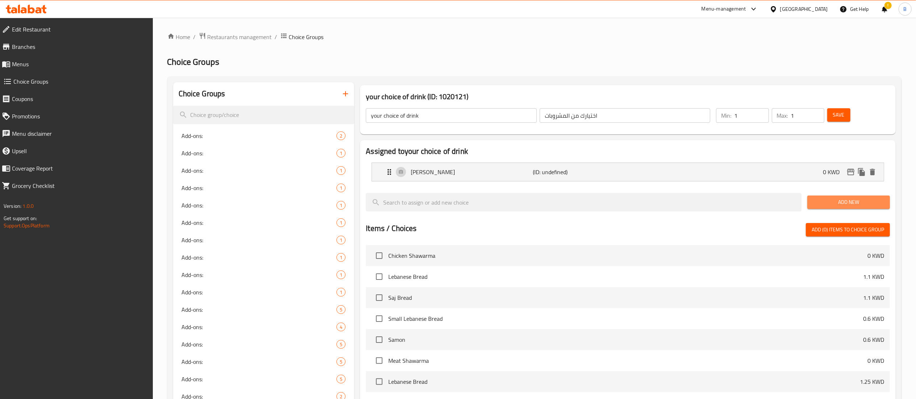
click at [829, 202] on span "Add New" at bounding box center [848, 202] width 71 height 9
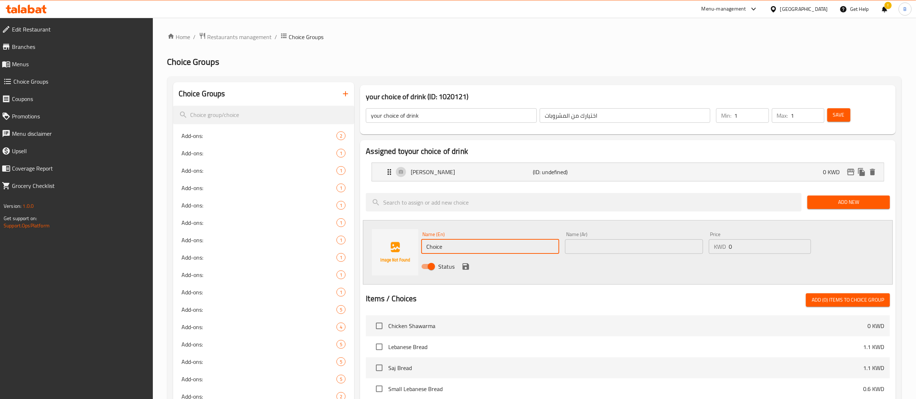
drag, startPoint x: 453, startPoint y: 248, endPoint x: 364, endPoint y: 248, distance: 89.8
click at [364, 248] on div "Name (En) Choice Name (En) Name (Ar) Name (Ar) Price KWD 0 Price Status" at bounding box center [628, 252] width 530 height 64
type input "Kenza Cola"
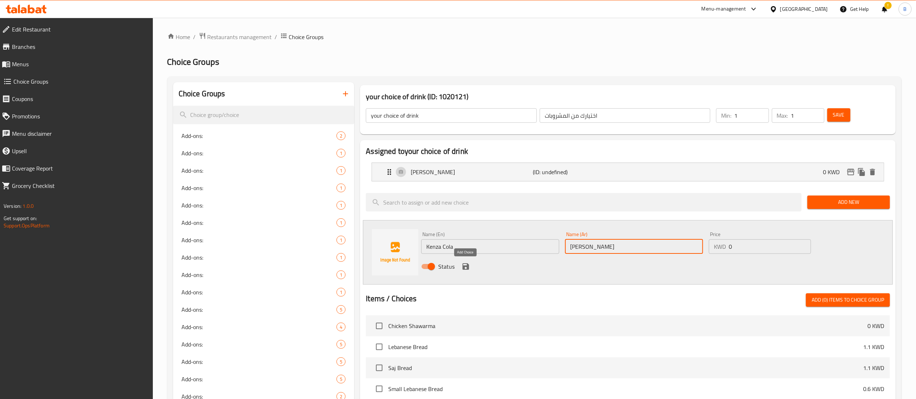
type input "كنزا كولا"
click at [470, 265] on button "save" at bounding box center [465, 266] width 11 height 11
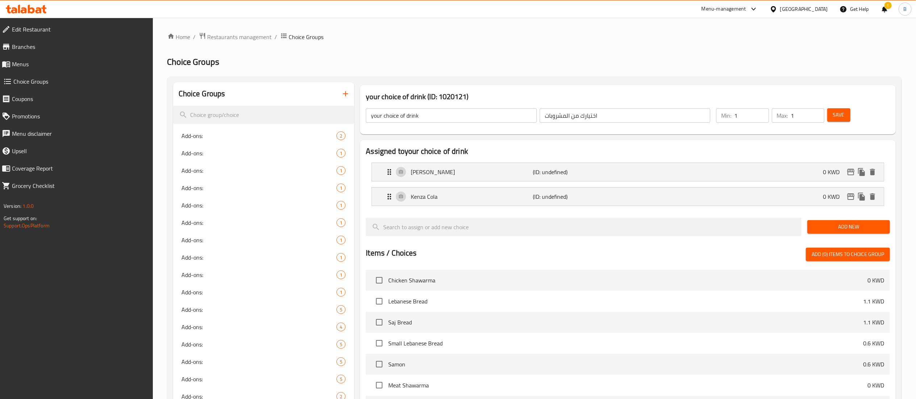
click at [848, 226] on span "Add New" at bounding box center [848, 226] width 71 height 9
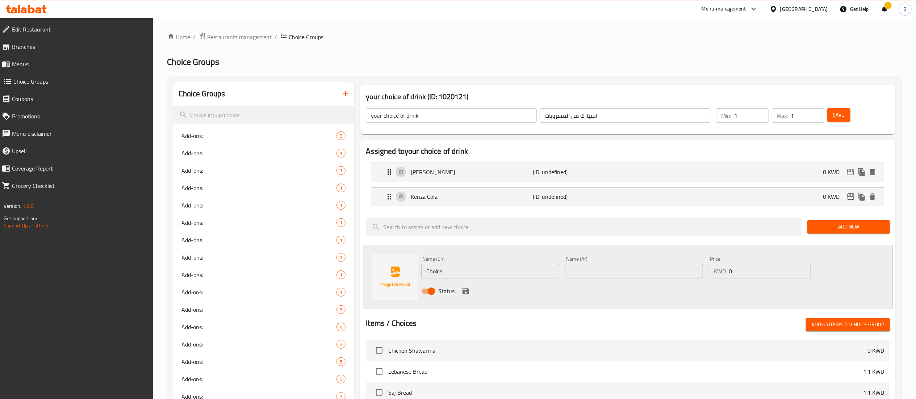
drag, startPoint x: 444, startPoint y: 270, endPoint x: 276, endPoint y: 274, distance: 168.4
click at [277, 274] on div "Choice Groups Add‑ons: 2 Add-ons: 1 Add-ons: 1 Add-ons: 1 Add-ons: 1 Add-ons: 1…" at bounding box center [535, 359] width 725 height 554
type input "Kenza Cola Diet"
type input "كنزا كولا دايت"
click at [467, 289] on icon "save" at bounding box center [465, 291] width 7 height 7
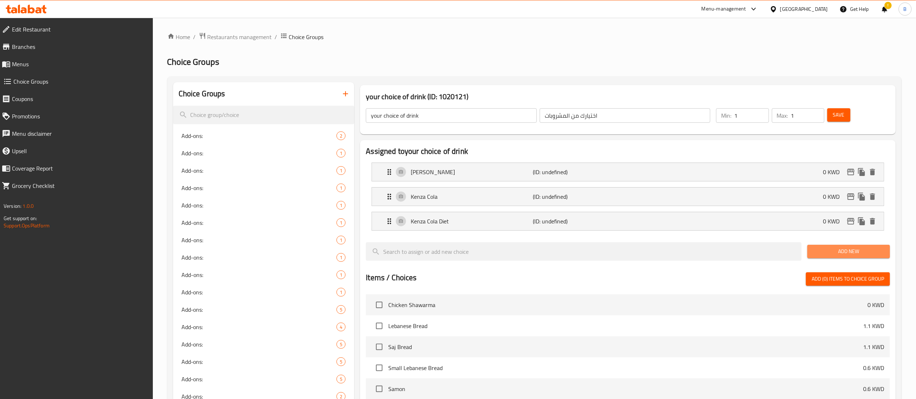
click at [851, 253] on span "Add New" at bounding box center [848, 251] width 71 height 9
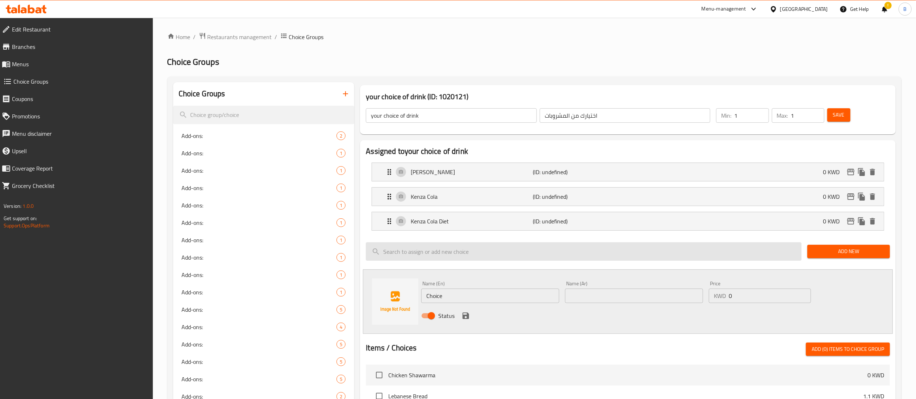
click at [541, 259] on input "search" at bounding box center [584, 251] width 436 height 18
type input "ك"
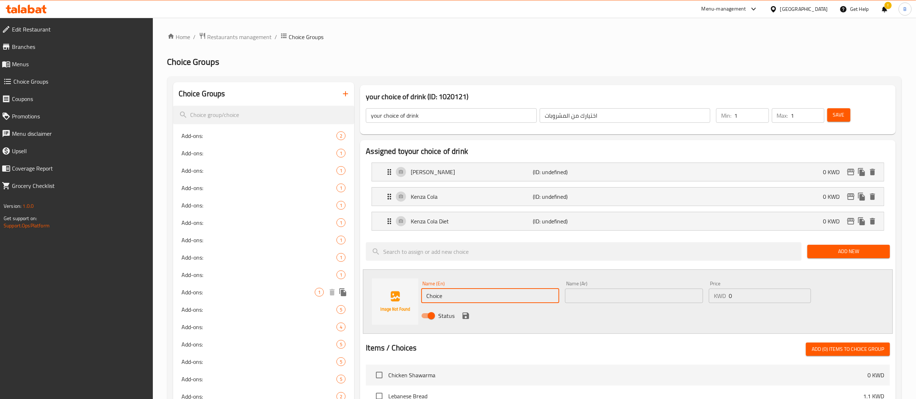
drag, startPoint x: 499, startPoint y: 302, endPoint x: 206, endPoint y: 298, distance: 292.6
click at [208, 299] on div "Choice Groups Add‑ons: 2 Add-ons: 1 Add-ons: 1 Add-ons: 1 Add-ons: 1 Add-ons: 1…" at bounding box center [535, 371] width 725 height 578
type input "L"
type input "Kenza Lemon Diet"
click at [608, 297] on input "text" at bounding box center [634, 296] width 138 height 14
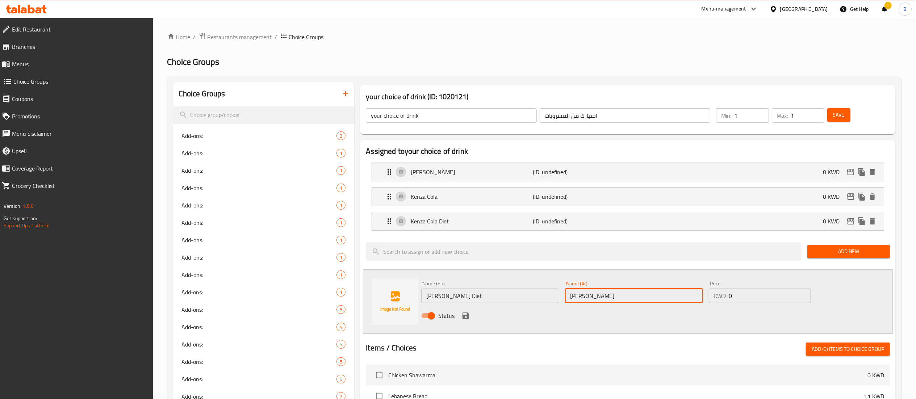
type input "كنزا ليمون دايت"
click at [466, 315] on icon "save" at bounding box center [465, 315] width 9 height 9
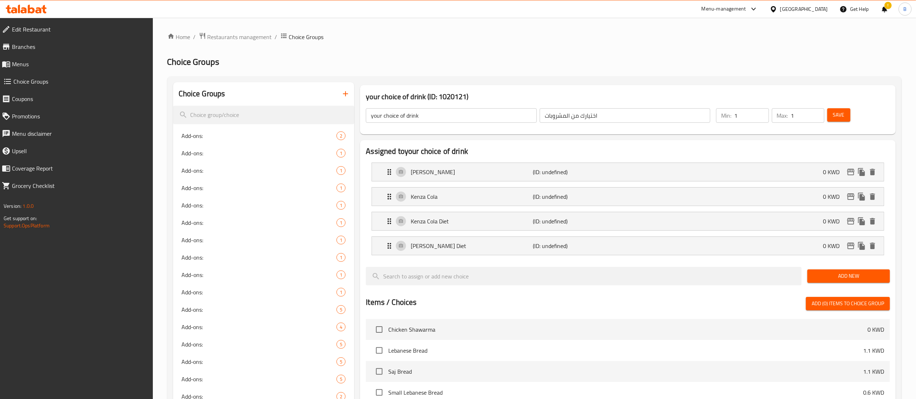
click at [866, 272] on button "Add New" at bounding box center [848, 275] width 83 height 13
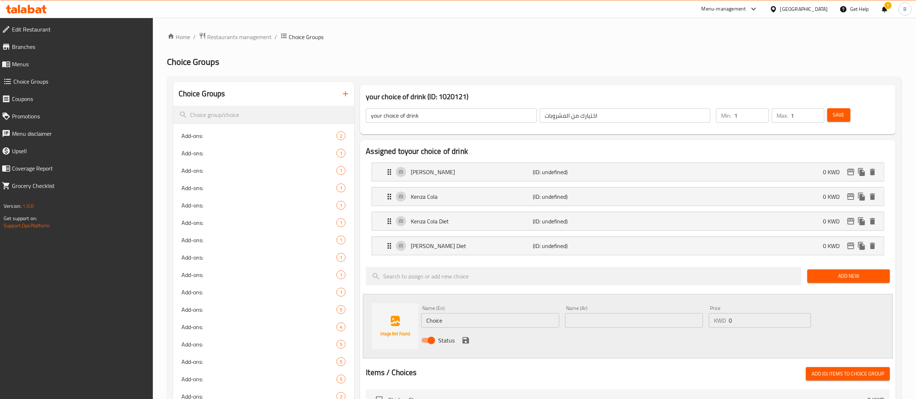
click at [482, 307] on div "Name (En) Choice Name (En)" at bounding box center [490, 317] width 138 height 22
click at [481, 314] on input "Choice" at bounding box center [490, 320] width 138 height 14
type input "L"
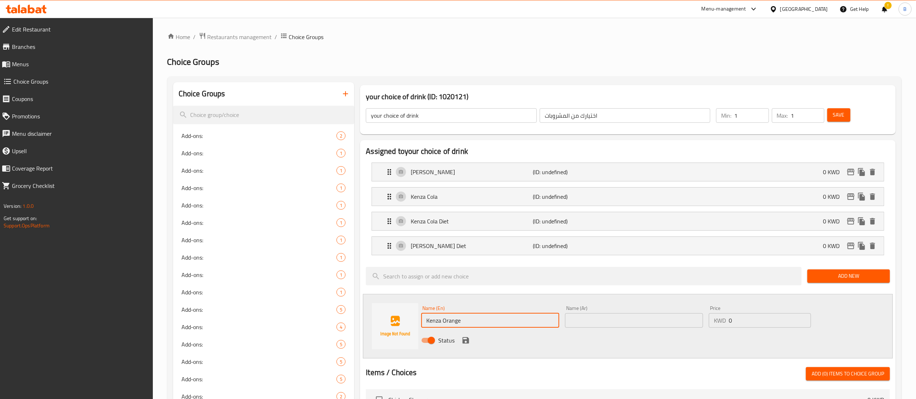
type input "Kenza Orange"
click at [585, 330] on div "Name (Ar) Name (Ar)" at bounding box center [634, 317] width 144 height 28
click at [585, 326] on input "text" at bounding box center [634, 320] width 138 height 14
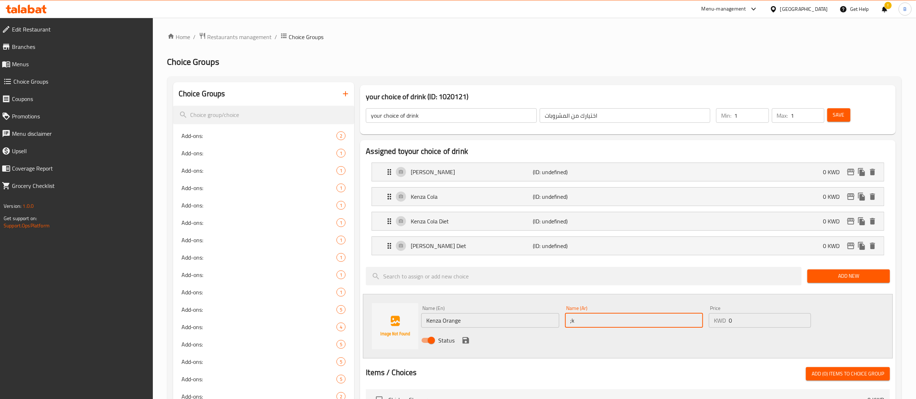
type input ";"
type input "كنزا برتقال"
click at [463, 342] on icon "save" at bounding box center [465, 340] width 7 height 7
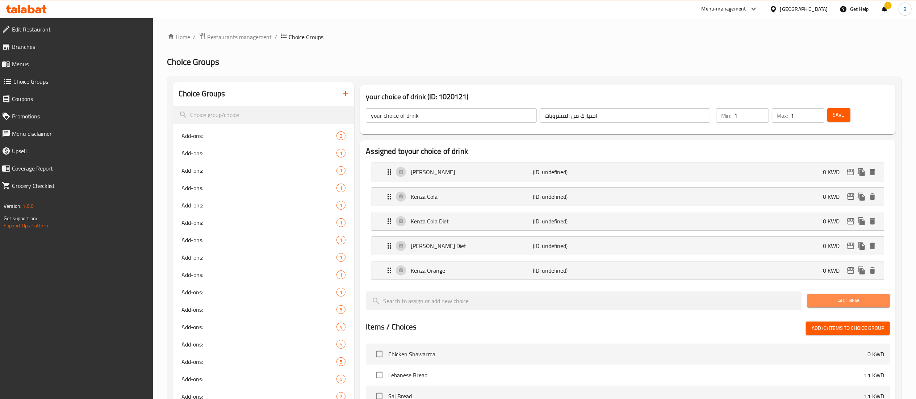
click at [830, 302] on span "Add New" at bounding box center [848, 300] width 71 height 9
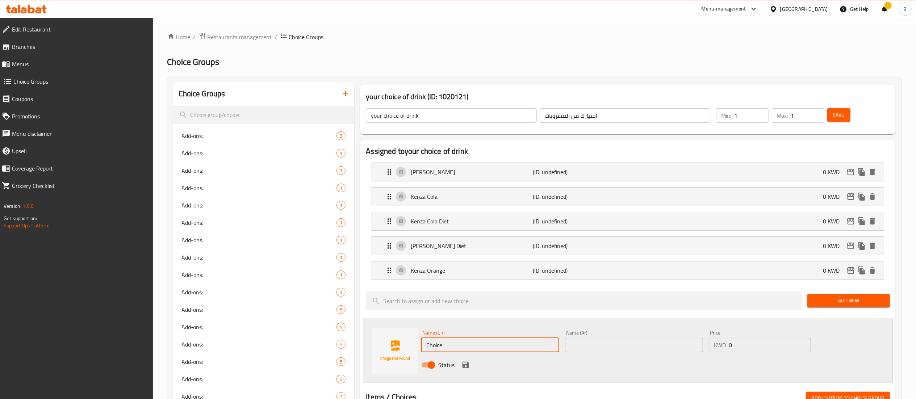
click at [449, 341] on input "Choice" at bounding box center [490, 345] width 138 height 14
type input "l"
type input "Water"
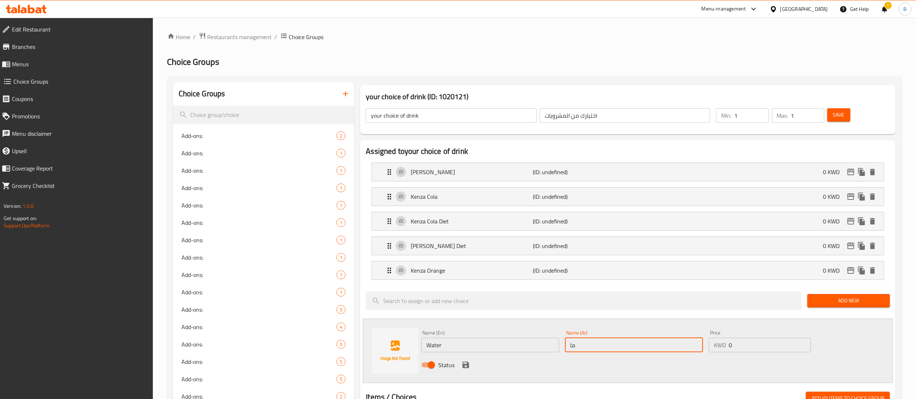
type input "ماء"
click at [467, 368] on icon "save" at bounding box center [465, 365] width 7 height 7
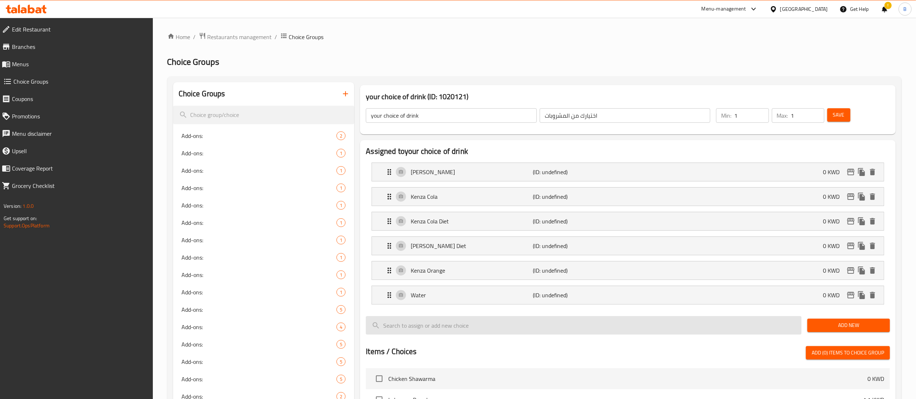
click at [575, 331] on input "search" at bounding box center [584, 325] width 436 height 18
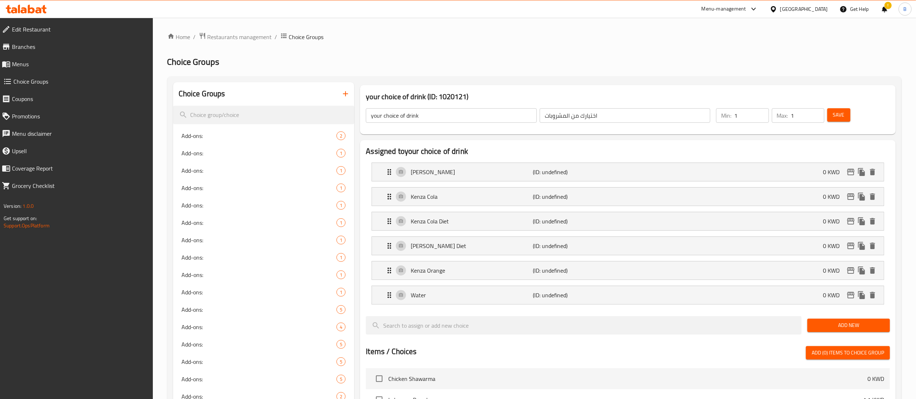
click at [865, 327] on span "Add New" at bounding box center [848, 325] width 71 height 9
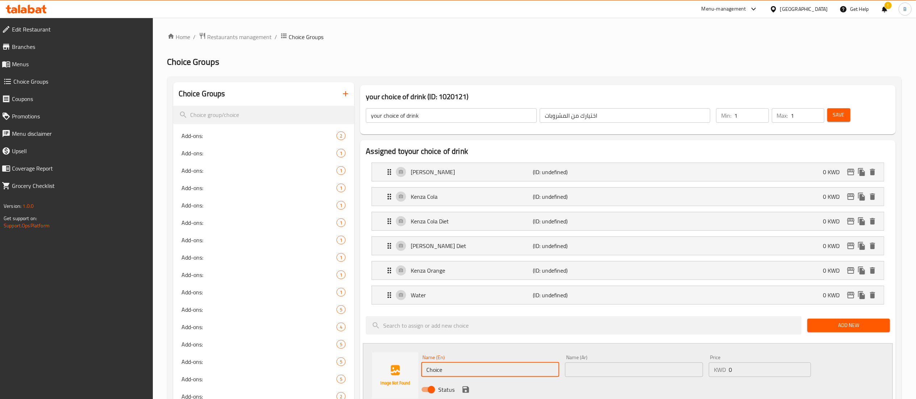
drag, startPoint x: 487, startPoint y: 373, endPoint x: 281, endPoint y: 373, distance: 205.7
type input "Laban"
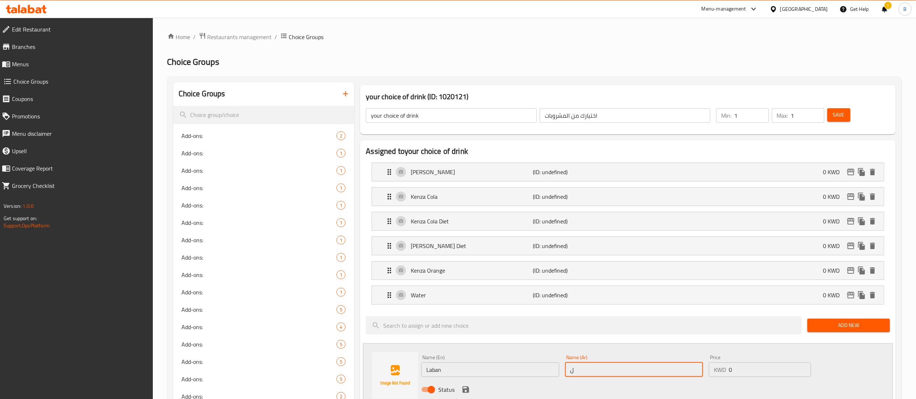
type input "ل"
click at [451, 369] on input "Laban" at bounding box center [490, 369] width 138 height 14
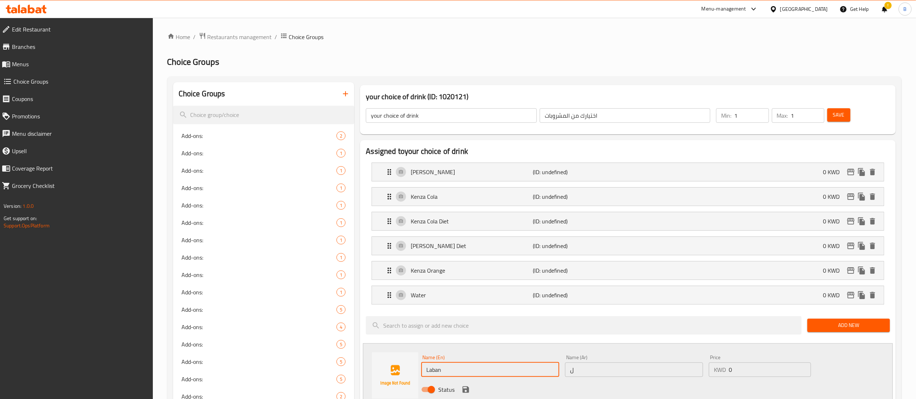
type input "Laban"
drag, startPoint x: 571, startPoint y: 375, endPoint x: 578, endPoint y: 377, distance: 7.2
click at [571, 375] on input "ل" at bounding box center [634, 369] width 138 height 14
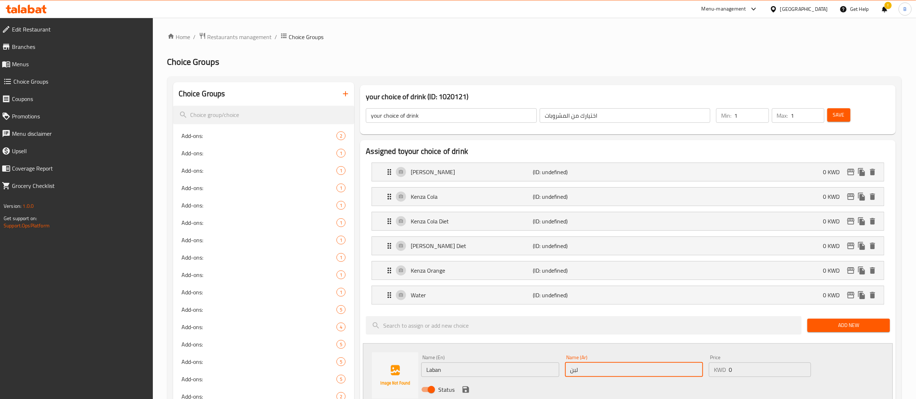
type input "لبن"
drag, startPoint x: 768, startPoint y: 366, endPoint x: 658, endPoint y: 376, distance: 110.5
click at [658, 374] on div "Name (En) Laban Name (En) Name (Ar) لبن Name (Ar) Price KWD 0 Price Status" at bounding box center [633, 375] width 431 height 47
type input "0"
type input "0.25"
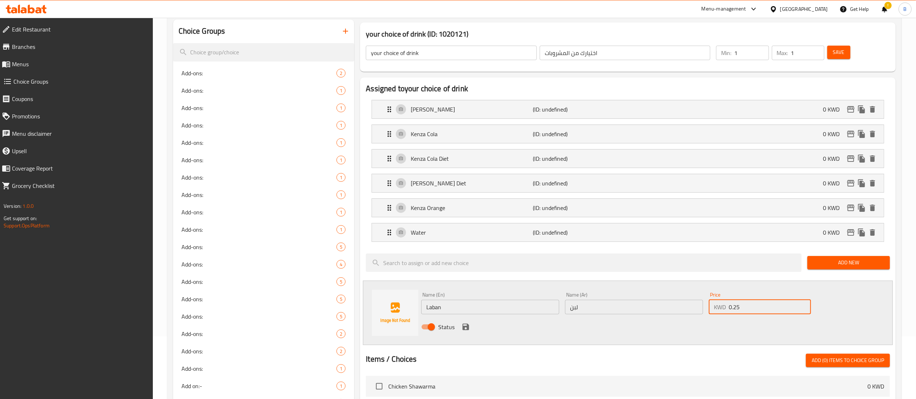
scroll to position [72, 0]
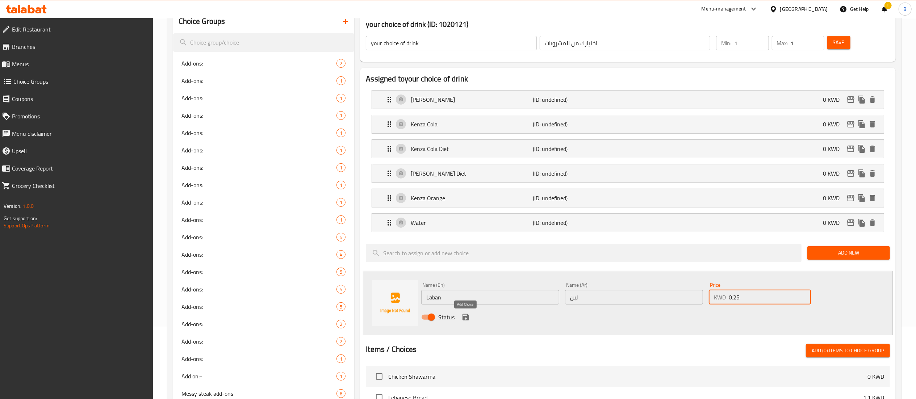
click at [462, 316] on icon "save" at bounding box center [465, 317] width 7 height 7
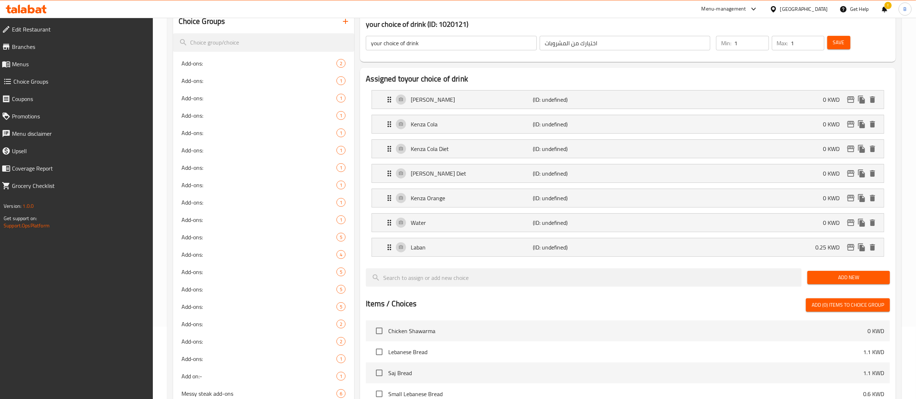
click at [730, 269] on div at bounding box center [583, 277] width 441 height 24
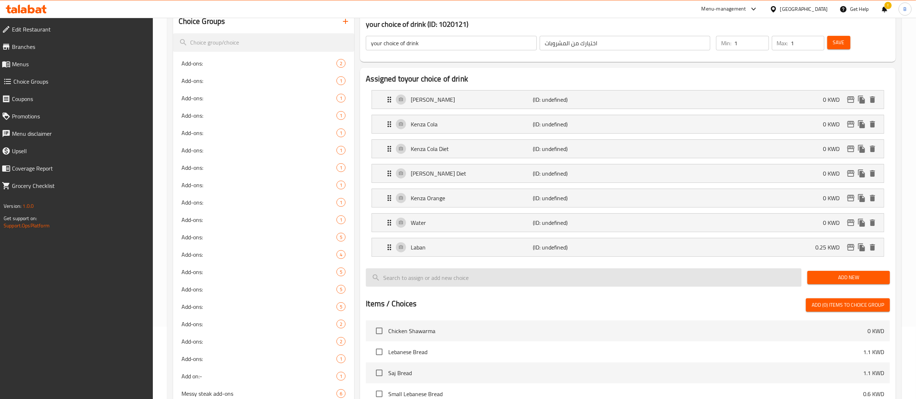
click at [724, 278] on input "search" at bounding box center [584, 277] width 436 height 18
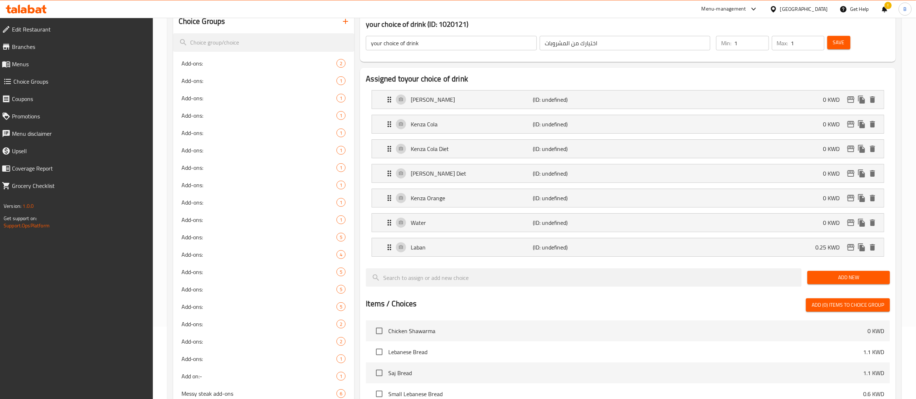
click at [839, 274] on button "Add New" at bounding box center [848, 277] width 83 height 13
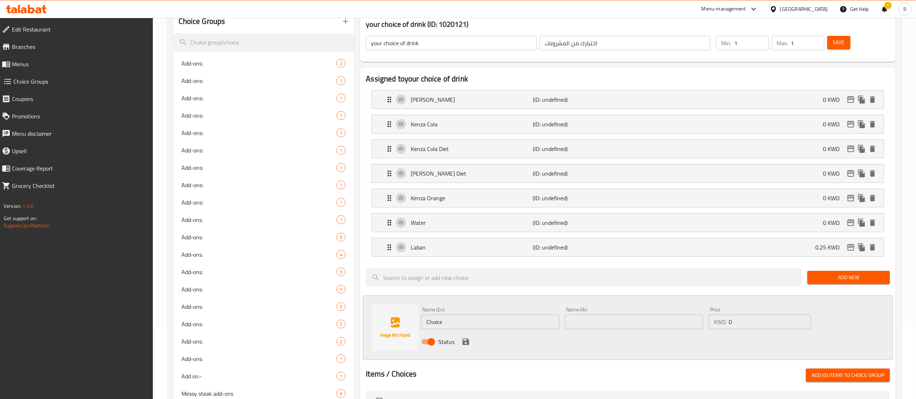
drag, startPoint x: 432, startPoint y: 321, endPoint x: 302, endPoint y: 325, distance: 129.7
click at [302, 325] on div "Choice Groups Add‑ons: 2 Add-ons: 1 Add-ons: 1 Add-ons: 1 Add-ons: 1 Add-ons: 1…" at bounding box center [535, 348] width 725 height 677
type input "Laban with ment"
type input "لبن نعناع"
click at [467, 343] on icon "save" at bounding box center [465, 342] width 7 height 7
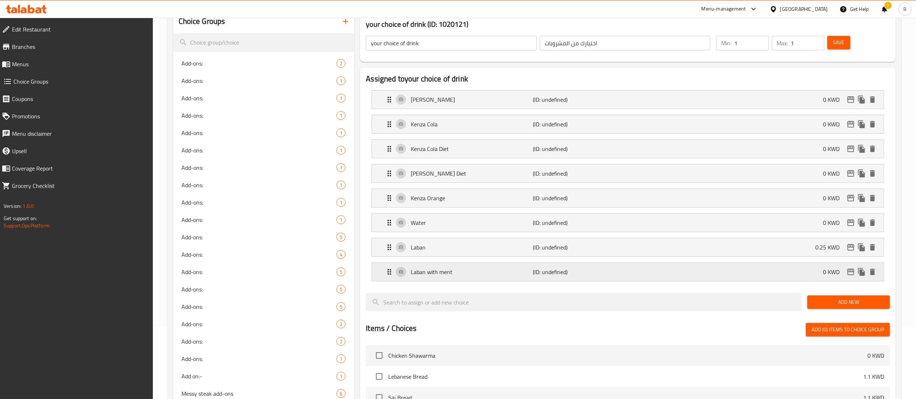
click at [797, 279] on div "Laban with ment (ID: undefined) 0 KWD" at bounding box center [630, 272] width 490 height 18
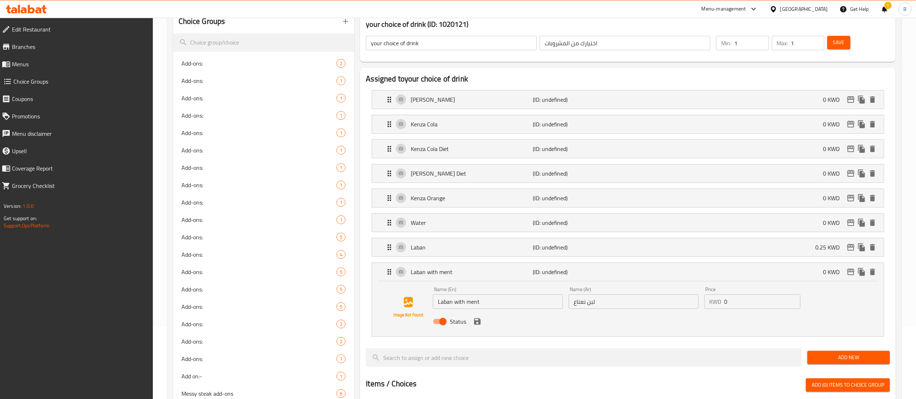
drag, startPoint x: 744, startPoint y: 302, endPoint x: 681, endPoint y: 308, distance: 62.9
click at [681, 308] on div "Name (En) Laban with ment Name (En) Name (Ar) لبن نعناع Name (Ar) Price KWD 0 P…" at bounding box center [633, 307] width 407 height 47
click at [471, 330] on div "Status" at bounding box center [633, 322] width 407 height 20
click at [477, 323] on icon "save" at bounding box center [477, 321] width 7 height 7
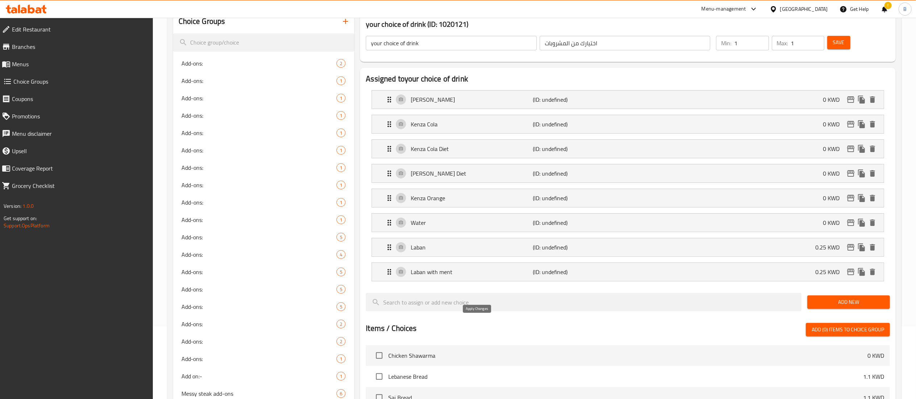
type input "0.25"
click at [832, 45] on button "Save" at bounding box center [838, 42] width 23 height 13
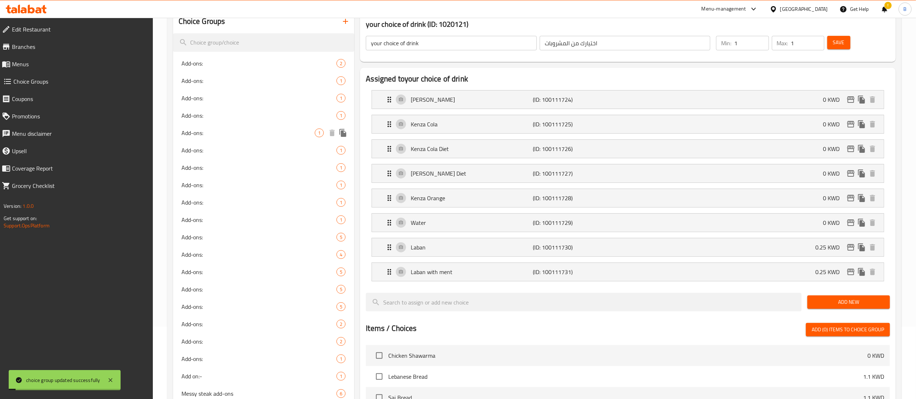
scroll to position [0, 0]
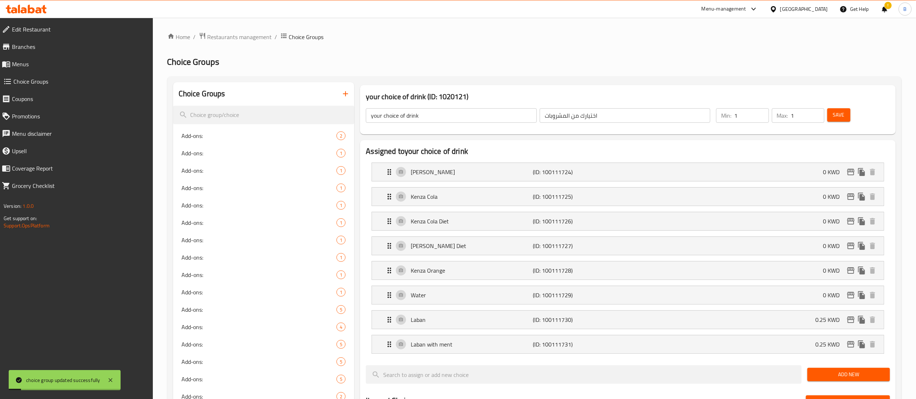
click at [37, 82] on span "Choice Groups" at bounding box center [80, 81] width 134 height 9
click at [39, 69] on link "Menus" at bounding box center [74, 63] width 157 height 17
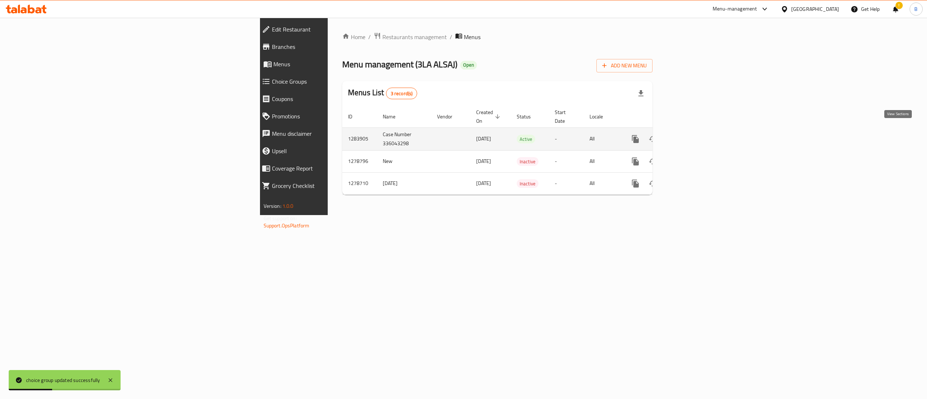
click at [692, 135] on icon "enhanced table" at bounding box center [687, 139] width 9 height 9
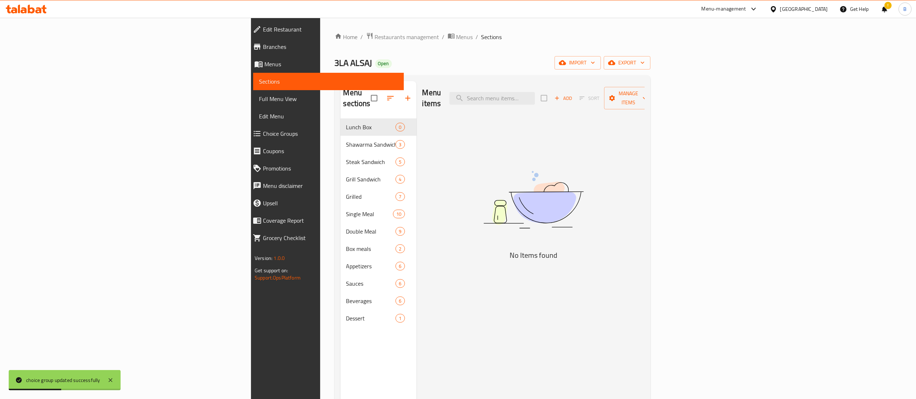
scroll to position [102, 0]
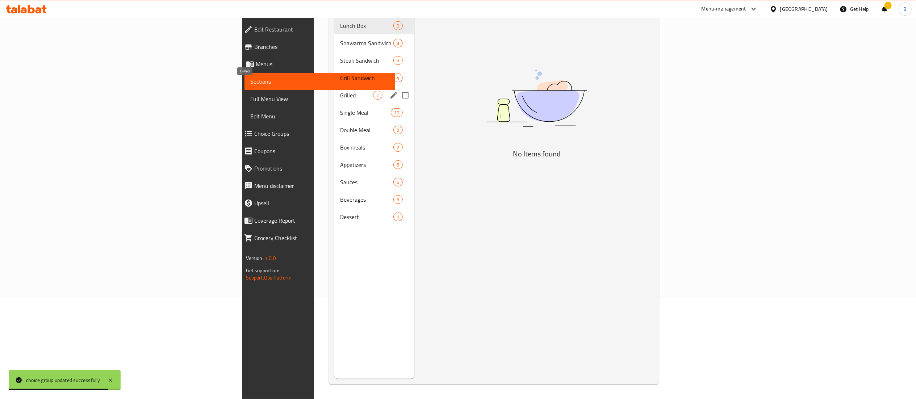
click at [340, 91] on span "Grilled" at bounding box center [356, 95] width 33 height 9
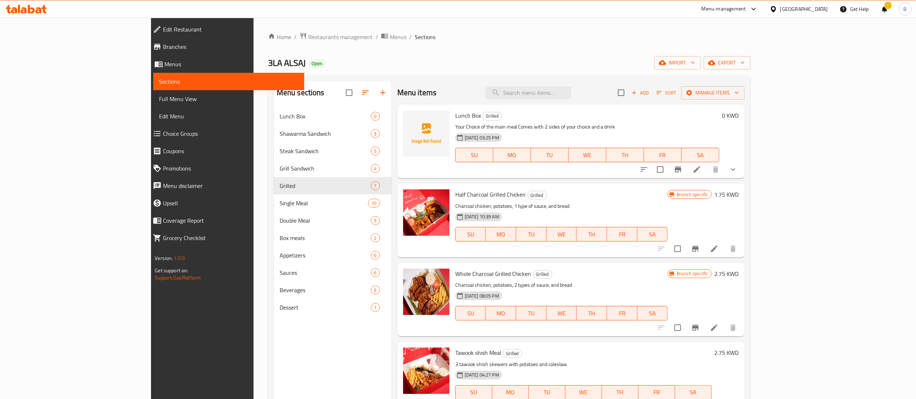
click at [701, 172] on icon at bounding box center [696, 169] width 9 height 9
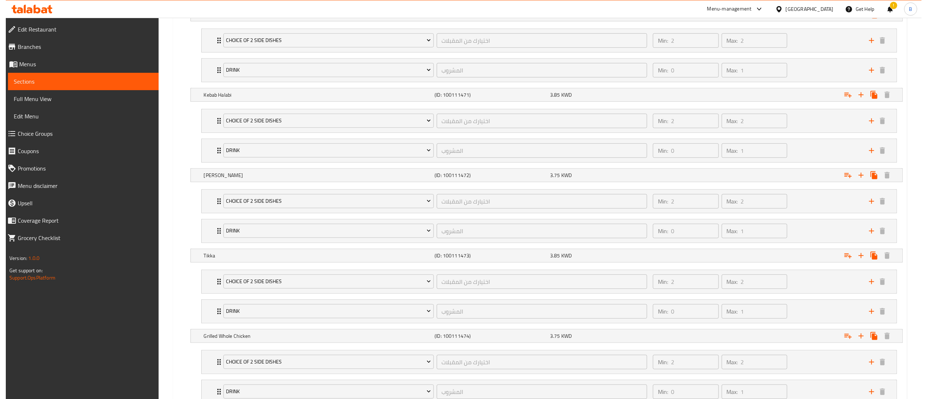
scroll to position [576, 0]
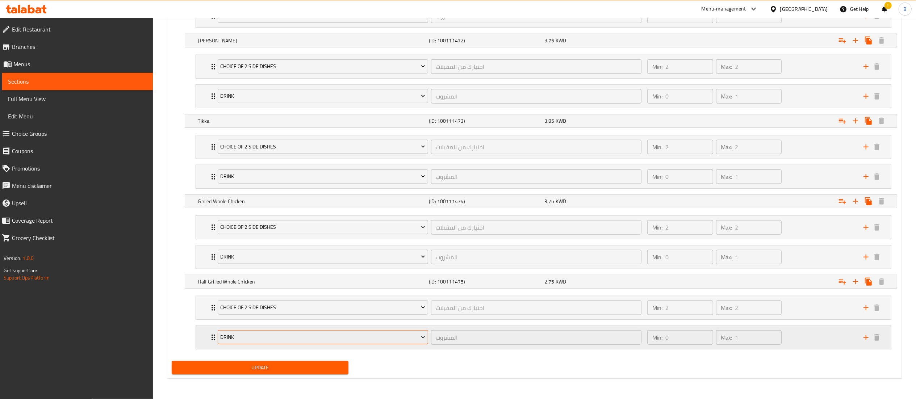
click at [242, 333] on span "Drink" at bounding box center [322, 337] width 205 height 9
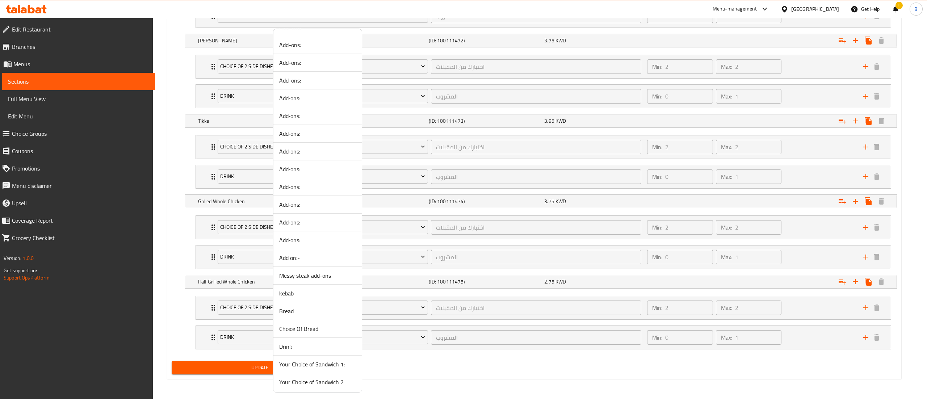
scroll to position [142, 0]
click at [318, 379] on span "your choice of drink" at bounding box center [317, 381] width 77 height 9
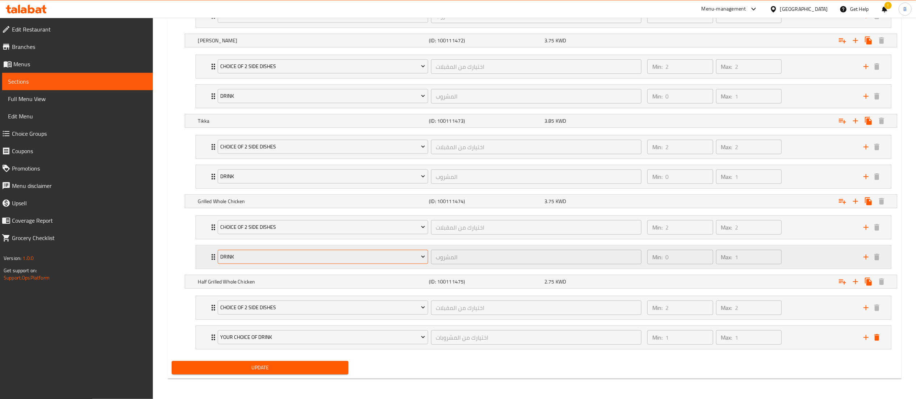
click at [247, 257] on span "Drink" at bounding box center [322, 256] width 205 height 9
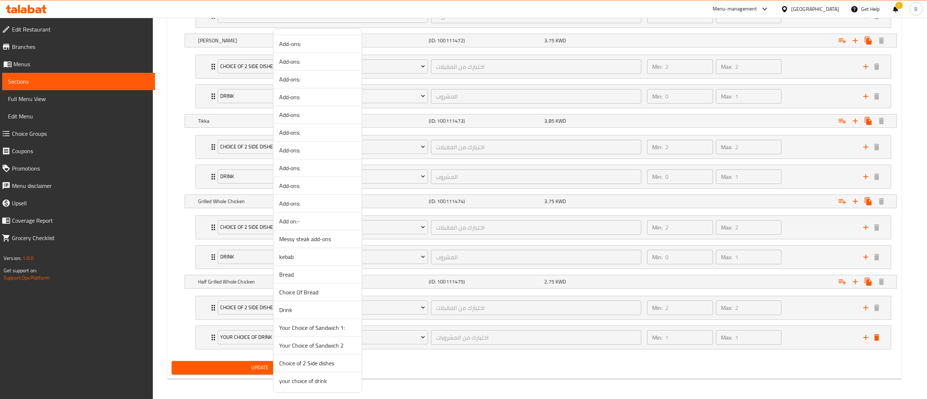
click at [330, 380] on span "your choice of drink" at bounding box center [317, 381] width 77 height 9
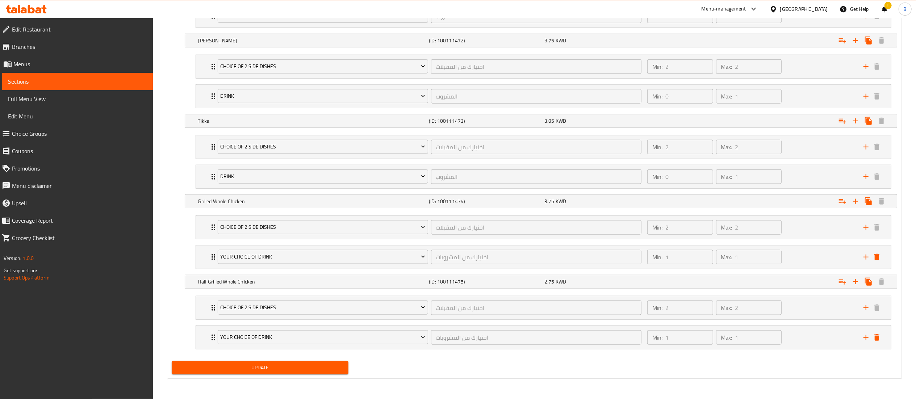
click at [235, 174] on span "Drink" at bounding box center [322, 176] width 205 height 9
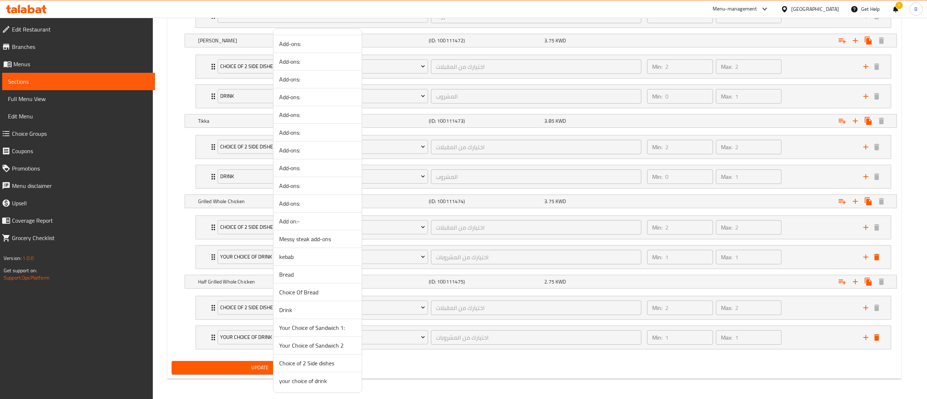
click at [307, 383] on span "your choice of drink" at bounding box center [317, 381] width 77 height 9
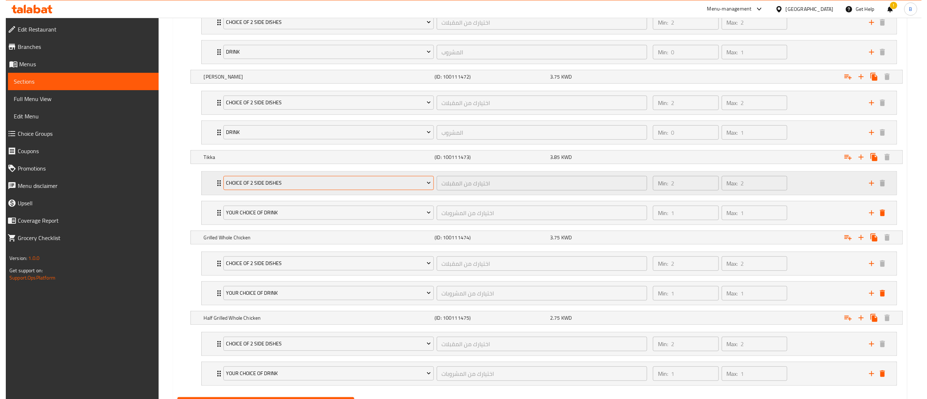
scroll to position [503, 0]
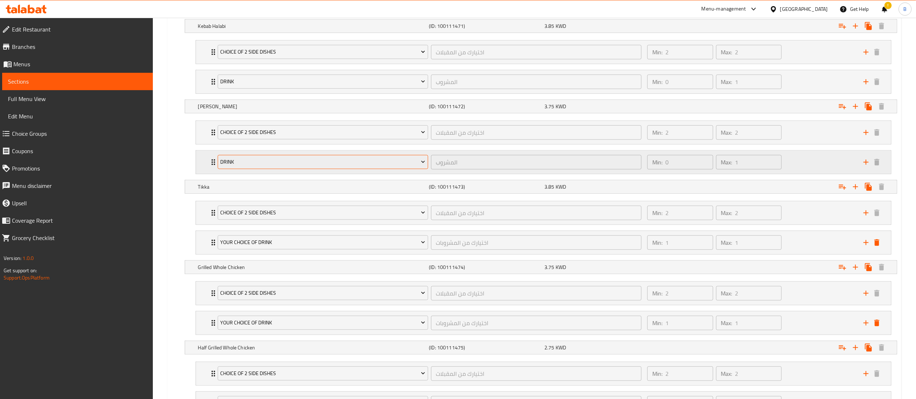
click at [238, 159] on button "Drink" at bounding box center [323, 162] width 210 height 14
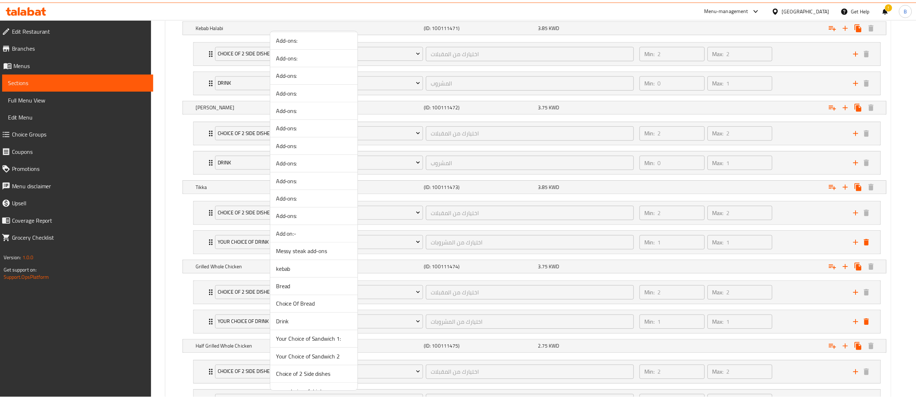
scroll to position [142, 0]
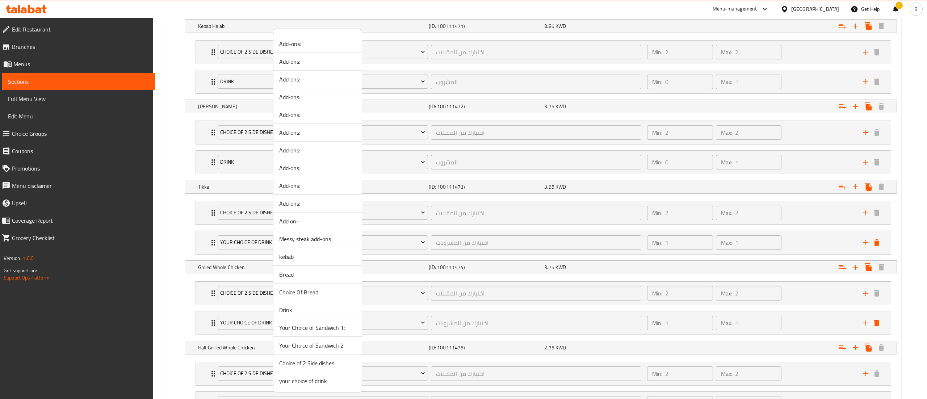
drag, startPoint x: 309, startPoint y: 381, endPoint x: 307, endPoint y: 354, distance: 26.2
click at [309, 381] on span "your choice of drink" at bounding box center [317, 381] width 77 height 9
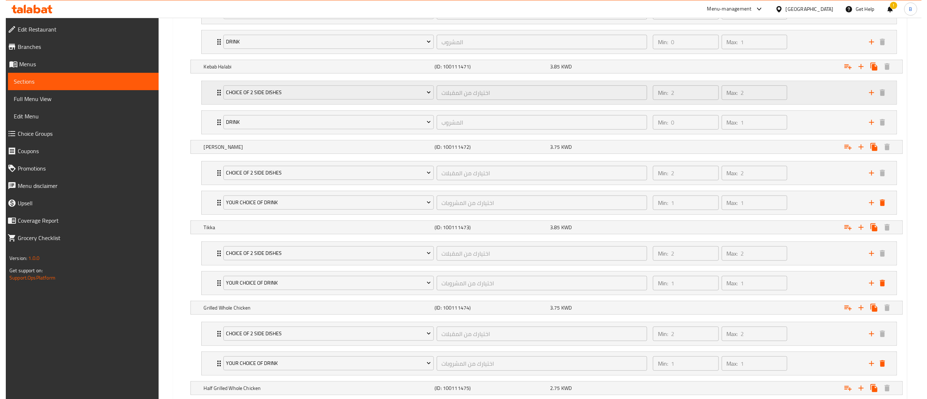
scroll to position [431, 0]
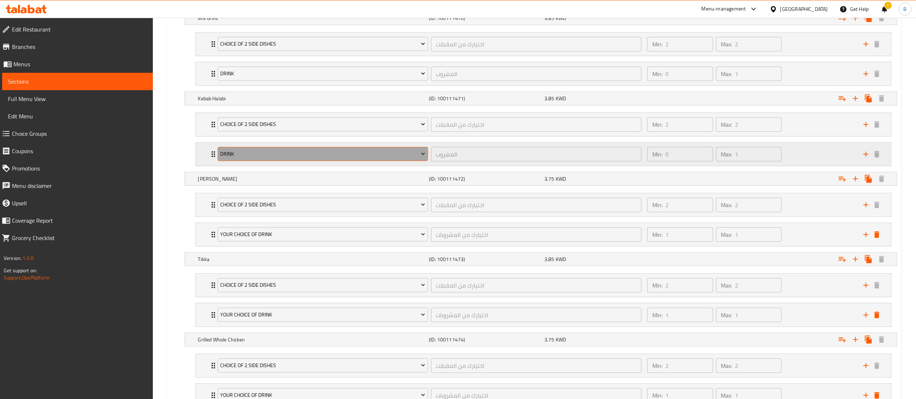
click at [258, 157] on span "Drink" at bounding box center [322, 154] width 205 height 9
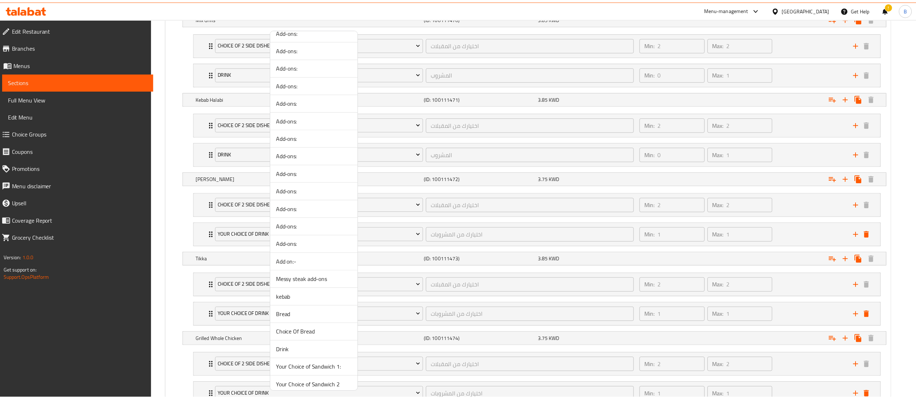
scroll to position [142, 0]
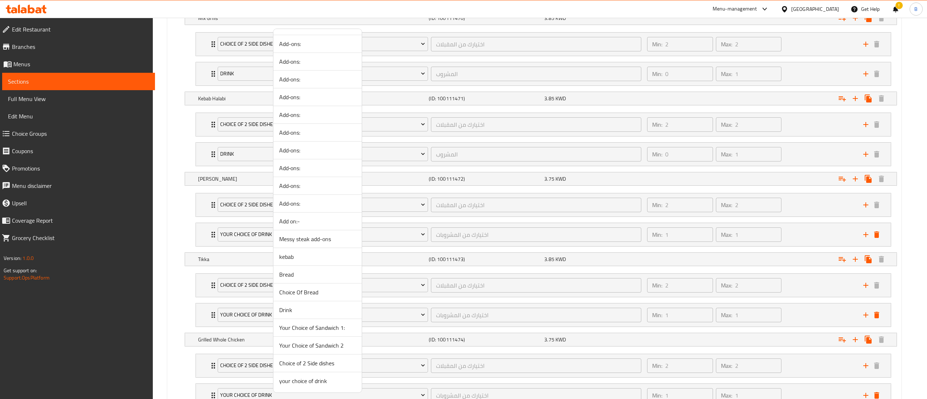
click at [314, 383] on span "your choice of drink" at bounding box center [317, 381] width 77 height 9
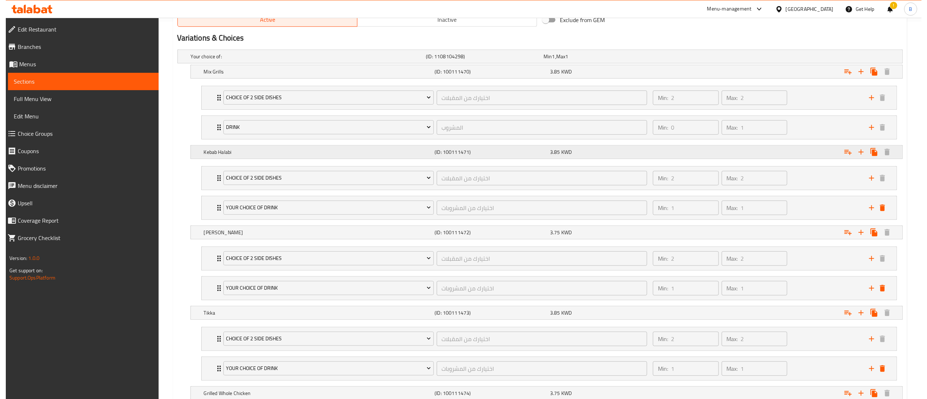
scroll to position [358, 0]
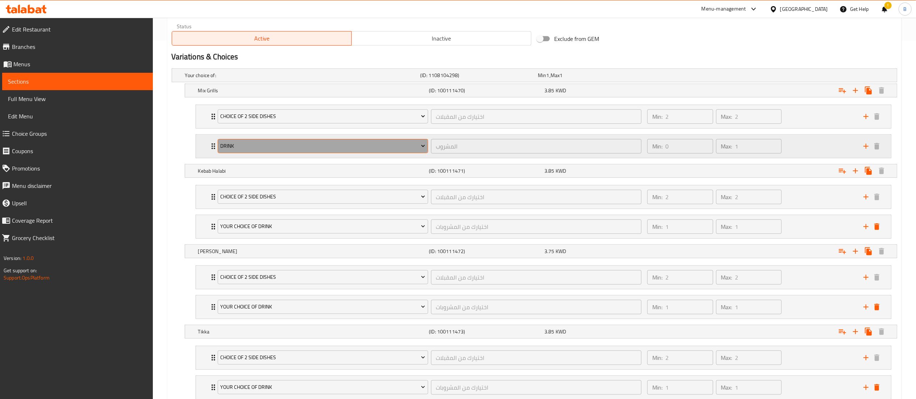
click at [237, 149] on span "Drink" at bounding box center [322, 146] width 205 height 9
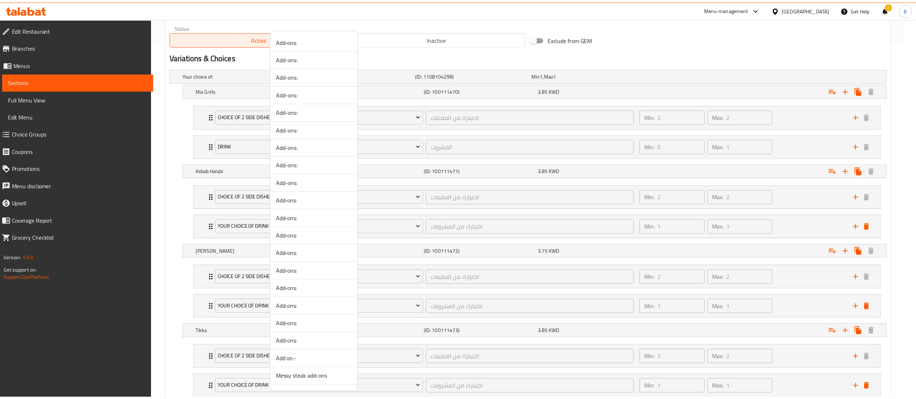
scroll to position [142, 0]
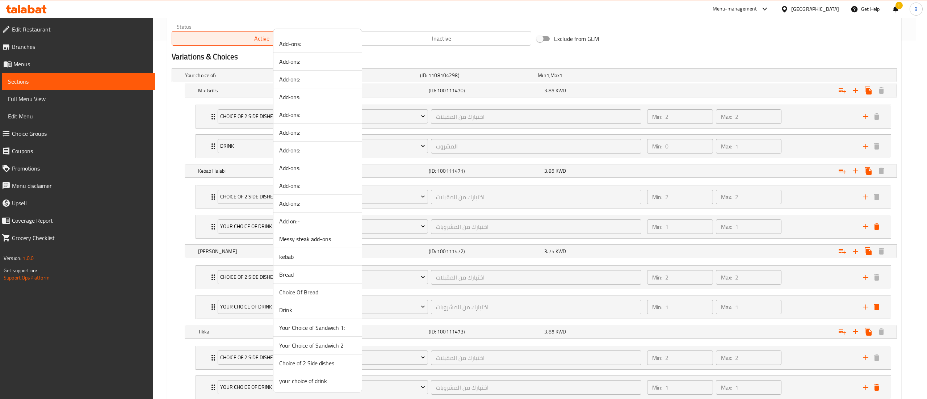
click at [297, 377] on span "your choice of drink" at bounding box center [317, 381] width 77 height 9
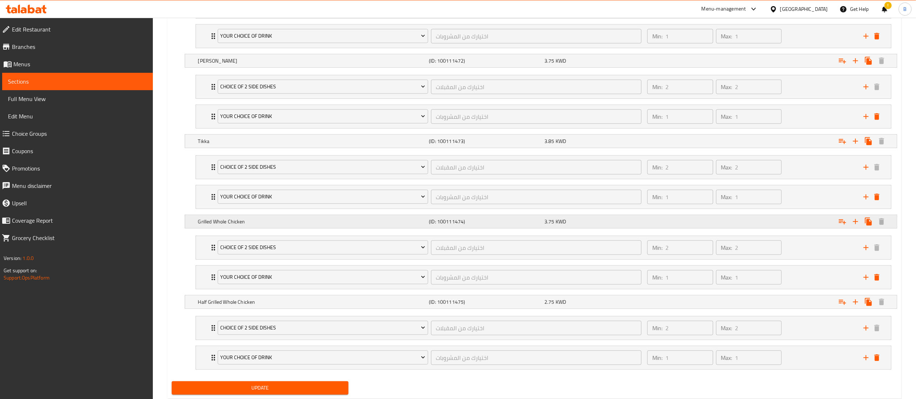
scroll to position [576, 0]
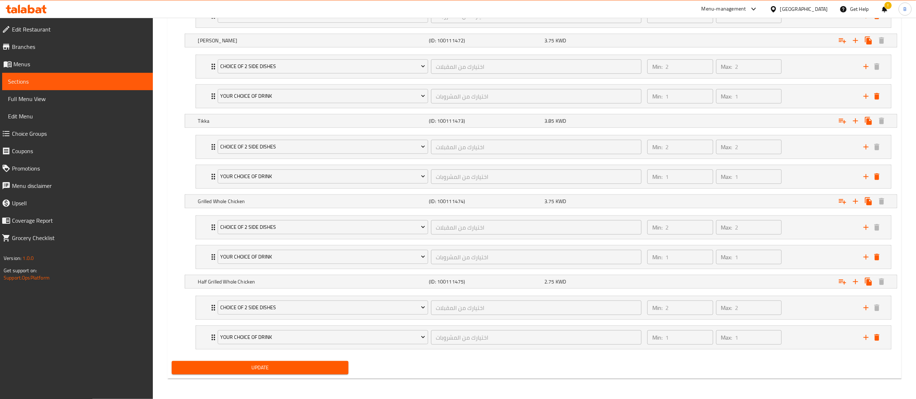
click at [247, 369] on span "Update" at bounding box center [259, 367] width 165 height 9
click at [56, 151] on span "Coupons" at bounding box center [79, 151] width 135 height 9
click at [35, 138] on span "Choice Groups" at bounding box center [79, 133] width 135 height 9
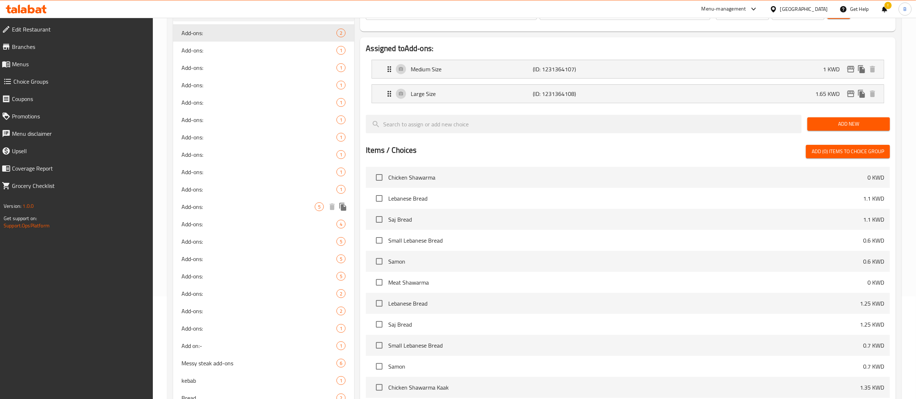
scroll to position [238, 0]
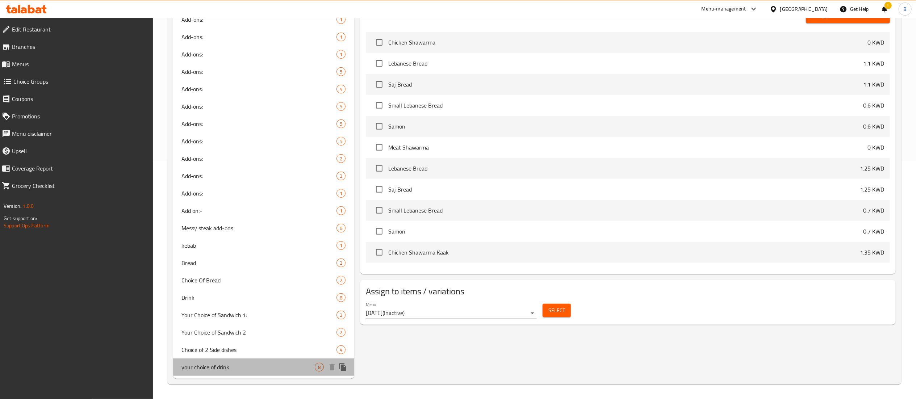
click at [248, 365] on span "your choice of drink" at bounding box center [248, 367] width 133 height 9
type input "your choice of drink"
type input "اختيارك من المشروبات"
type input "1"
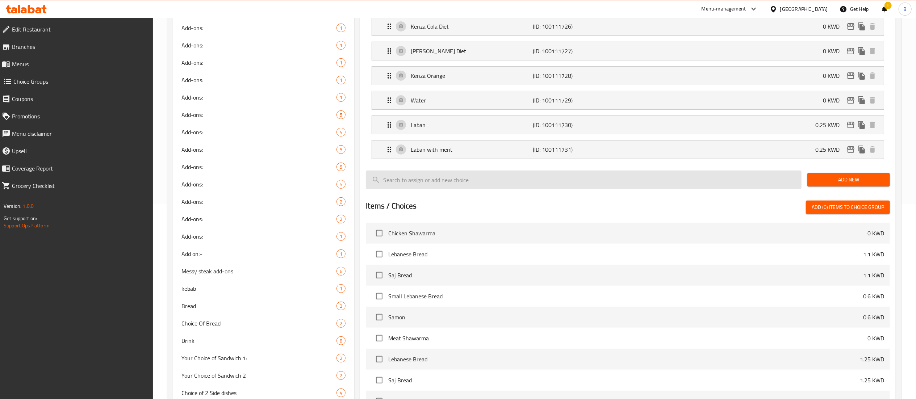
scroll to position [21, 0]
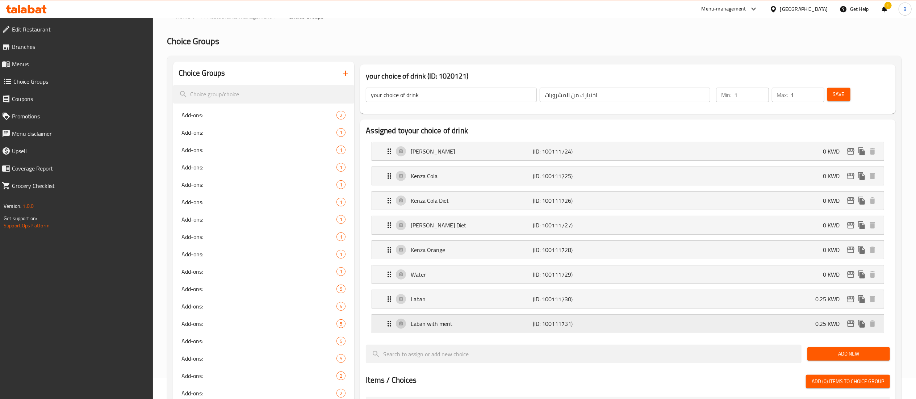
click at [512, 324] on p "Laban with ment" at bounding box center [472, 323] width 122 height 9
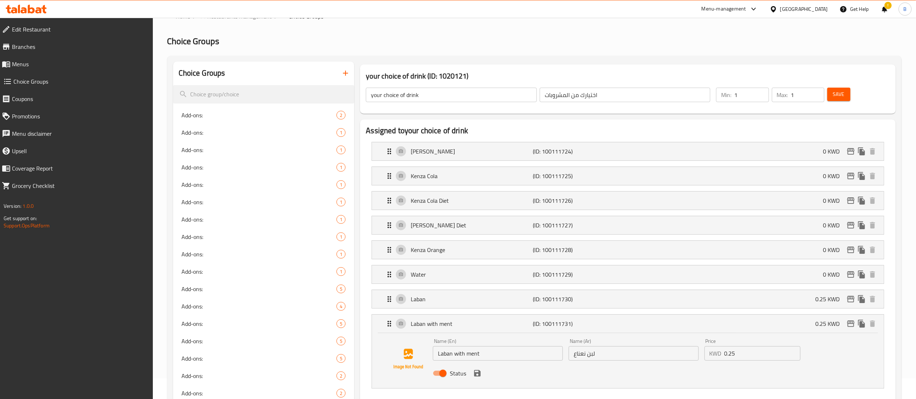
click at [482, 93] on input "your choice of drink" at bounding box center [451, 95] width 171 height 14
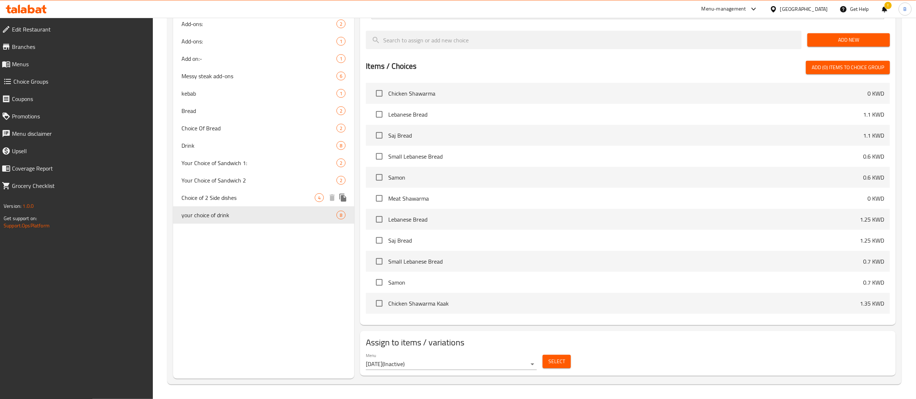
click at [232, 193] on span "Choice of 2 Side dishes" at bounding box center [248, 197] width 133 height 9
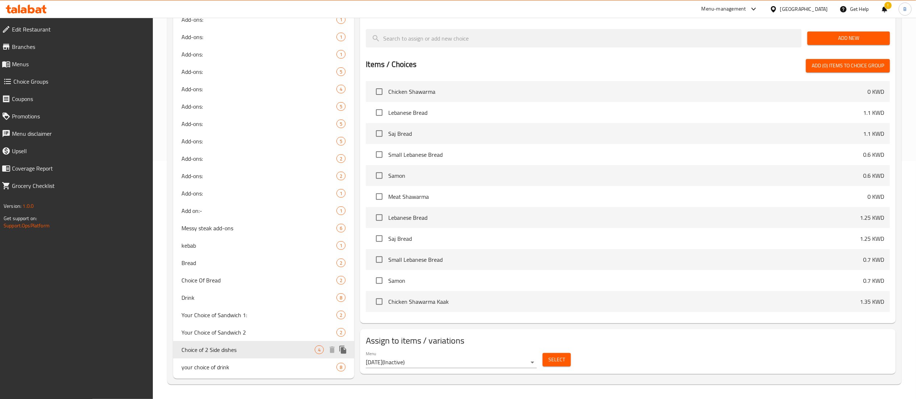
type input "Choice of 2 Side dishes"
type input "اختيارك من المقبلات"
type input "2"
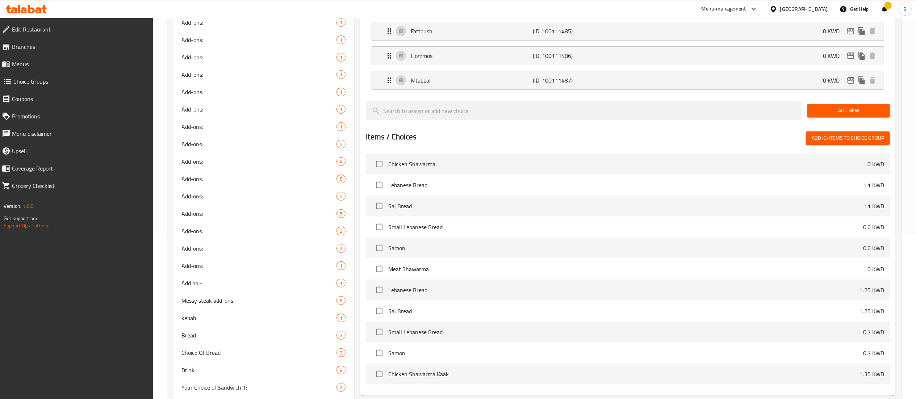
scroll to position [21, 0]
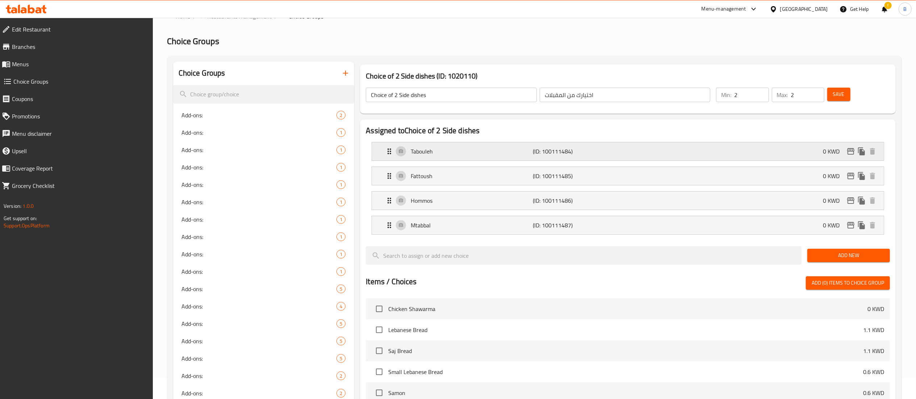
click at [509, 156] on div "Tabouleh (ID: 100111484) 0 KWD" at bounding box center [630, 151] width 490 height 18
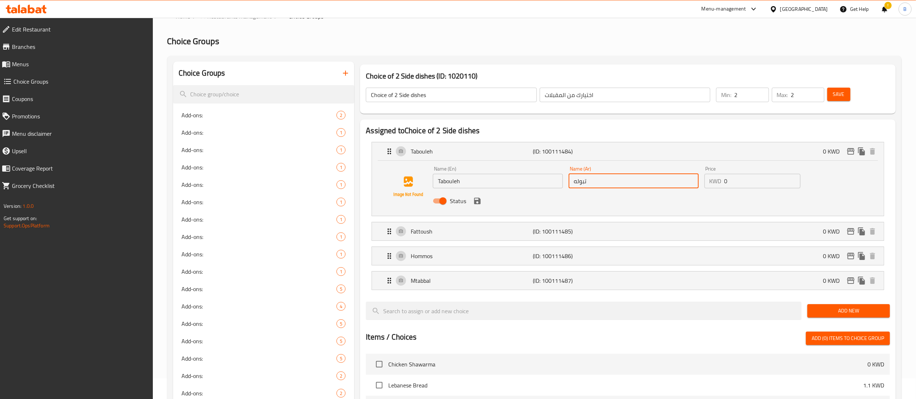
click at [573, 182] on input "تبوله" at bounding box center [633, 181] width 130 height 14
click at [580, 177] on input "تبوله" at bounding box center [633, 181] width 130 height 14
type input "تبولة"
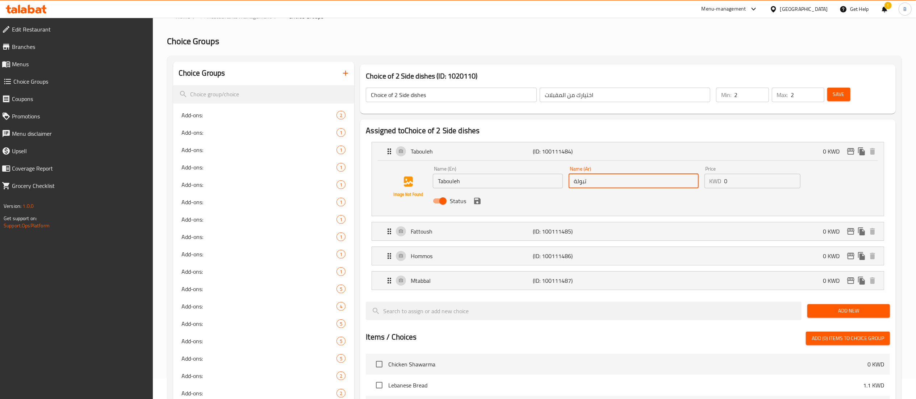
click at [841, 98] on span "Save" at bounding box center [839, 94] width 12 height 9
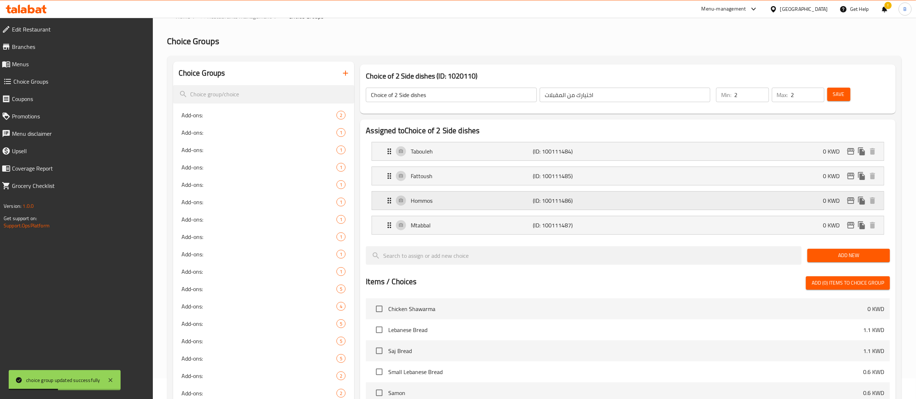
click at [446, 205] on p "Hommos" at bounding box center [472, 200] width 122 height 9
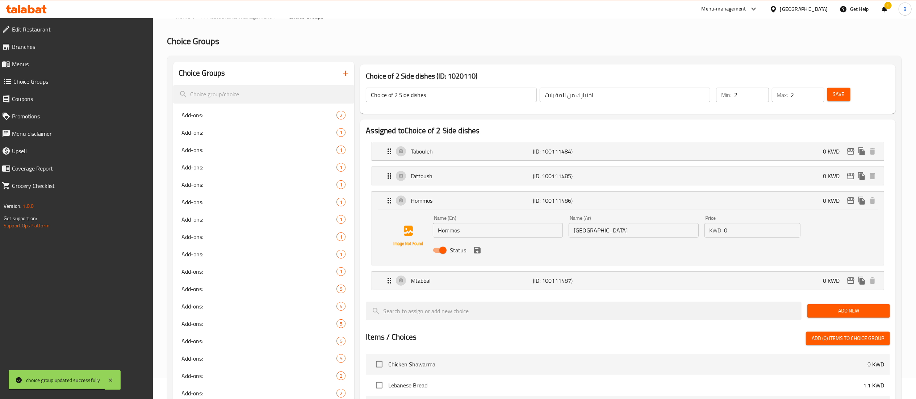
click at [444, 235] on input "Hommos" at bounding box center [498, 230] width 130 height 14
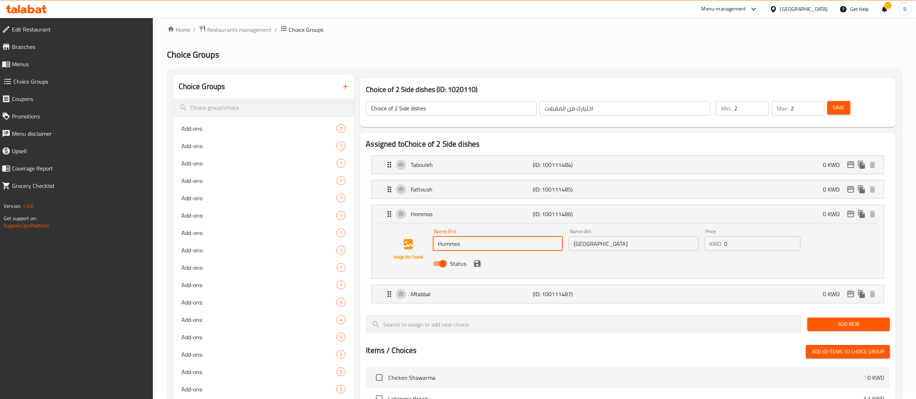
scroll to position [0, 0]
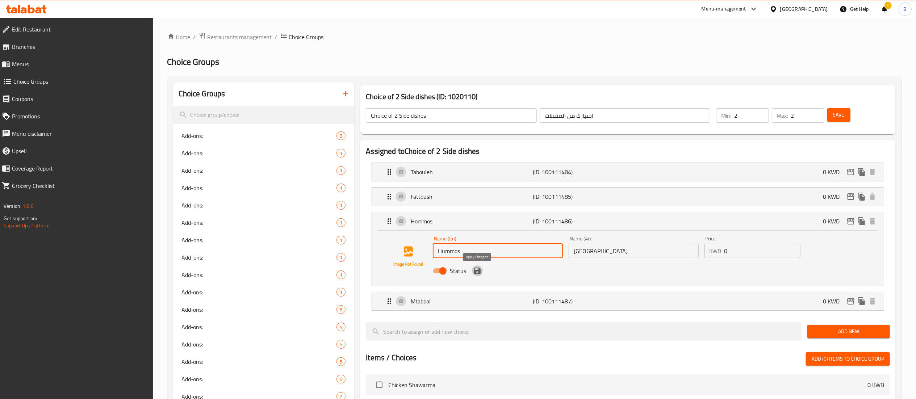
click at [474, 272] on icon "save" at bounding box center [477, 270] width 9 height 9
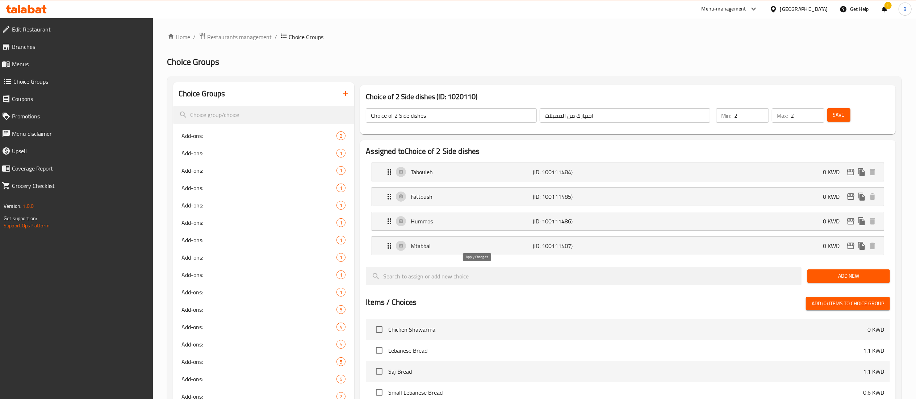
type input "Hummos"
click at [468, 224] on p "Hummos" at bounding box center [472, 221] width 122 height 9
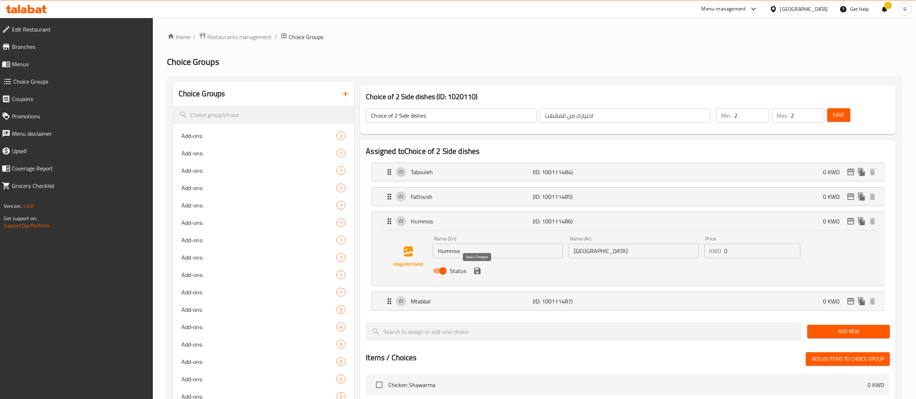
click at [479, 271] on icon "save" at bounding box center [477, 271] width 7 height 7
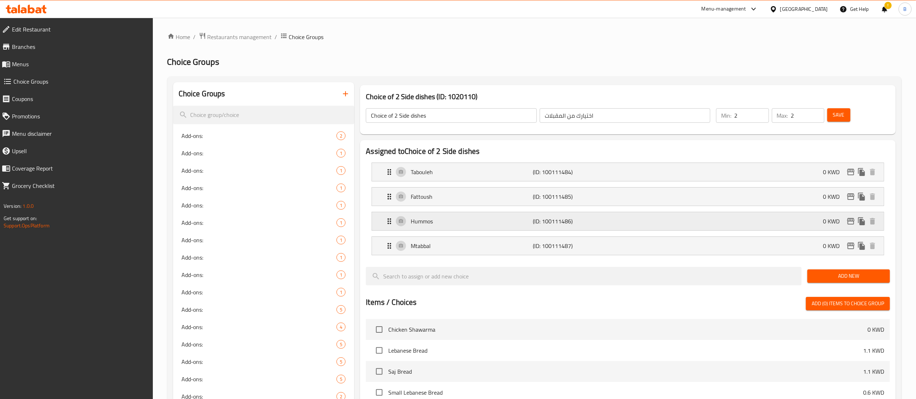
click at [467, 227] on div "Hummos (ID: 100111486) 0 KWD" at bounding box center [630, 221] width 490 height 18
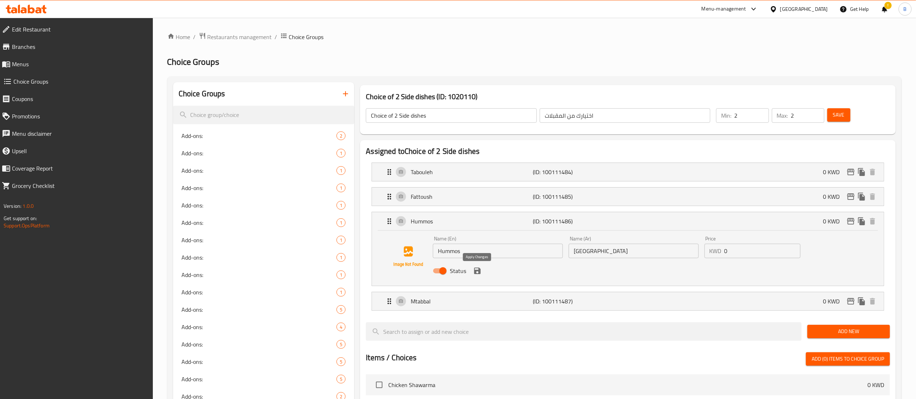
click at [477, 275] on icon "save" at bounding box center [477, 270] width 9 height 9
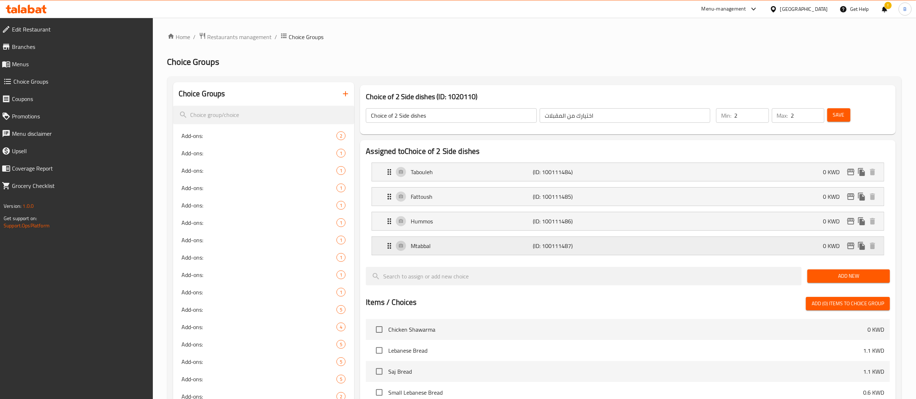
click at [434, 245] on p "Mtabbal" at bounding box center [472, 246] width 122 height 9
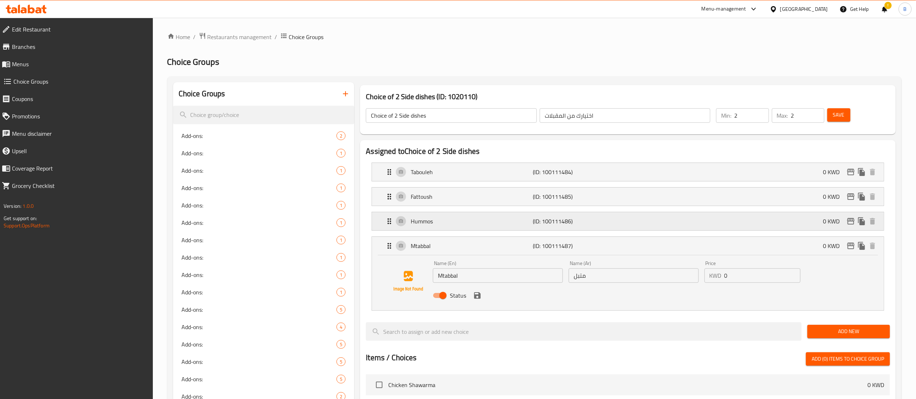
click at [442, 227] on div "Hummos (ID: 100111486) 0 KWD" at bounding box center [630, 221] width 490 height 18
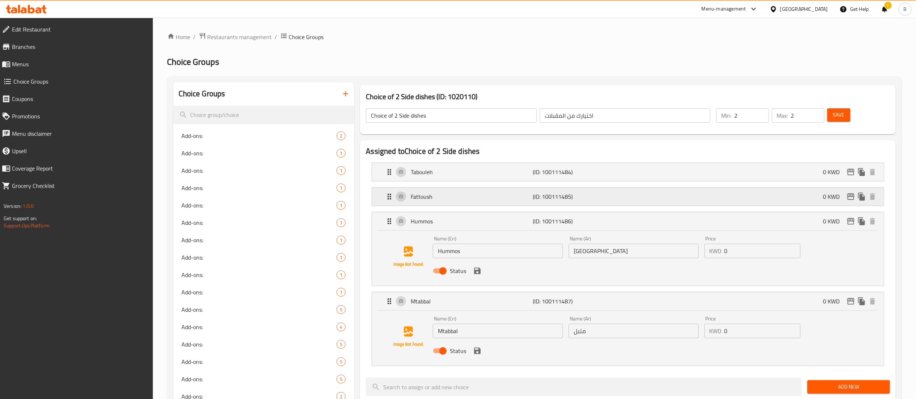
click at [442, 202] on div "Fattoush (ID: 100111485) 0 KWD" at bounding box center [630, 197] width 490 height 18
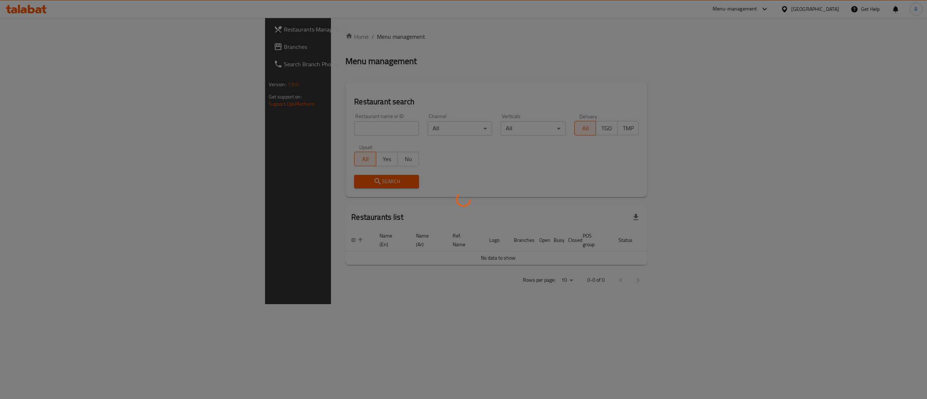
click at [217, 122] on div at bounding box center [463, 199] width 927 height 399
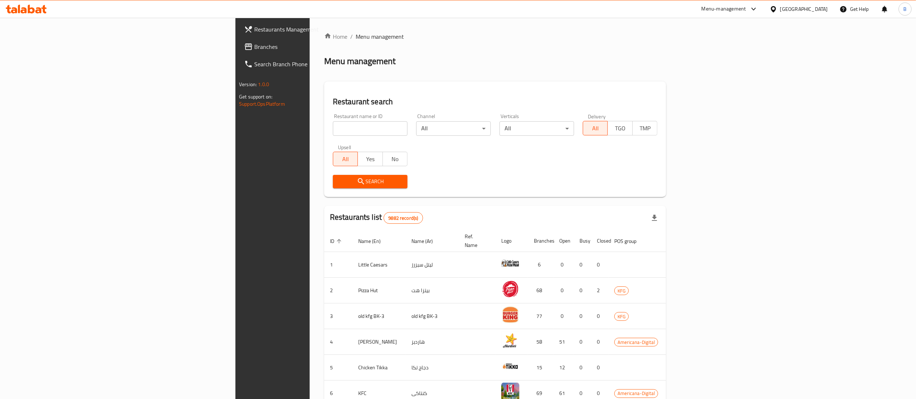
click at [333, 127] on input "search" at bounding box center [370, 128] width 75 height 14
type input "alshorfa"
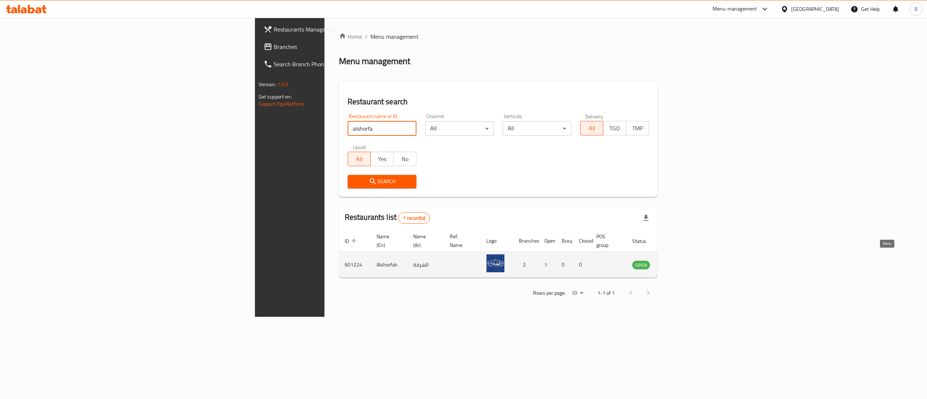
click at [684, 260] on link "enhanced table" at bounding box center [676, 264] width 13 height 9
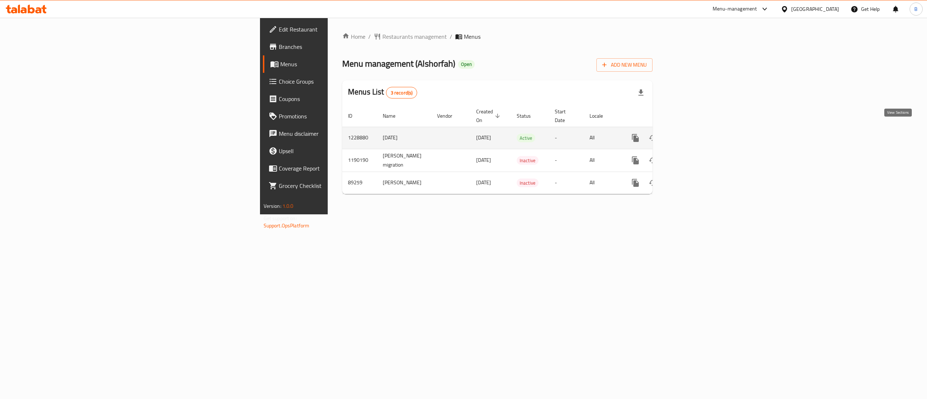
click at [691, 135] on icon "enhanced table" at bounding box center [687, 138] width 7 height 7
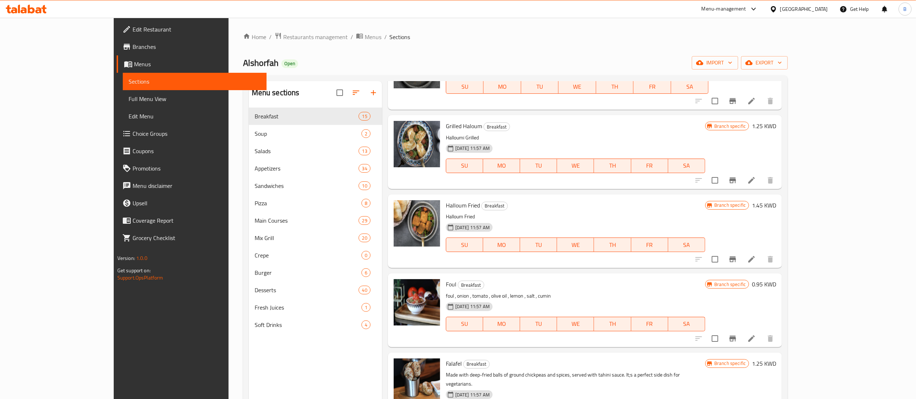
scroll to position [507, 0]
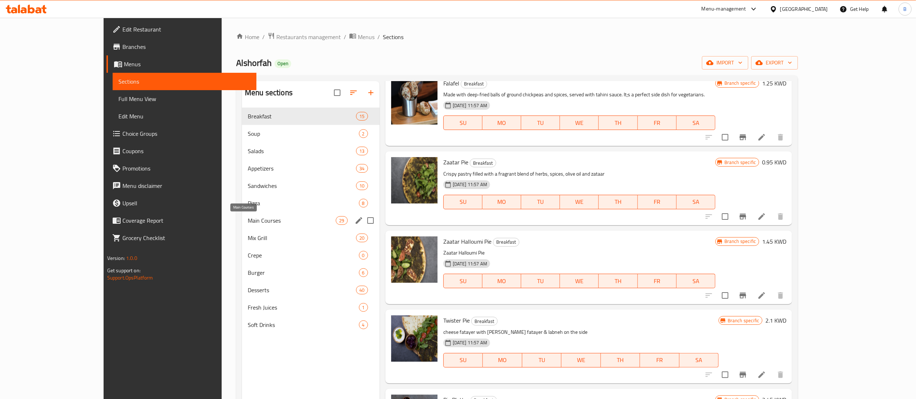
click at [248, 221] on span "Main Courses" at bounding box center [292, 220] width 88 height 9
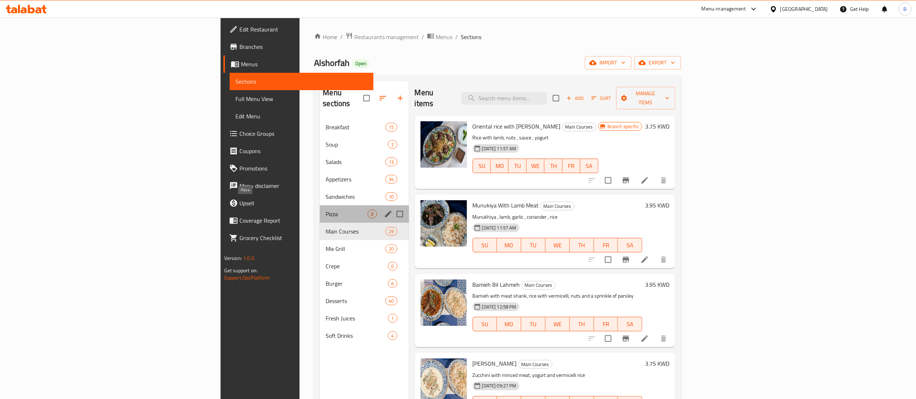
click at [326, 210] on span "Pizza" at bounding box center [347, 214] width 42 height 9
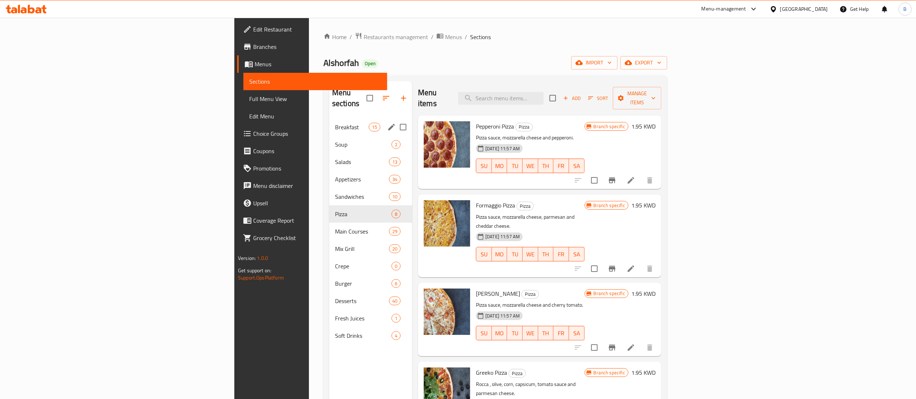
click at [335, 123] on span "Breakfast" at bounding box center [352, 127] width 34 height 9
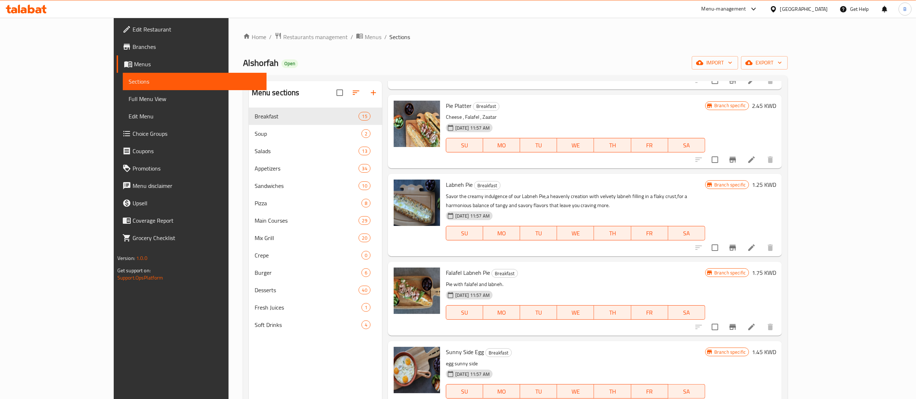
scroll to position [814, 0]
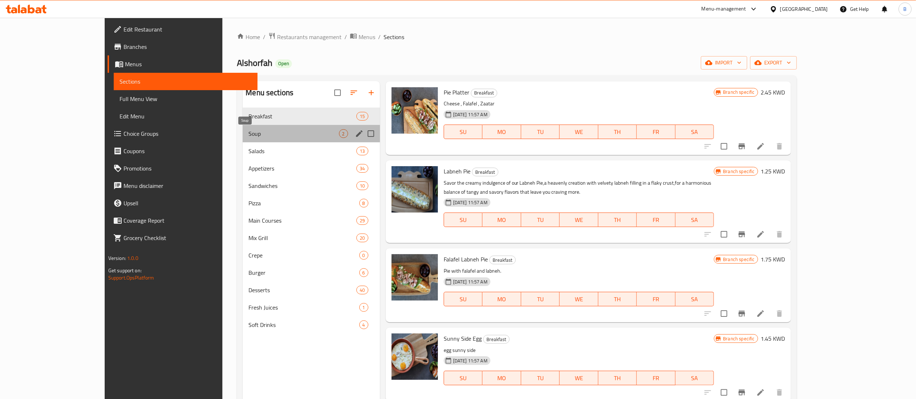
click at [248, 134] on span "Soup" at bounding box center [293, 133] width 90 height 9
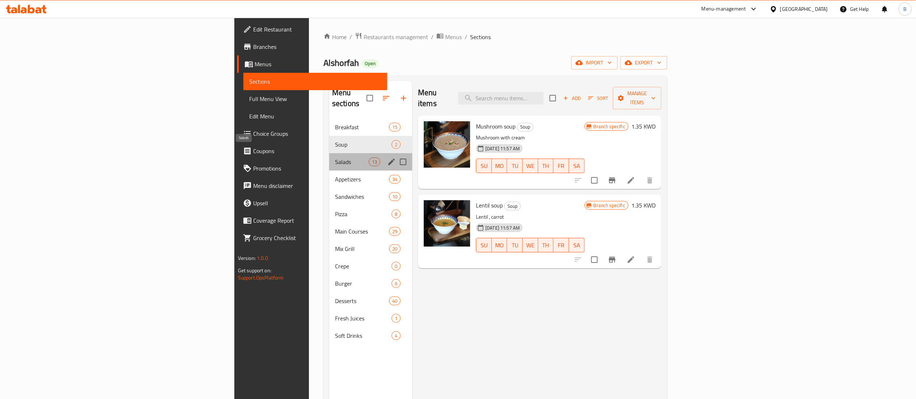
click at [335, 158] on span "Salads" at bounding box center [352, 162] width 34 height 9
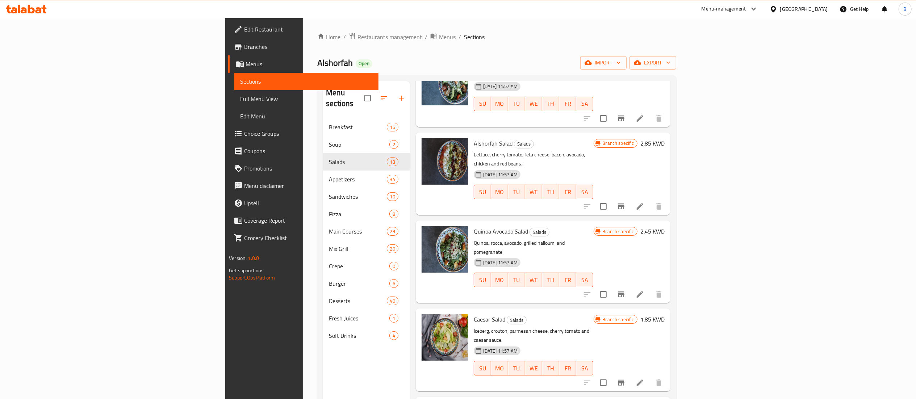
scroll to position [647, 0]
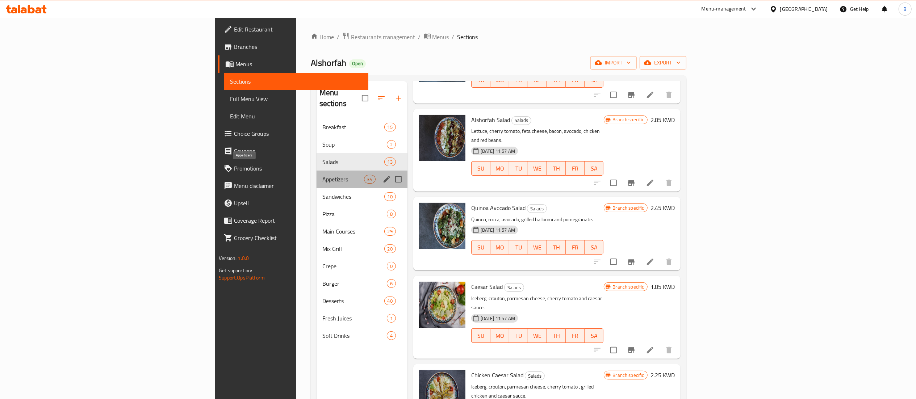
click at [322, 175] on span "Appetizers" at bounding box center [343, 179] width 42 height 9
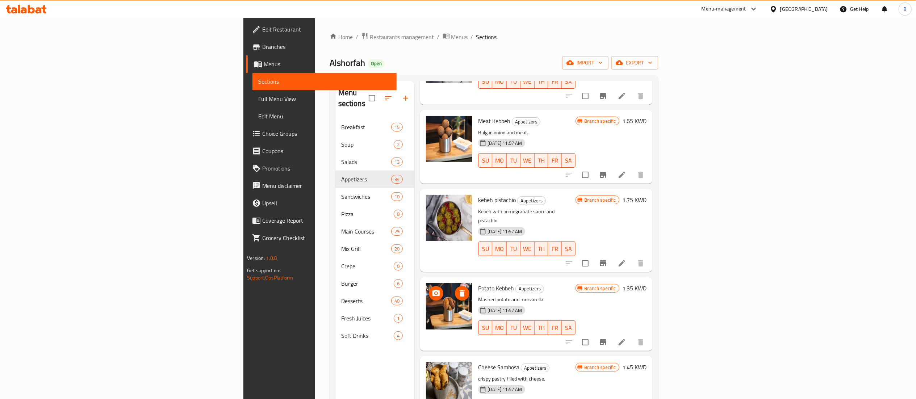
scroll to position [1298, 0]
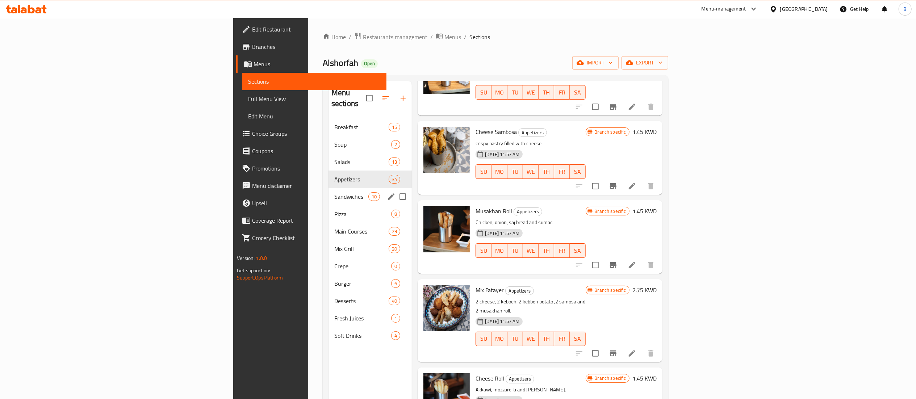
click at [328, 188] on div "Sandwiches 10" at bounding box center [369, 196] width 83 height 17
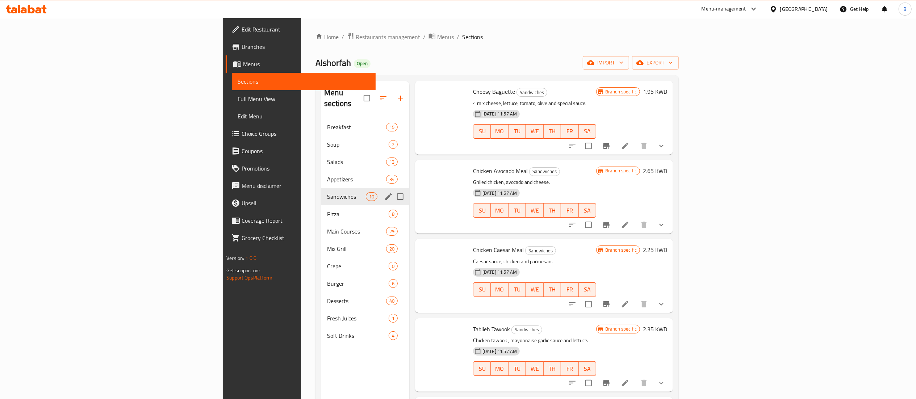
scroll to position [410, 0]
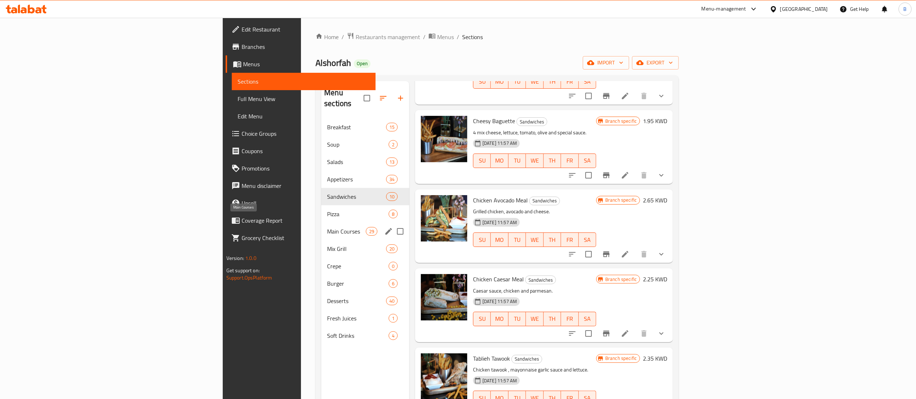
click at [327, 227] on span "Main Courses" at bounding box center [346, 231] width 38 height 9
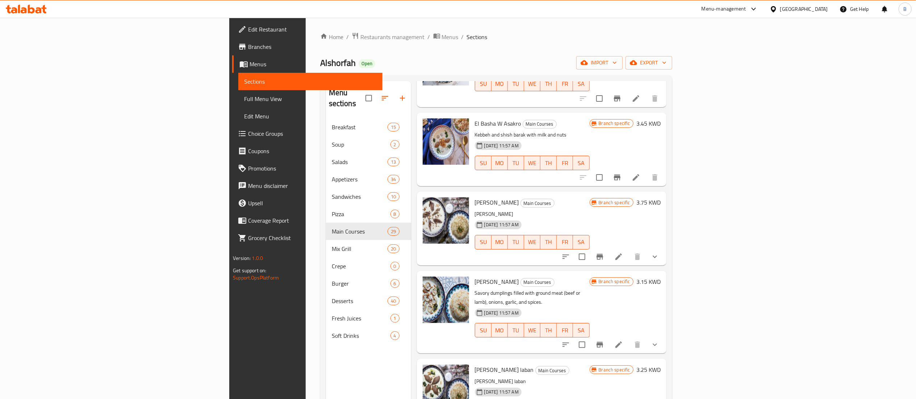
scroll to position [869, 0]
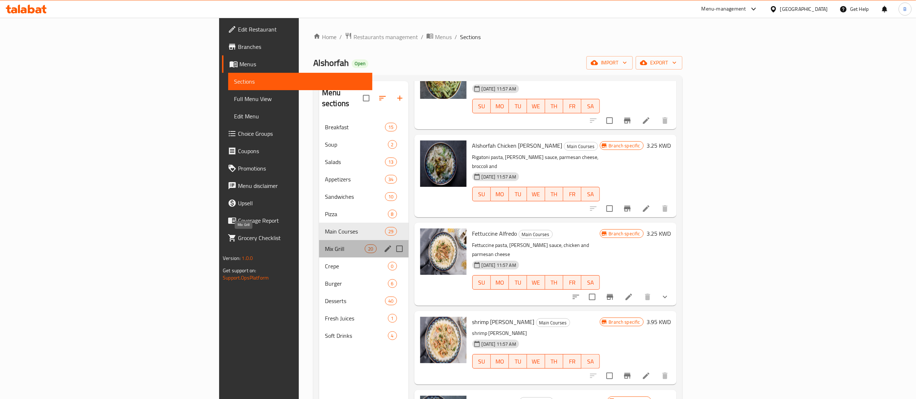
click at [325, 244] on span "Mix Grill" at bounding box center [345, 248] width 40 height 9
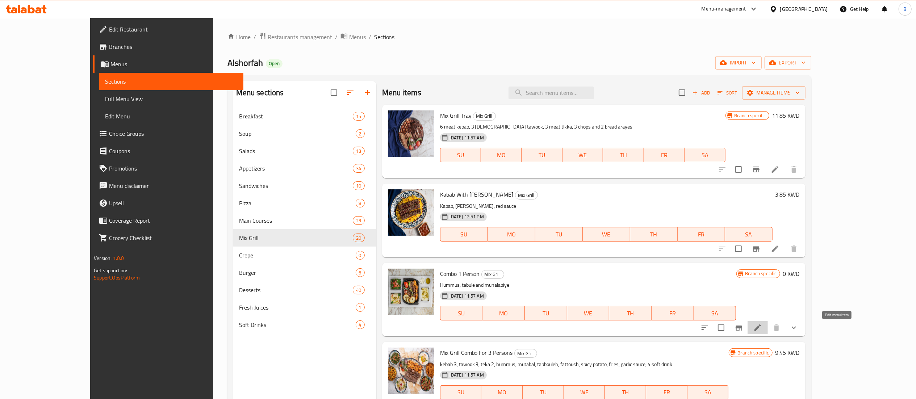
click at [761, 330] on icon at bounding box center [757, 327] width 7 height 7
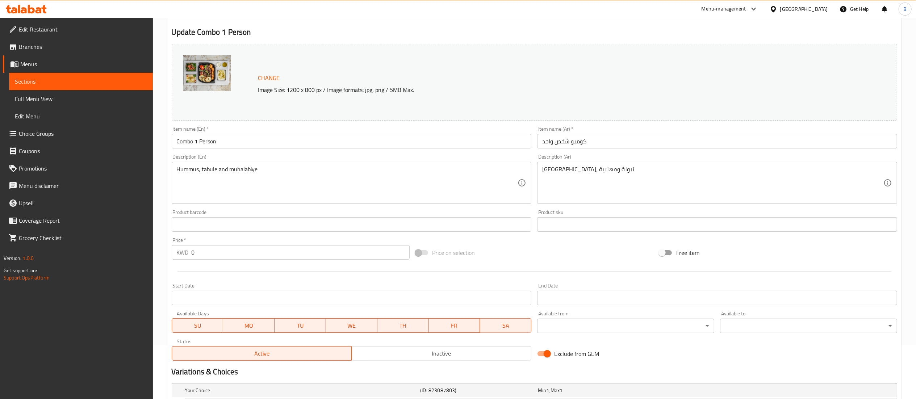
scroll to position [72, 0]
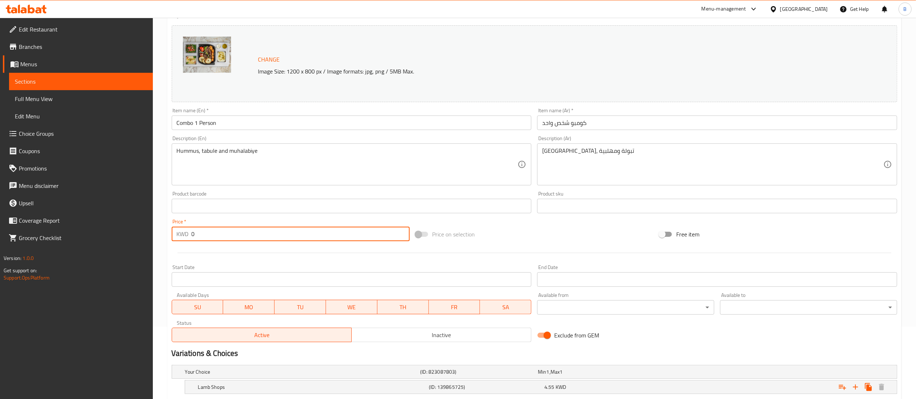
click at [310, 231] on input "0" at bounding box center [301, 234] width 218 height 14
click at [305, 243] on div "Price   * KWD 0 Price *" at bounding box center [291, 230] width 244 height 28
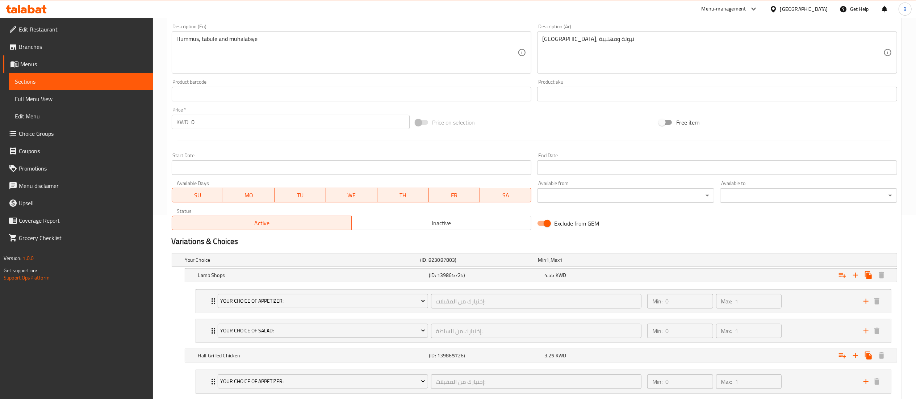
scroll to position [217, 0]
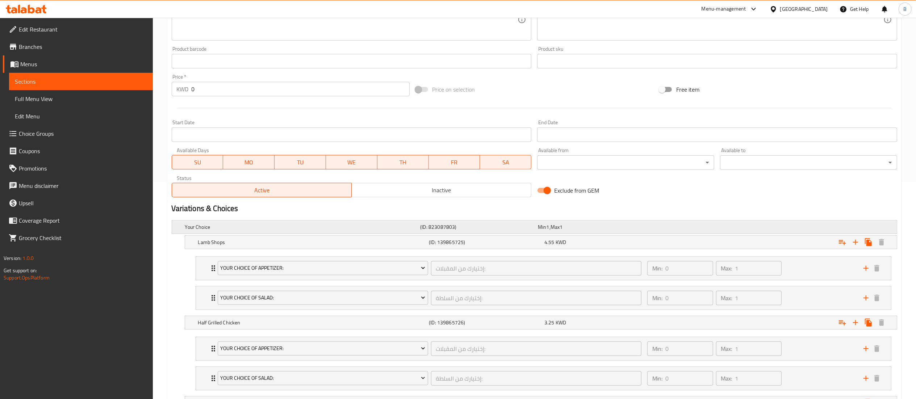
click at [230, 223] on div "Your Choice" at bounding box center [301, 227] width 235 height 10
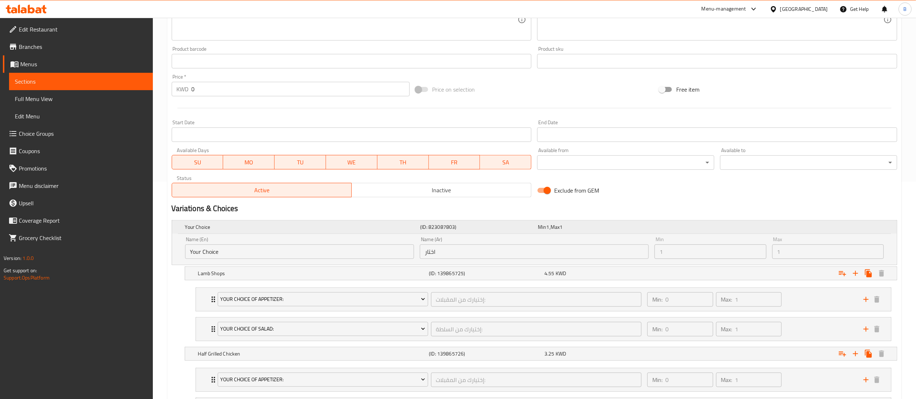
click at [230, 223] on div "Your Choice" at bounding box center [301, 227] width 235 height 10
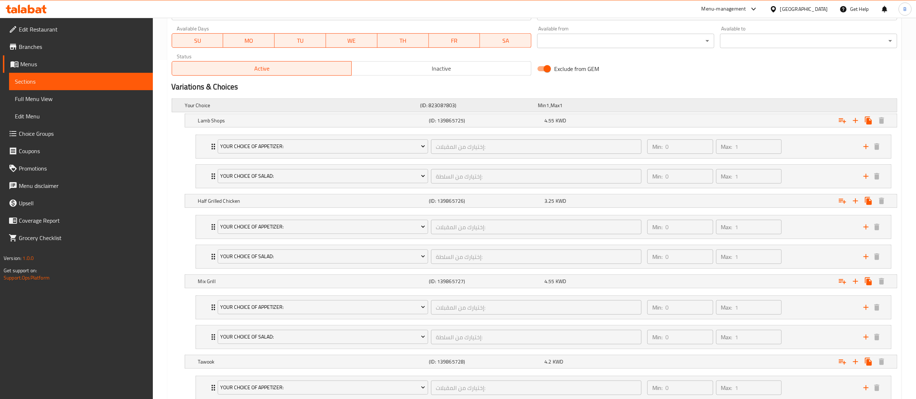
scroll to position [362, 0]
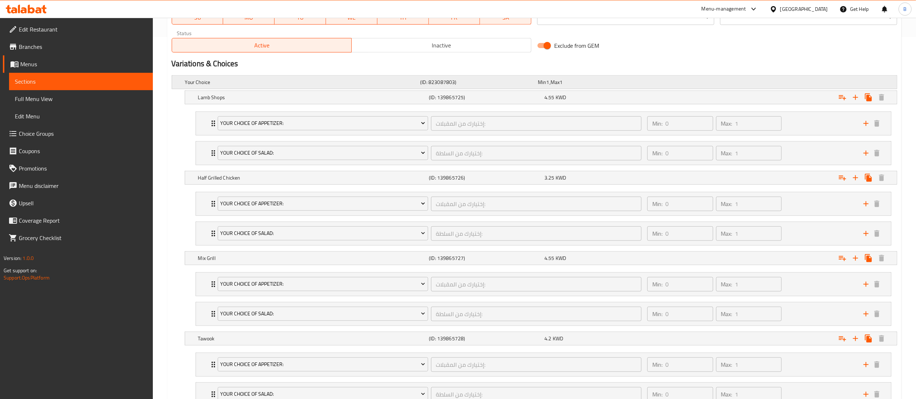
click at [322, 78] on div "Your Choice" at bounding box center [301, 82] width 235 height 10
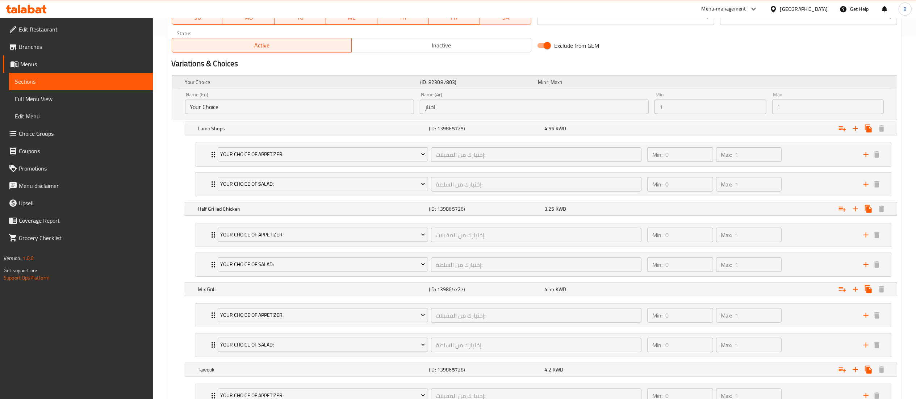
click at [322, 78] on div "Your Choice" at bounding box center [301, 82] width 235 height 10
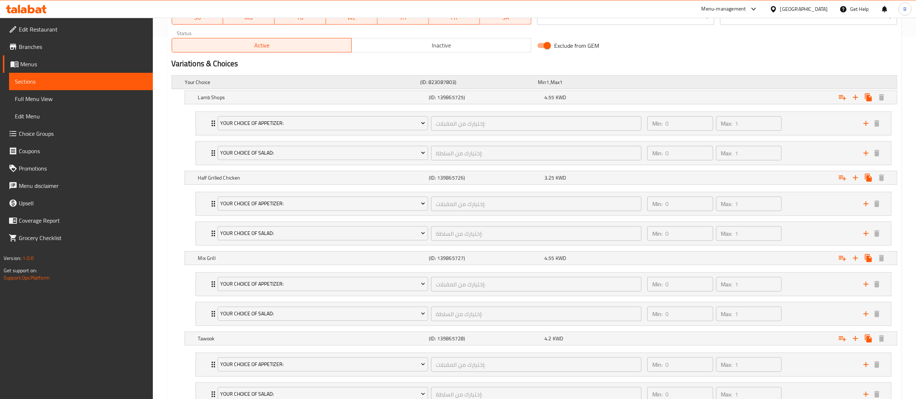
click at [322, 78] on div "Your Choice" at bounding box center [301, 82] width 235 height 10
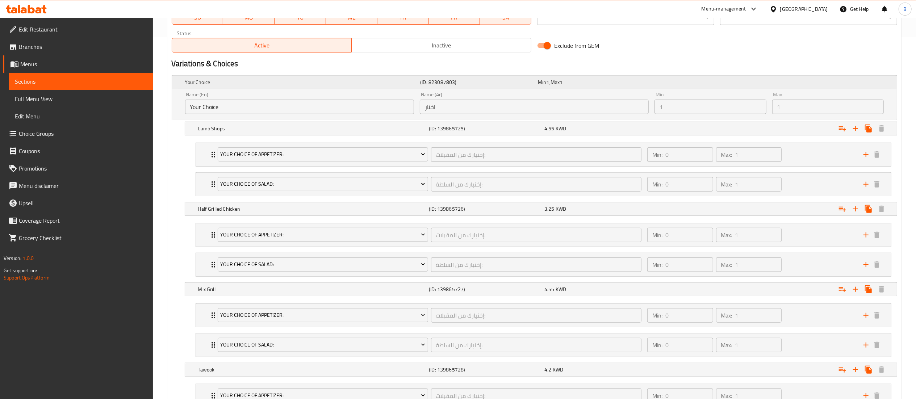
click at [322, 78] on div "Your Choice" at bounding box center [301, 82] width 235 height 10
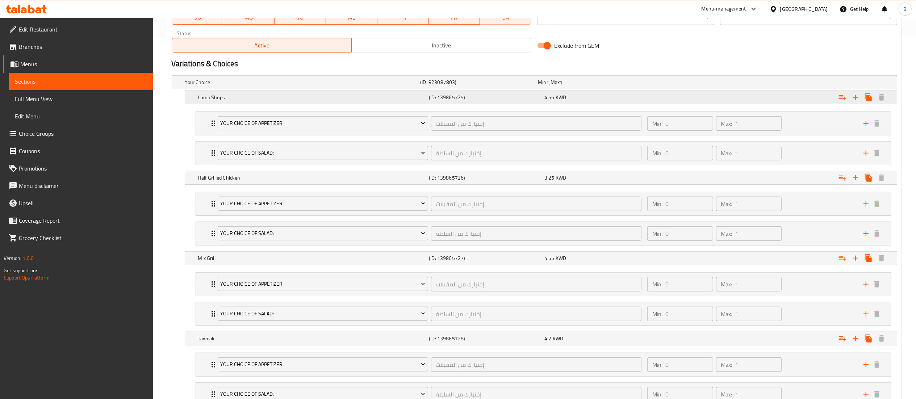
click at [302, 100] on h5 "Lamb Shops" at bounding box center [312, 97] width 228 height 7
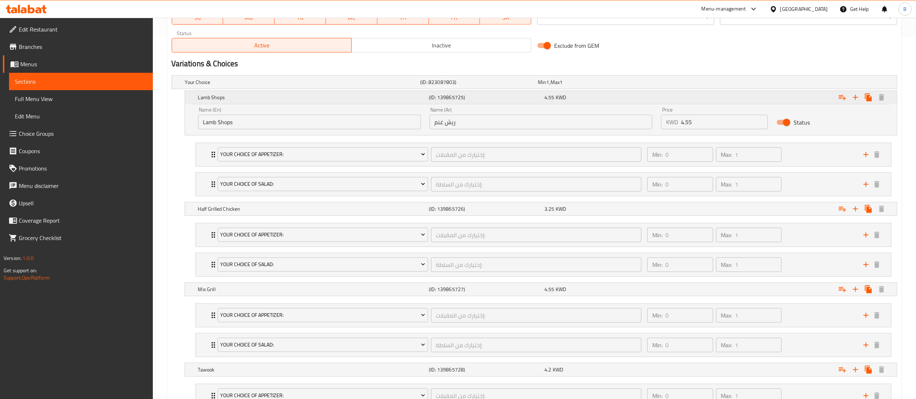
click at [302, 100] on h5 "Lamb Shops" at bounding box center [312, 97] width 228 height 7
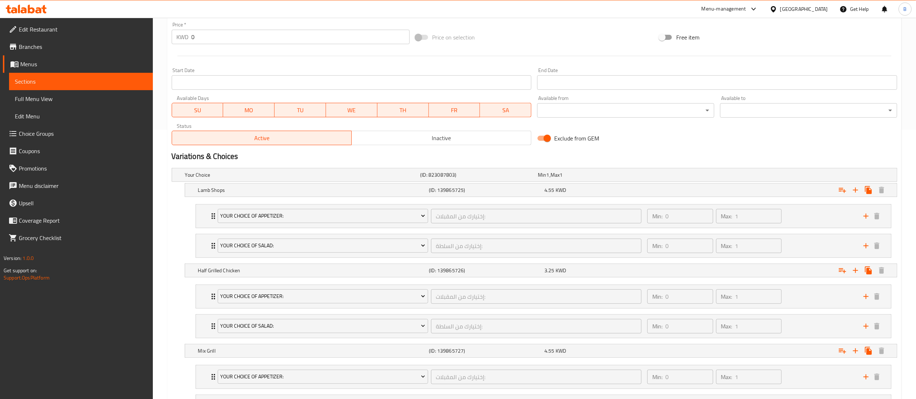
scroll to position [0, 0]
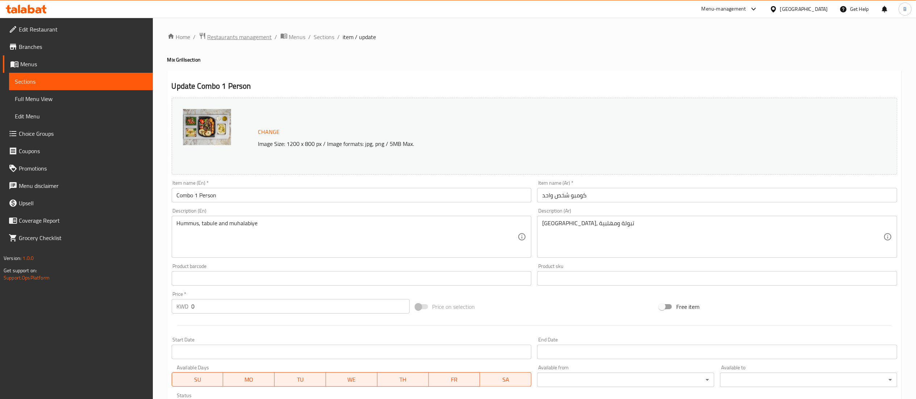
click at [241, 37] on span "Restaurants management" at bounding box center [239, 37] width 64 height 9
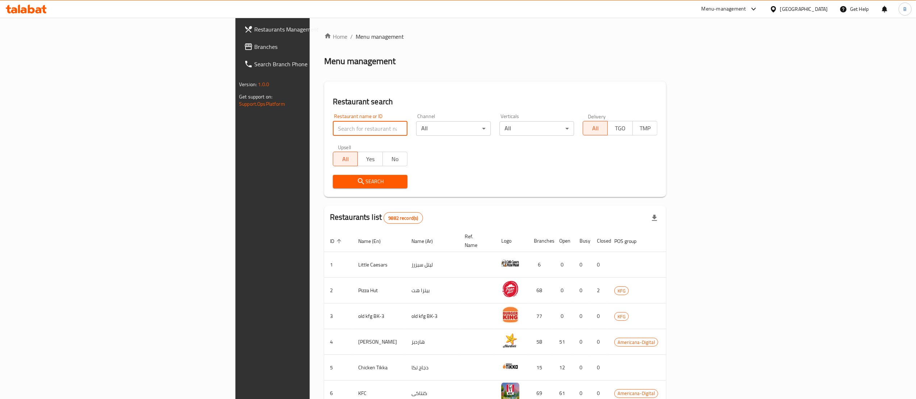
click at [333, 128] on input "search" at bounding box center [370, 128] width 75 height 14
type input "g"
type input "h"
type input "health sto"
click button "Search" at bounding box center [370, 181] width 75 height 13
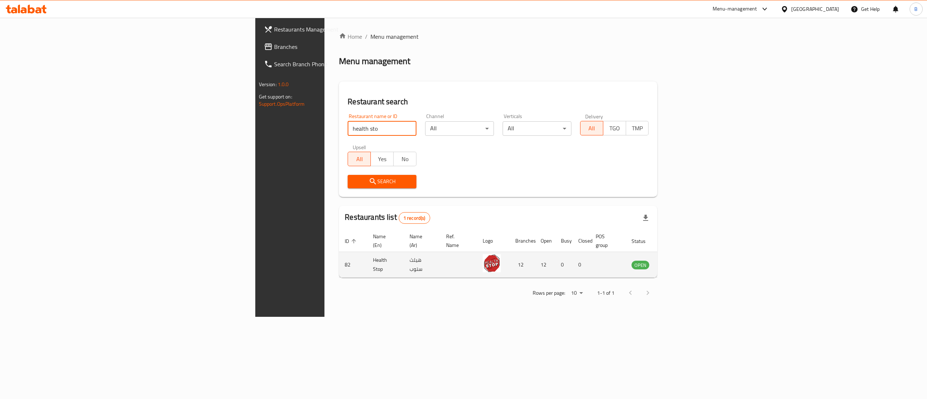
click at [689, 252] on td "enhanced table" at bounding box center [676, 265] width 25 height 26
click at [677, 264] on icon "enhanced table" at bounding box center [675, 265] width 3 height 3
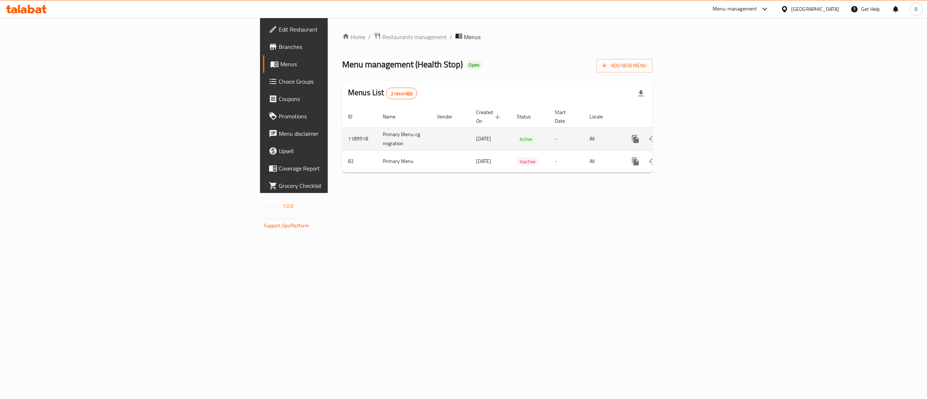
click at [691, 136] on icon "enhanced table" at bounding box center [687, 139] width 7 height 7
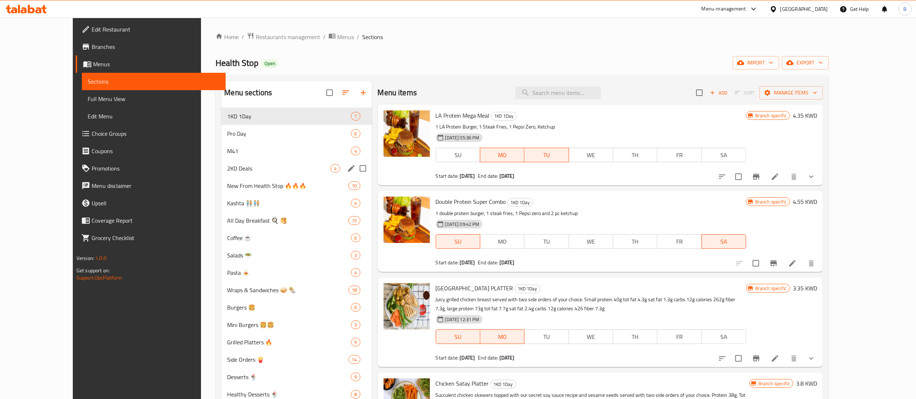
click at [254, 162] on div "2KD Deals 4" at bounding box center [296, 168] width 150 height 17
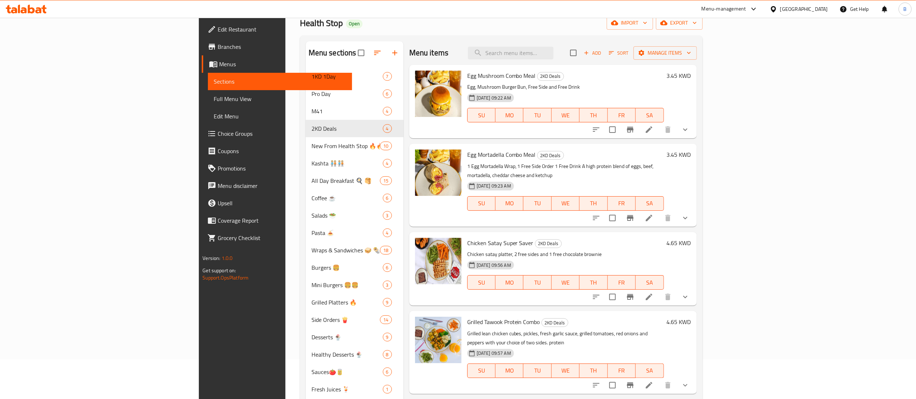
scroll to position [72, 0]
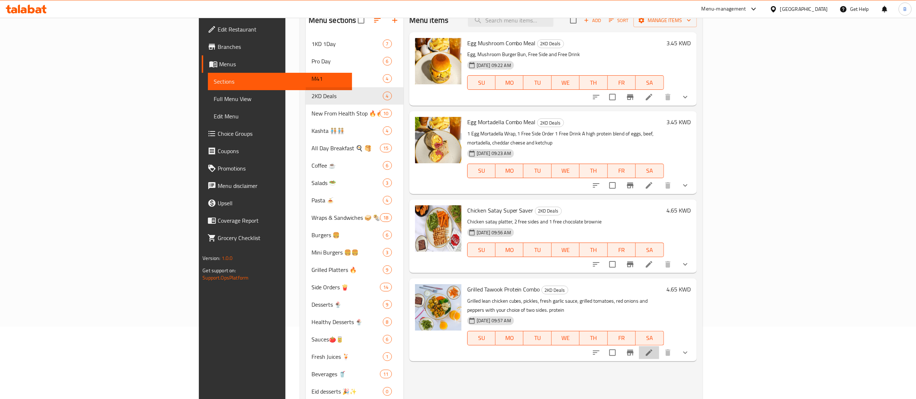
click at [659, 346] on li at bounding box center [649, 352] width 20 height 13
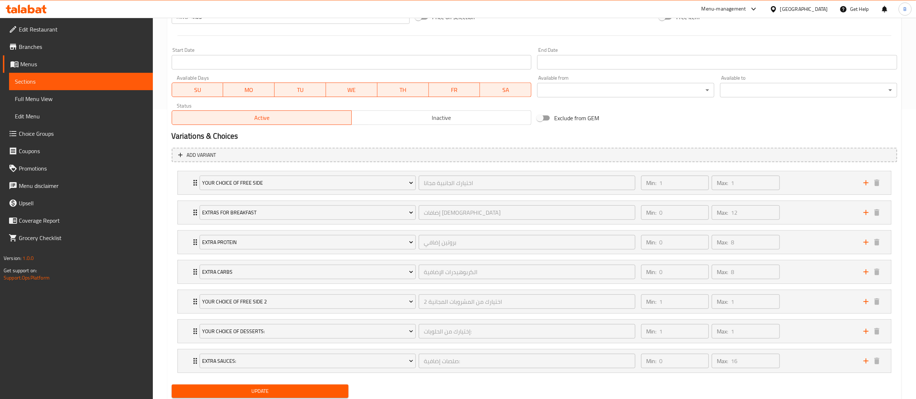
scroll to position [316, 0]
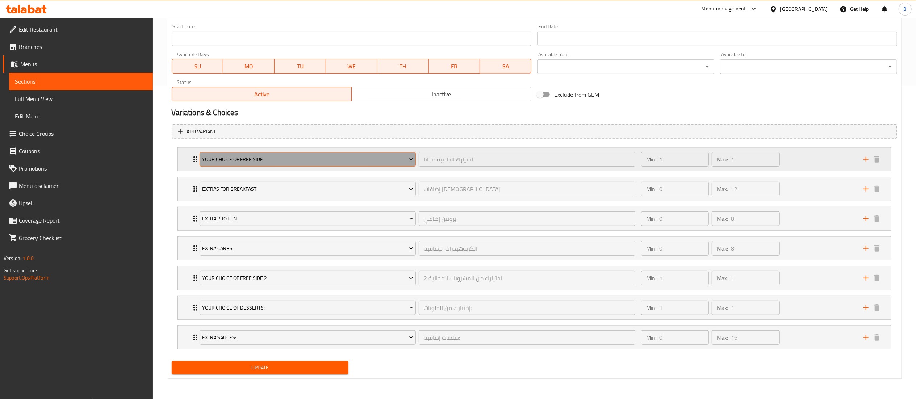
click at [286, 161] on span "Your Choice of Free Side" at bounding box center [307, 159] width 211 height 9
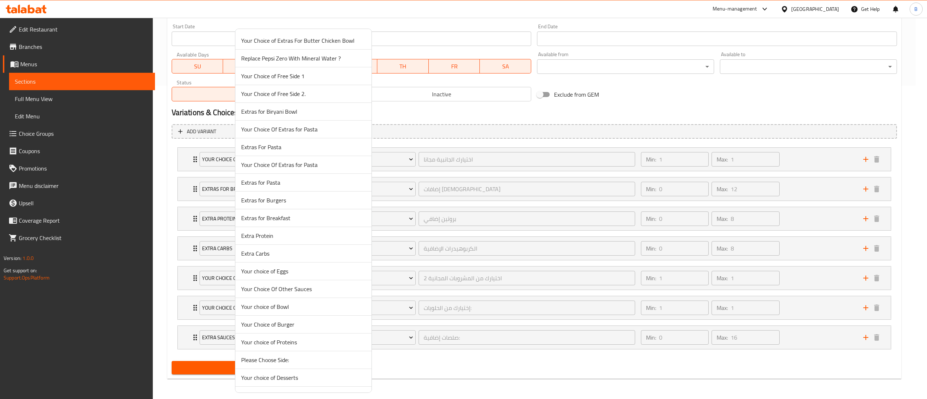
click at [478, 133] on div at bounding box center [463, 199] width 927 height 399
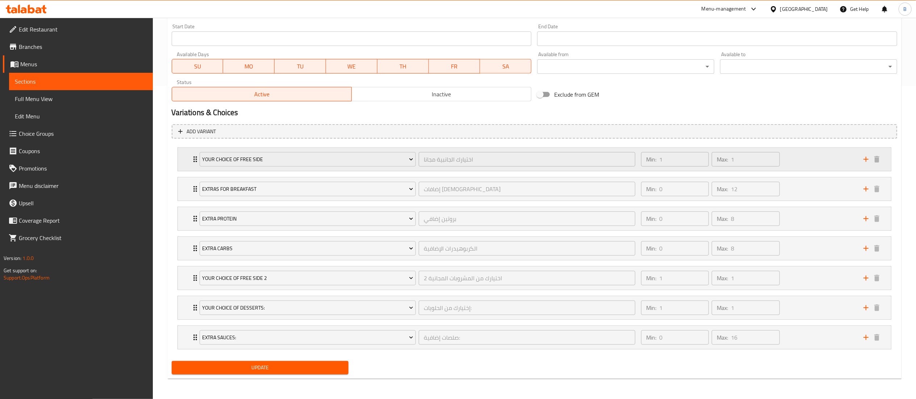
click at [797, 155] on div "Min: 1 ​ Max: 1 ​" at bounding box center [748, 159] width 222 height 23
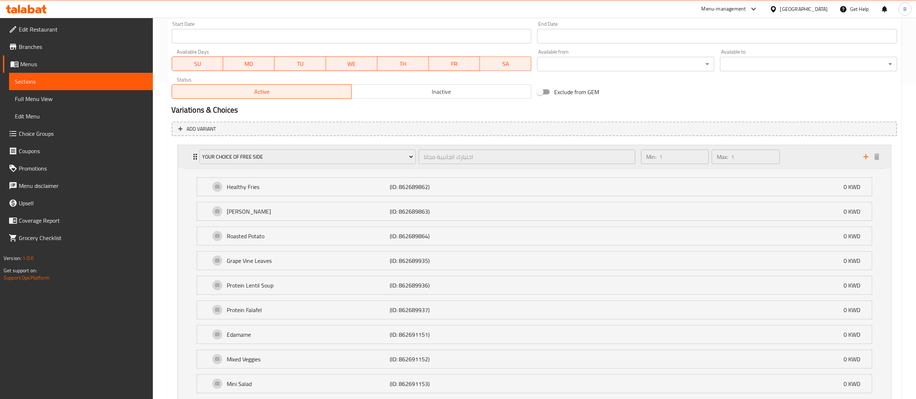
click at [799, 153] on div "Min: 1 ​ Max: 1 ​" at bounding box center [748, 156] width 222 height 23
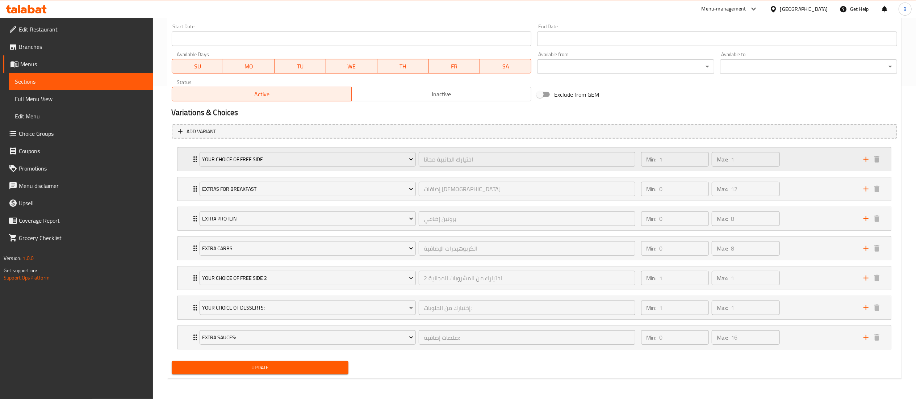
click at [192, 155] on icon "Expand" at bounding box center [195, 159] width 9 height 9
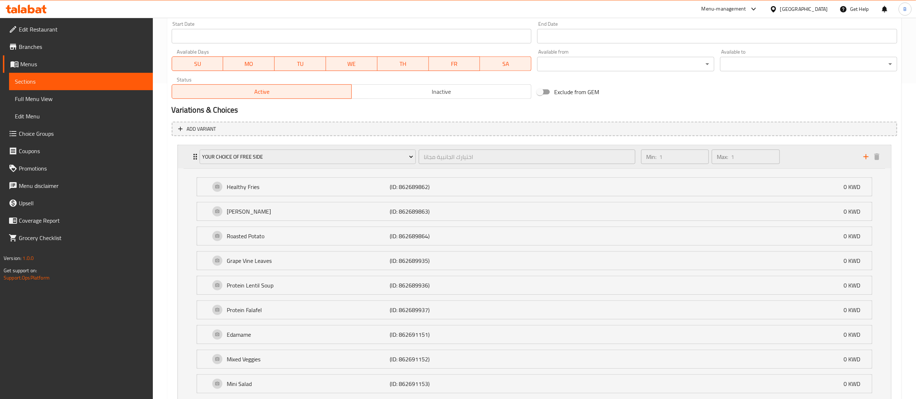
click at [192, 155] on icon "Expand" at bounding box center [195, 156] width 9 height 9
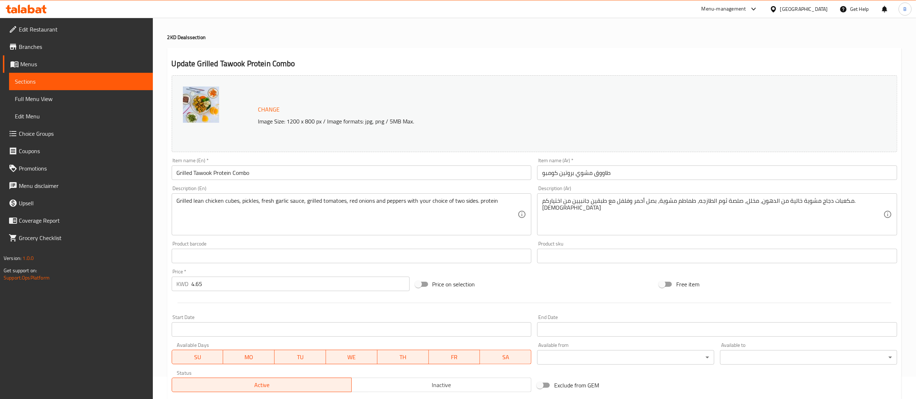
scroll to position [0, 0]
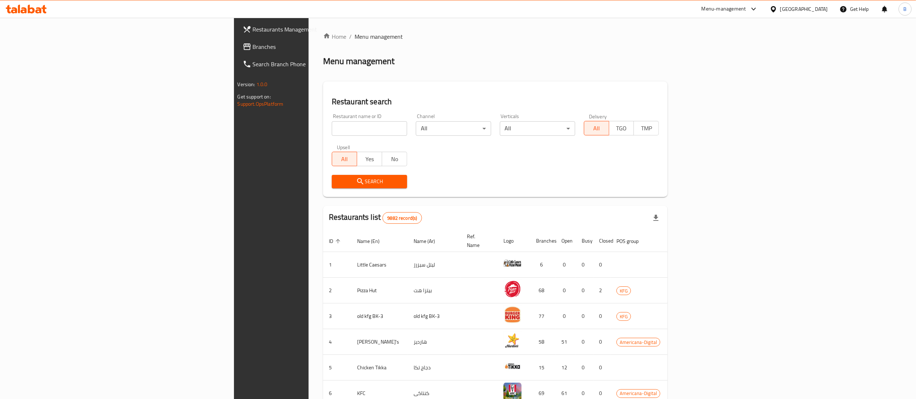
click at [332, 130] on input "search" at bounding box center [369, 128] width 75 height 14
type input "mais"
click button "Search" at bounding box center [369, 181] width 75 height 13
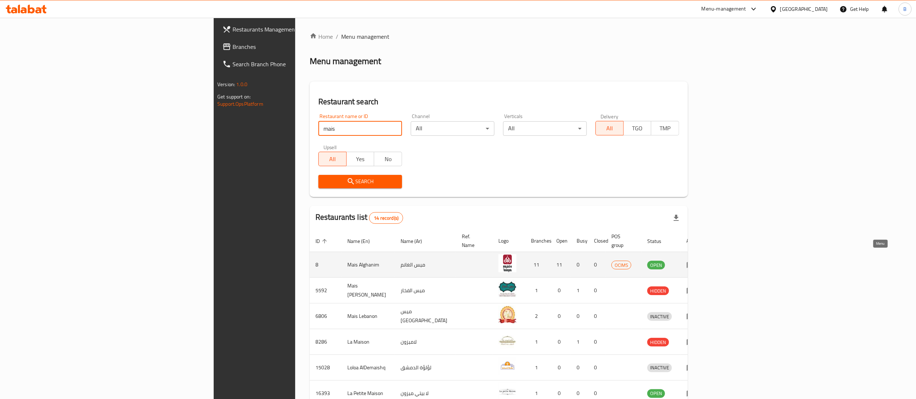
click at [700, 260] on link "enhanced table" at bounding box center [692, 264] width 13 height 9
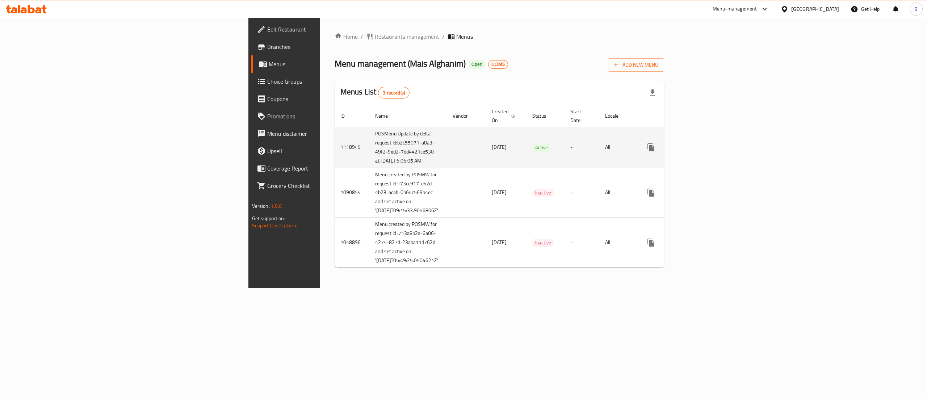
click at [708, 144] on icon "enhanced table" at bounding box center [703, 147] width 9 height 9
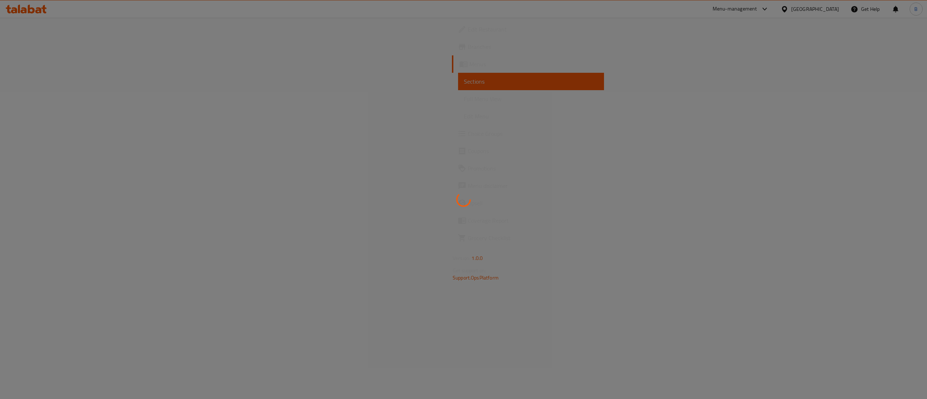
click at [458, 197] on icon at bounding box center [464, 200] width 16 height 16
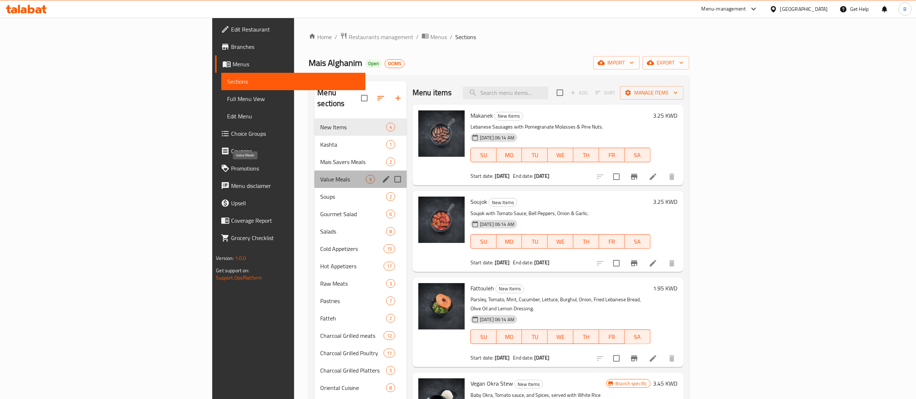
click at [320, 175] on span "Value Meals" at bounding box center [342, 179] width 45 height 9
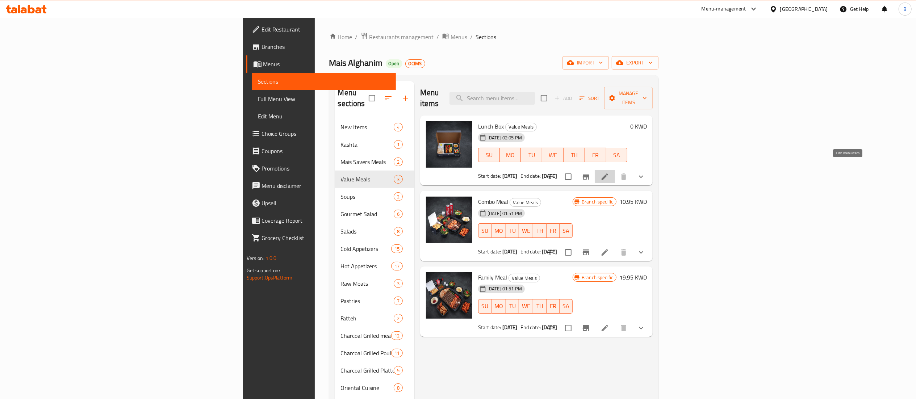
click at [609, 172] on icon at bounding box center [604, 176] width 9 height 9
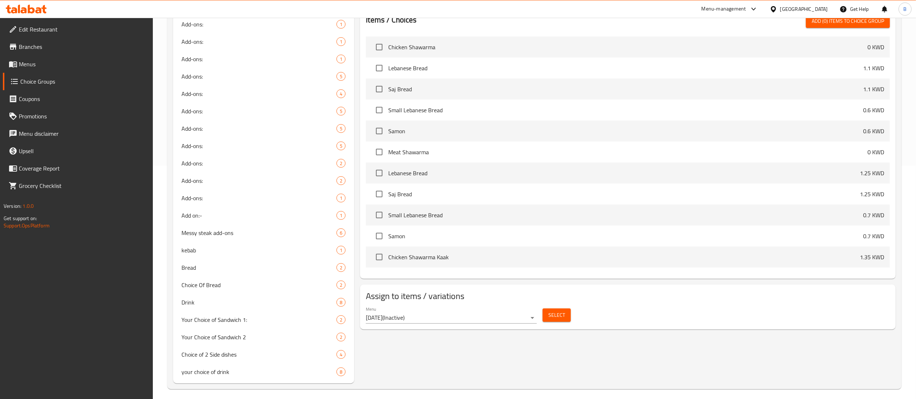
scroll to position [238, 0]
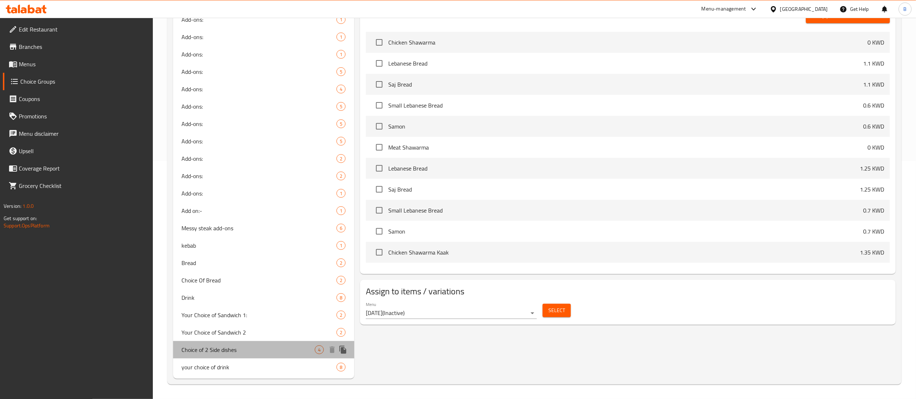
click at [219, 350] on span "Choice of 2 Side dishes" at bounding box center [248, 349] width 133 height 9
type input "Choice of 2 Side dishes"
type input "اختيارك من المقبلات"
type input "2"
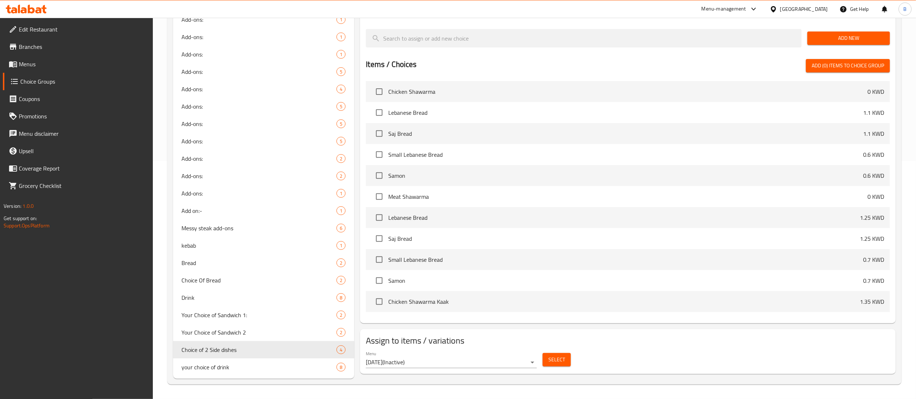
scroll to position [93, 0]
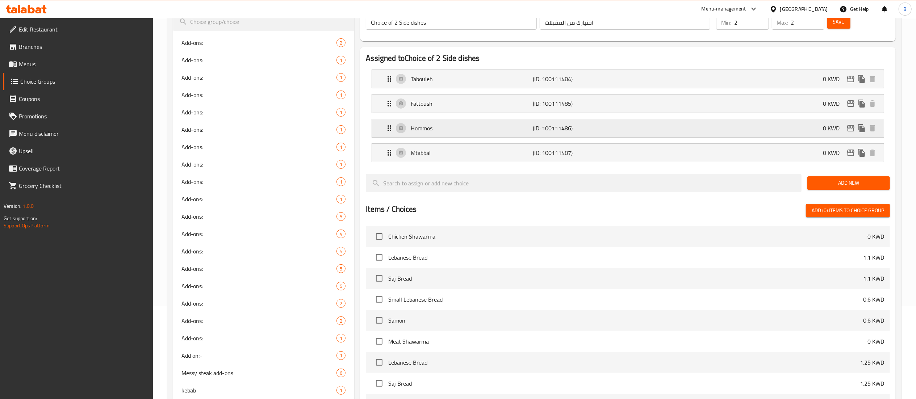
click at [443, 124] on div "Hommos (ID: 100111486) 0 KWD" at bounding box center [630, 128] width 490 height 18
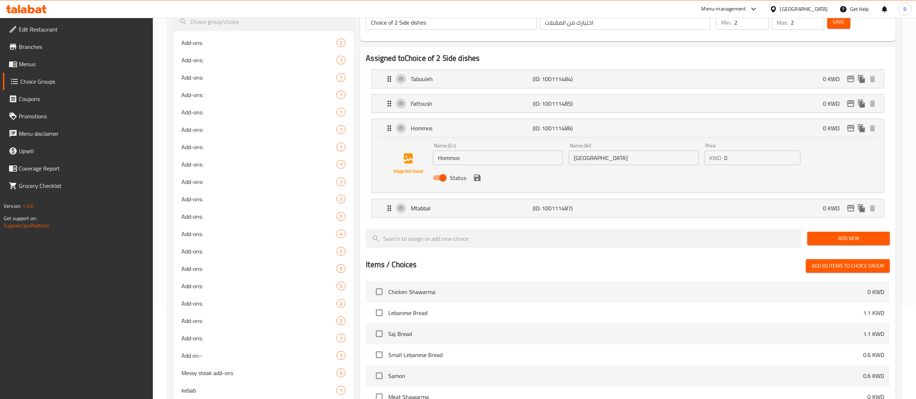
click at [446, 161] on input "Hommos" at bounding box center [498, 158] width 130 height 14
click at [478, 181] on icon "save" at bounding box center [477, 178] width 7 height 7
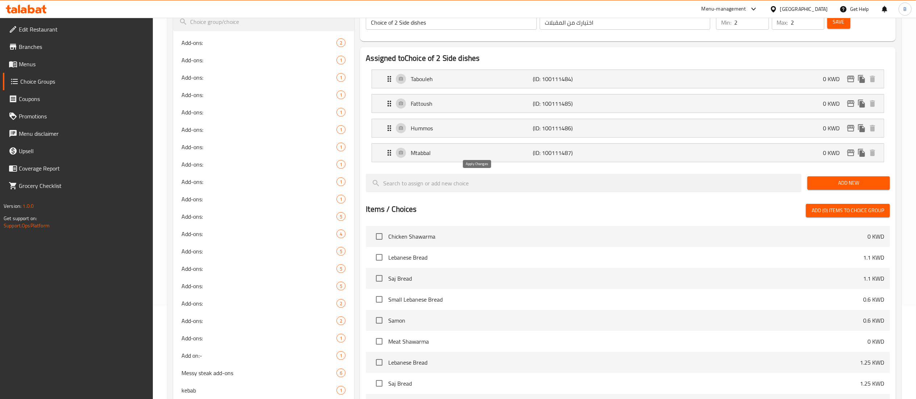
type input "Hummos"
click at [463, 130] on p "Hummos" at bounding box center [472, 128] width 122 height 9
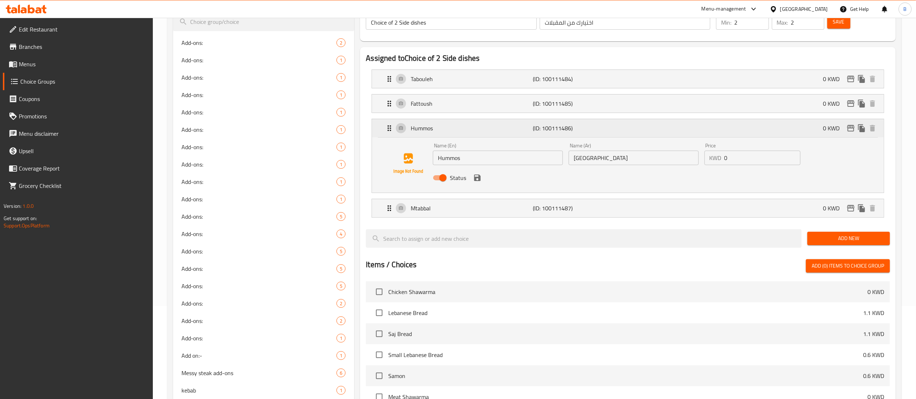
click at [463, 130] on p "Hummos" at bounding box center [472, 128] width 122 height 9
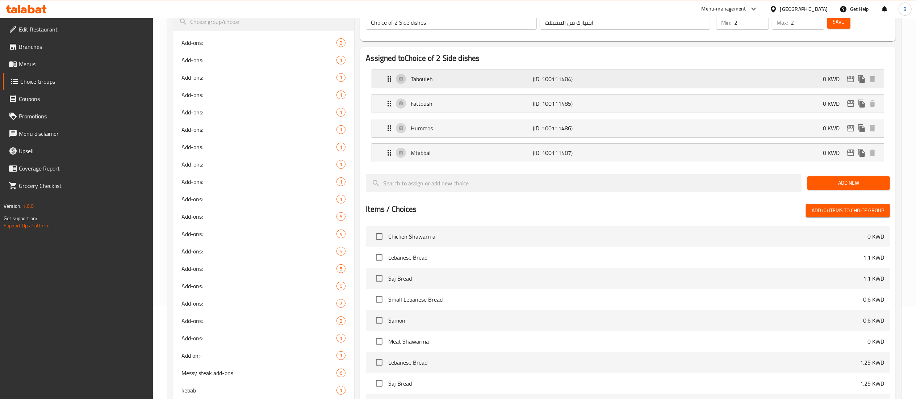
click at [451, 78] on p "Tabouleh" at bounding box center [472, 79] width 122 height 9
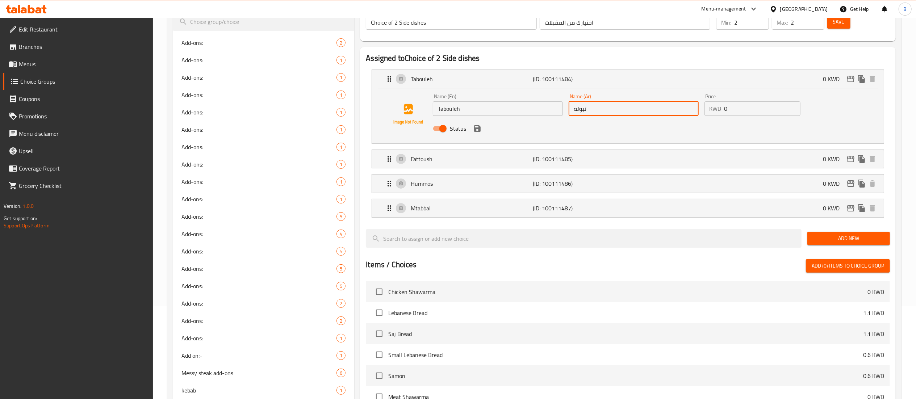
click at [574, 111] on input "تبوله" at bounding box center [633, 108] width 130 height 14
click at [589, 113] on input "تبوله" at bounding box center [633, 108] width 130 height 14
click at [479, 131] on icon "save" at bounding box center [477, 128] width 7 height 7
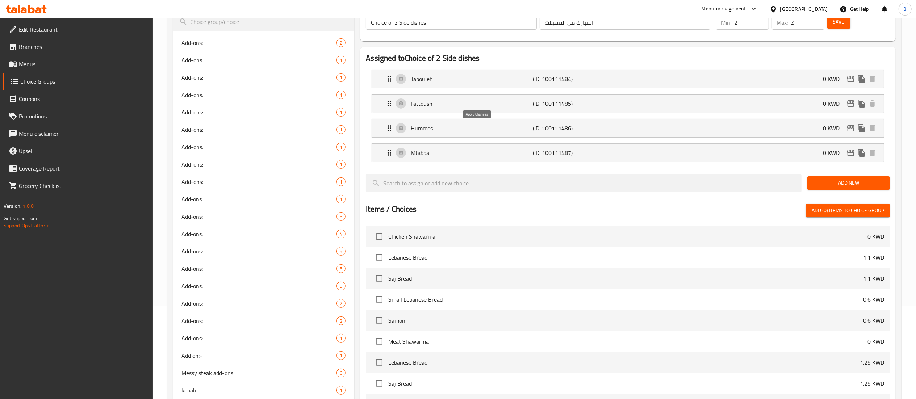
type input "تبولة"
click at [832, 23] on button "Save" at bounding box center [838, 21] width 23 height 13
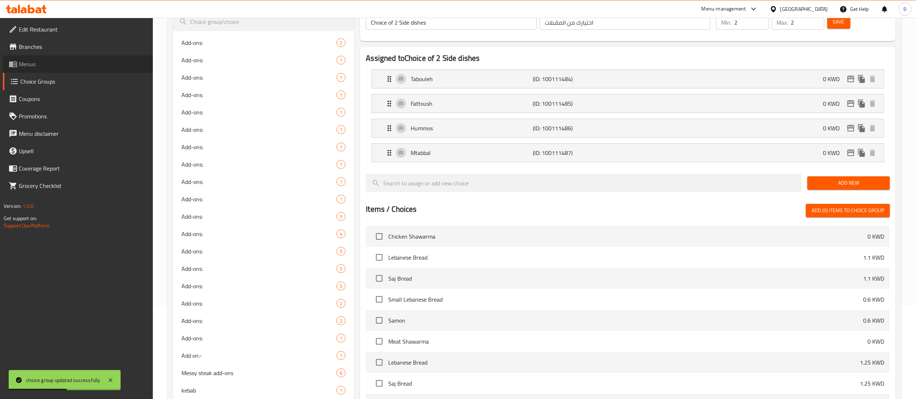
click at [71, 56] on link "Menus" at bounding box center [78, 63] width 150 height 17
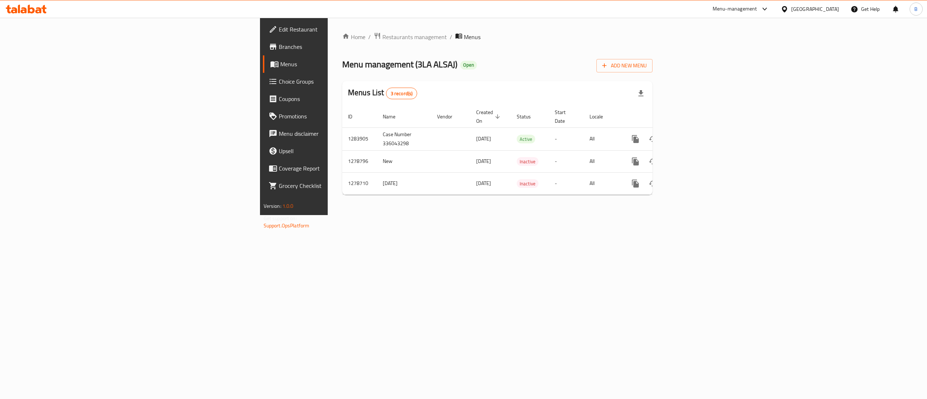
click at [279, 85] on span "Choice Groups" at bounding box center [344, 81] width 130 height 9
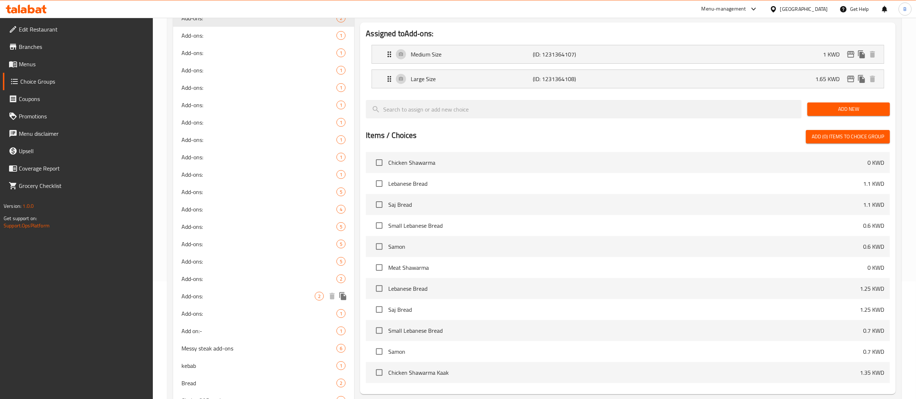
scroll to position [238, 0]
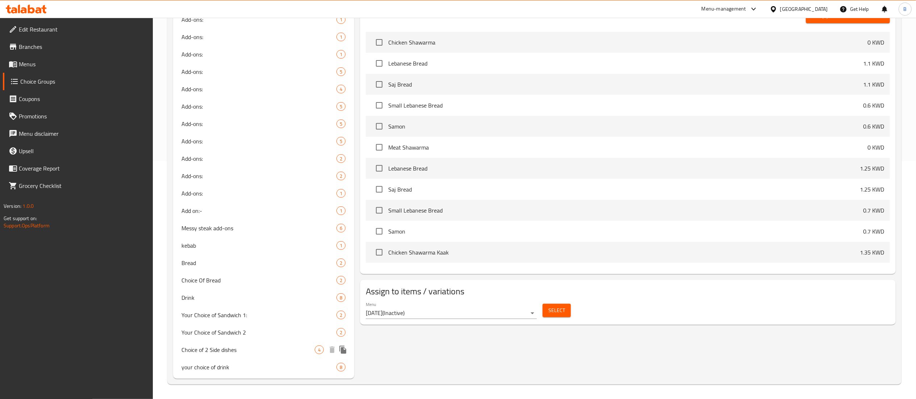
click at [251, 350] on span "Choice of 2 Side dishes" at bounding box center [248, 349] width 133 height 9
type input "Choice of 2 Side dishes"
type input "اختيارك من المقبلات"
type input "2"
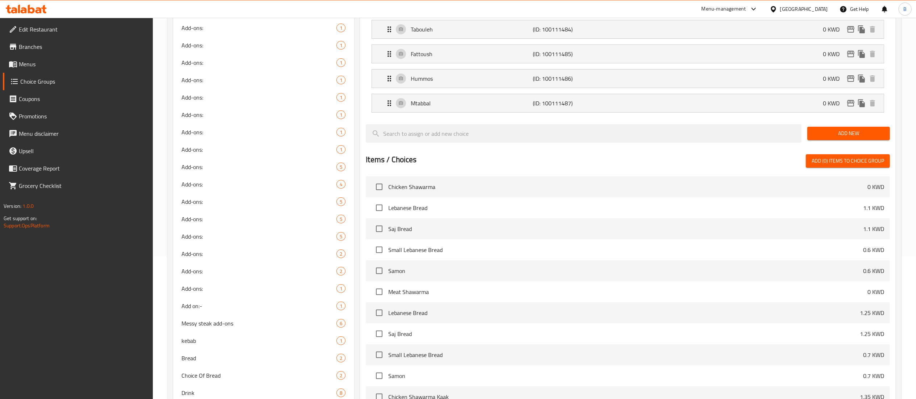
scroll to position [93, 0]
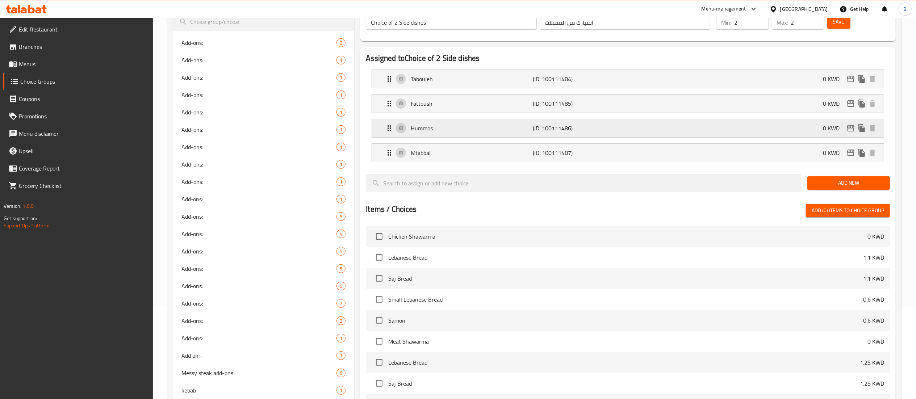
click at [439, 134] on div "Hummos (ID: 100111486) 0 KWD" at bounding box center [630, 128] width 490 height 18
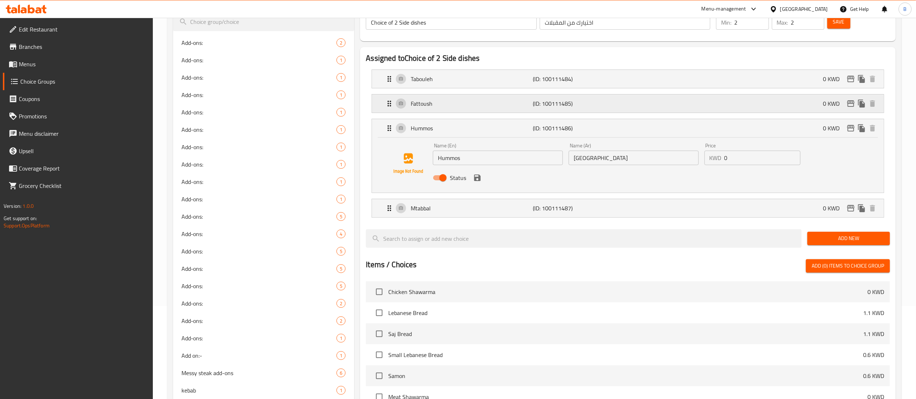
click at [497, 102] on p "Fattoush" at bounding box center [472, 103] width 122 height 9
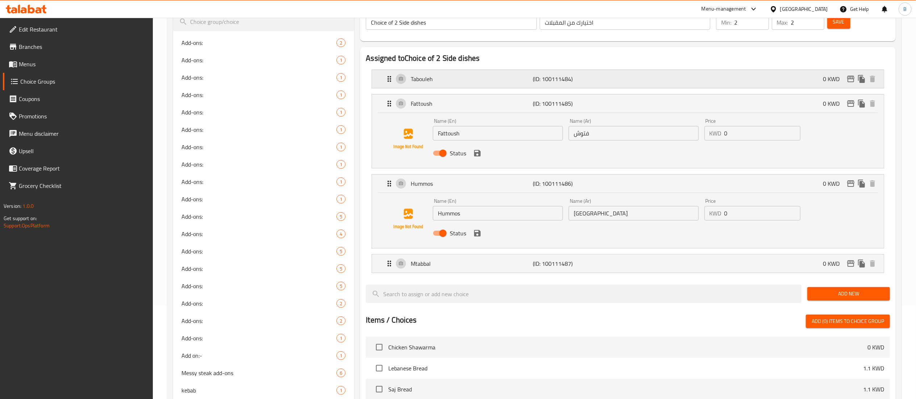
click at [505, 84] on div "Tabouleh (ID: 100111484) 0 KWD" at bounding box center [630, 79] width 490 height 18
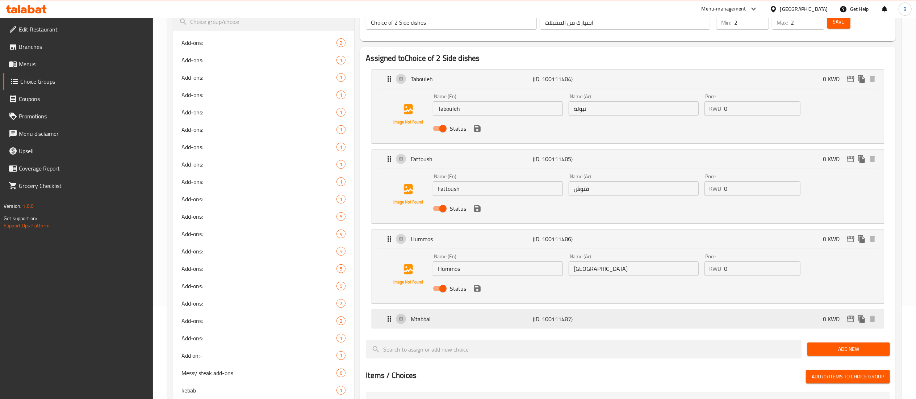
click at [520, 327] on div "Mtabbal (ID: 100111487) 0 KWD" at bounding box center [630, 319] width 490 height 18
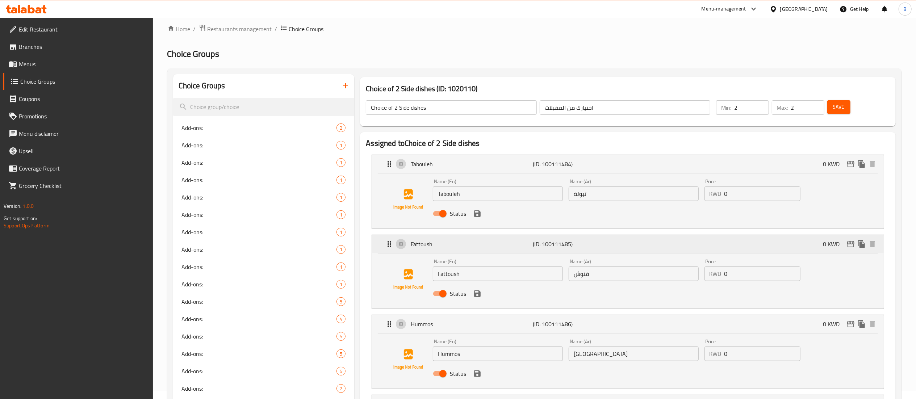
scroll to position [0, 0]
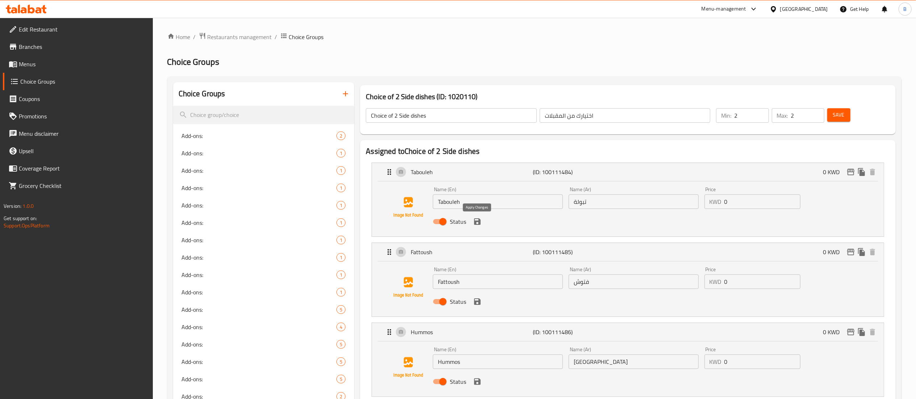
click at [479, 221] on icon "save" at bounding box center [477, 221] width 7 height 7
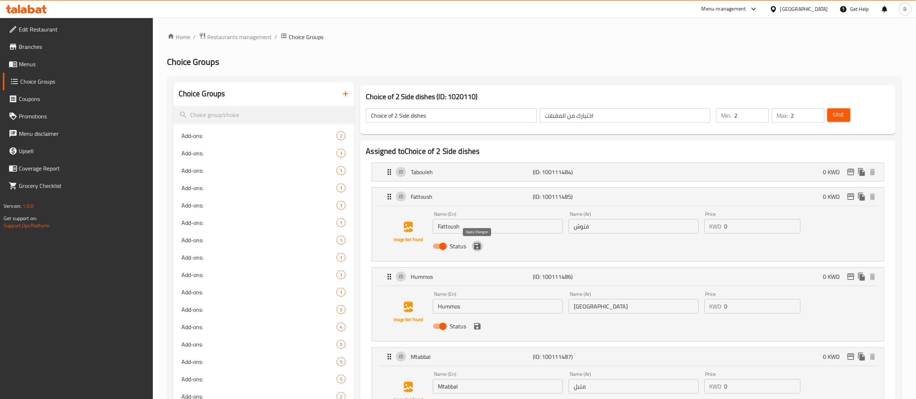
click at [478, 243] on icon "save" at bounding box center [477, 246] width 9 height 9
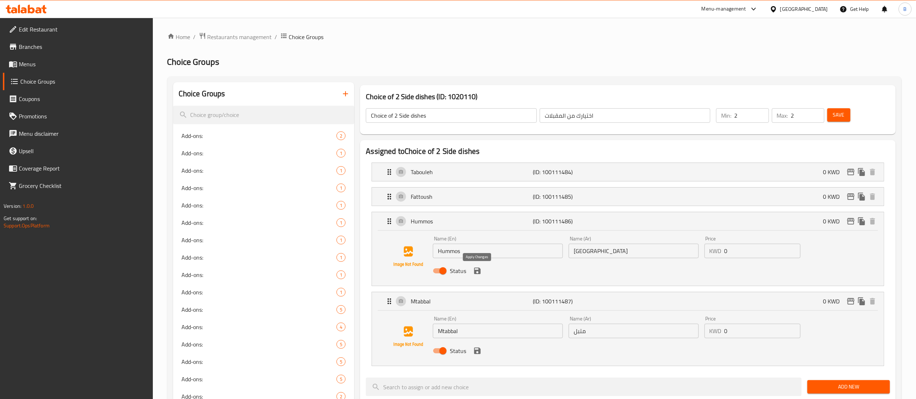
click at [475, 274] on icon "save" at bounding box center [477, 271] width 7 height 7
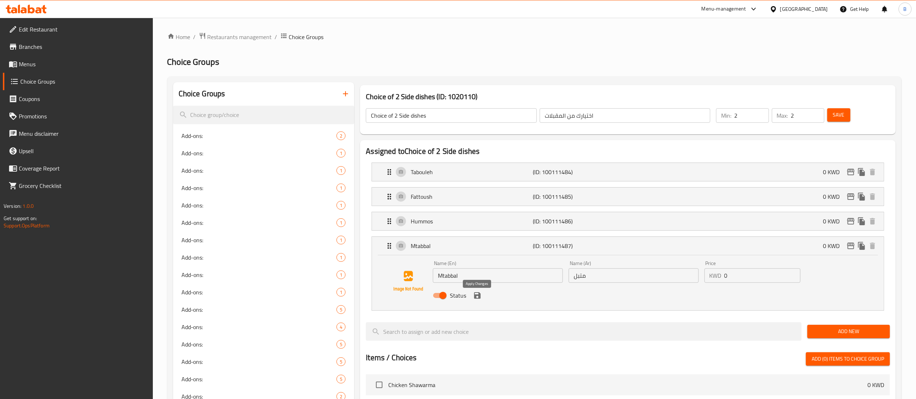
click at [477, 295] on icon "save" at bounding box center [477, 295] width 9 height 9
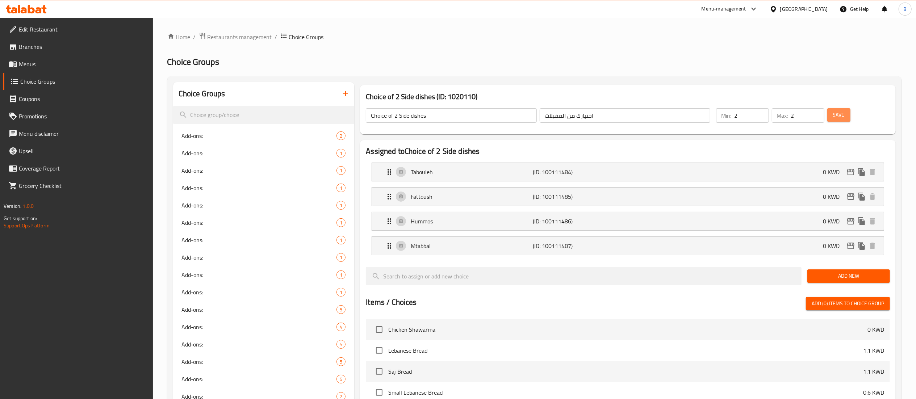
click at [848, 113] on button "Save" at bounding box center [838, 114] width 23 height 13
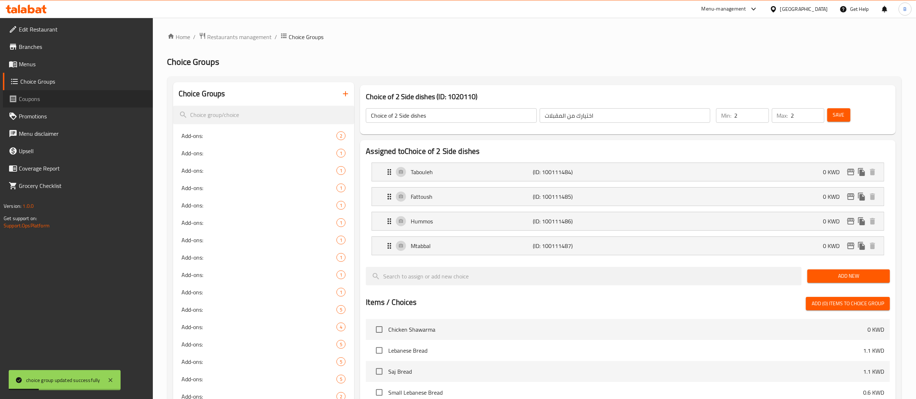
click at [39, 91] on link "Coupons" at bounding box center [78, 98] width 150 height 17
